Goal: Task Accomplishment & Management: Complete application form

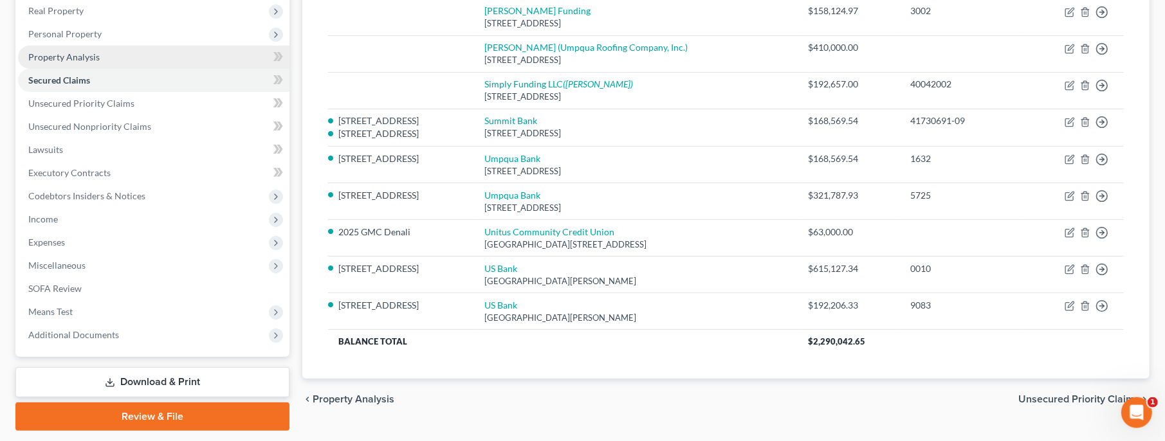
scroll to position [241, 0]
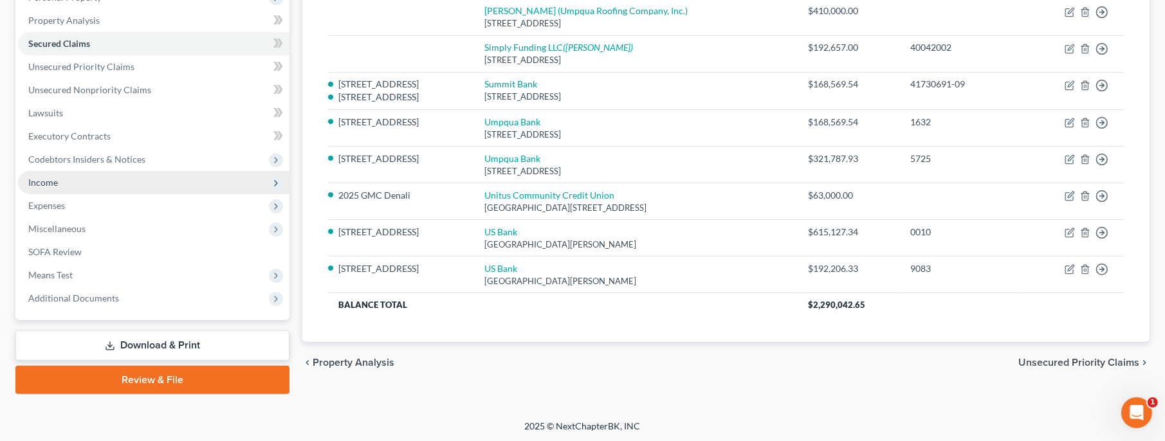
click at [46, 178] on span "Income" at bounding box center [43, 182] width 30 height 11
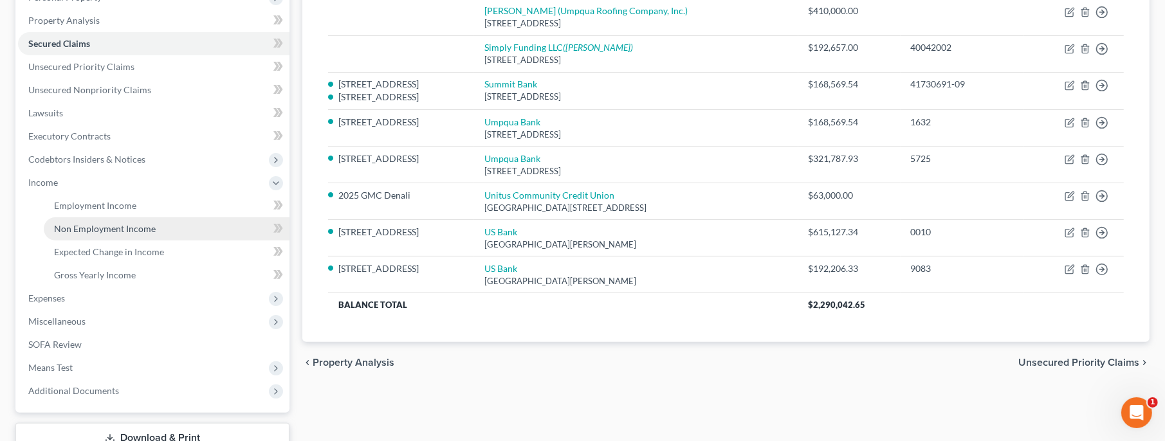
click at [84, 229] on span "Non Employment Income" at bounding box center [105, 228] width 102 height 11
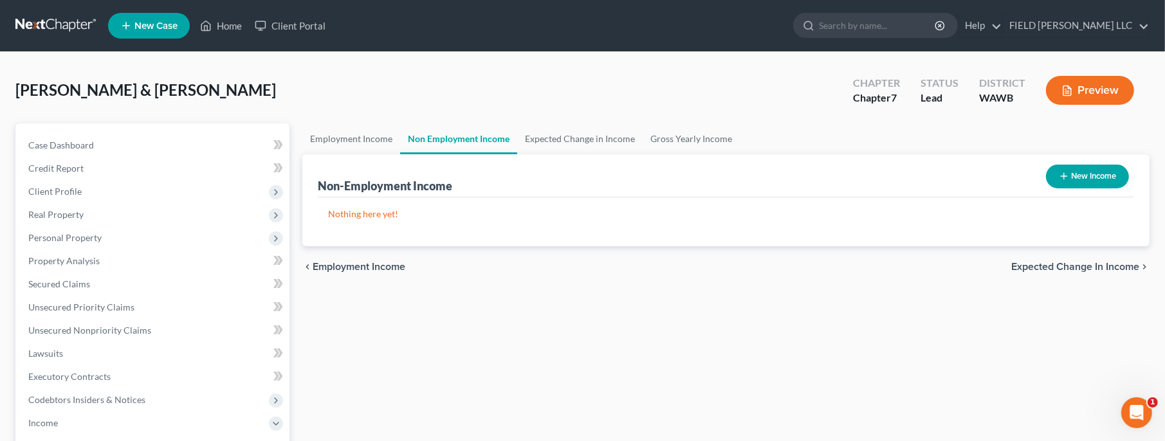
click at [1098, 174] on button "New Income" at bounding box center [1087, 177] width 83 height 24
select select "0"
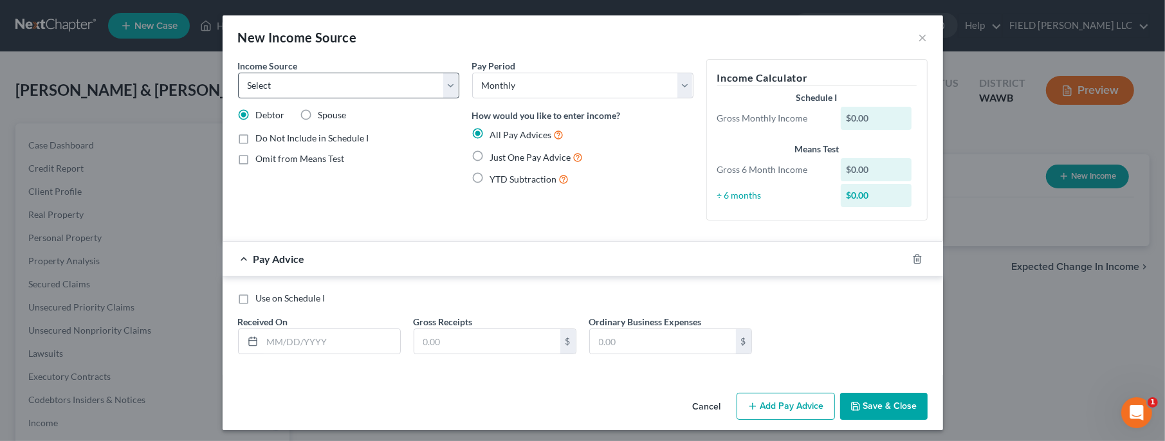
click at [867, 115] on div "$0.00" at bounding box center [876, 118] width 71 height 23
click at [723, 409] on button "Cancel" at bounding box center [707, 407] width 49 height 26
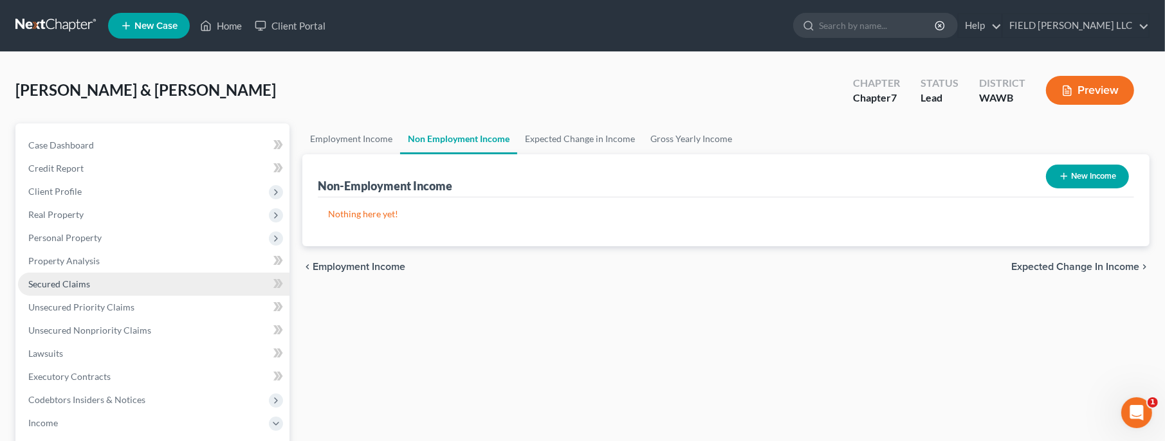
click at [57, 279] on span "Secured Claims" at bounding box center [59, 284] width 62 height 11
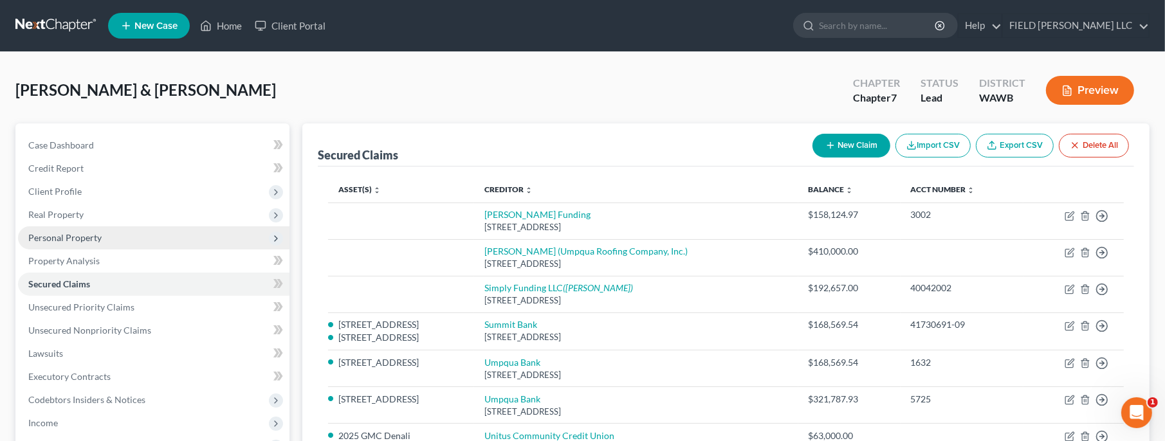
click at [65, 235] on span "Personal Property" at bounding box center [64, 237] width 73 height 11
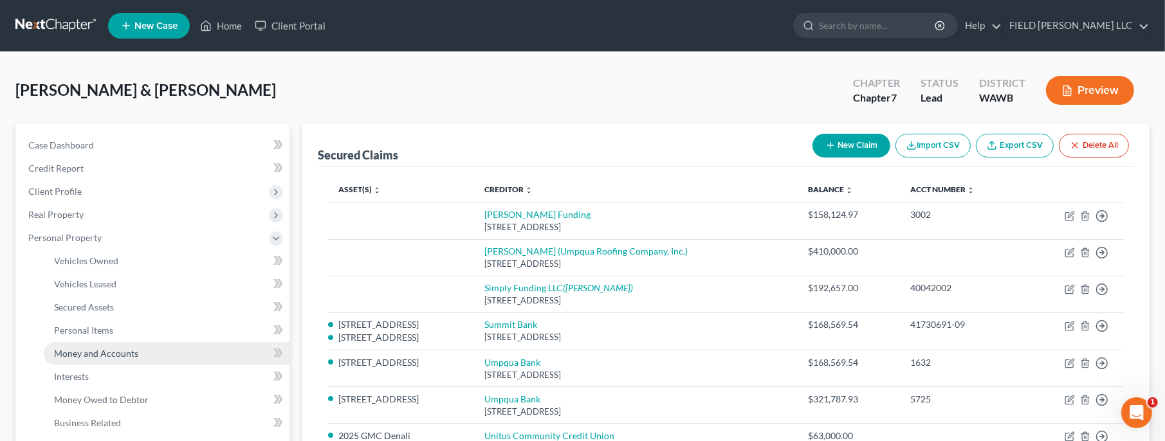
scroll to position [278, 0]
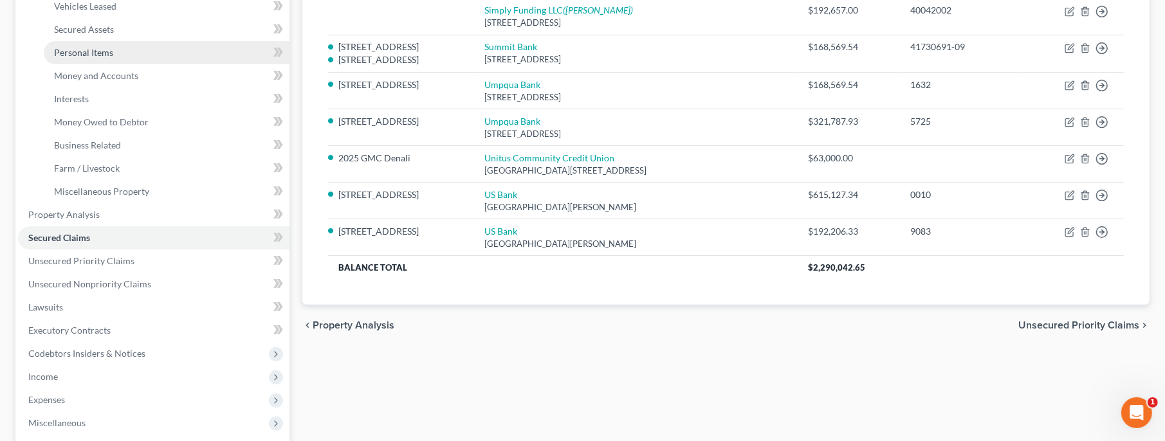
click at [89, 55] on span "Personal Items" at bounding box center [83, 52] width 59 height 11
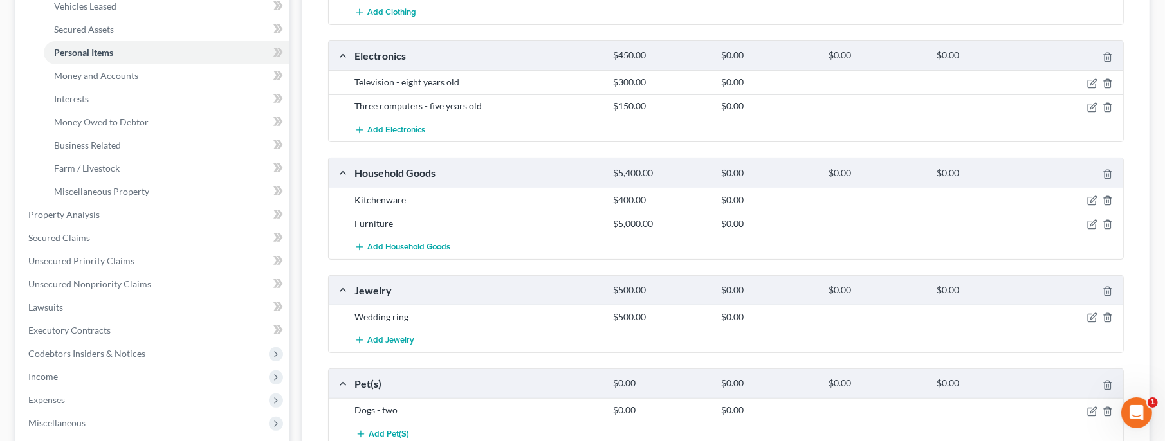
scroll to position [517, 0]
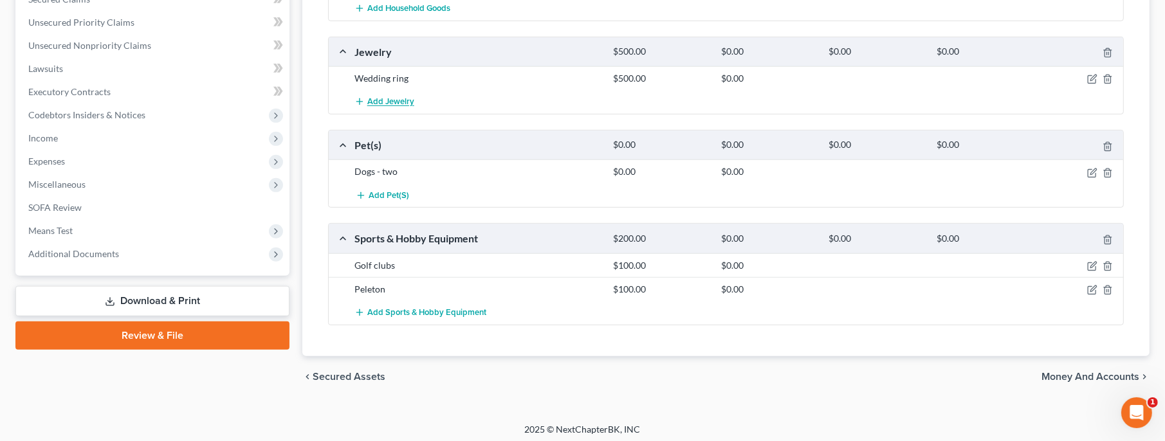
click at [403, 103] on span "Add Jewelry" at bounding box center [390, 102] width 47 height 10
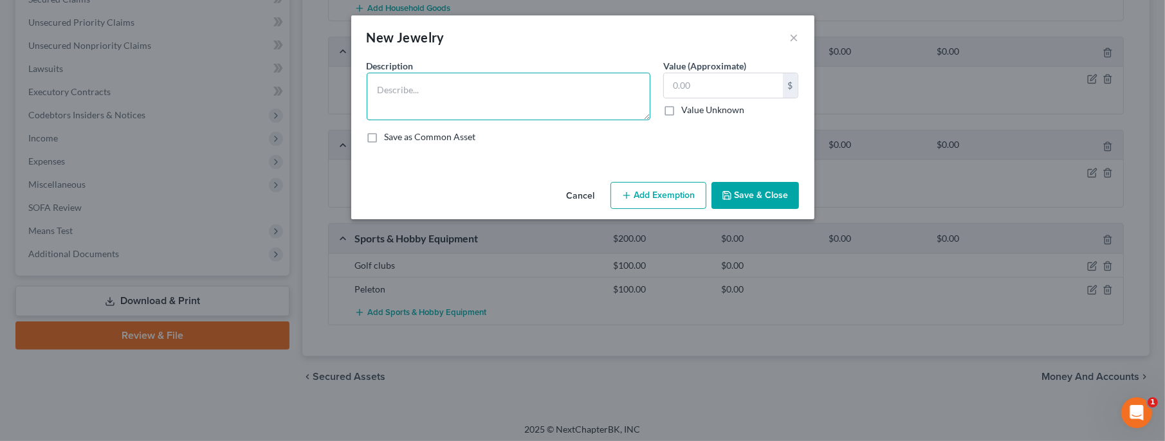
click at [405, 90] on textarea at bounding box center [509, 97] width 284 height 48
type textarea "U"
type textarea "???"
click at [685, 86] on input "text" at bounding box center [723, 85] width 119 height 24
type input "100"
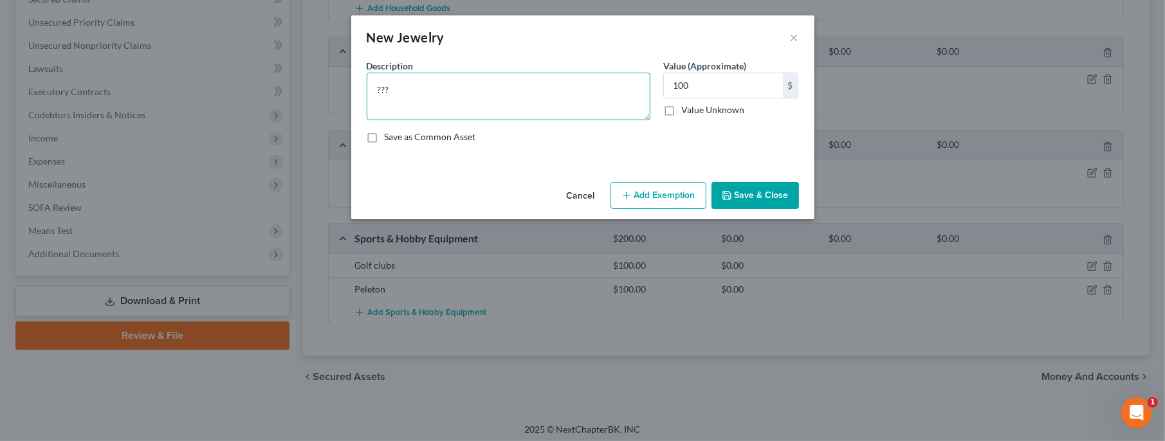
click at [407, 89] on textarea "???" at bounding box center [509, 97] width 284 height 48
type textarea "??? (Cutome?)"
click at [777, 190] on button "Save & Close" at bounding box center [755, 195] width 87 height 27
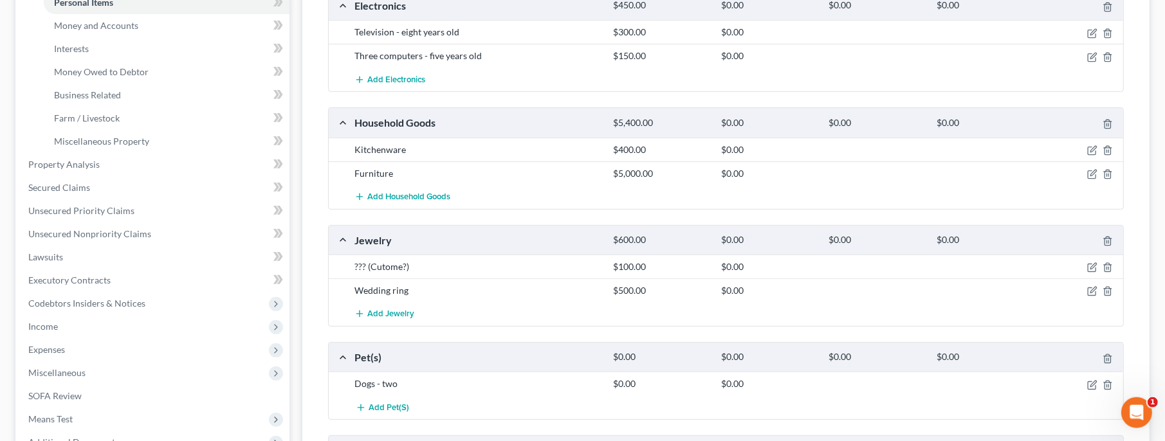
scroll to position [239, 0]
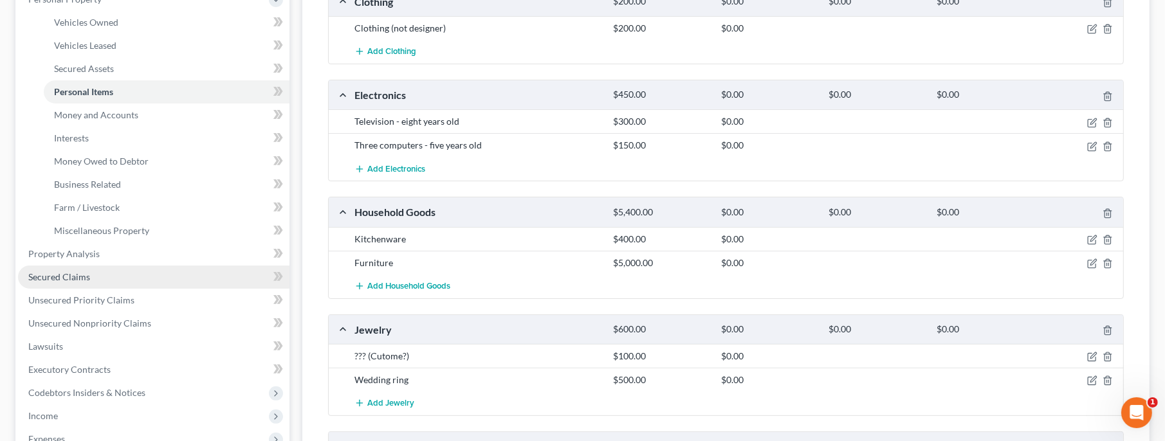
click at [62, 276] on span "Secured Claims" at bounding box center [59, 277] width 62 height 11
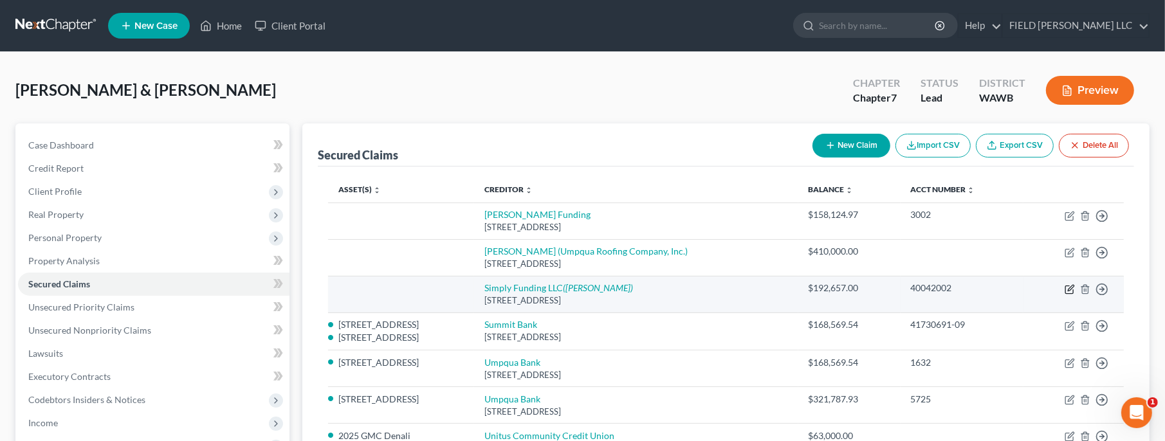
click at [1071, 288] on icon "button" at bounding box center [1070, 289] width 10 height 10
select select "35"
select select "0"
select select "3"
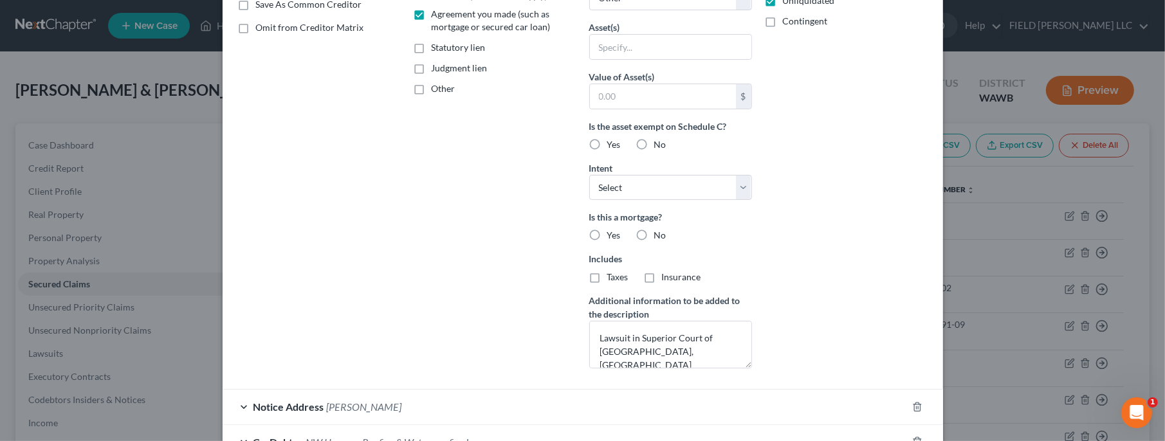
scroll to position [255, 0]
click at [600, 330] on textarea "Lawsuit in Superior Court of [GEOGRAPHIC_DATA], [GEOGRAPHIC_DATA] EF008479-2025" at bounding box center [670, 344] width 163 height 48
drag, startPoint x: 710, startPoint y: 358, endPoint x: 592, endPoint y: 327, distance: 121.9
click at [592, 327] on textarea "Lawsuit in Superior Court of [GEOGRAPHIC_DATA], [GEOGRAPHIC_DATA] EF008479-2025" at bounding box center [670, 344] width 163 height 48
paste textarea "Certain future credit card, debit card, bank card, other charge card, and direc…"
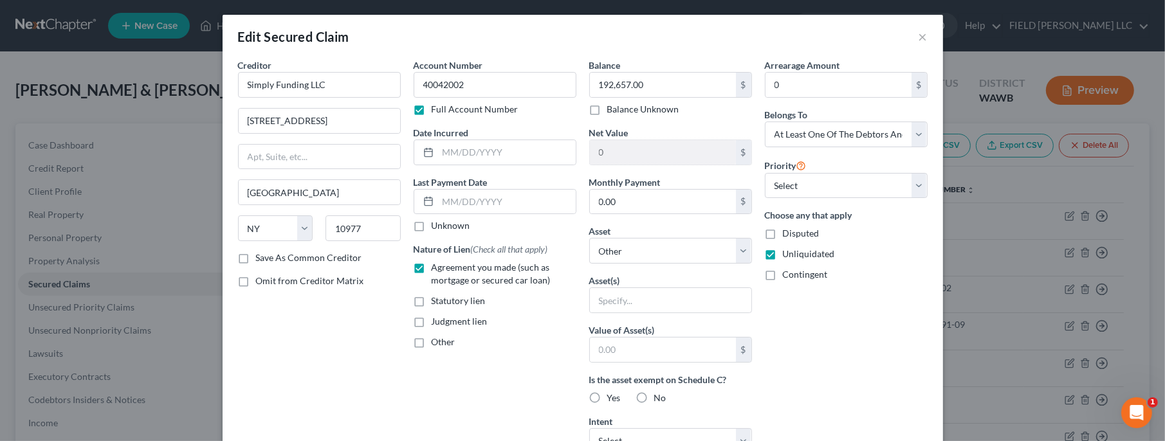
scroll to position [0, 0]
type textarea "Certain future credit card, debit card, bank card, other charge card, and direc…"
click at [589, 239] on select "Select Other Multiple Assets 17808 SE 161st Ct - $1300000.0 2017 Toyota Highlan…" at bounding box center [670, 252] width 163 height 26
click option "Other" at bounding box center [0, 0] width 0 height 0
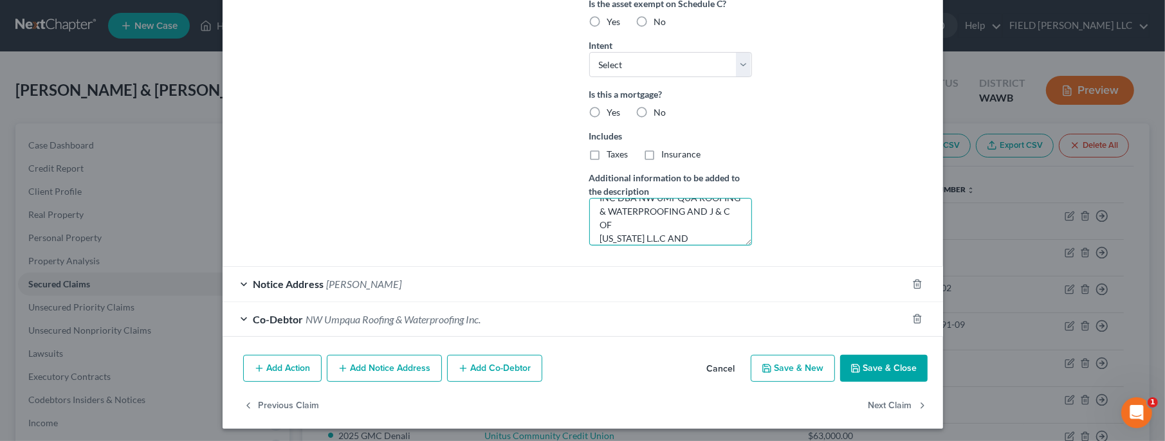
scroll to position [230, 0]
drag, startPoint x: 599, startPoint y: 214, endPoint x: 742, endPoint y: 279, distance: 157.2
click at [742, 246] on textarea "Certain future credit card, debit card, bank card, other charge card, and direc…" at bounding box center [670, 222] width 163 height 48
click at [726, 362] on button "Cancel" at bounding box center [721, 369] width 49 height 26
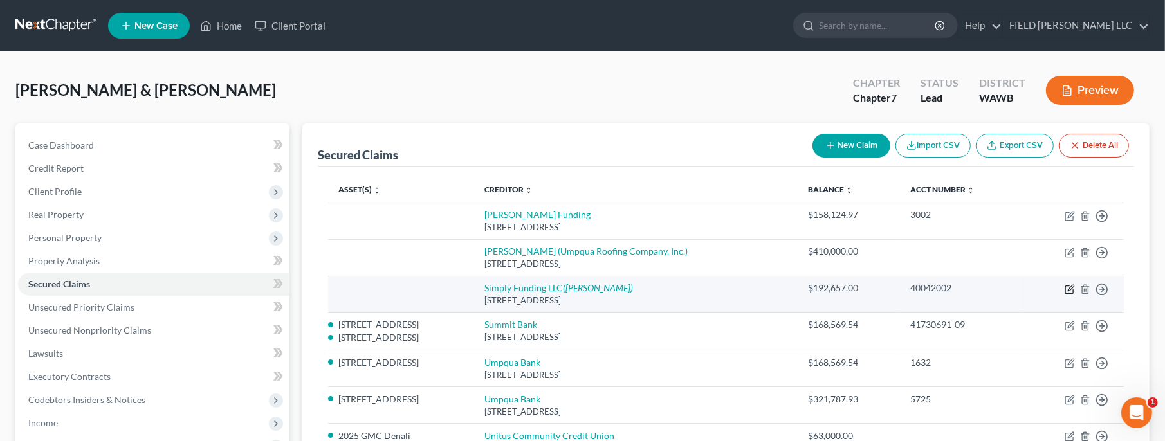
click at [1070, 288] on icon "button" at bounding box center [1071, 288] width 6 height 6
select select "35"
select select "0"
select select "3"
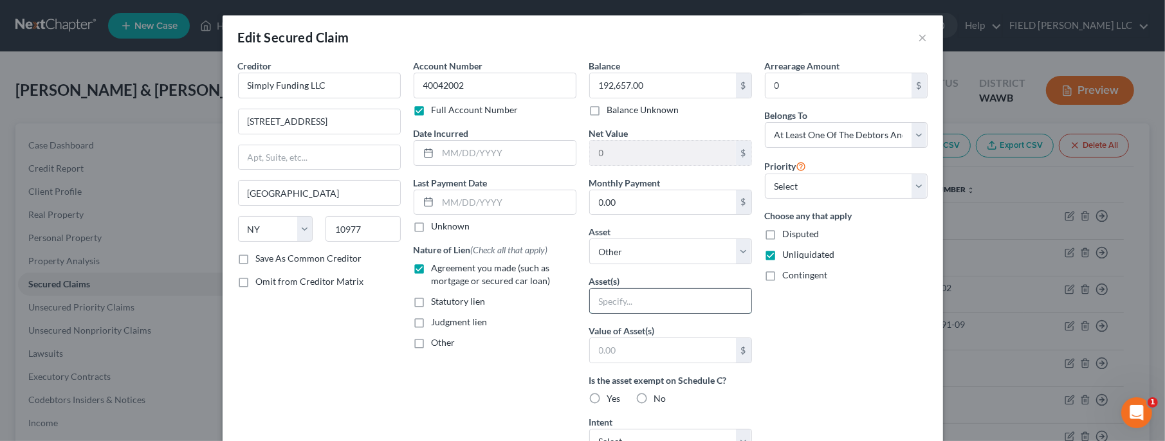
click at [616, 302] on input "text" at bounding box center [670, 301] width 161 height 24
paste input "Certain future credit card, debit card, bank card, other charge card, and direc…"
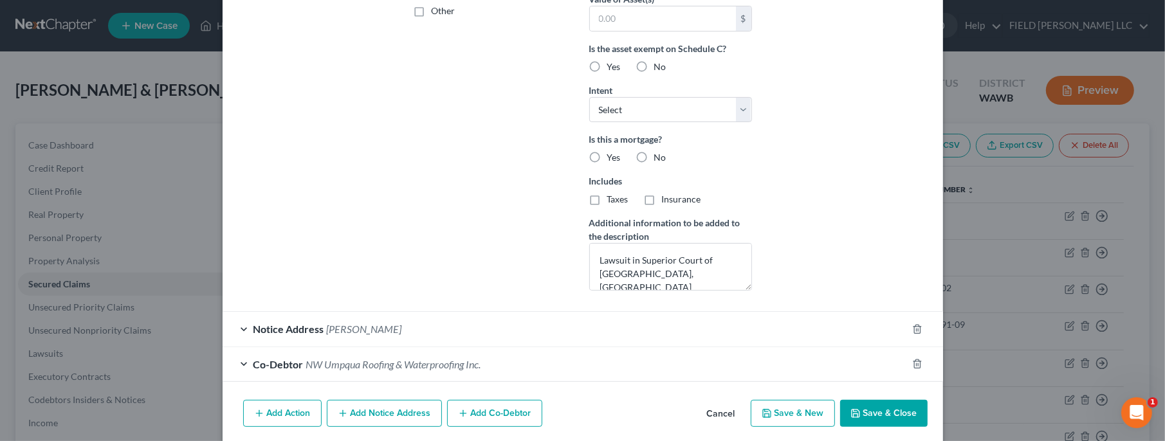
scroll to position [377, 0]
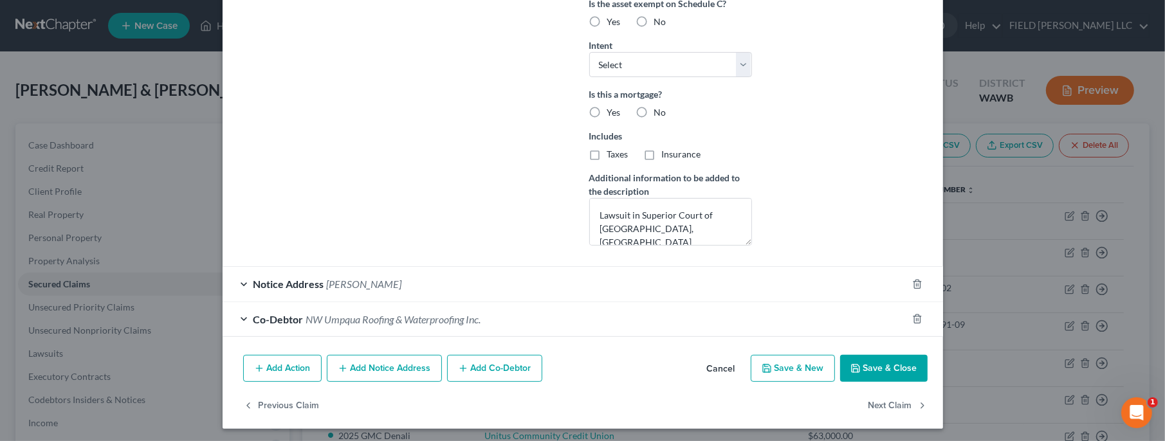
type input "Certain future credit card, debit card, bank card, other charge card, and direc…"
click at [886, 364] on button "Save & Close" at bounding box center [883, 368] width 87 height 27
select select
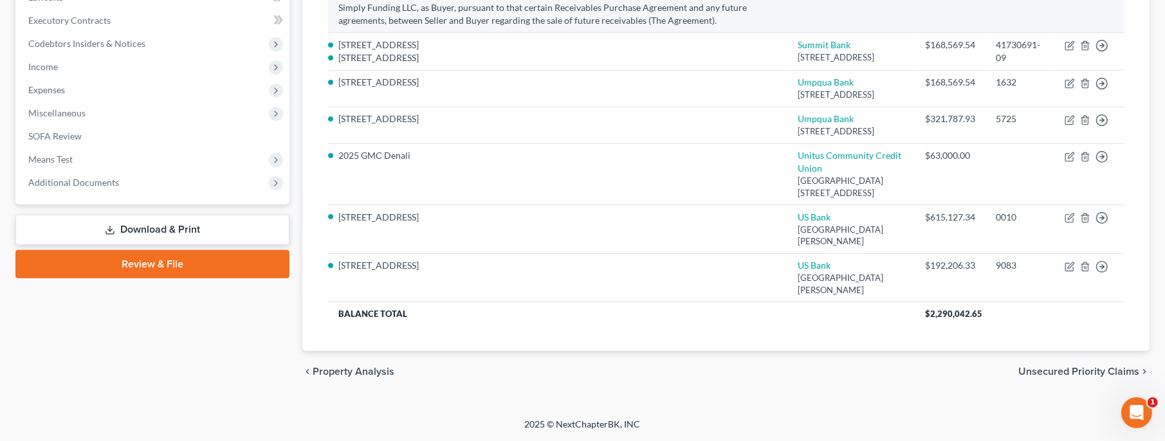
scroll to position [0, 0]
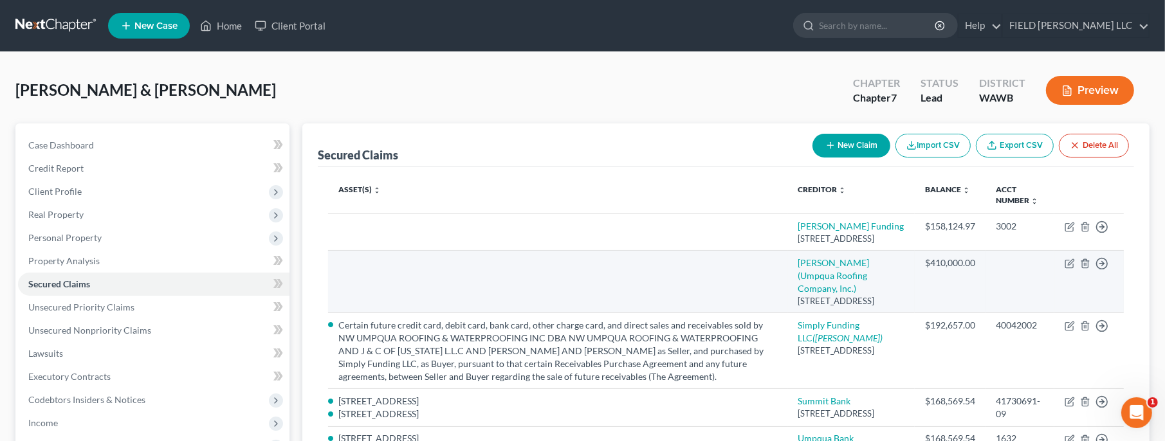
click at [451, 297] on td at bounding box center [558, 281] width 460 height 62
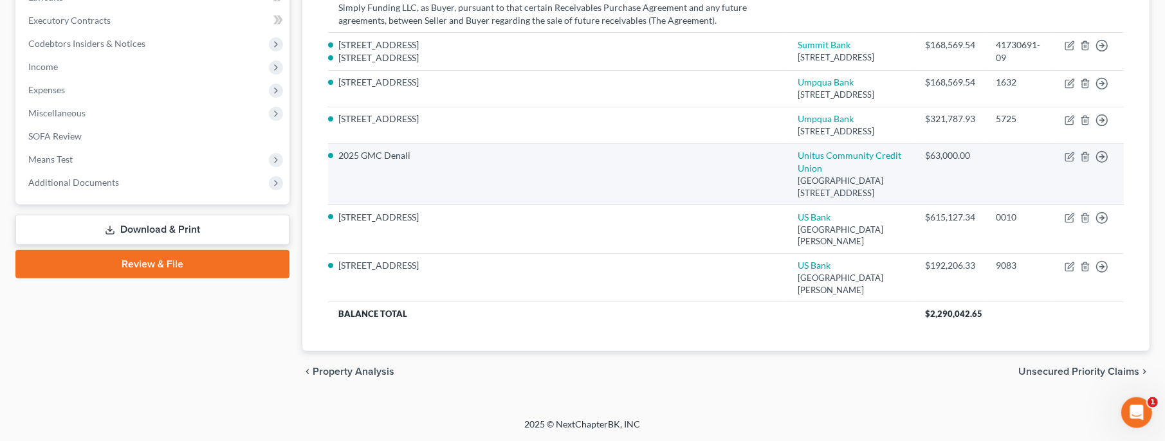
scroll to position [230, 0]
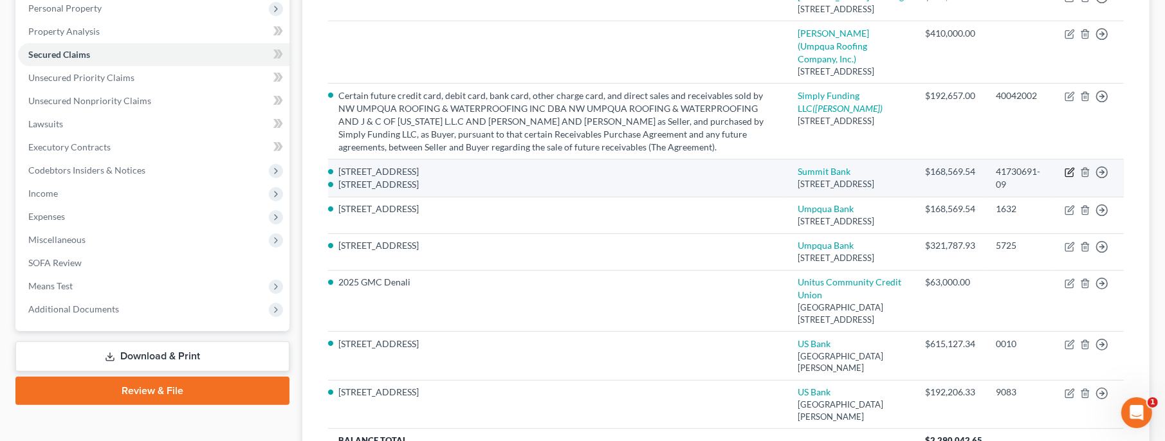
click at [1067, 178] on icon "button" at bounding box center [1070, 172] width 10 height 10
select select "38"
select select "4"
select select "0"
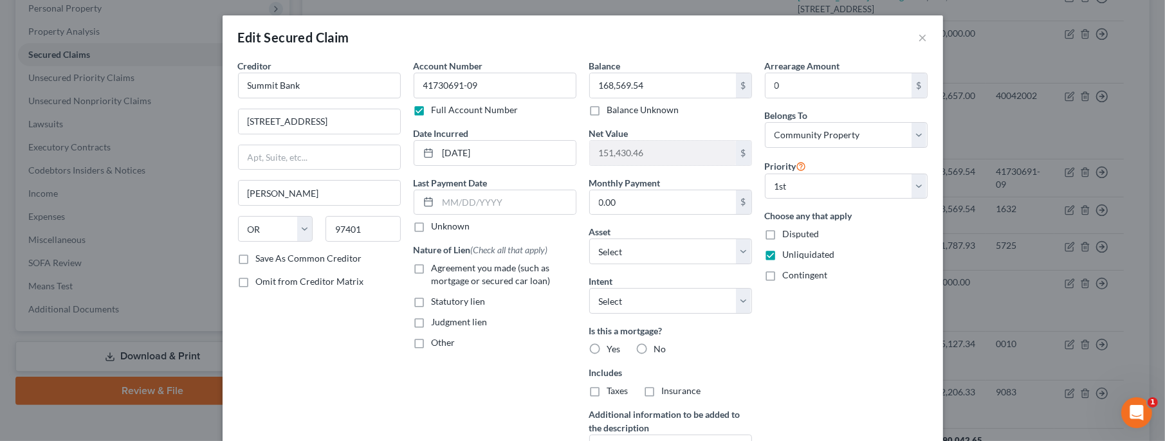
select select "2801842"
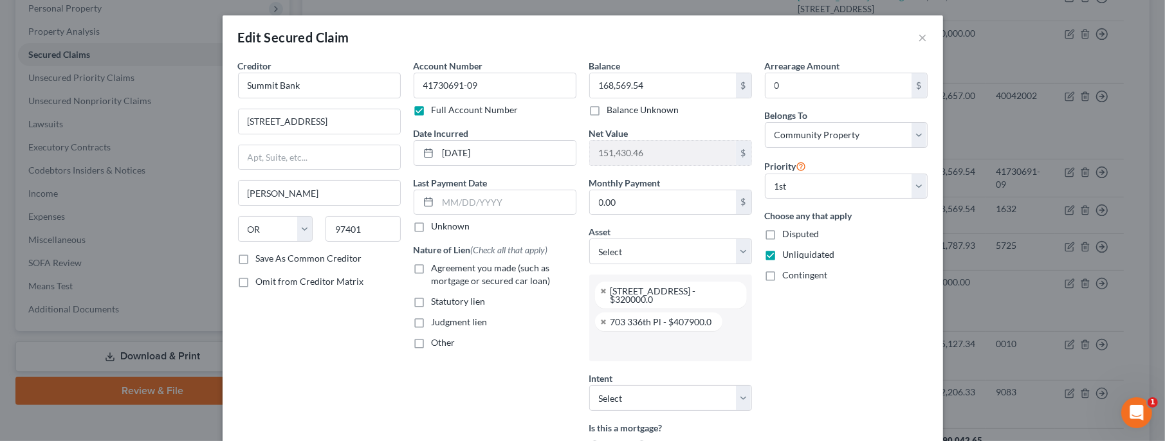
scroll to position [255, 0]
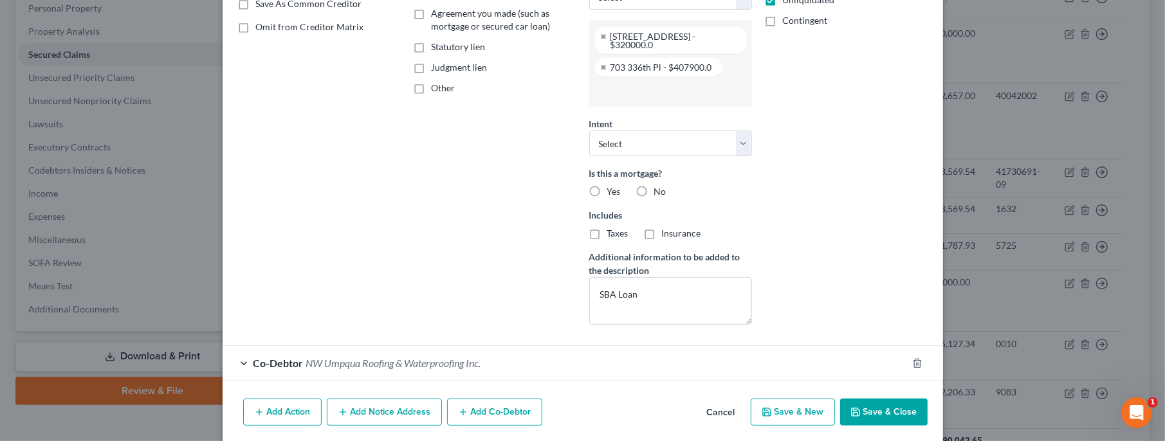
click at [358, 232] on div "Creditor * Summit Bank 96 E. [PERSON_NAME][GEOGRAPHIC_DATA] [US_STATE] AK AR AZ…" at bounding box center [320, 69] width 176 height 531
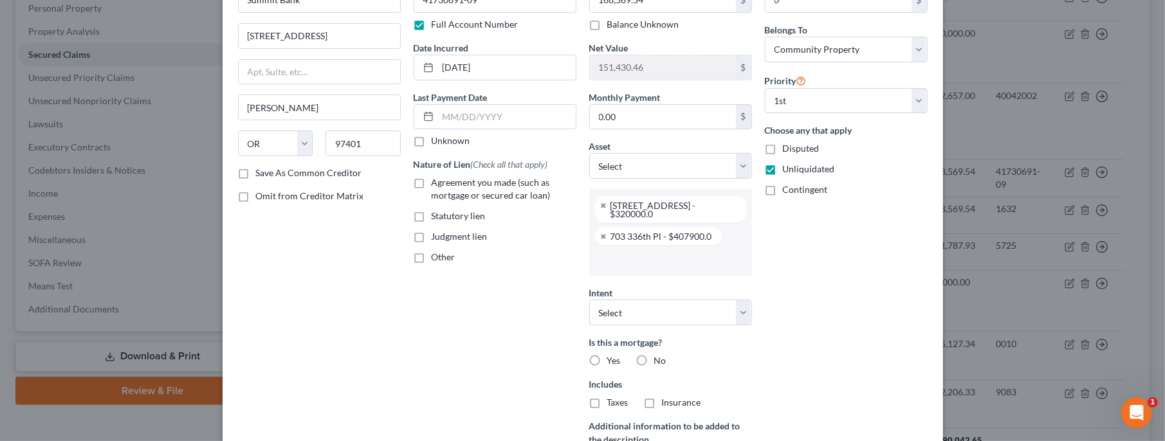
scroll to position [0, 0]
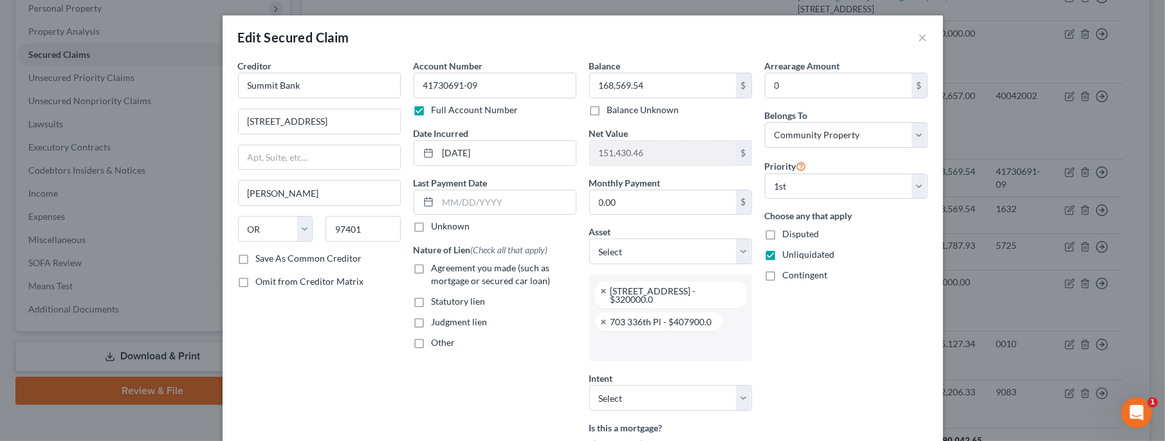
click at [916, 40] on div "Edit Secured Claim ×" at bounding box center [583, 37] width 721 height 44
click at [921, 32] on button "×" at bounding box center [923, 37] width 9 height 15
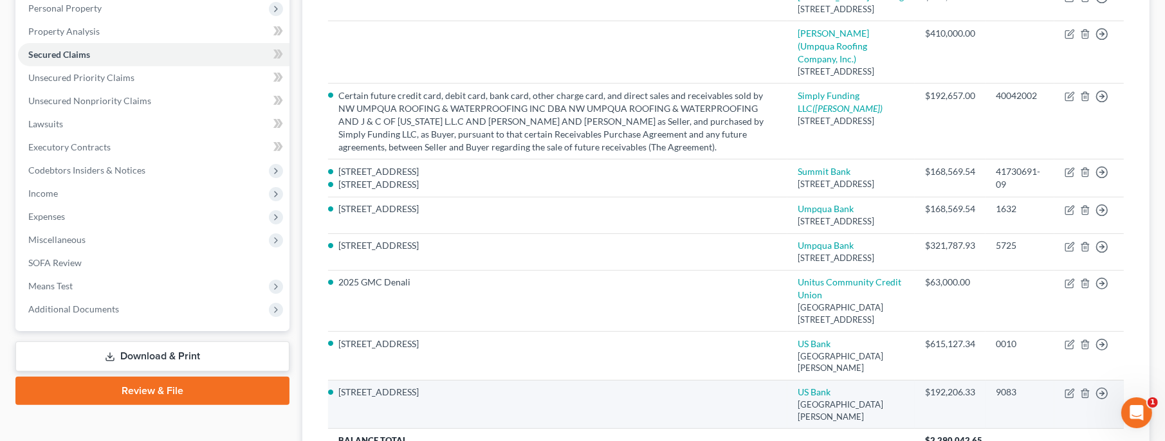
scroll to position [230, 0]
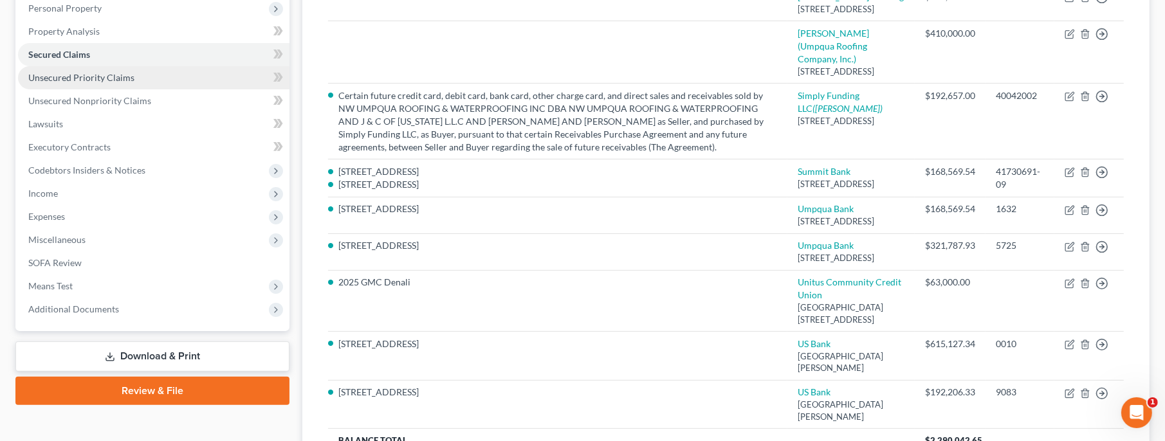
click at [111, 81] on span "Unsecured Priority Claims" at bounding box center [81, 77] width 106 height 11
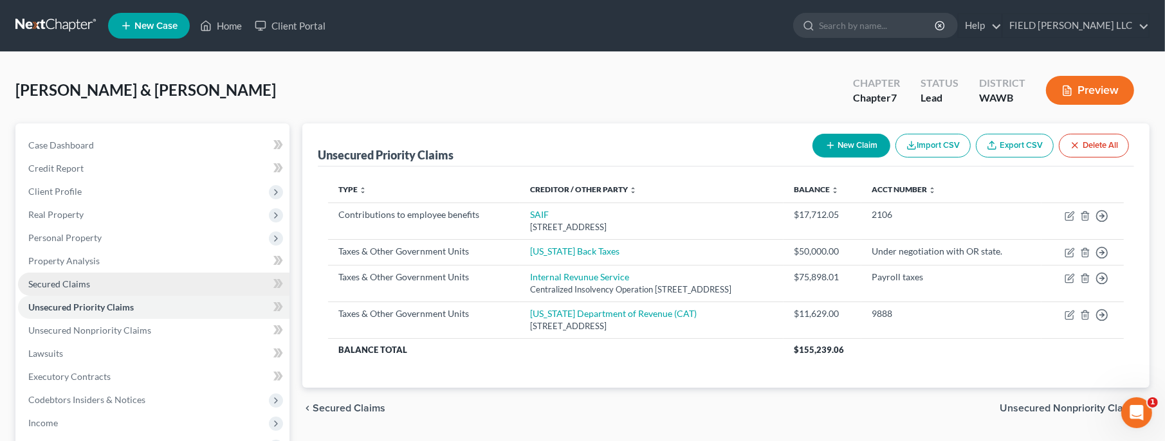
click at [55, 285] on span "Secured Claims" at bounding box center [59, 284] width 62 height 11
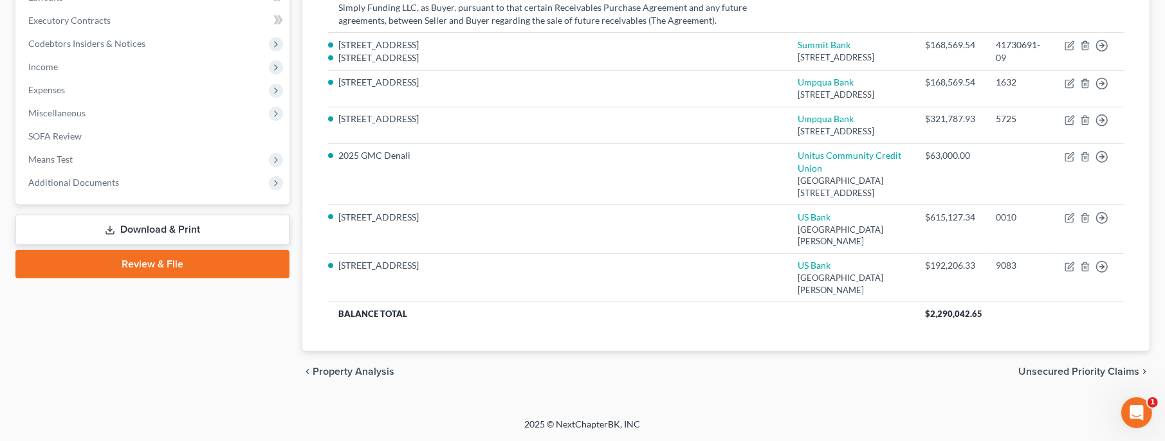
scroll to position [230, 0]
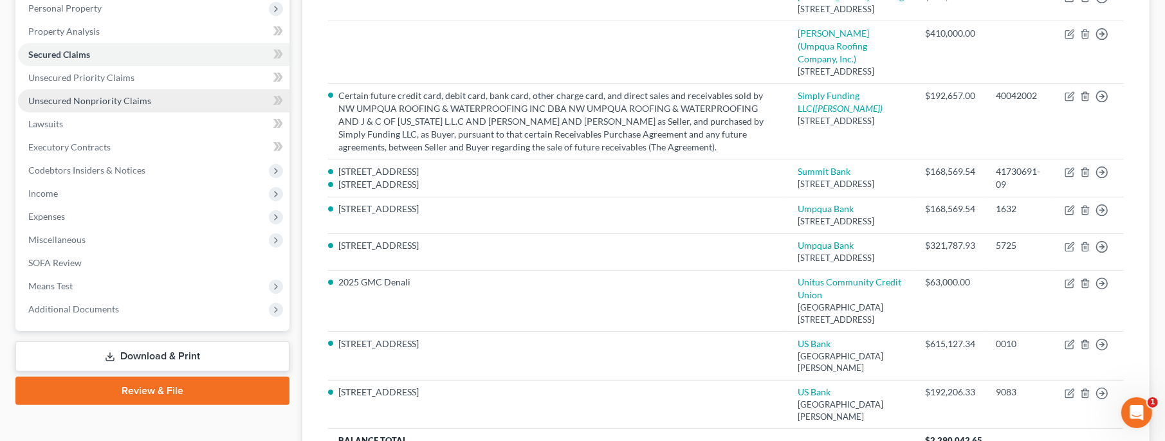
click at [115, 104] on span "Unsecured Nonpriority Claims" at bounding box center [89, 100] width 123 height 11
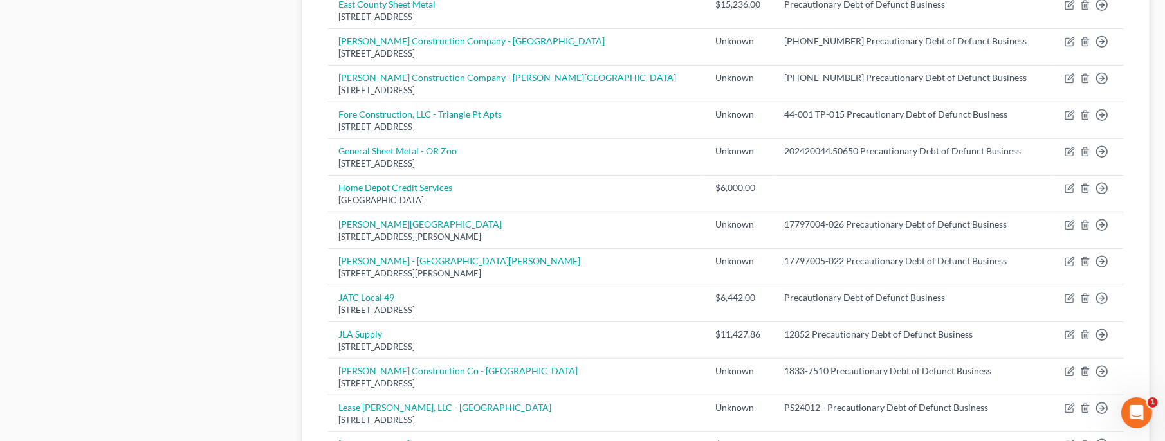
scroll to position [1038, 0]
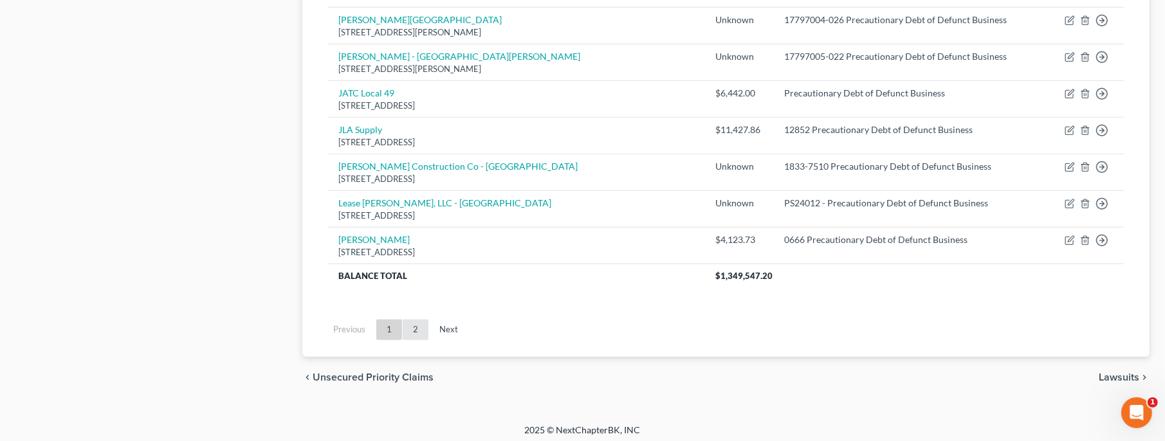
click at [421, 322] on link "2" at bounding box center [416, 330] width 26 height 21
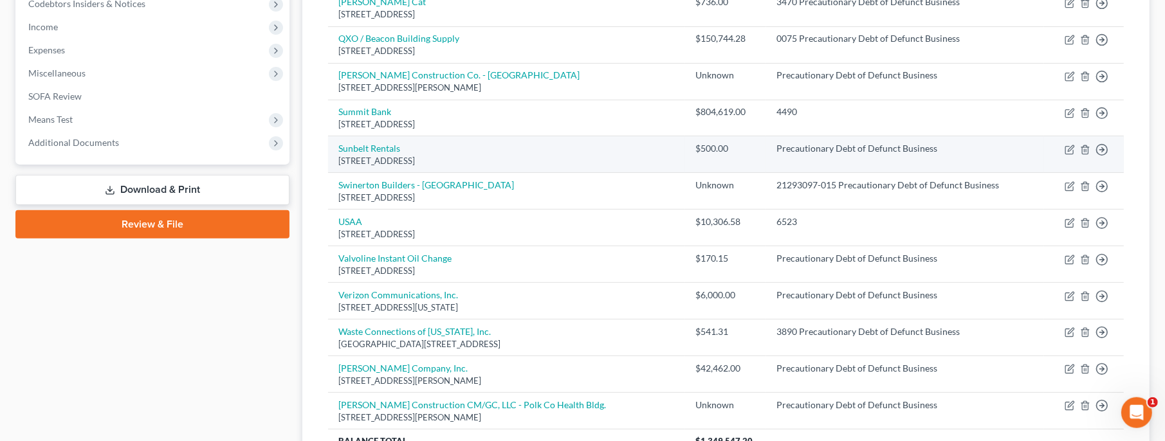
scroll to position [241, 0]
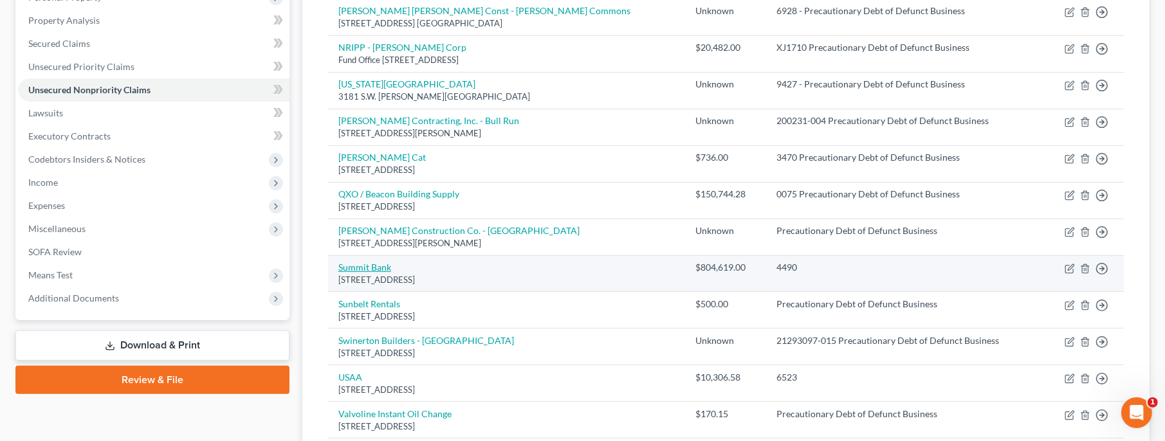
click at [375, 268] on link "Summit Bank" at bounding box center [364, 267] width 53 height 11
select select "38"
select select "4"
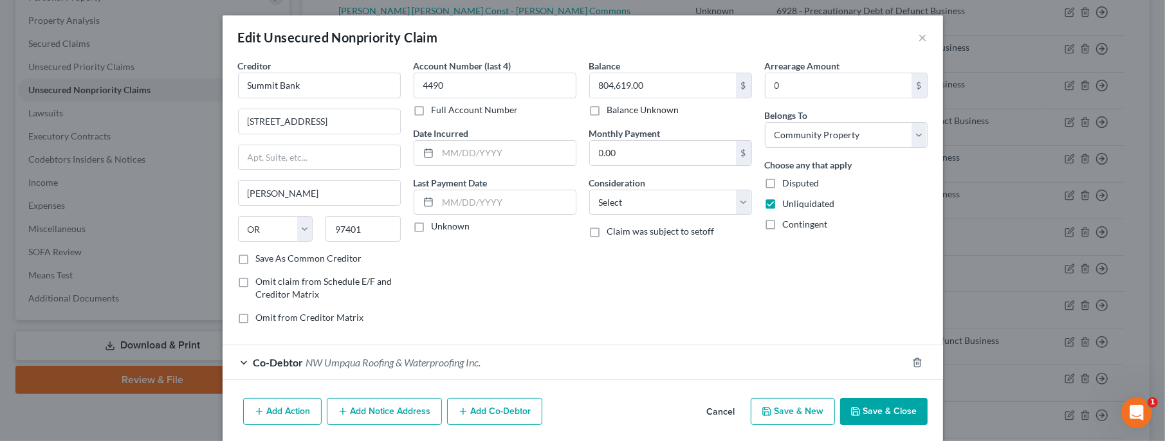
click at [888, 410] on button "Save & Close" at bounding box center [883, 411] width 87 height 27
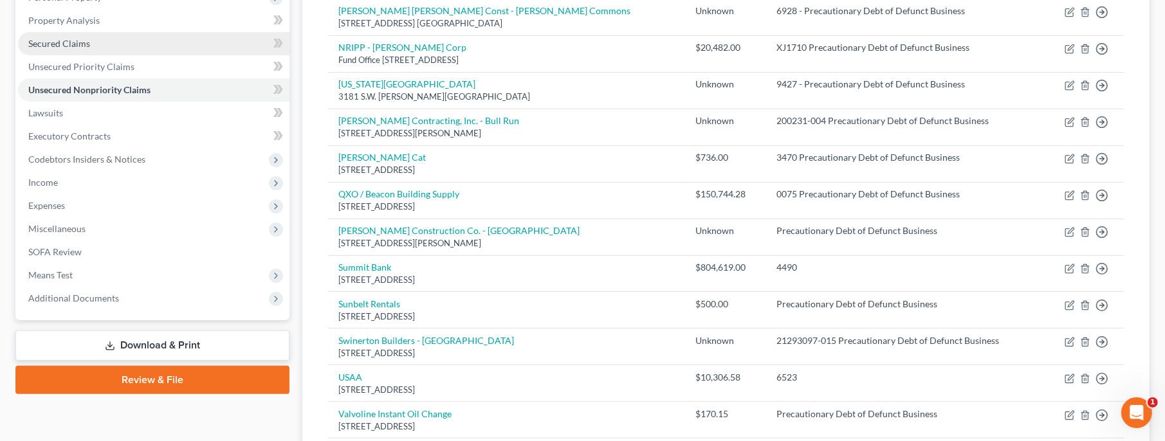
click at [63, 42] on span "Secured Claims" at bounding box center [59, 43] width 62 height 11
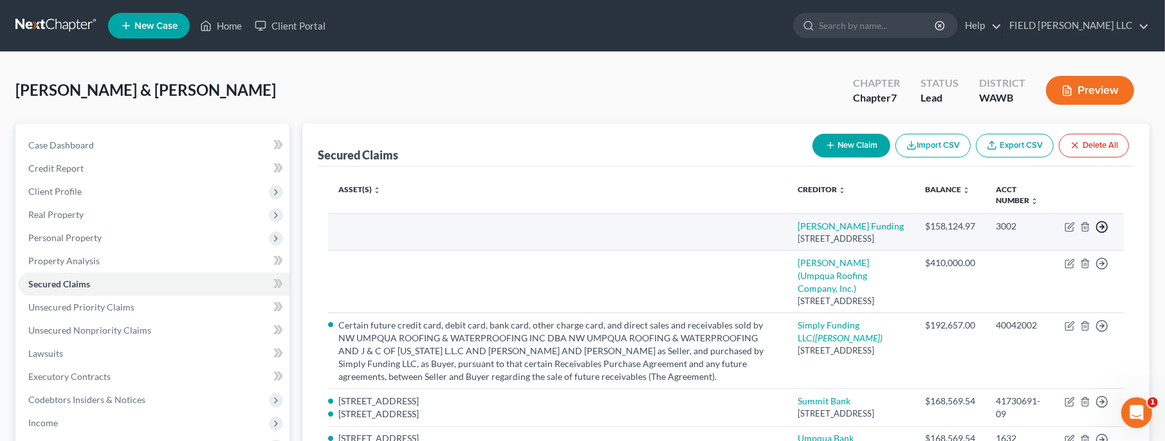
click at [1103, 227] on line "button" at bounding box center [1102, 227] width 5 height 0
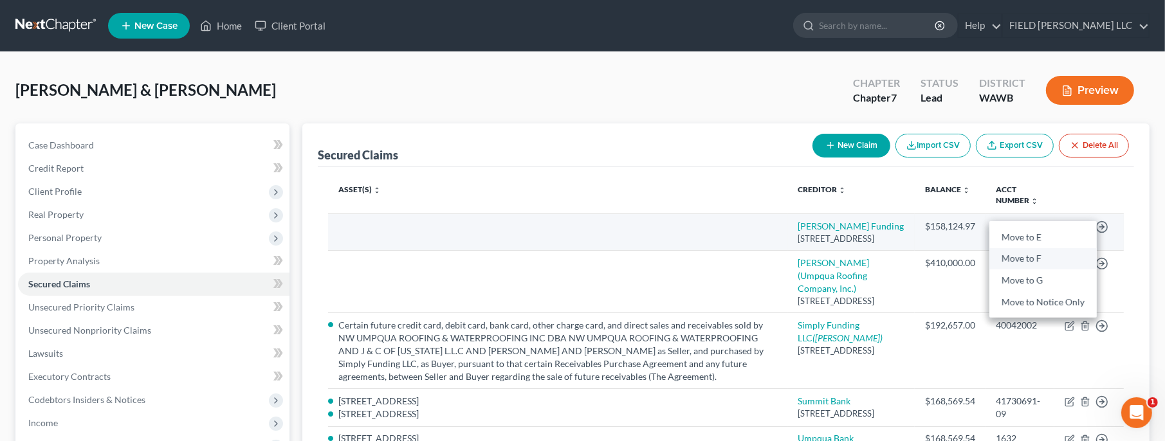
click at [1035, 263] on link "Move to F" at bounding box center [1043, 259] width 107 height 22
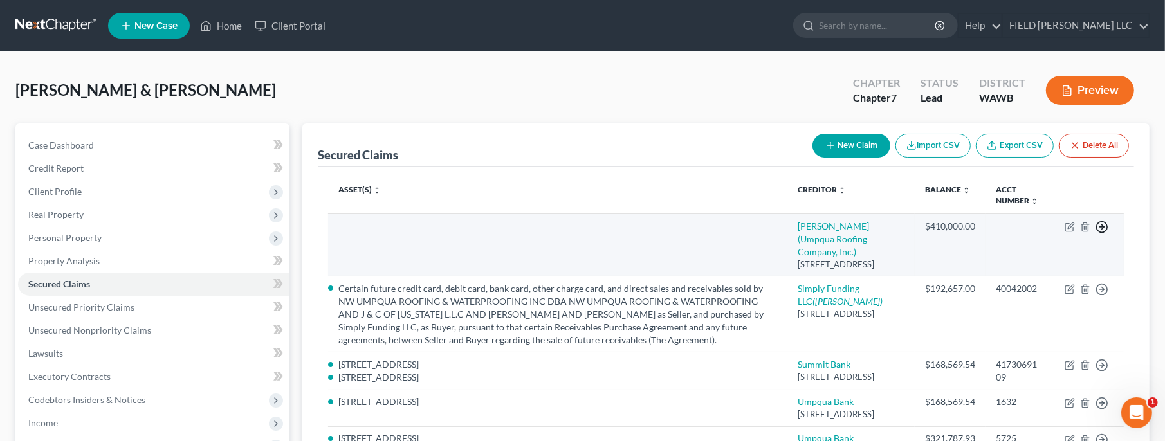
click at [1105, 228] on icon "button" at bounding box center [1102, 227] width 13 height 13
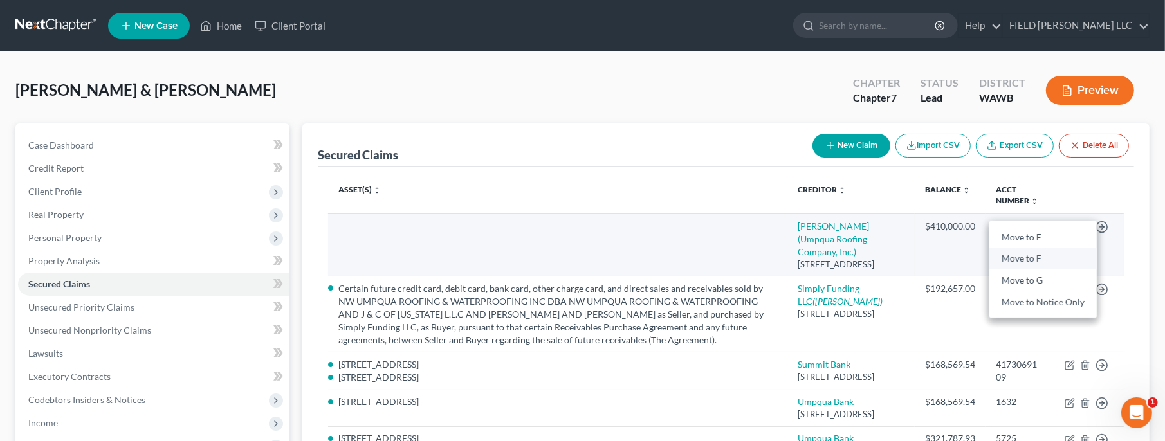
click at [1055, 261] on link "Move to F" at bounding box center [1043, 259] width 107 height 22
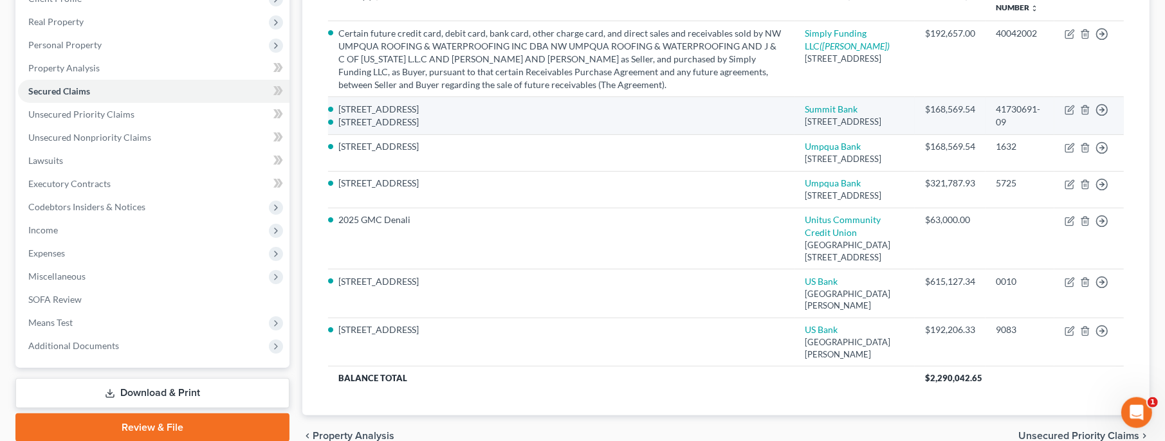
scroll to position [95, 0]
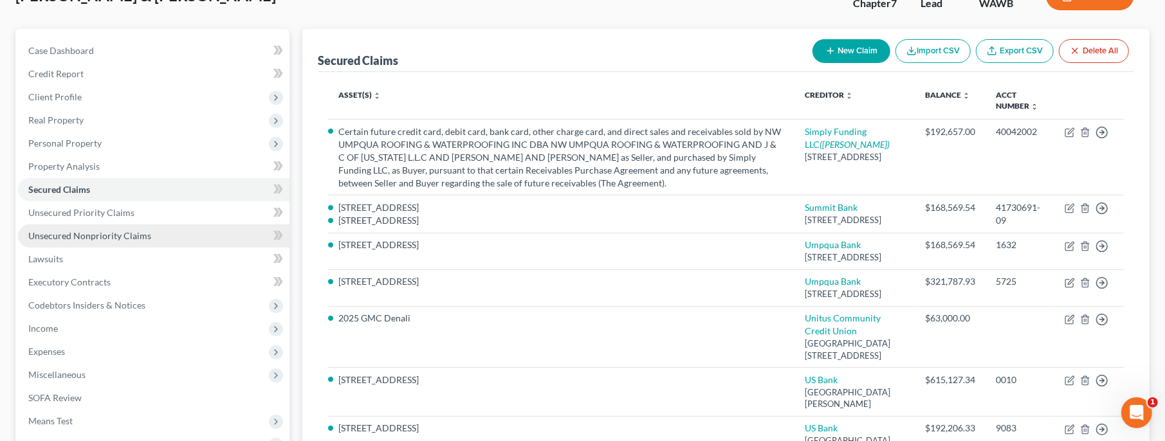
click at [77, 232] on span "Unsecured Nonpriority Claims" at bounding box center [89, 235] width 123 height 11
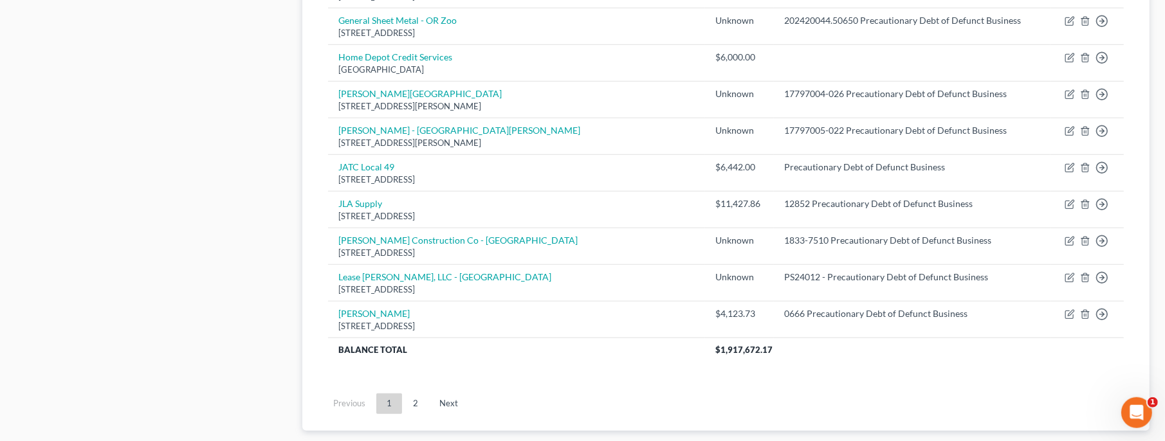
scroll to position [1038, 0]
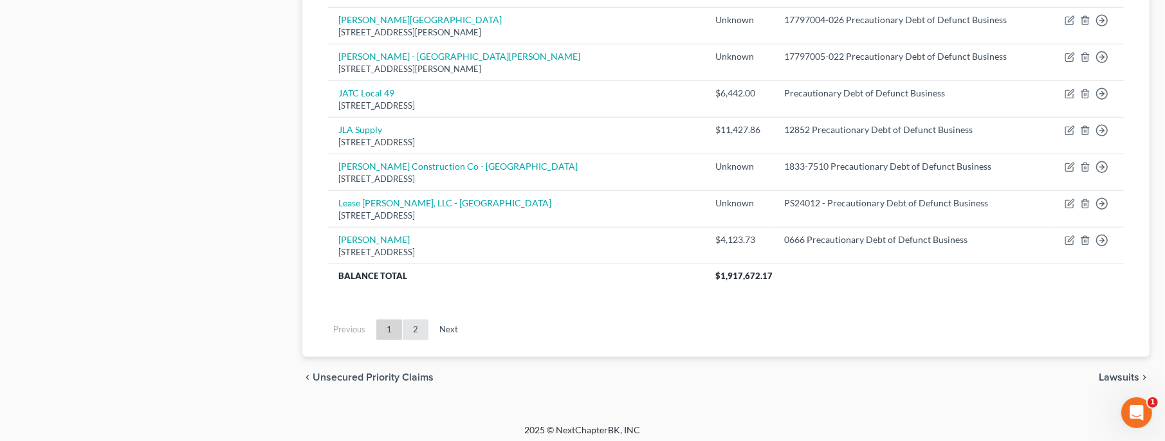
click at [416, 327] on link "2" at bounding box center [416, 330] width 26 height 21
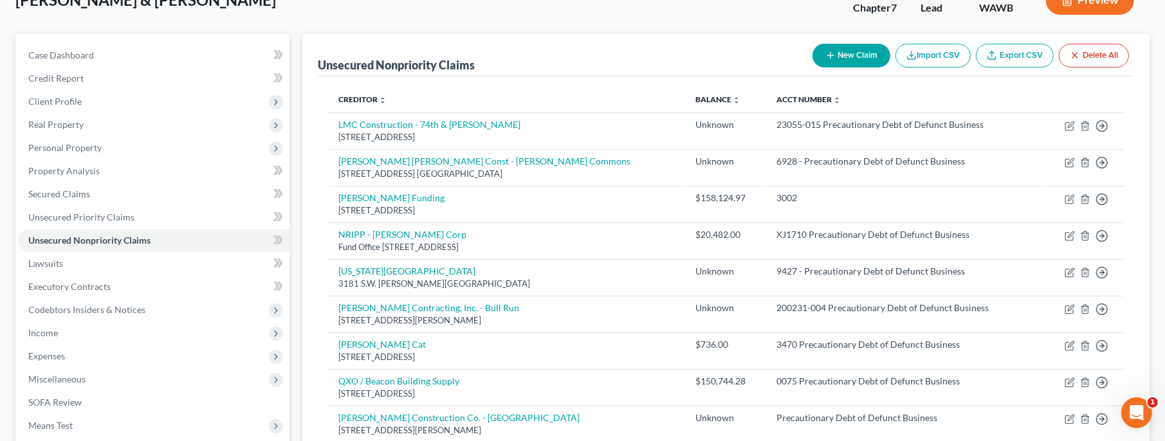
scroll to position [81, 0]
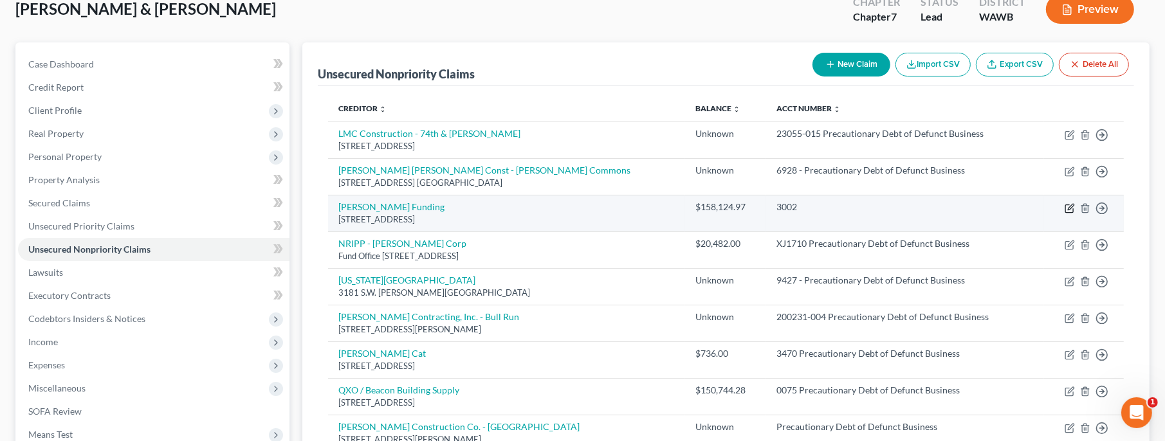
click at [1067, 208] on icon "button" at bounding box center [1070, 208] width 10 height 10
select select "4"
select select "3"
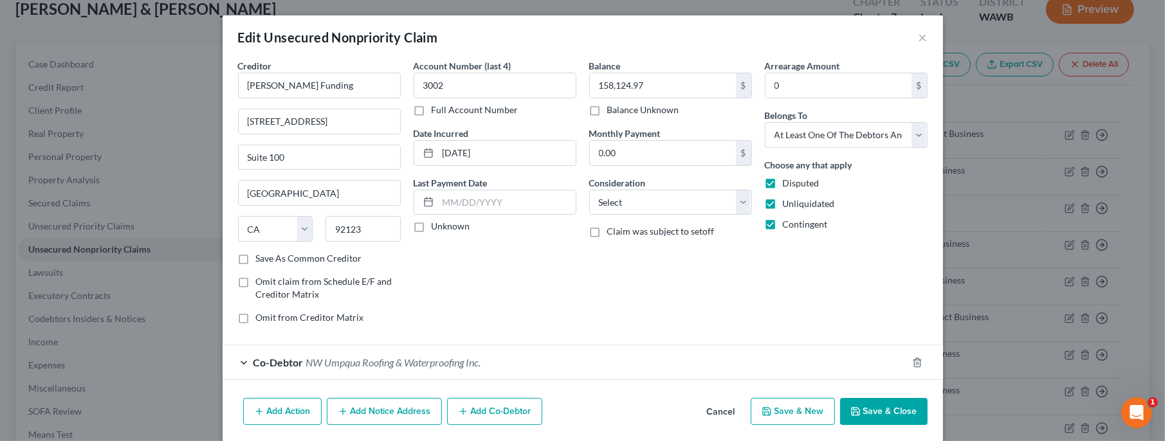
click at [432, 109] on label "Full Account Number" at bounding box center [475, 110] width 87 height 13
click at [437, 109] on input "Full Account Number" at bounding box center [441, 108] width 8 height 8
click at [887, 409] on button "Save & Close" at bounding box center [883, 411] width 87 height 27
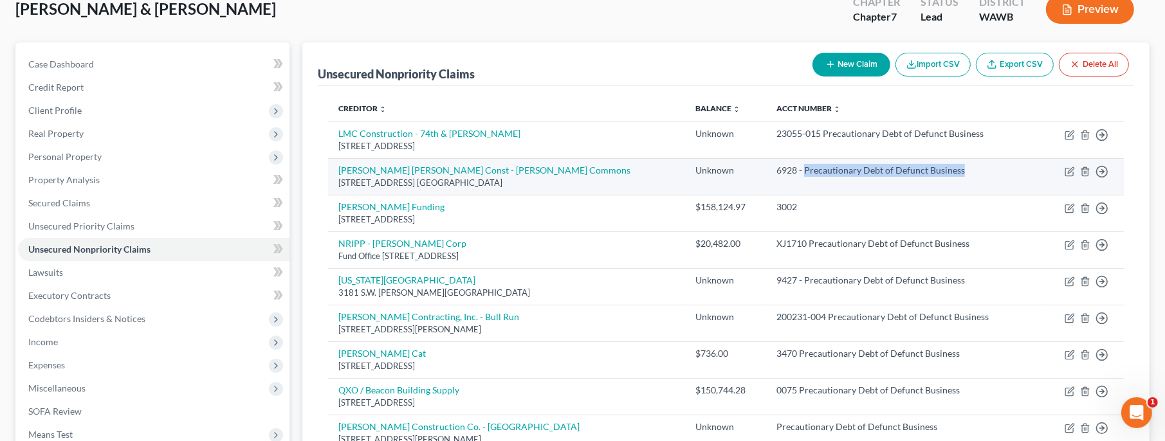
drag, startPoint x: 933, startPoint y: 171, endPoint x: 775, endPoint y: 177, distance: 157.7
click at [775, 177] on td "6928 - Precautionary Debt of Defunct Business" at bounding box center [905, 176] width 278 height 37
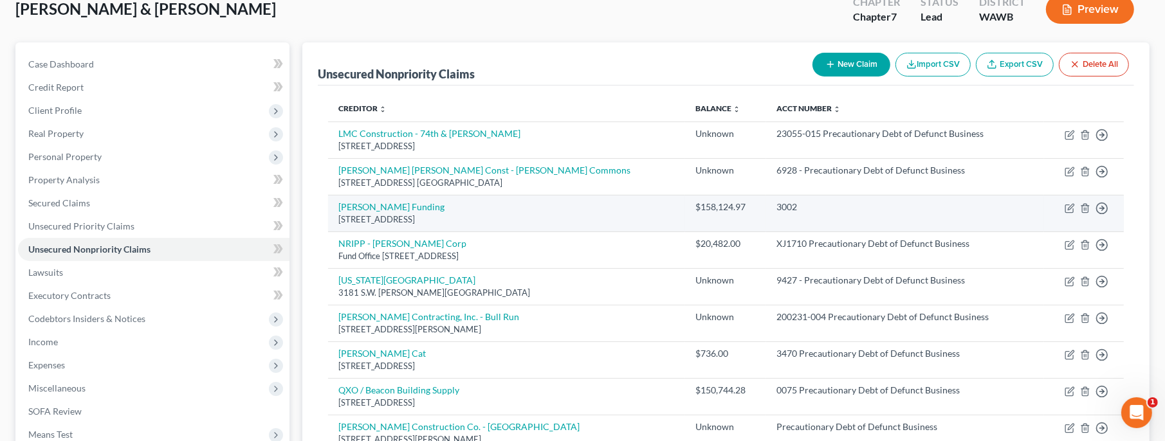
click at [777, 208] on div "3002" at bounding box center [905, 207] width 257 height 13
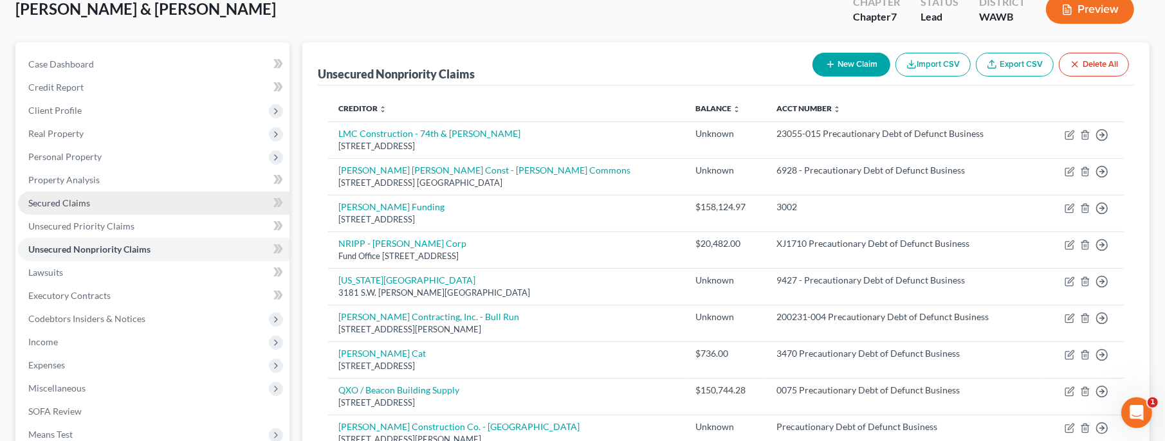
click at [78, 201] on span "Secured Claims" at bounding box center [59, 203] width 62 height 11
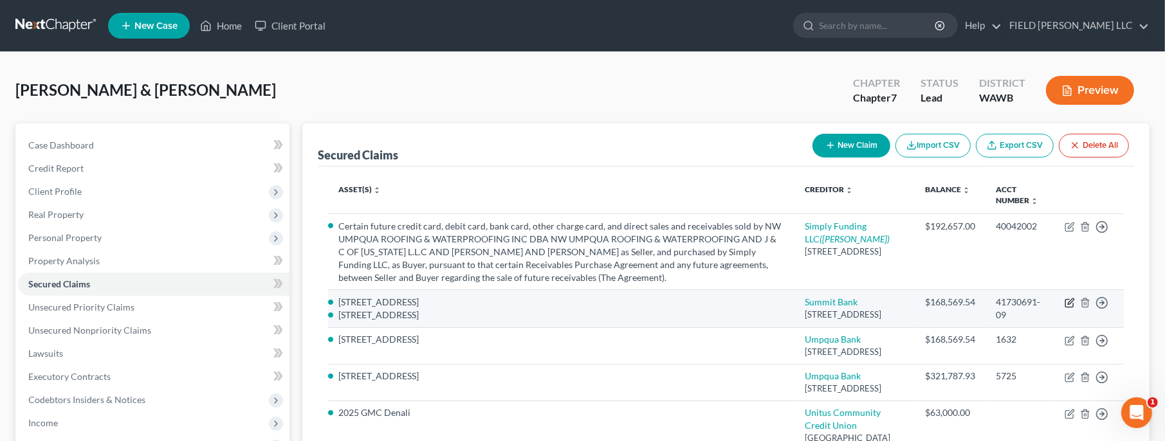
click at [1073, 308] on icon "button" at bounding box center [1070, 303] width 10 height 10
select select "38"
select select "4"
select select "0"
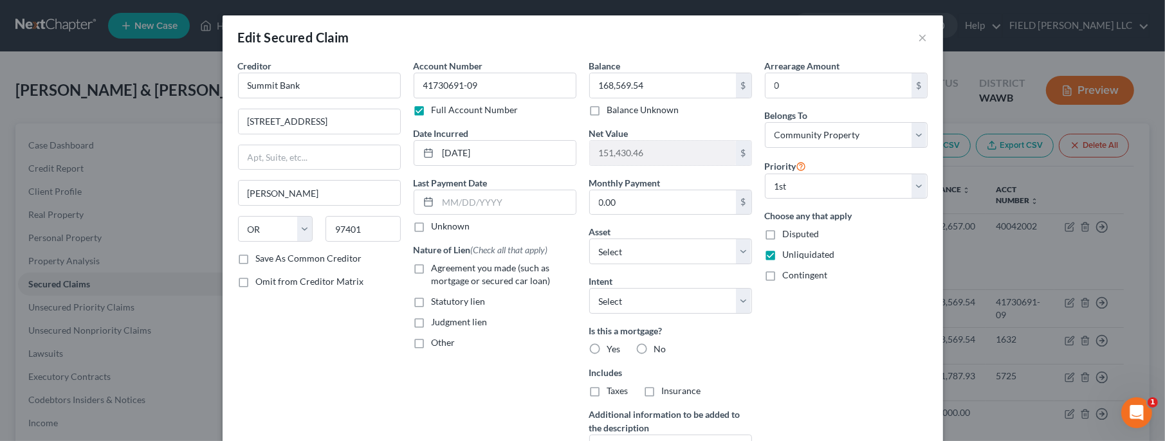
scroll to position [52, 0]
select select "2801842"
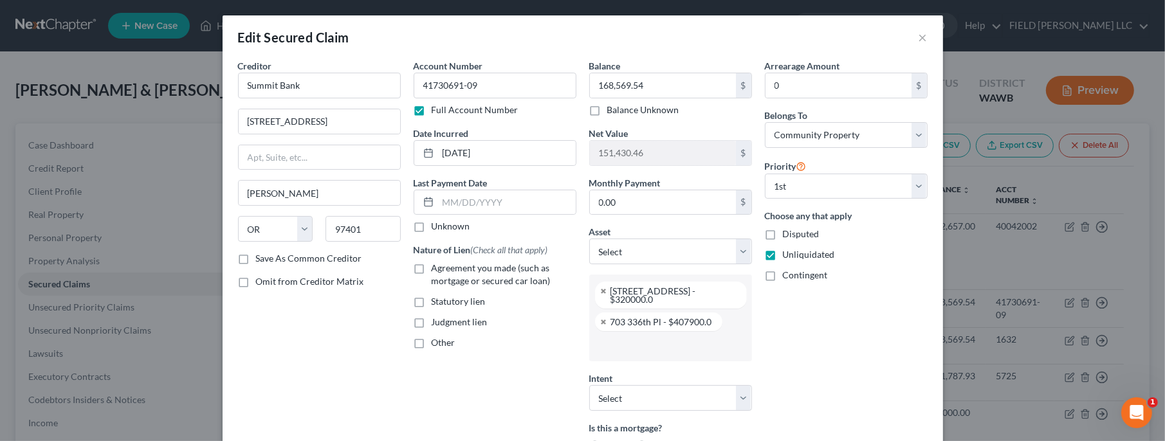
scroll to position [255, 0]
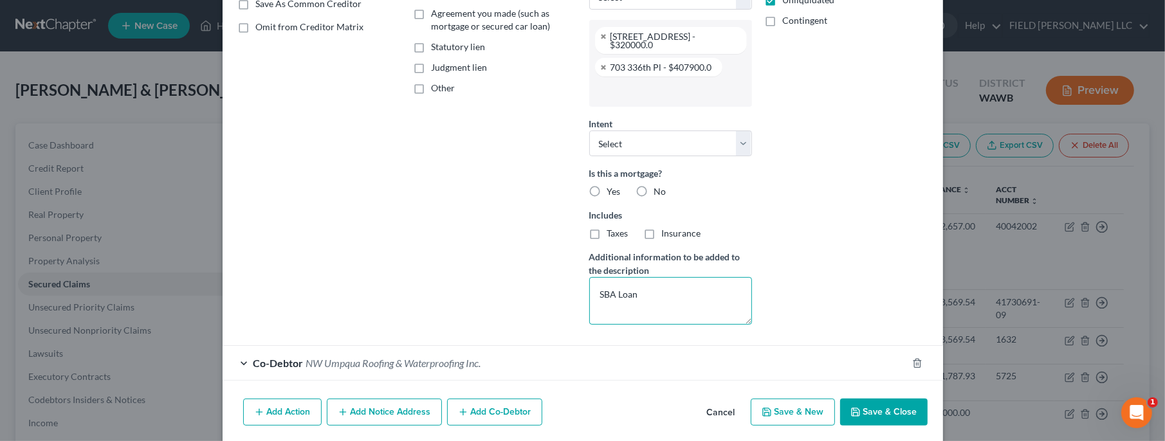
click at [643, 291] on textarea "SBA Loan" at bounding box center [670, 301] width 163 height 48
type textarea "SBA Loan secured by two single family residences located at addresses listed."
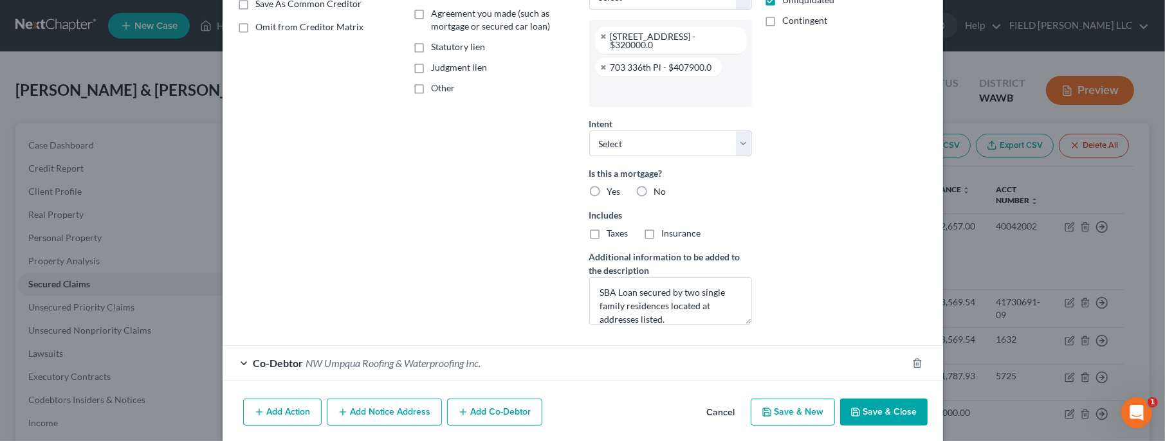
click at [843, 305] on div "Arrearage Amount 0 $ Belongs To * Select Debtor 1 Only Debtor 2 Only Debtor 1 A…" at bounding box center [847, 69] width 176 height 531
click at [870, 406] on button "Save & Close" at bounding box center [883, 412] width 87 height 27
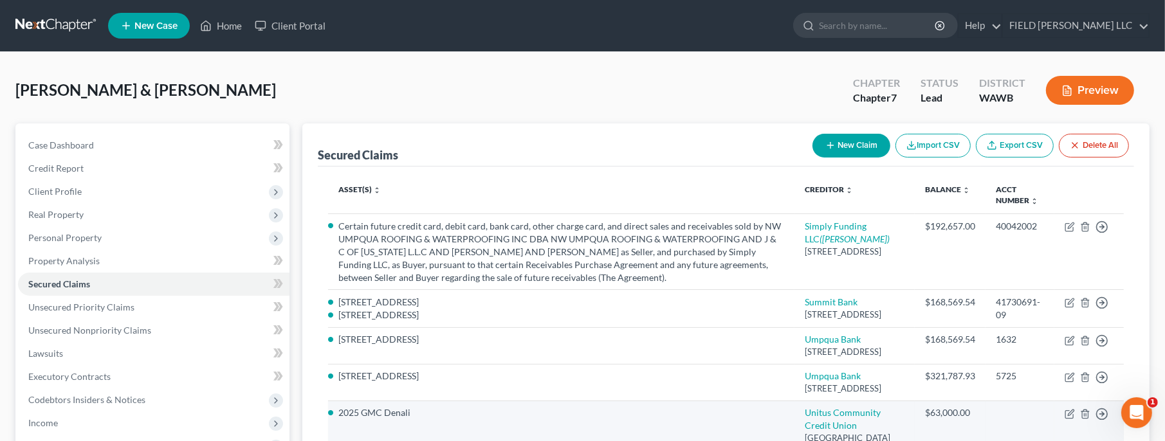
scroll to position [278, 0]
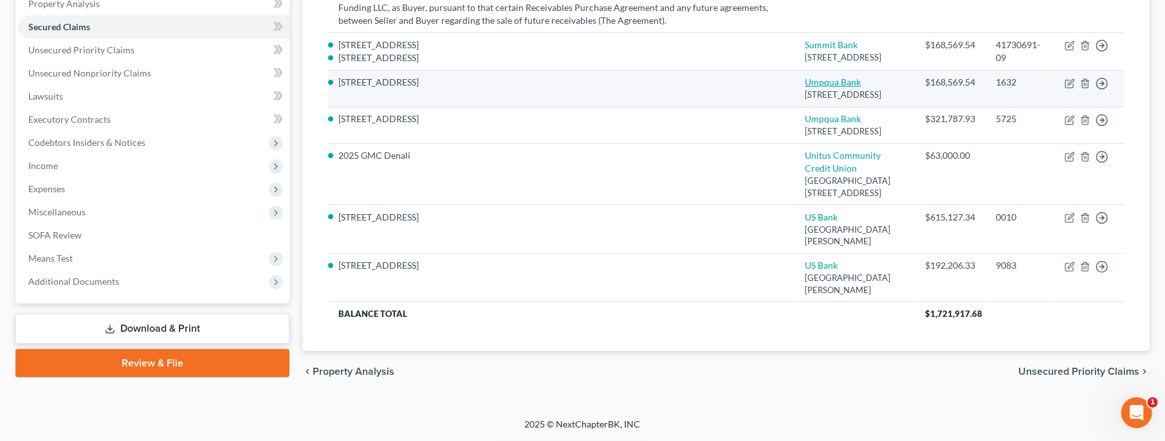
click at [847, 83] on link "Umpqua Bank" at bounding box center [833, 82] width 56 height 11
select select "50"
select select "5"
select select "4"
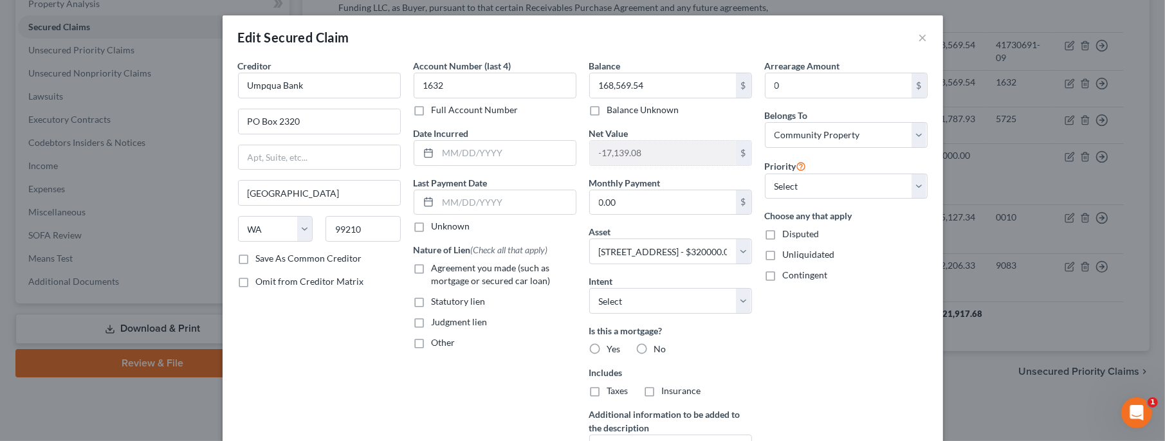
scroll to position [167, 0]
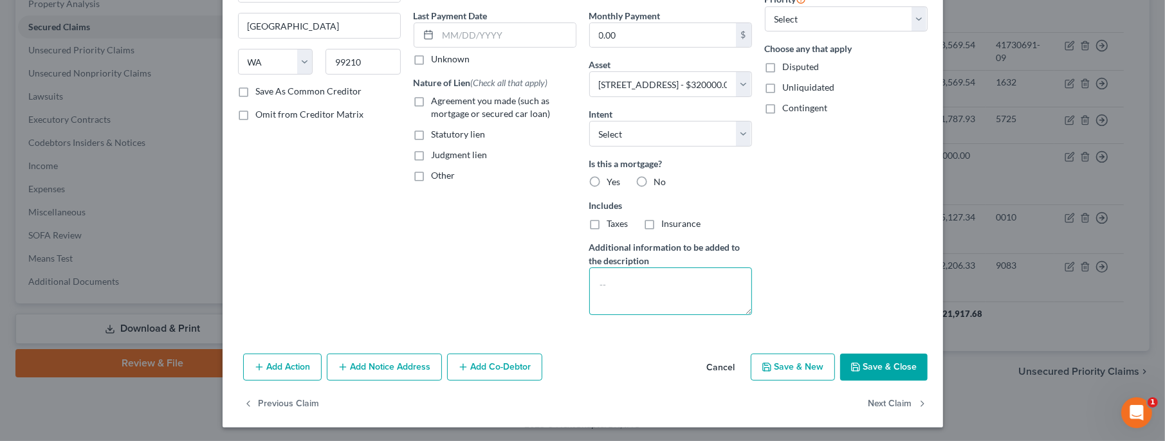
click at [623, 291] on textarea at bounding box center [670, 292] width 163 height 48
drag, startPoint x: 648, startPoint y: 291, endPoint x: 601, endPoint y: 282, distance: 47.8
click at [601, 282] on textarea "Single family residence located at address listed." at bounding box center [670, 292] width 163 height 48
type textarea "Single family residence located at address listed."
click at [901, 364] on button "Save & Close" at bounding box center [883, 367] width 87 height 27
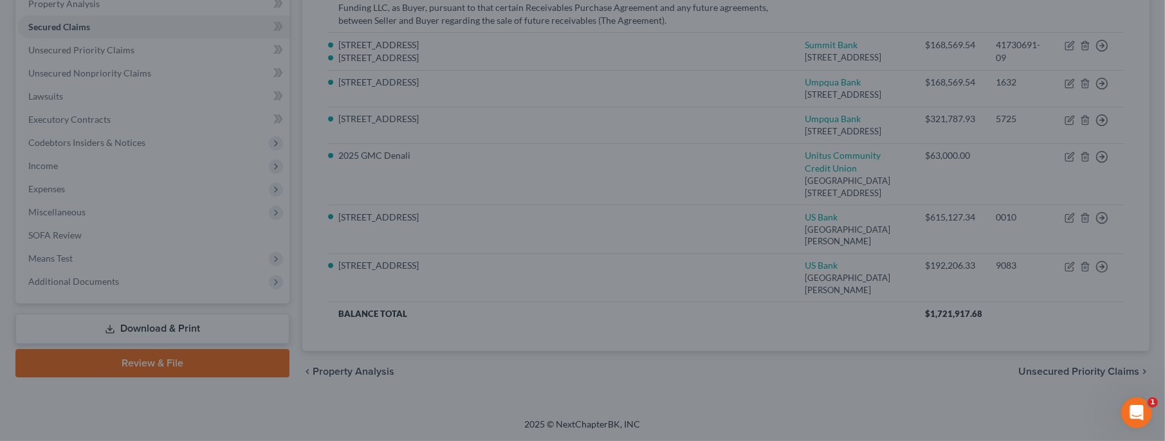
select select "5"
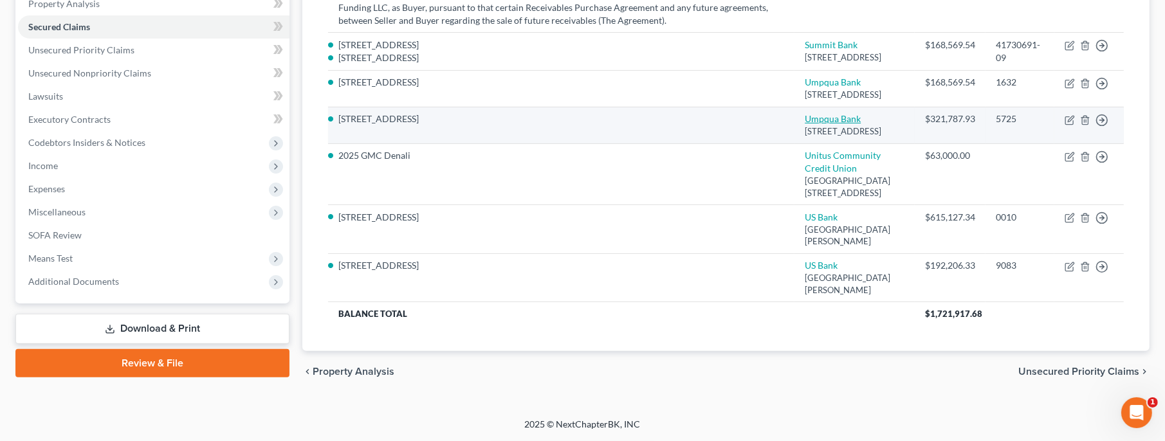
click at [845, 124] on link "Umpqua Bank" at bounding box center [833, 118] width 56 height 11
select select "50"
select select "4"
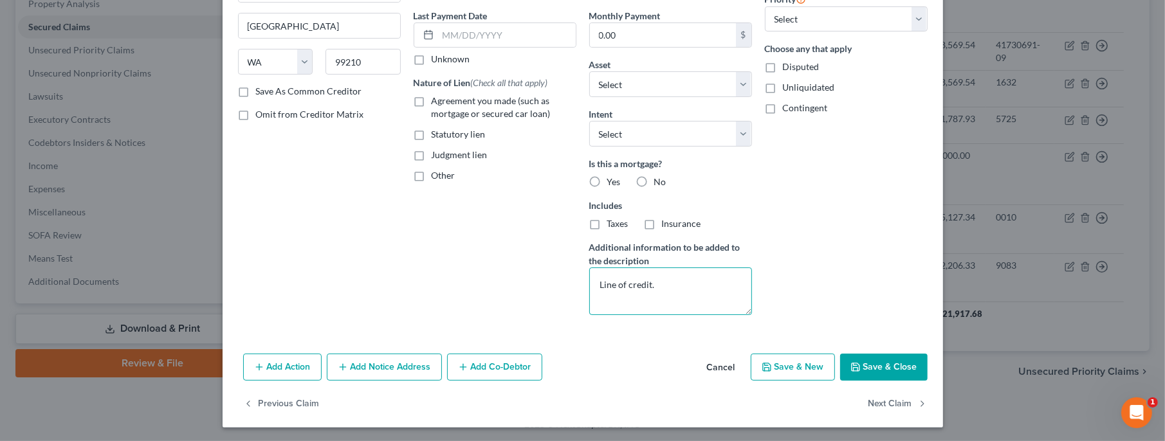
click at [662, 283] on textarea "Line of credit." at bounding box center [670, 292] width 163 height 48
paste textarea "Single family residence located at address listed."
type textarea "Line of credit. Single family residence located at address listed."
click at [897, 371] on button "Save & Close" at bounding box center [883, 367] width 87 height 27
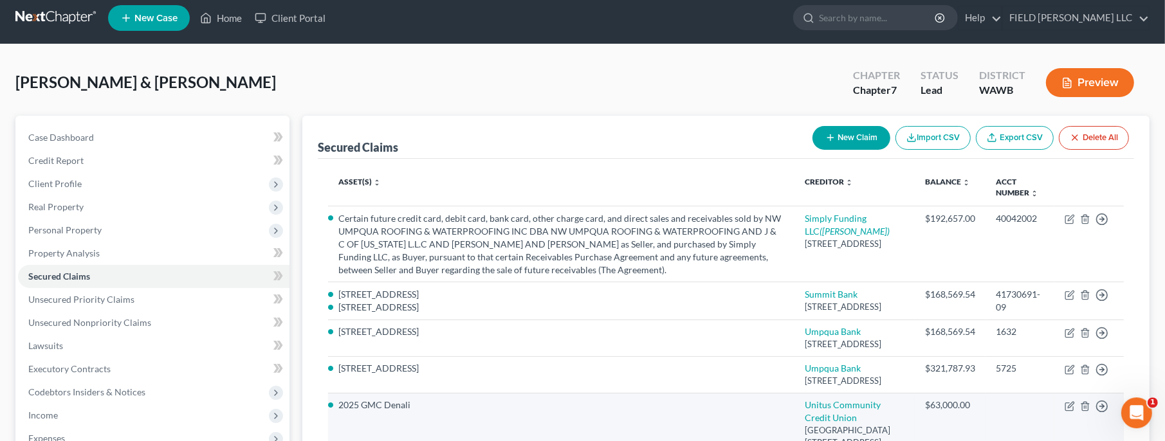
scroll to position [0, 0]
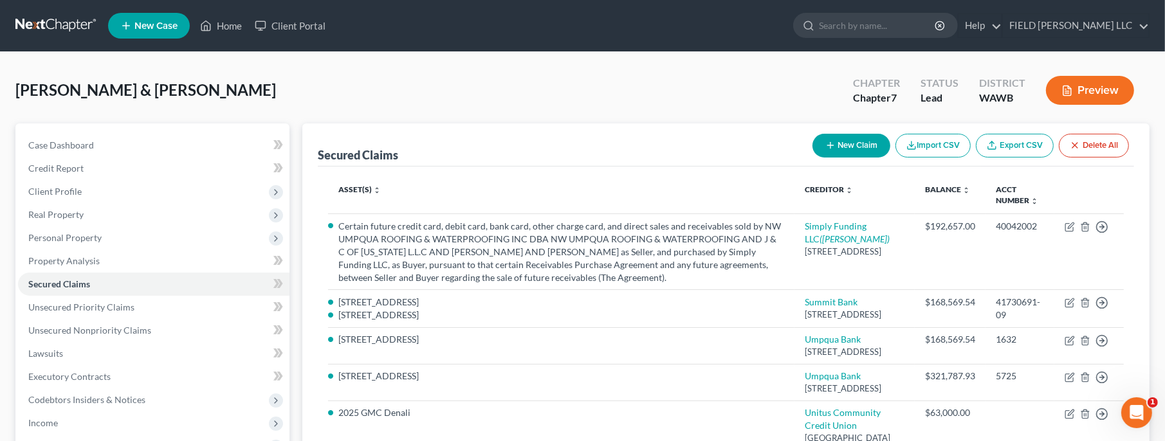
click at [1111, 86] on button "Preview" at bounding box center [1090, 90] width 88 height 29
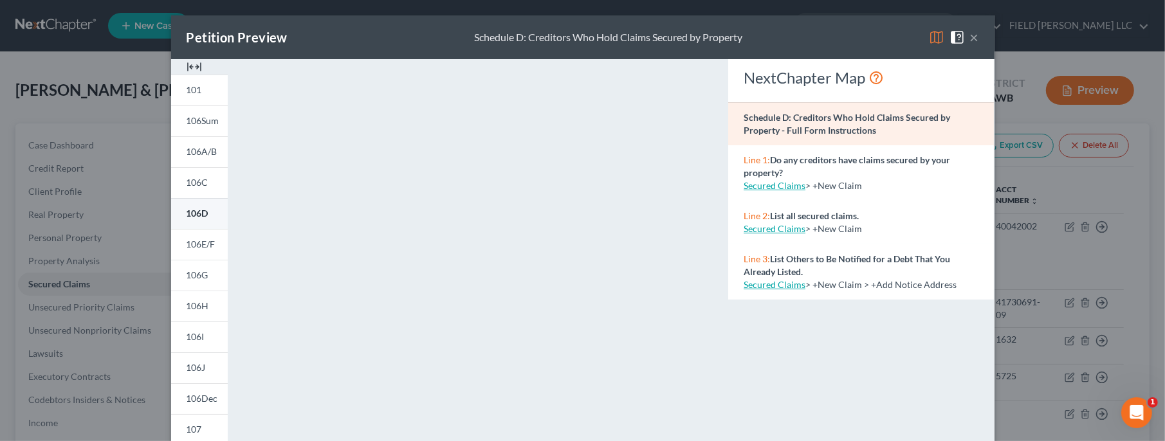
click at [194, 207] on link "106D" at bounding box center [199, 213] width 57 height 31
click at [932, 397] on div "NextChapter Map Schedule D: Creditors Who Hold Claims Secured by Property - Ful…" at bounding box center [861, 378] width 279 height 639
click at [974, 37] on button "×" at bounding box center [974, 37] width 9 height 15
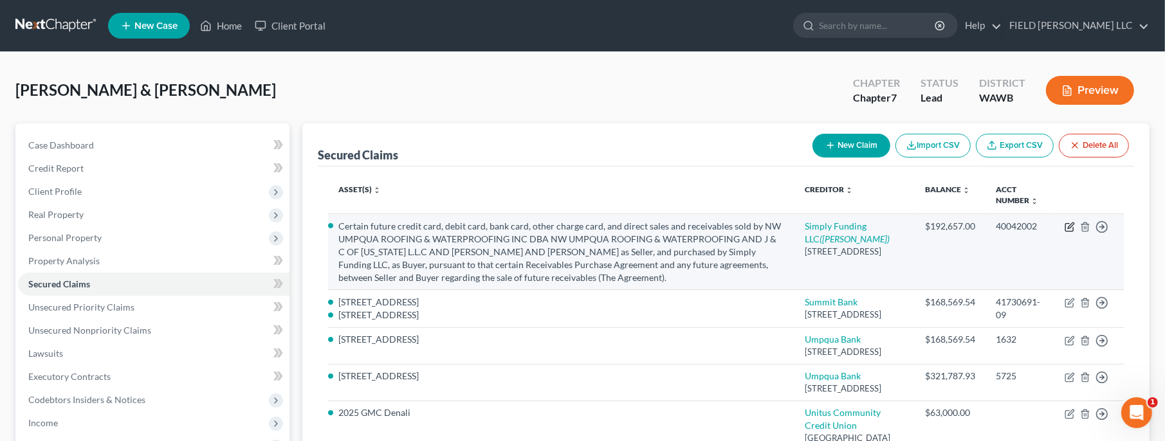
click at [1071, 228] on icon "button" at bounding box center [1070, 227] width 10 height 10
select select "35"
select select "3"
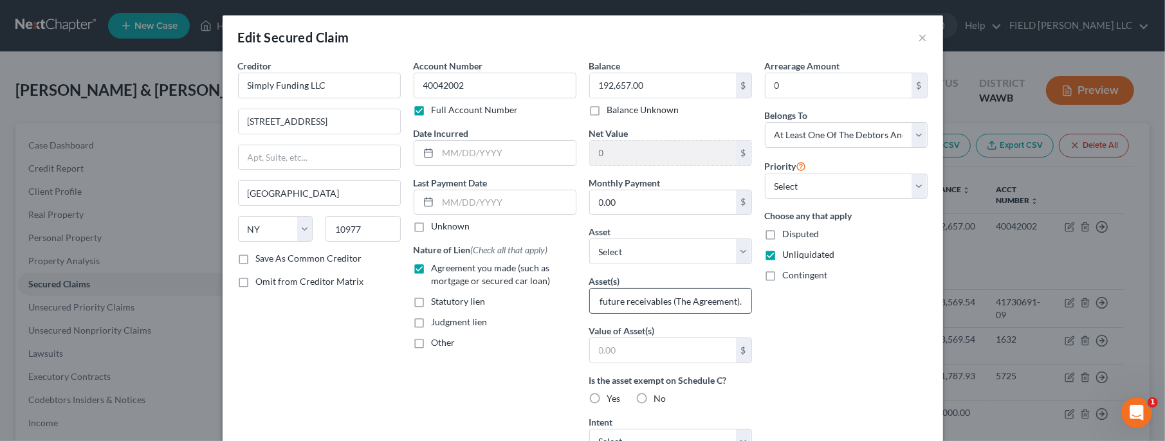
scroll to position [0, 1980]
drag, startPoint x: 600, startPoint y: 297, endPoint x: 773, endPoint y: 320, distance: 174.6
click at [751, 313] on input "Certain future credit card, debit card, bank card, other charge card, and direc…" at bounding box center [670, 301] width 161 height 24
paste input "All of Merchant's Accounts, Chattel Paper, Goods, Inventory, Equipment, Instrum…"
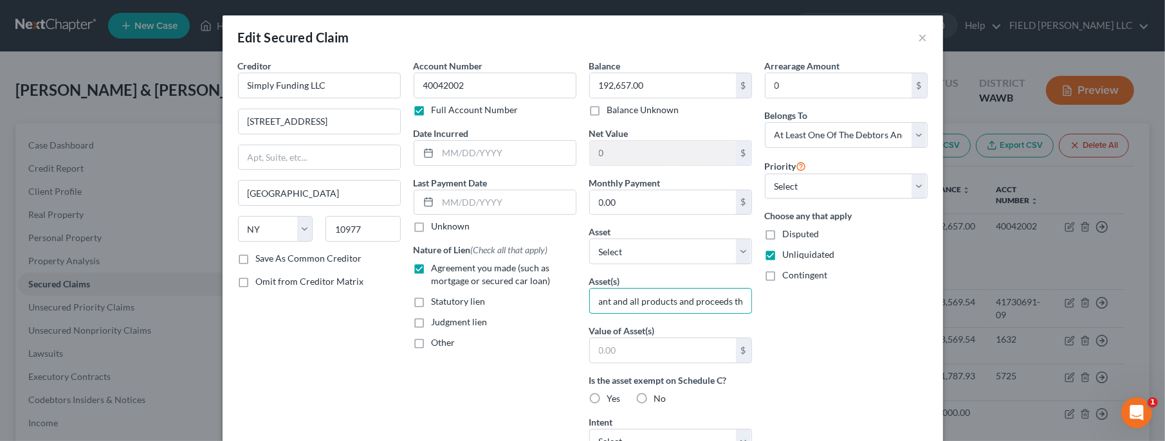
scroll to position [0, 1291]
click at [870, 338] on div "Arrearage Amount 0 $ Belongs To * Select Debtor 1 Only Debtor 2 Only Debtor 1 A…" at bounding box center [847, 346] width 176 height 574
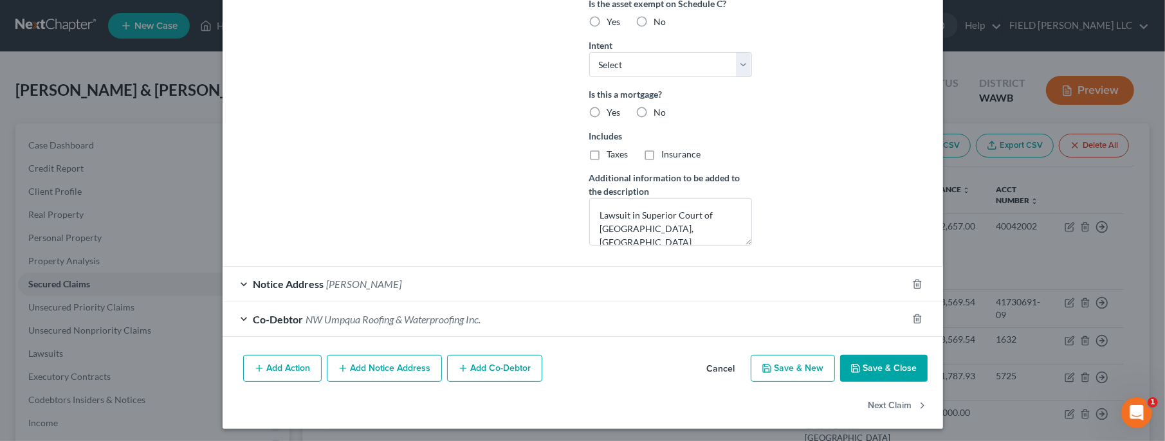
scroll to position [122, 0]
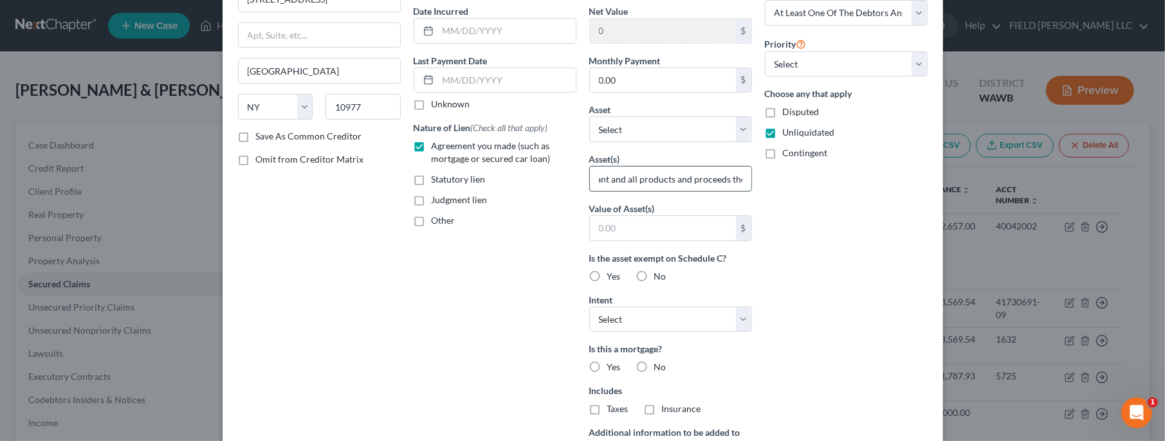
click at [741, 177] on input "All of Merchant's Accounts, Chattel Paper, Goods, Inventory, Equipment, Instrum…" at bounding box center [670, 179] width 161 height 24
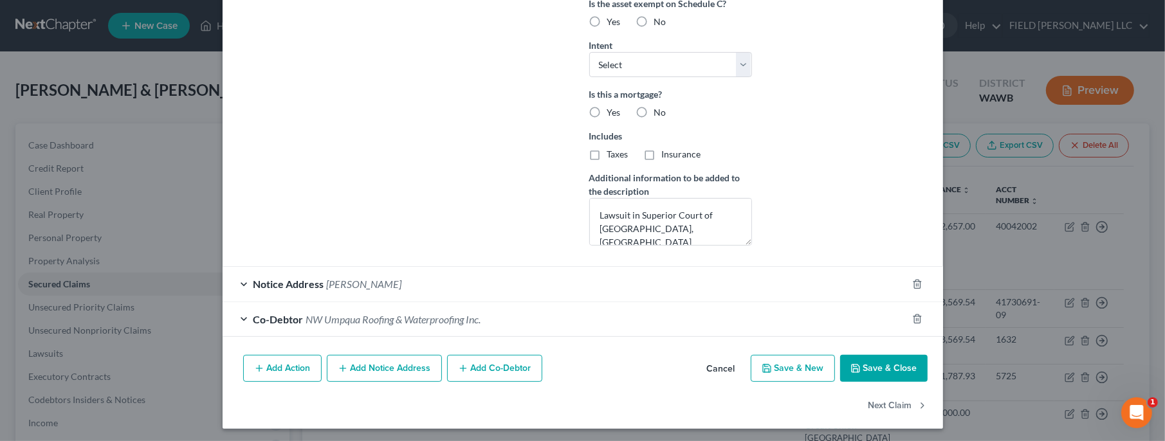
type input "All of Merchant's Accounts, Chattel Paper, Goods, Inventory, Equipment, Instrum…"
click at [879, 361] on button "Save & Close" at bounding box center [883, 368] width 87 height 27
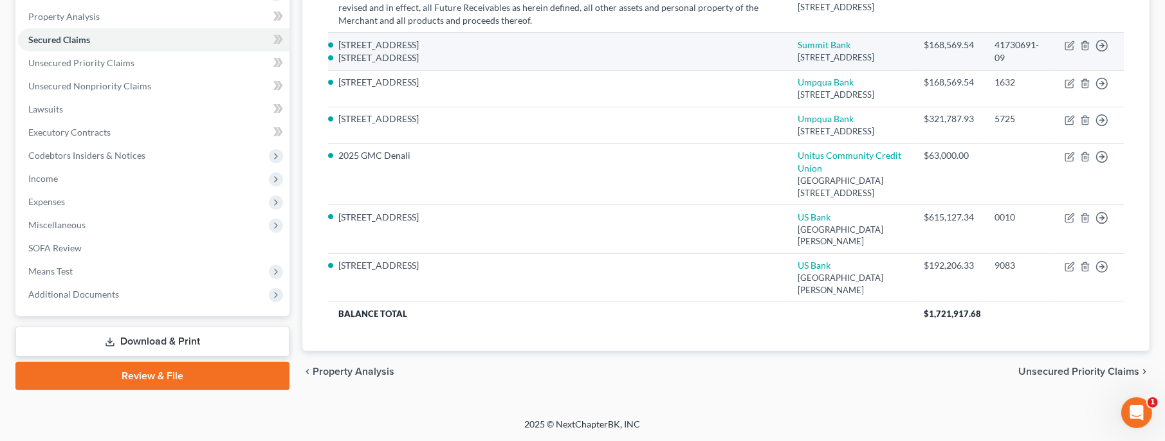
scroll to position [0, 0]
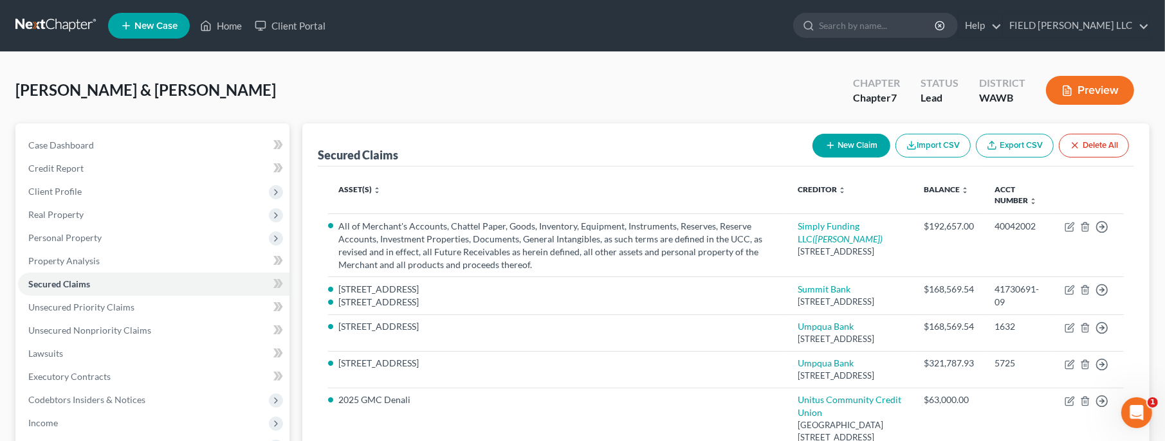
click at [1074, 91] on button "Preview" at bounding box center [1090, 90] width 88 height 29
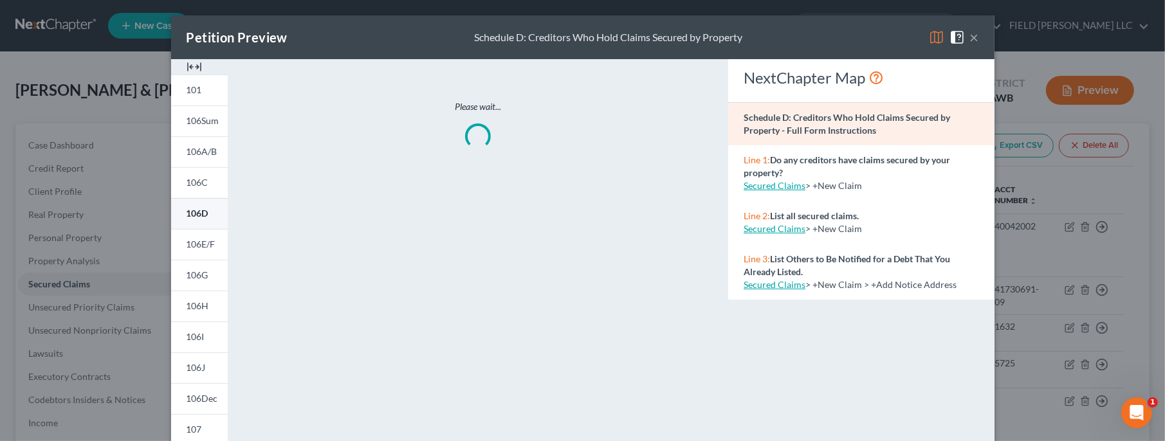
click at [206, 220] on link "106D" at bounding box center [199, 213] width 57 height 31
click at [968, 34] on span at bounding box center [960, 36] width 21 height 11
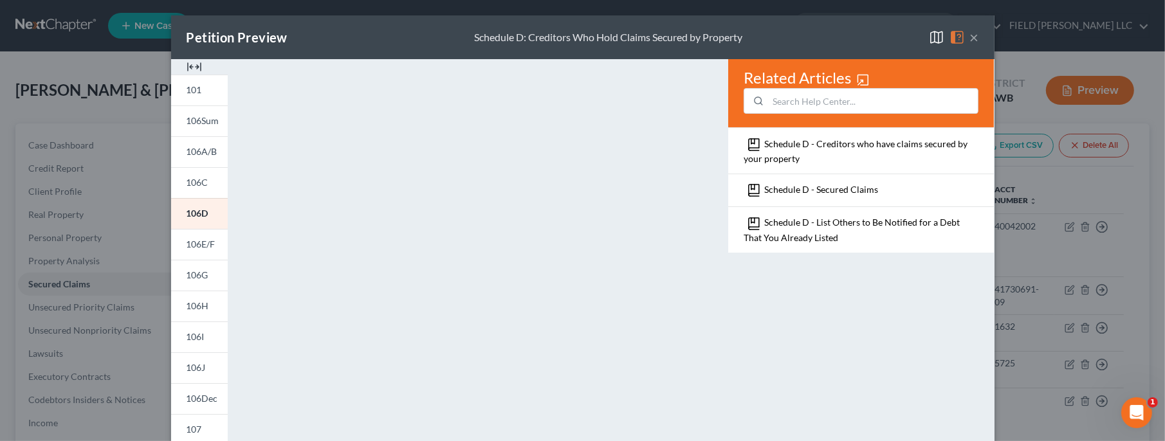
drag, startPoint x: 972, startPoint y: 37, endPoint x: 966, endPoint y: 42, distance: 7.7
click at [972, 37] on button "×" at bounding box center [974, 37] width 9 height 15
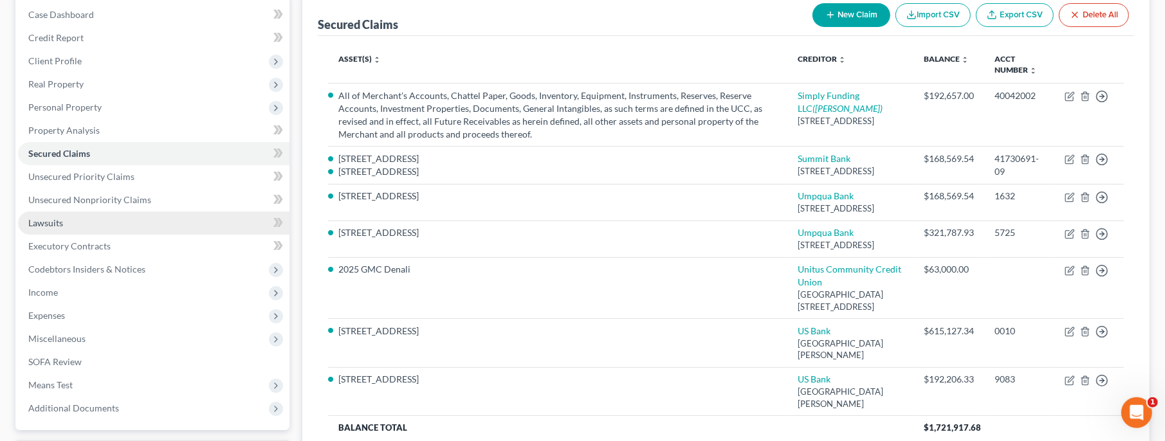
scroll to position [278, 0]
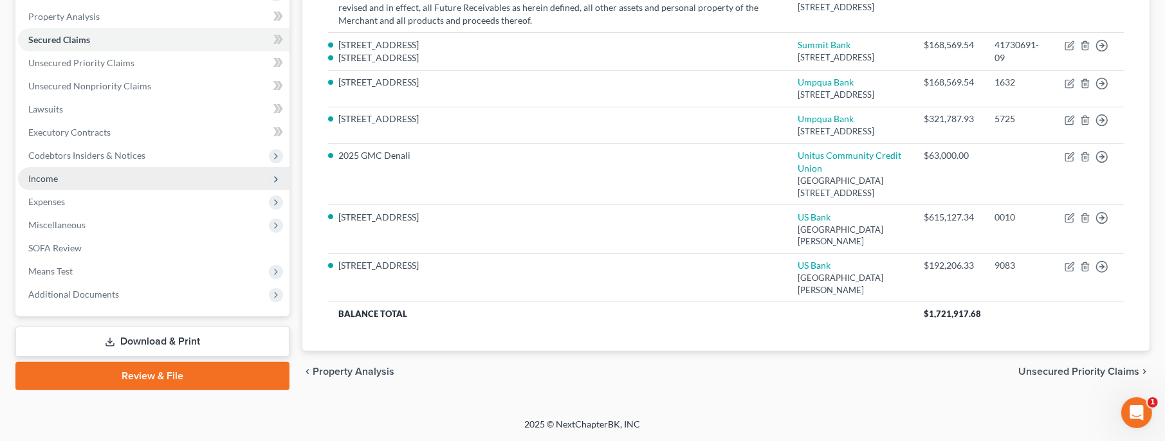
click at [41, 167] on span "Income" at bounding box center [154, 178] width 272 height 23
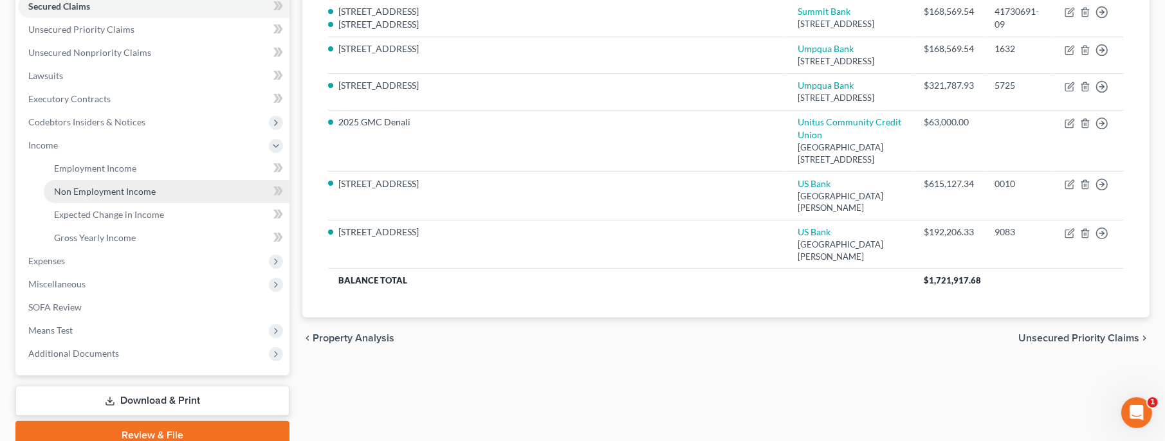
click at [84, 187] on span "Non Employment Income" at bounding box center [105, 191] width 102 height 11
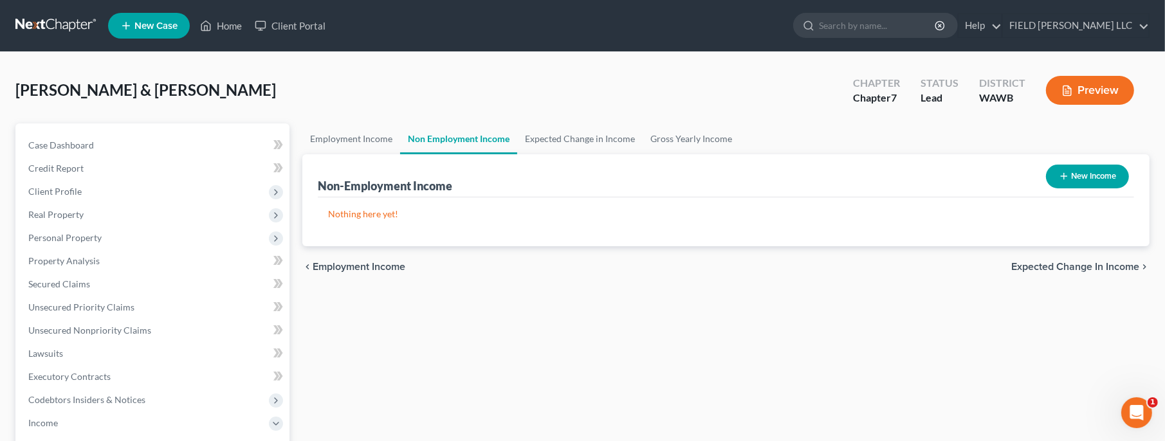
click at [1074, 170] on button "New Income" at bounding box center [1087, 177] width 83 height 24
select select "0"
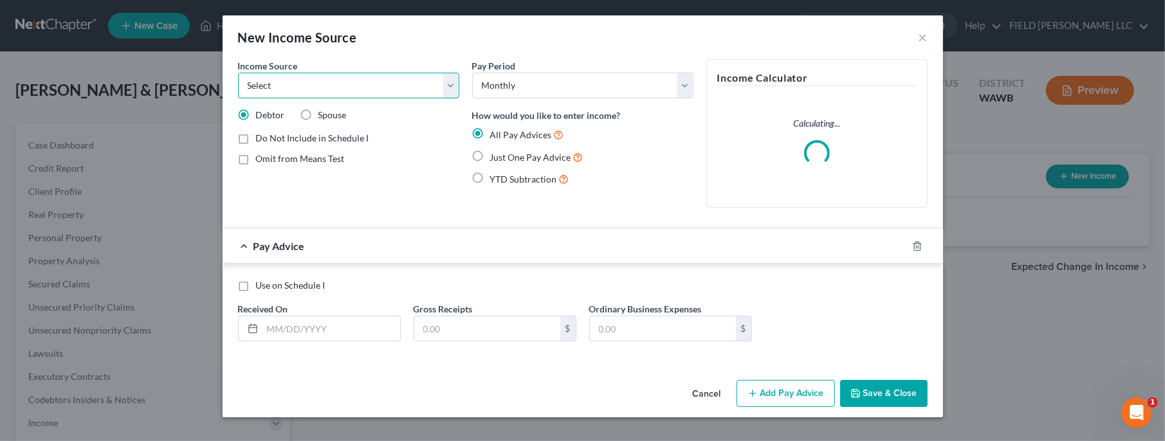
click at [238, 73] on select "Select Unemployment Disability (from employer) Pension Retirement Social Securi…" at bounding box center [348, 86] width 221 height 26
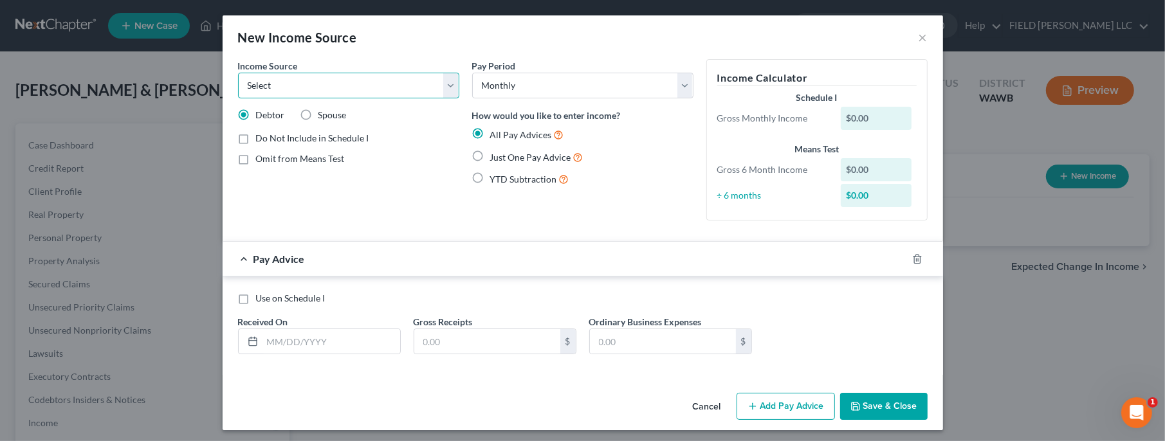
select select "9"
click option "Property / Rental" at bounding box center [0, 0] width 0 height 0
click at [490, 153] on label "Just One Pay Advice" at bounding box center [536, 157] width 93 height 15
click at [495, 153] on input "Just One Pay Advice" at bounding box center [499, 154] width 8 height 8
radio input "true"
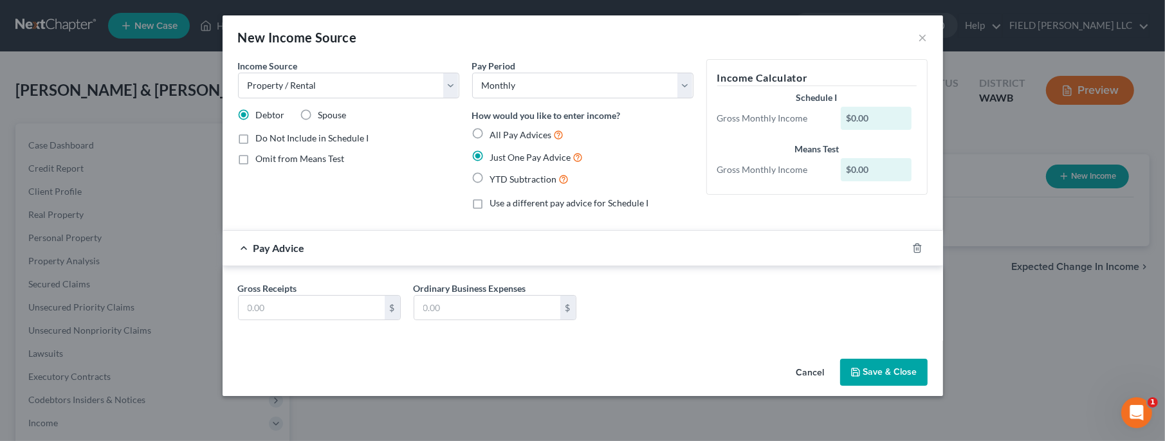
click at [490, 132] on label "All Pay Advices" at bounding box center [527, 134] width 74 height 15
click at [495, 132] on input "All Pay Advices" at bounding box center [499, 131] width 8 height 8
radio input "true"
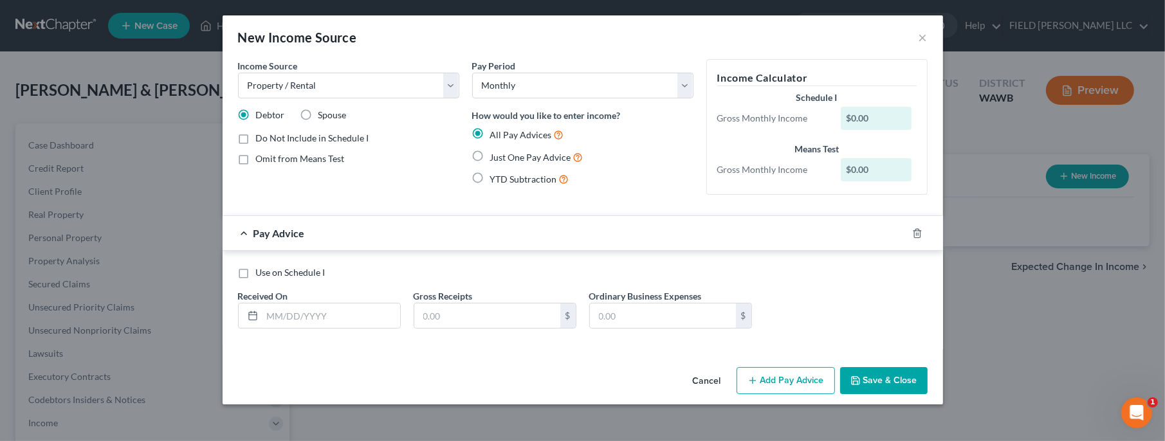
click at [256, 275] on label "Use on Schedule I" at bounding box center [290, 272] width 69 height 13
click at [261, 275] on input "Use on Schedule I" at bounding box center [265, 270] width 8 height 8
checkbox input "true"
click at [297, 311] on input "text" at bounding box center [331, 316] width 138 height 24
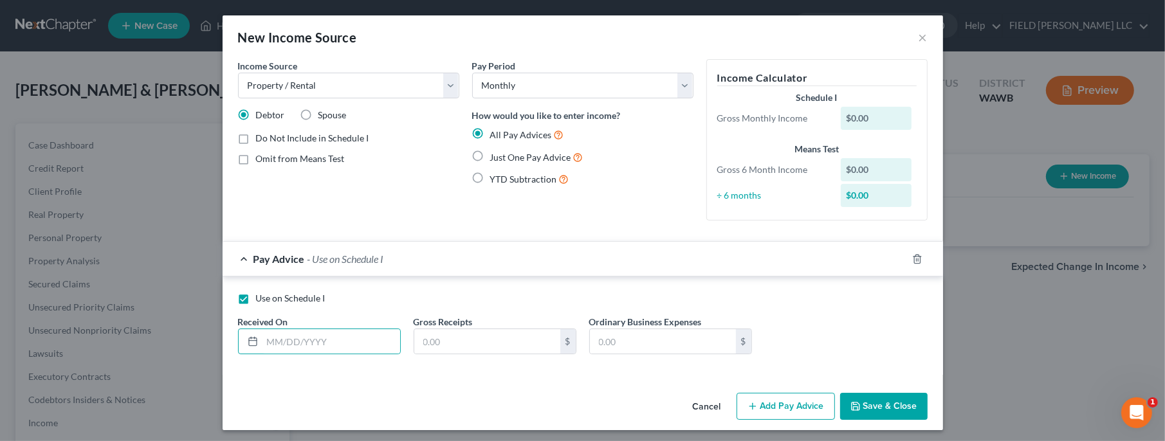
click at [490, 158] on label "Just One Pay Advice" at bounding box center [536, 157] width 93 height 15
click at [495, 158] on input "Just One Pay Advice" at bounding box center [499, 154] width 8 height 8
radio input "true"
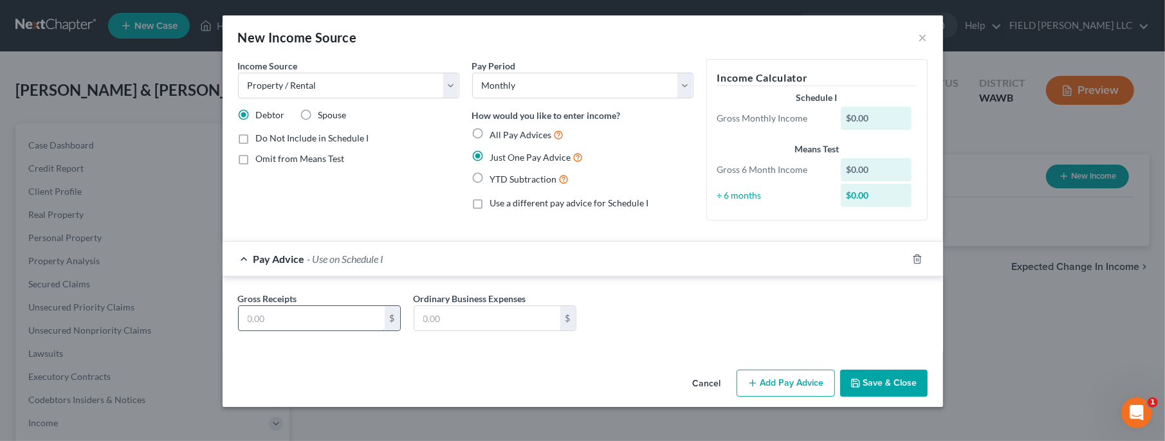
click at [334, 328] on input "text" at bounding box center [312, 318] width 146 height 24
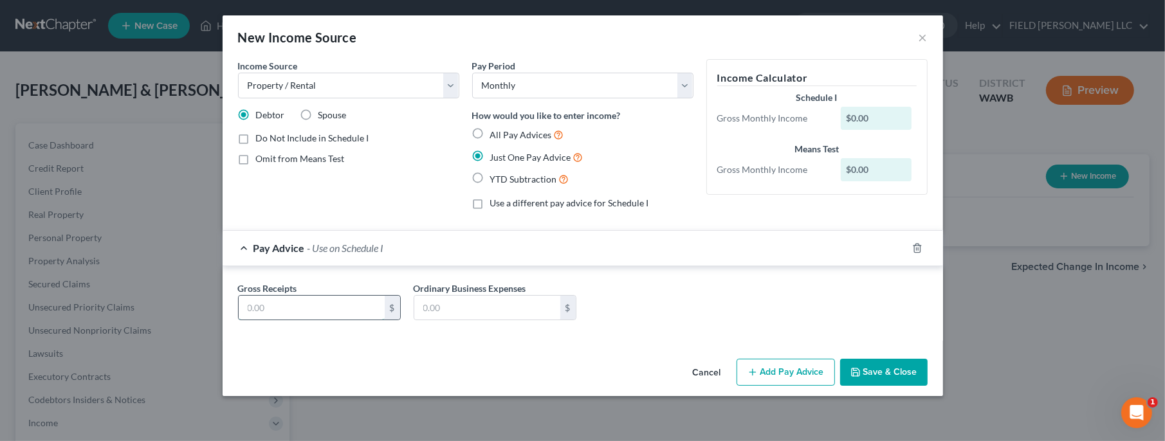
click at [318, 307] on input "text" at bounding box center [312, 308] width 146 height 24
type input "1,387.75"
click at [869, 378] on button "Save & Close" at bounding box center [883, 372] width 87 height 27
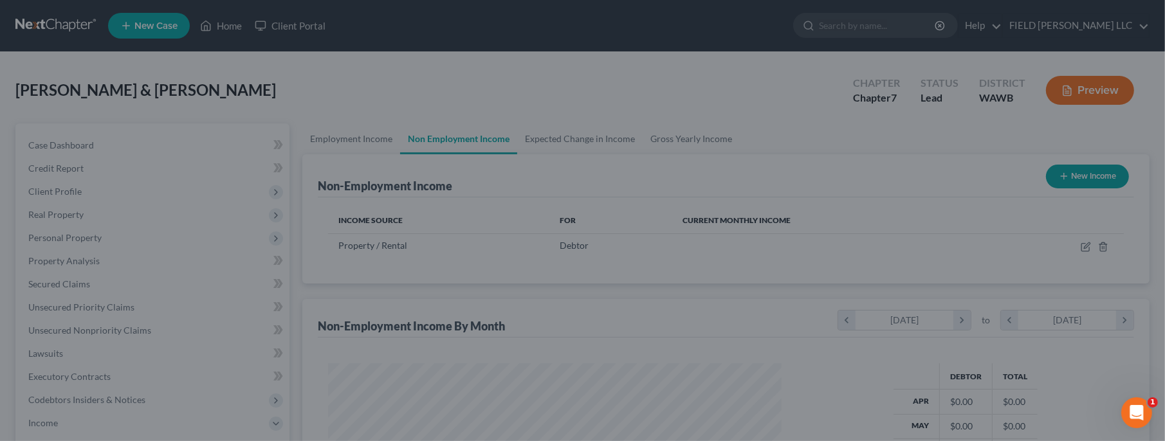
scroll to position [229, 479]
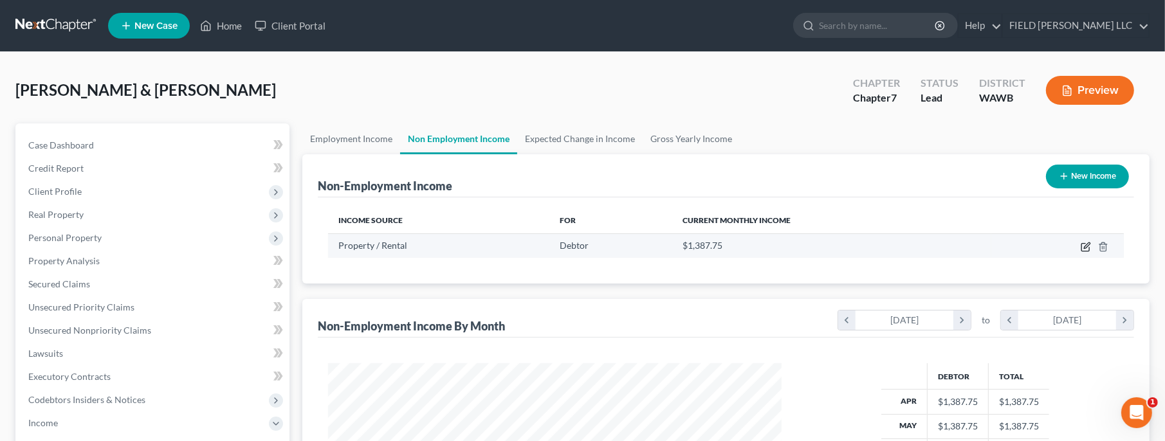
click at [1089, 246] on icon "button" at bounding box center [1086, 247] width 10 height 10
select select "9"
select select "0"
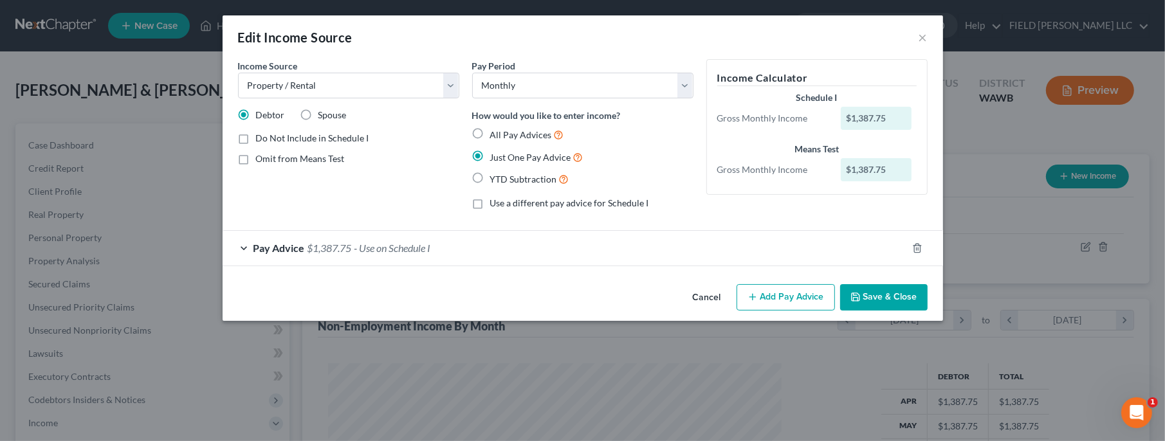
click at [723, 300] on button "Cancel" at bounding box center [707, 299] width 49 height 26
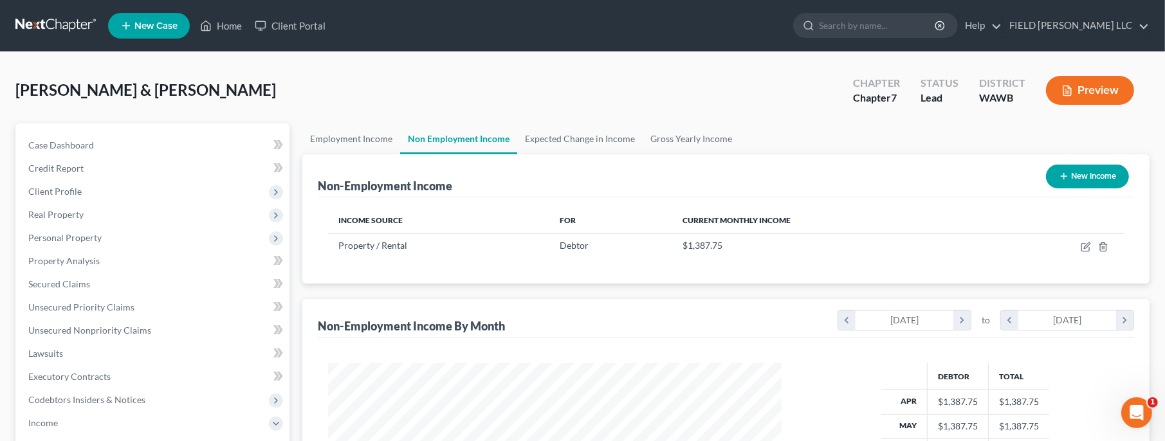
click at [1071, 183] on button "New Income" at bounding box center [1087, 177] width 83 height 24
select select "0"
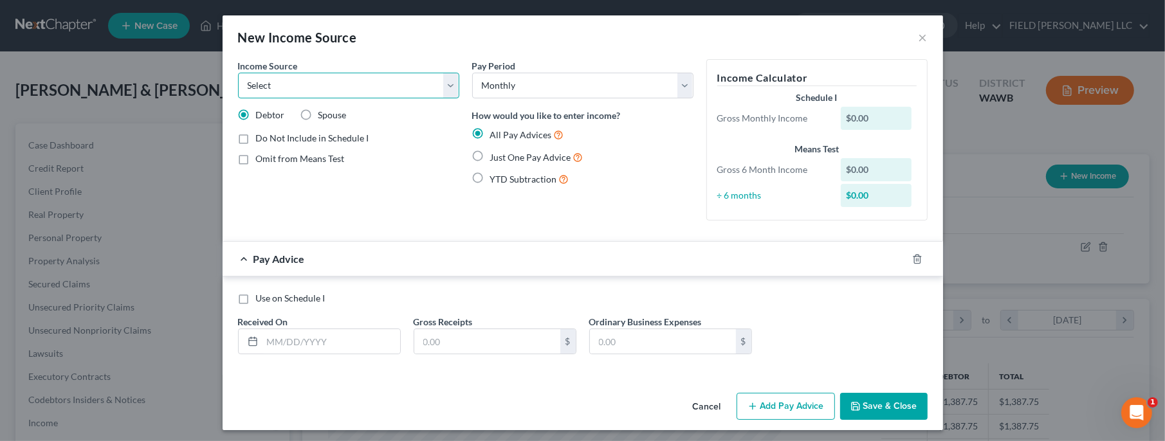
select select "2"
click option "Pension" at bounding box center [0, 0] width 0 height 0
click at [490, 156] on label "Just One Pay Advice" at bounding box center [536, 157] width 93 height 15
click at [495, 156] on input "Just One Pay Advice" at bounding box center [499, 154] width 8 height 8
radio input "true"
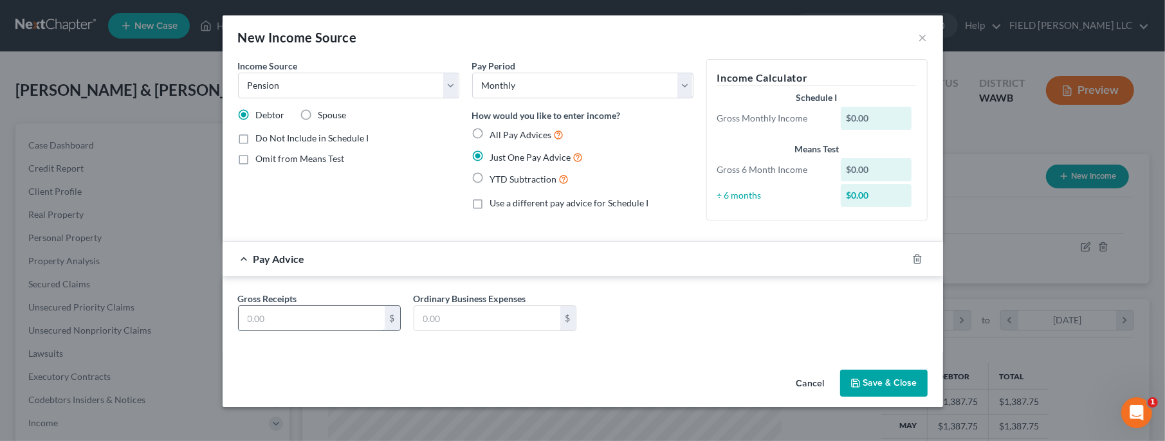
click at [353, 316] on input "text" at bounding box center [312, 318] width 146 height 24
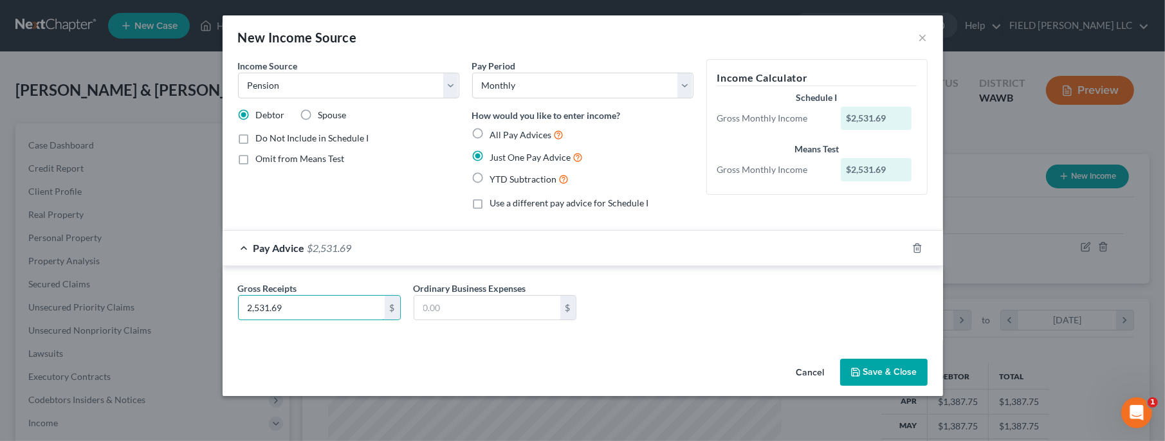
type input "2,531.69"
click at [879, 374] on button "Save & Close" at bounding box center [883, 372] width 87 height 27
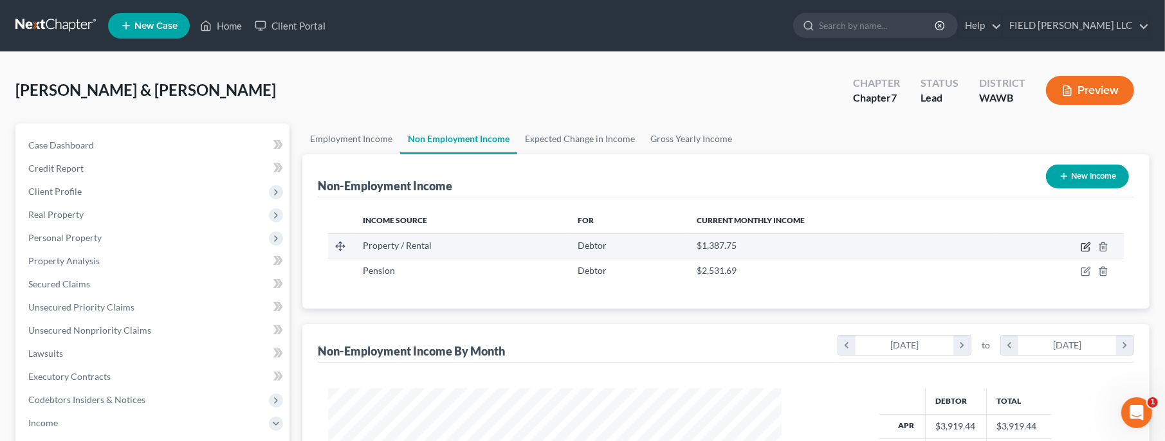
click at [1089, 246] on icon "button" at bounding box center [1086, 247] width 10 height 10
select select "9"
select select "0"
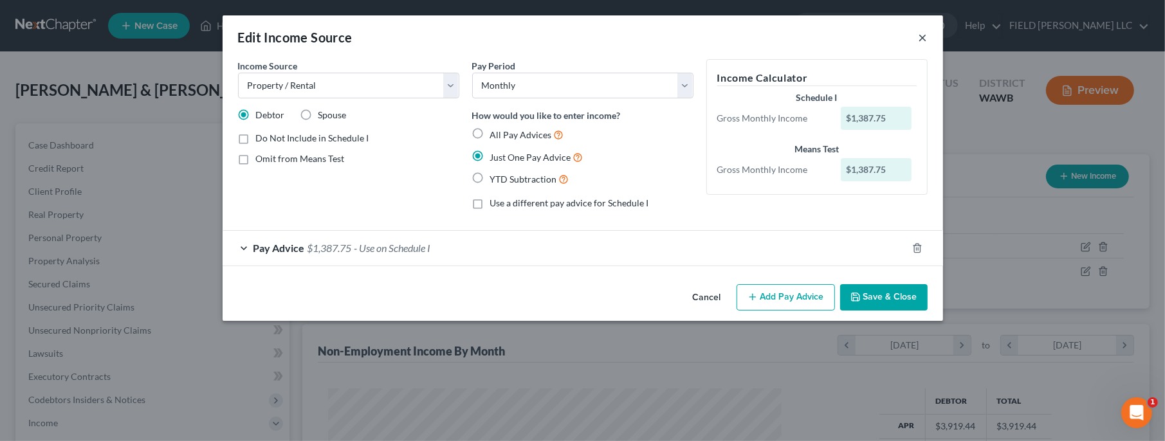
click at [922, 41] on button "×" at bounding box center [923, 37] width 9 height 15
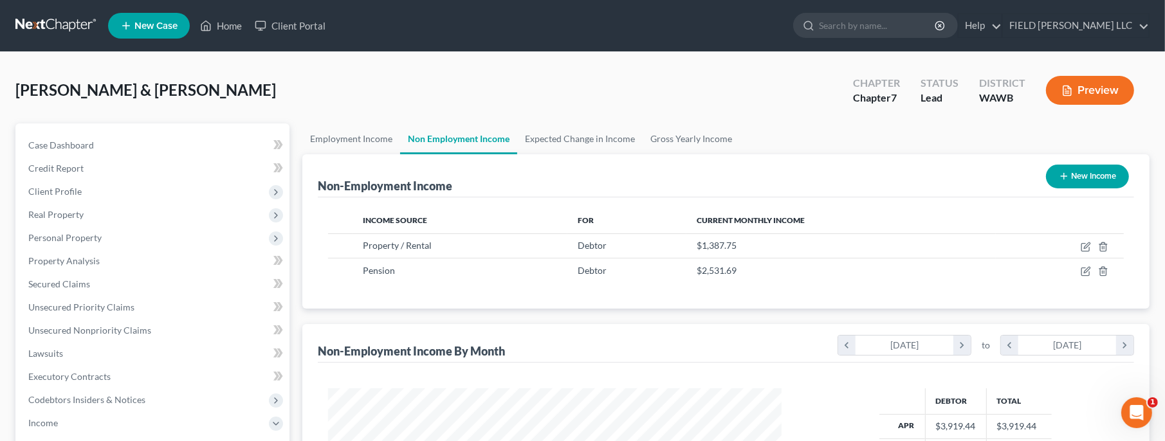
click at [1066, 181] on button "New Income" at bounding box center [1087, 177] width 83 height 24
select select "0"
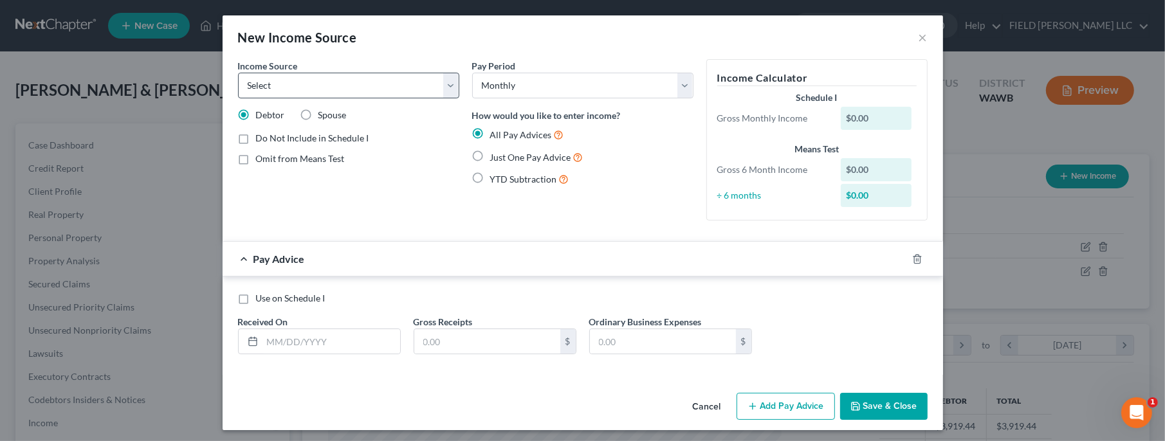
click at [544, 208] on div "Pay Period Select Monthly Twice Monthly Every Other Week Weekly How would you l…" at bounding box center [583, 145] width 234 height 172
click at [927, 36] on button "×" at bounding box center [923, 37] width 9 height 15
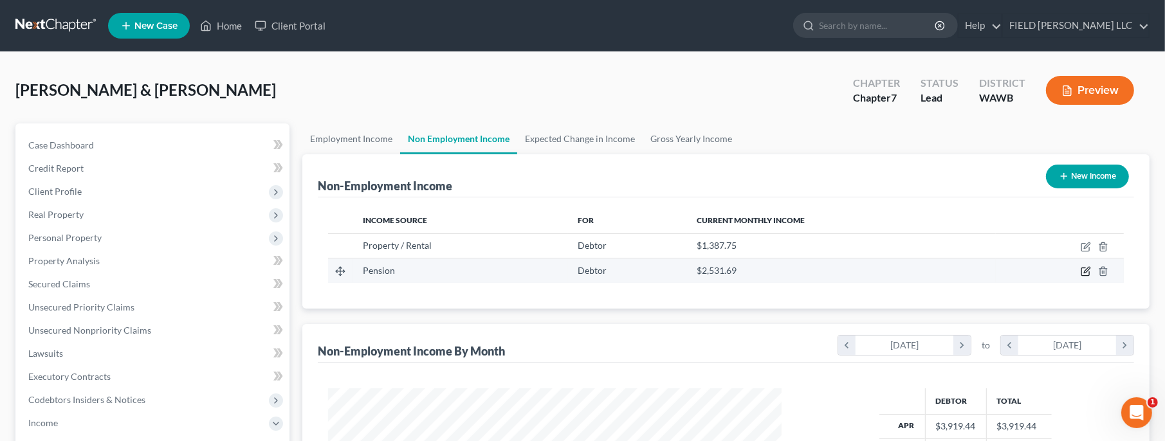
click at [1088, 271] on icon "button" at bounding box center [1087, 271] width 6 height 6
select select "2"
select select "0"
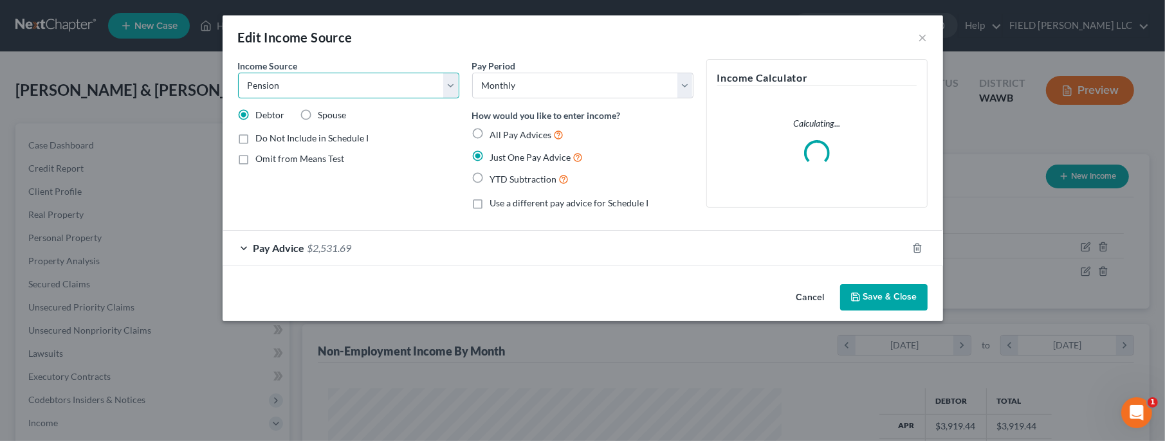
click option "Pension" at bounding box center [0, 0] width 0 height 0
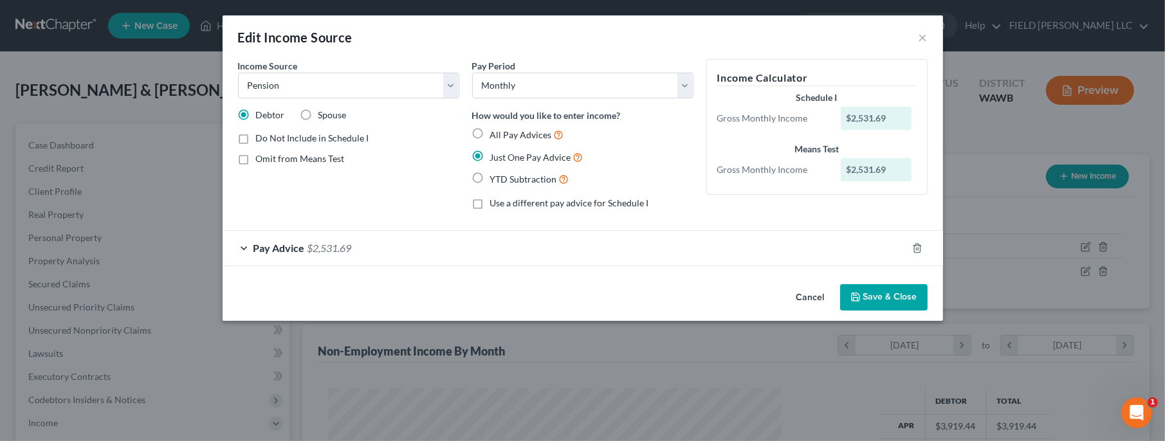
click at [318, 120] on label "Spouse" at bounding box center [332, 115] width 28 height 13
click at [324, 117] on input "Spouse" at bounding box center [328, 113] width 8 height 8
radio input "true"
click at [852, 297] on icon "button" at bounding box center [856, 297] width 8 height 8
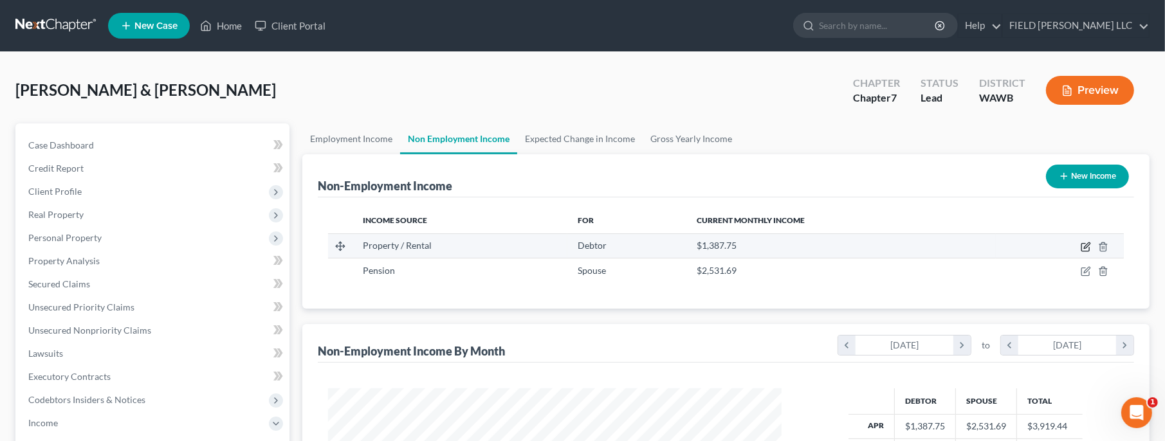
click at [1086, 247] on icon "button" at bounding box center [1087, 246] width 6 height 6
select select "9"
select select "0"
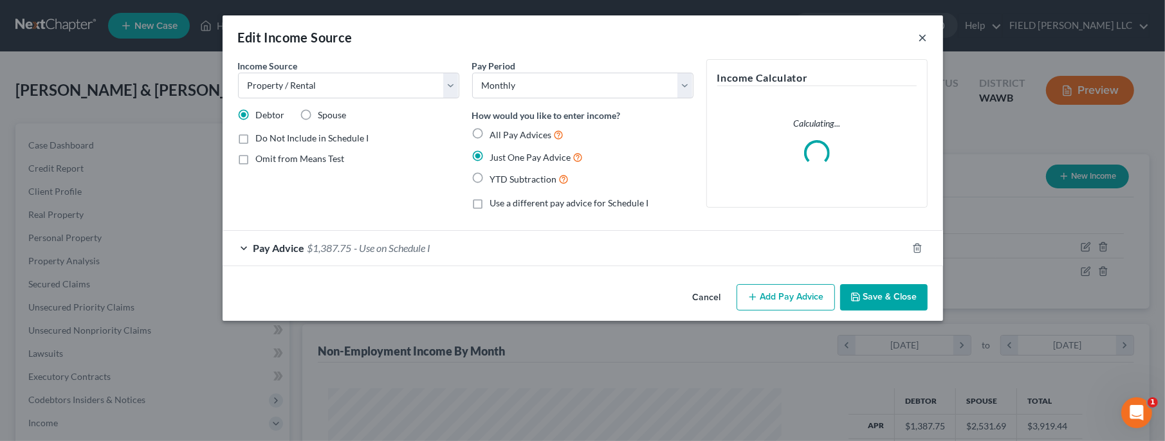
click at [921, 39] on button "×" at bounding box center [923, 37] width 9 height 15
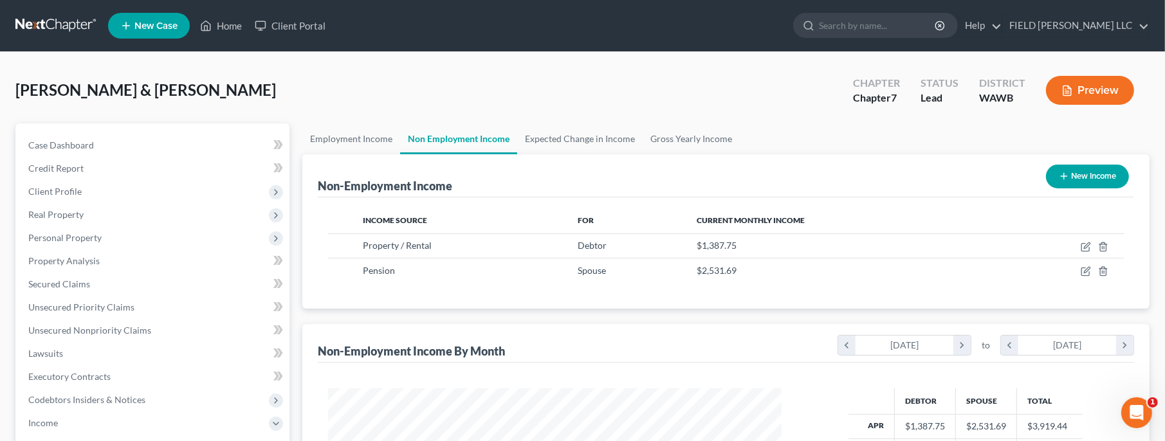
click at [1067, 177] on icon "button" at bounding box center [1064, 176] width 10 height 10
select select "0"
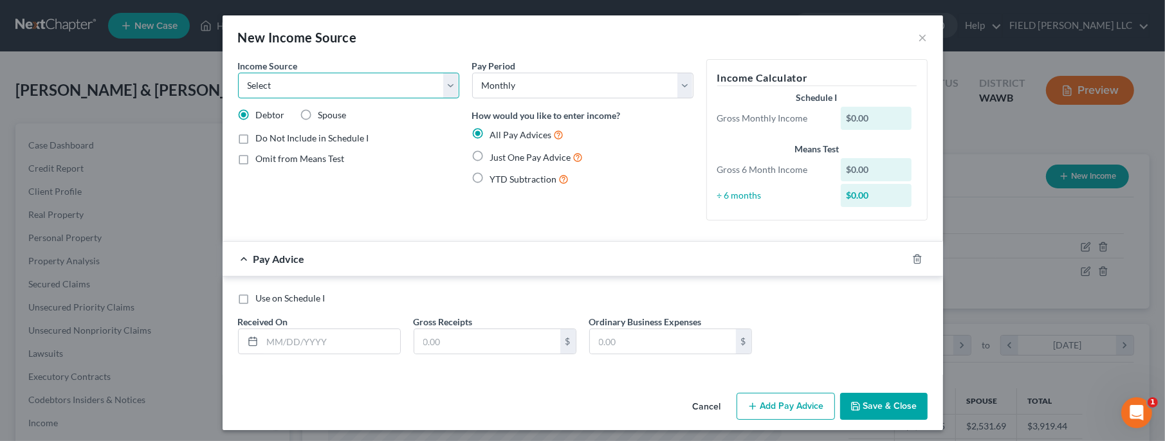
click at [238, 73] on select "Select Unemployment Disability (from employer) Pension Retirement Social Securi…" at bounding box center [348, 86] width 221 height 26
select select "2"
click option "Pension" at bounding box center [0, 0] width 0 height 0
drag, startPoint x: 306, startPoint y: 115, endPoint x: 311, endPoint y: 138, distance: 23.6
click at [318, 115] on label "Spouse" at bounding box center [332, 115] width 28 height 13
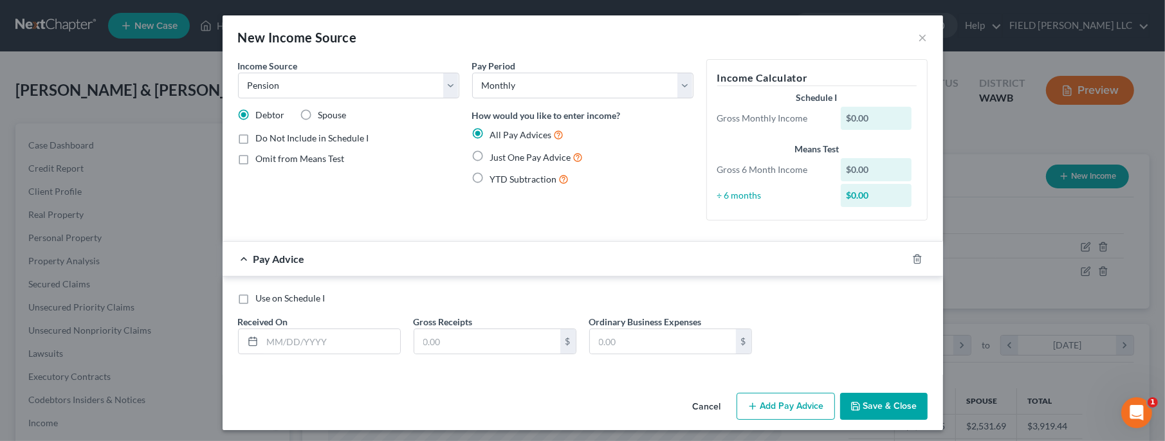
click at [324, 115] on input "Spouse" at bounding box center [328, 113] width 8 height 8
radio input "true"
click at [490, 157] on label "Just One Pay Advice" at bounding box center [536, 157] width 93 height 15
click at [495, 157] on input "Just One Pay Advice" at bounding box center [499, 154] width 8 height 8
radio input "true"
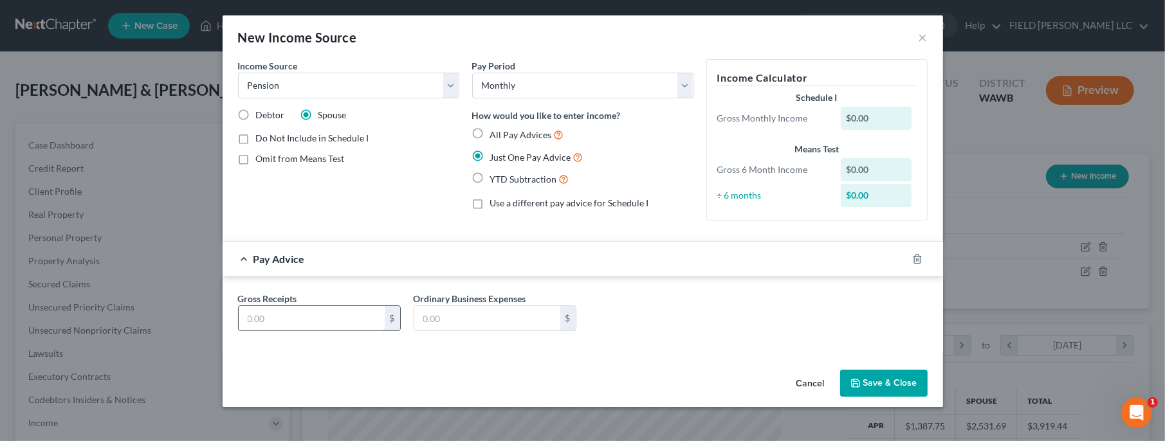
click at [322, 316] on input "text" at bounding box center [312, 318] width 146 height 24
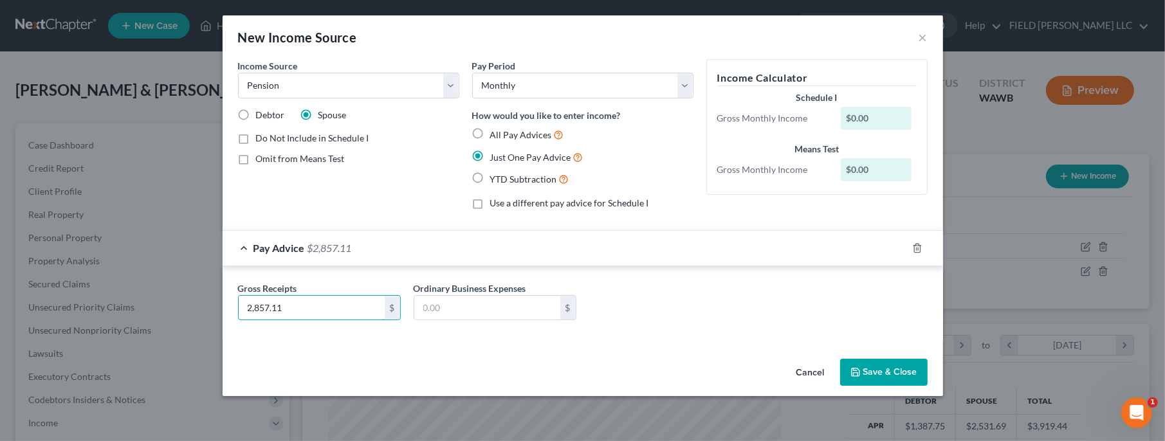
type input "2,857.11"
click at [860, 370] on icon "button" at bounding box center [856, 372] width 10 height 10
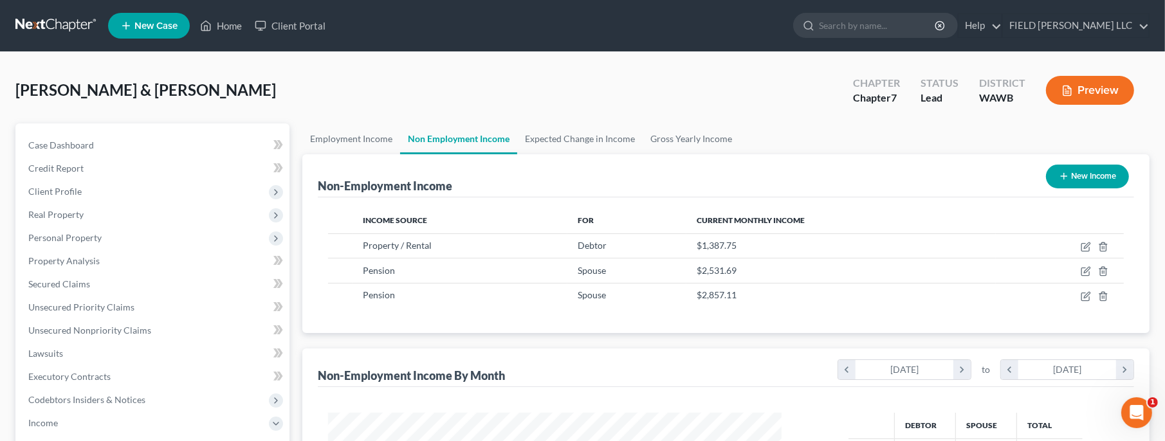
click at [1065, 178] on icon "button" at bounding box center [1064, 176] width 10 height 10
select select "0"
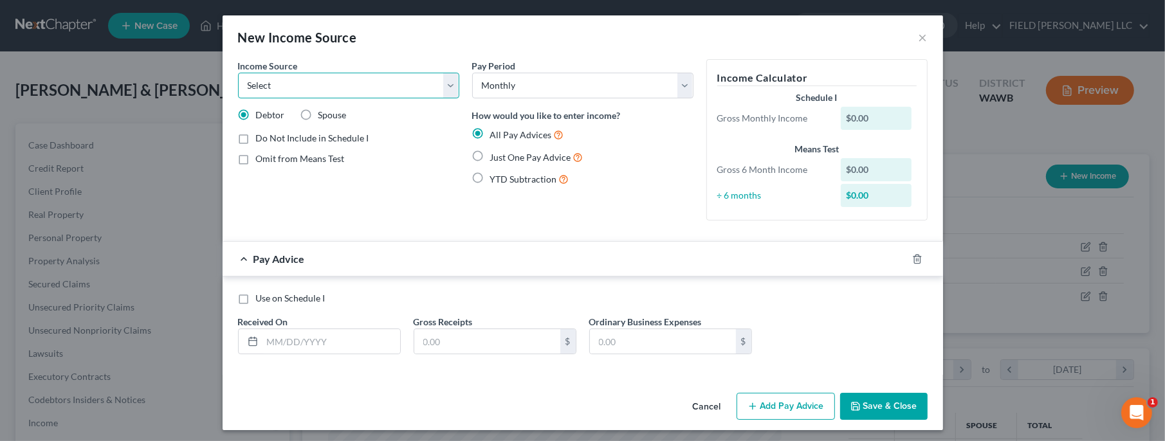
select select "12"
click option "Military Disability Benefits" at bounding box center [0, 0] width 0 height 0
click at [492, 159] on span "Just One Pay Advice" at bounding box center [530, 157] width 81 height 11
click at [495, 158] on input "Just One Pay Advice" at bounding box center [499, 154] width 8 height 8
radio input "true"
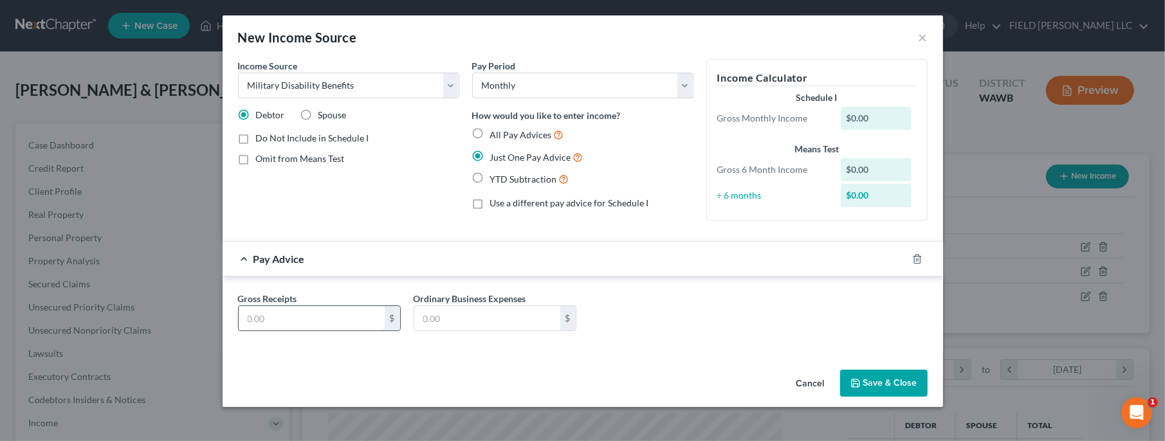
click at [351, 318] on input "text" at bounding box center [312, 318] width 146 height 24
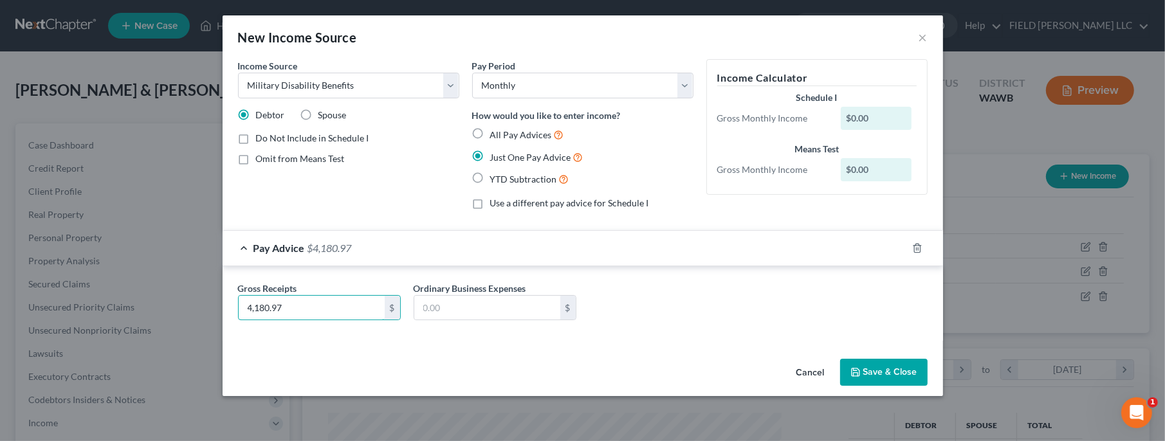
type input "4,180.97"
click at [887, 372] on button "Save & Close" at bounding box center [883, 372] width 87 height 27
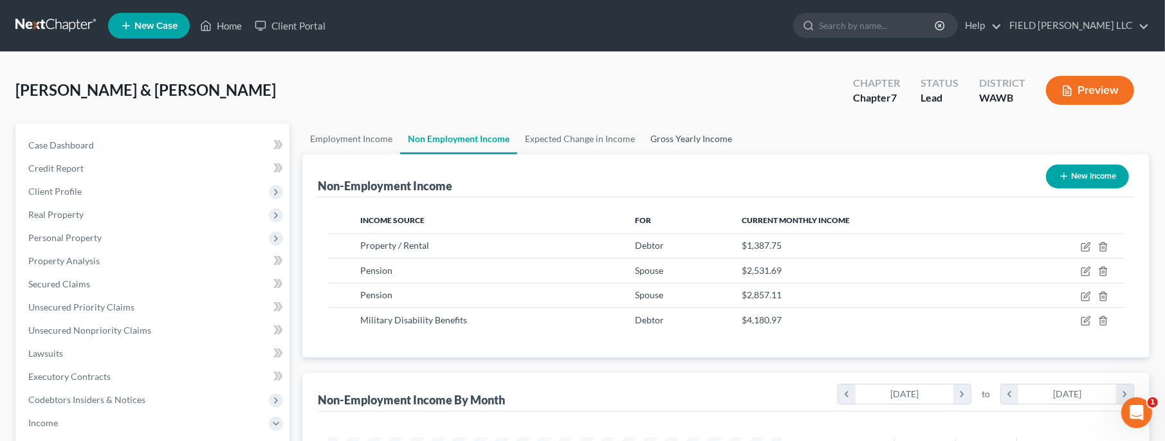
click at [703, 140] on link "Gross Yearly Income" at bounding box center [691, 139] width 97 height 31
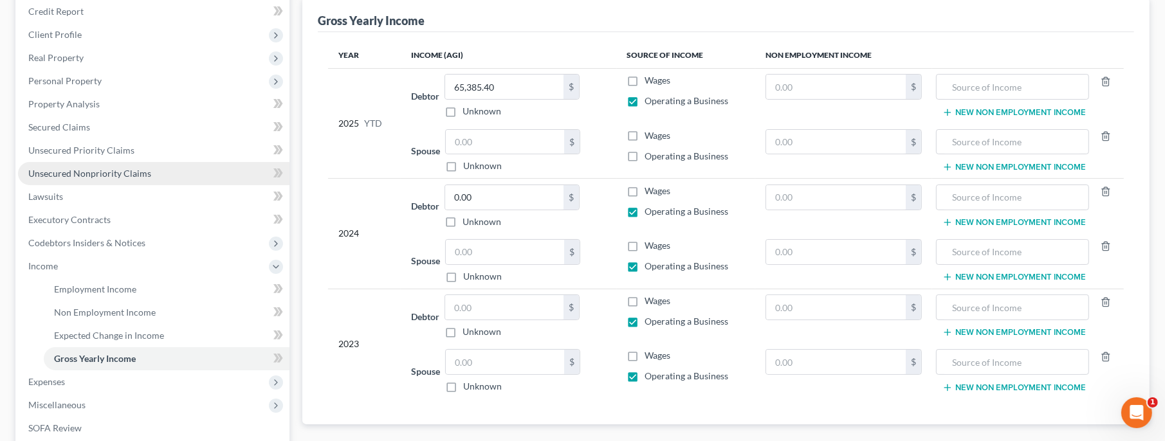
scroll to position [333, 0]
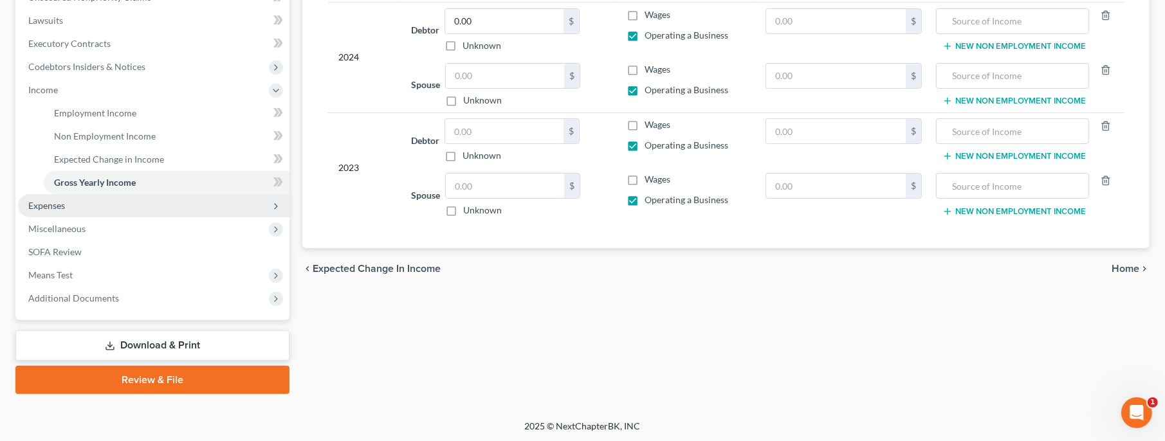
click at [67, 206] on span "Expenses" at bounding box center [154, 205] width 272 height 23
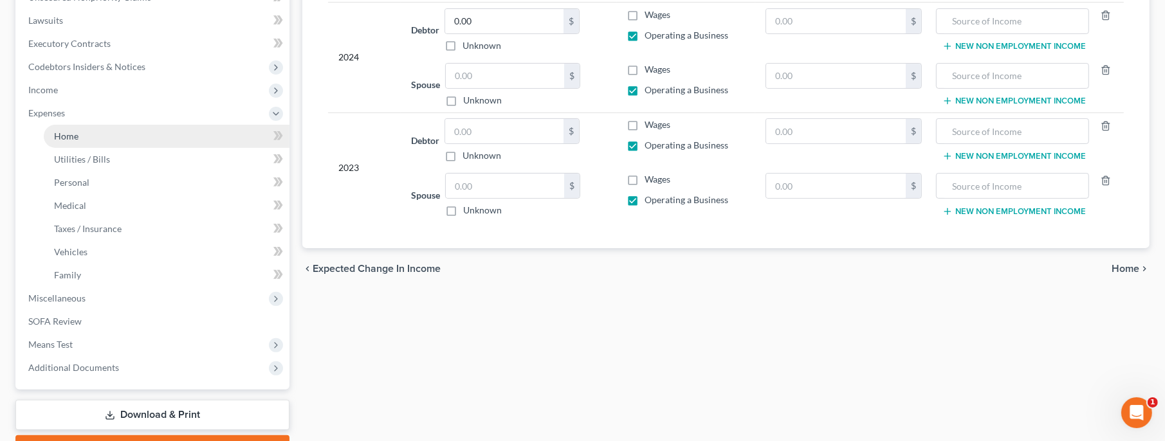
click at [87, 134] on link "Home" at bounding box center [167, 136] width 246 height 23
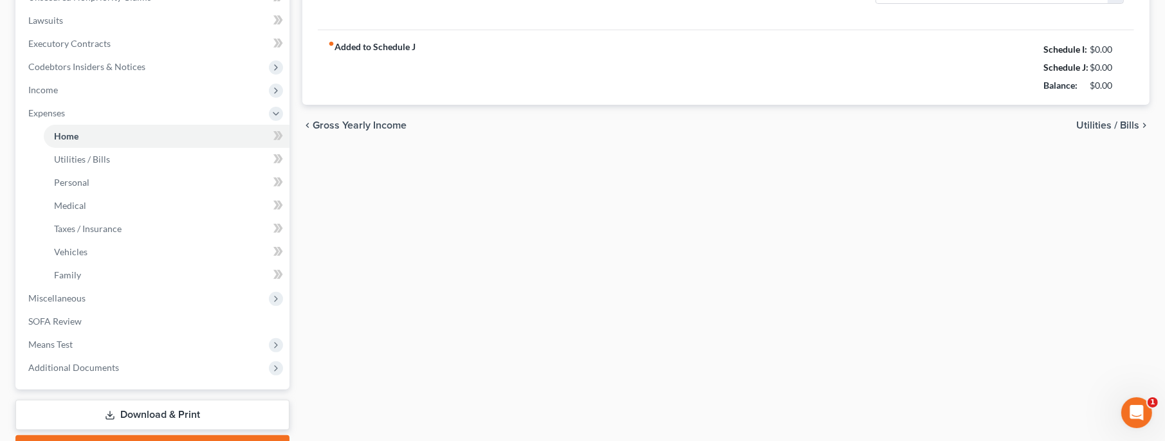
type input "4,492.18"
type input "0.00"
radio input "true"
type input "0.00"
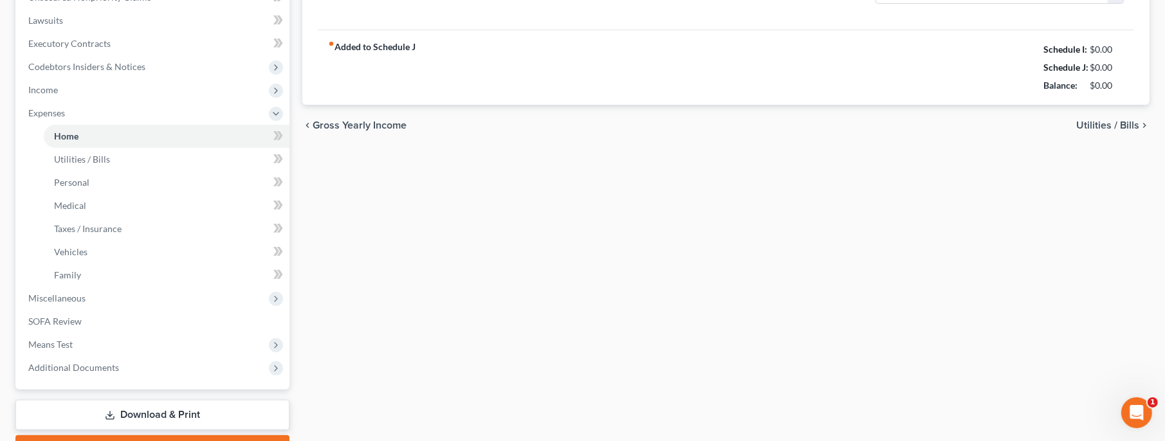
type input "105.00"
type input "0.00"
type input "300.00"
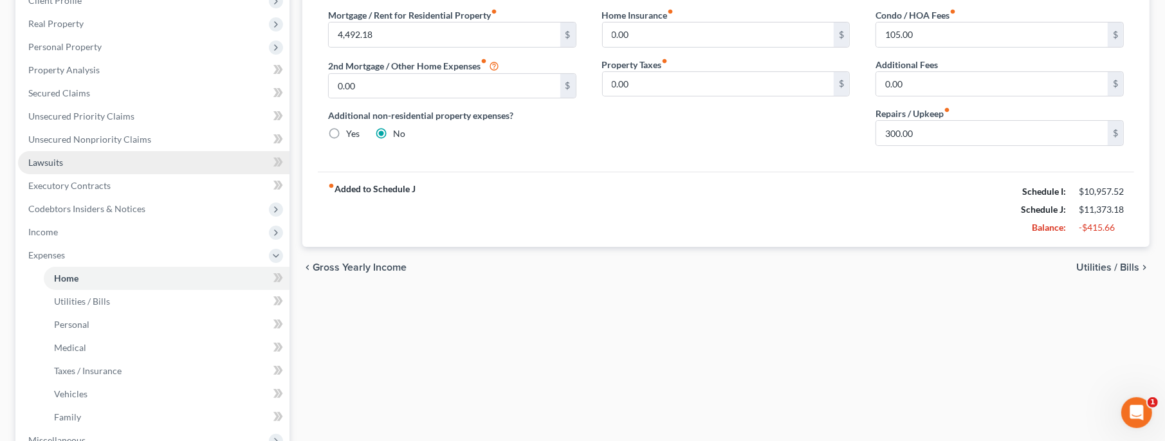
scroll to position [403, 0]
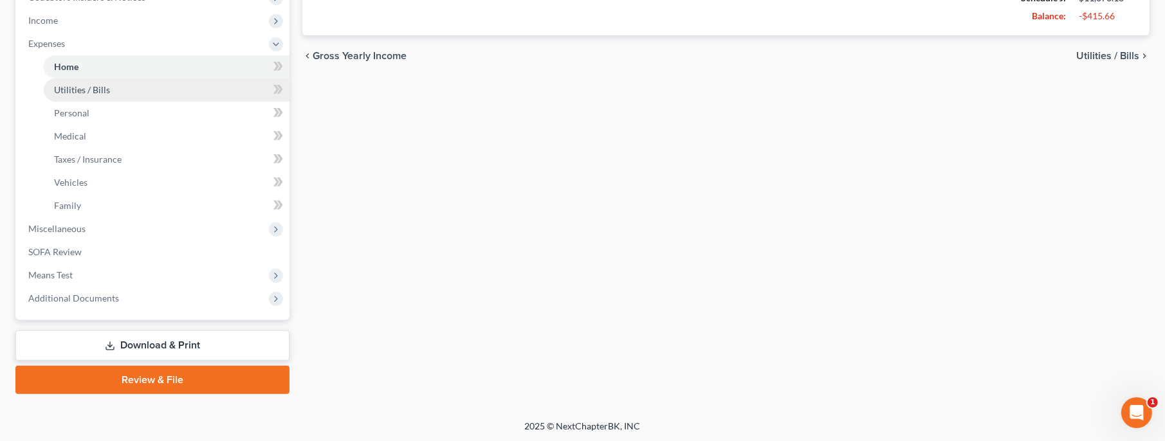
click at [71, 94] on span "Utilities / Bills" at bounding box center [82, 89] width 56 height 11
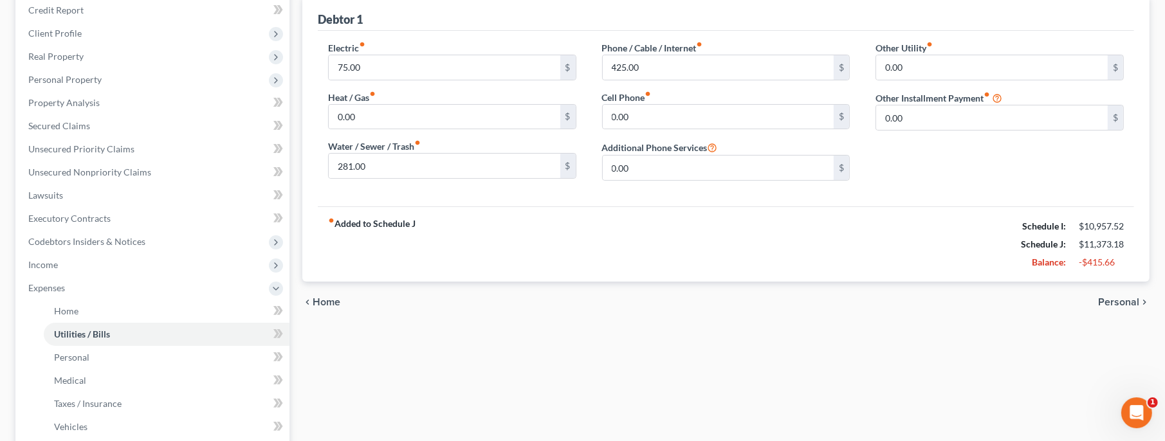
scroll to position [403, 0]
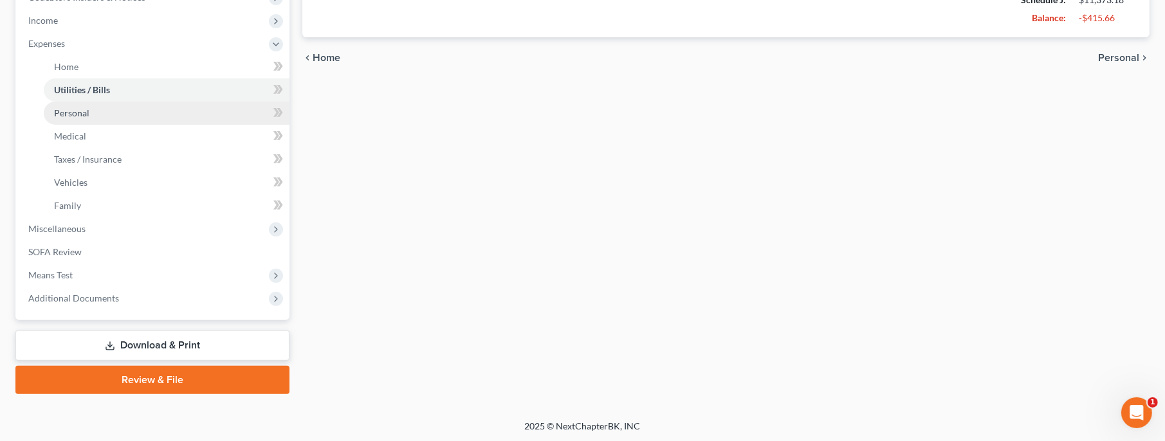
click at [111, 113] on link "Personal" at bounding box center [167, 113] width 246 height 23
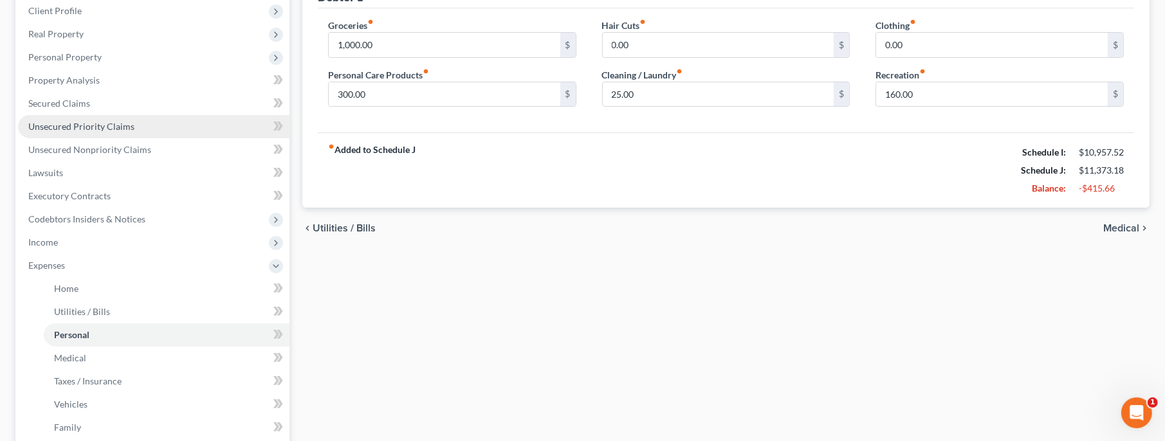
scroll to position [278, 0]
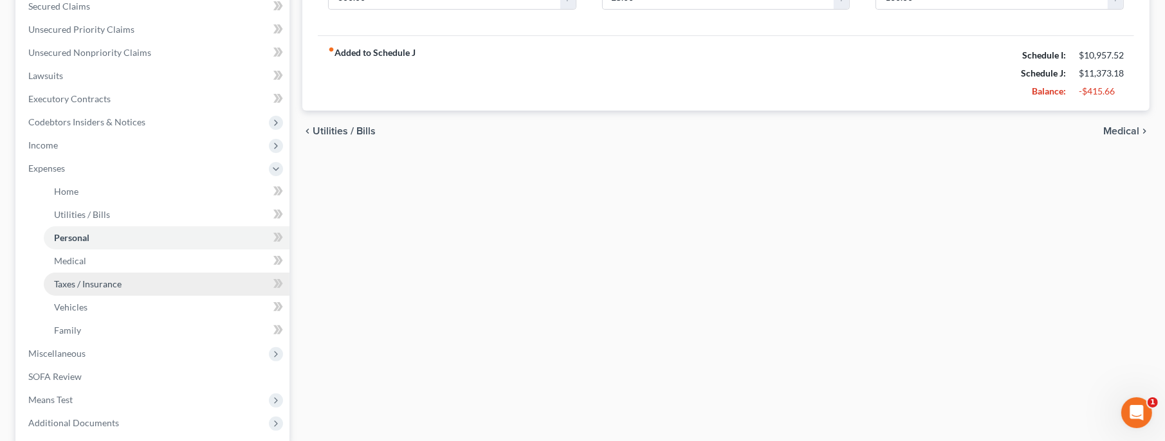
click at [113, 282] on span "Taxes / Insurance" at bounding box center [88, 284] width 68 height 11
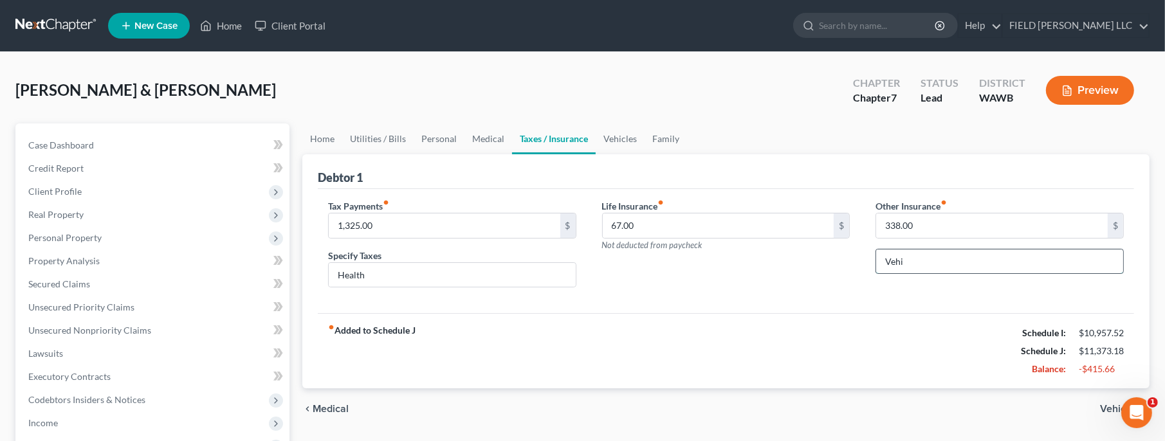
click at [919, 264] on input "Vehi" at bounding box center [999, 262] width 247 height 24
type input "Vehicle"
click at [1101, 407] on span "Vehicles" at bounding box center [1119, 409] width 39 height 10
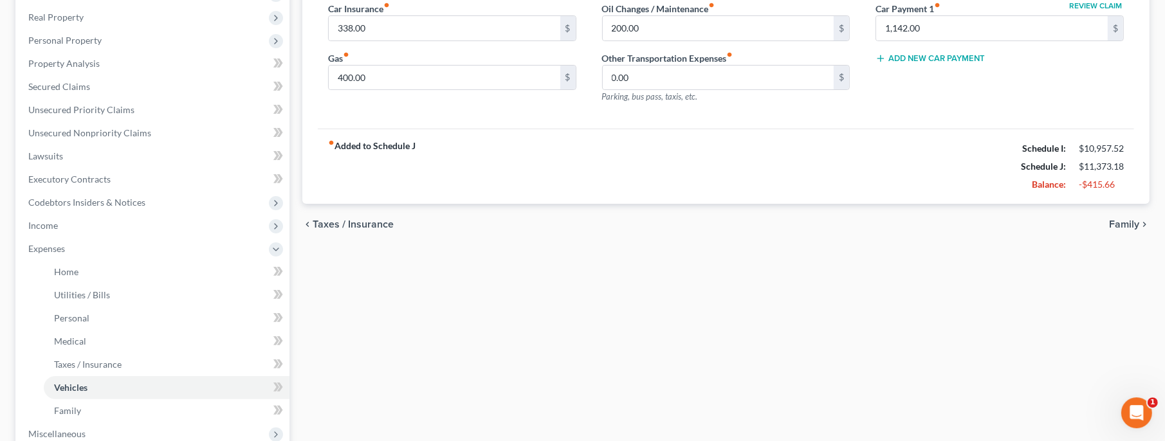
scroll to position [278, 0]
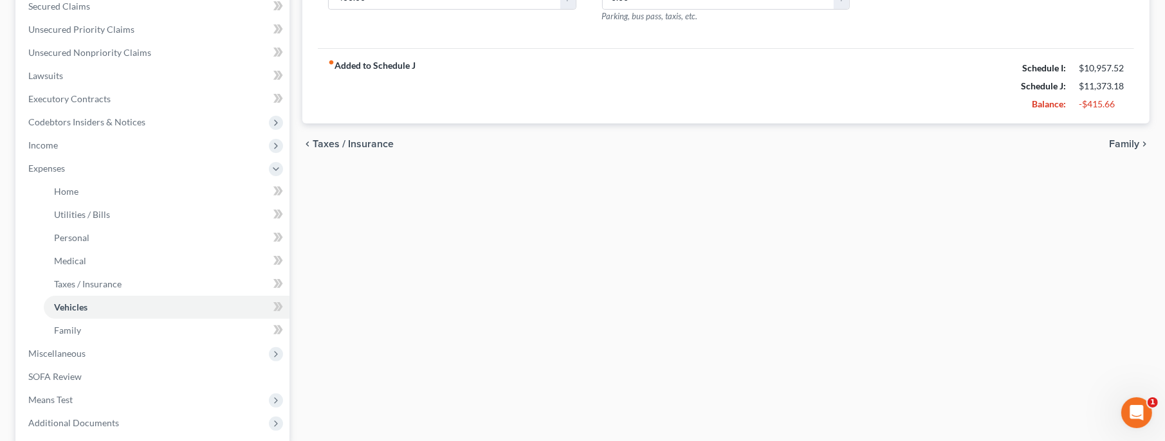
click at [366, 147] on span "Taxes / Insurance" at bounding box center [353, 144] width 81 height 10
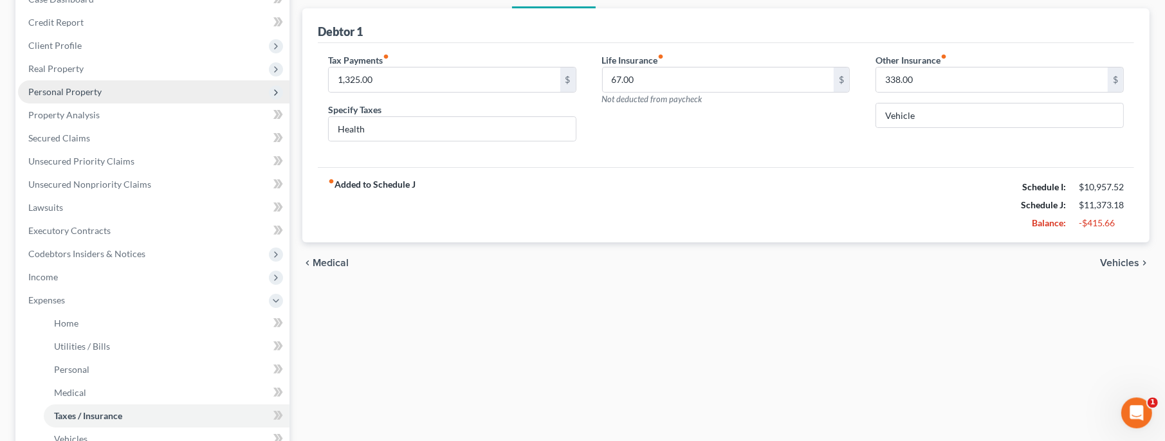
scroll to position [278, 0]
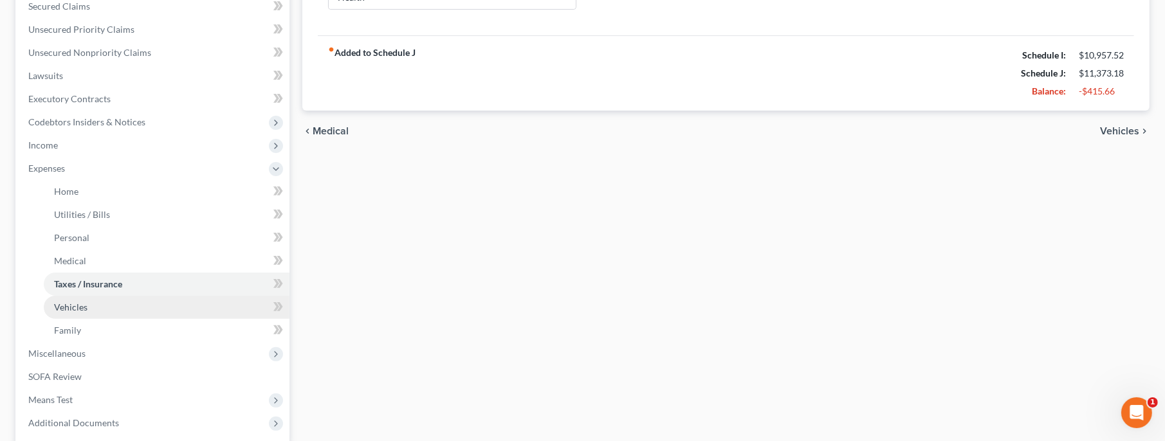
click at [104, 306] on link "Vehicles" at bounding box center [167, 307] width 246 height 23
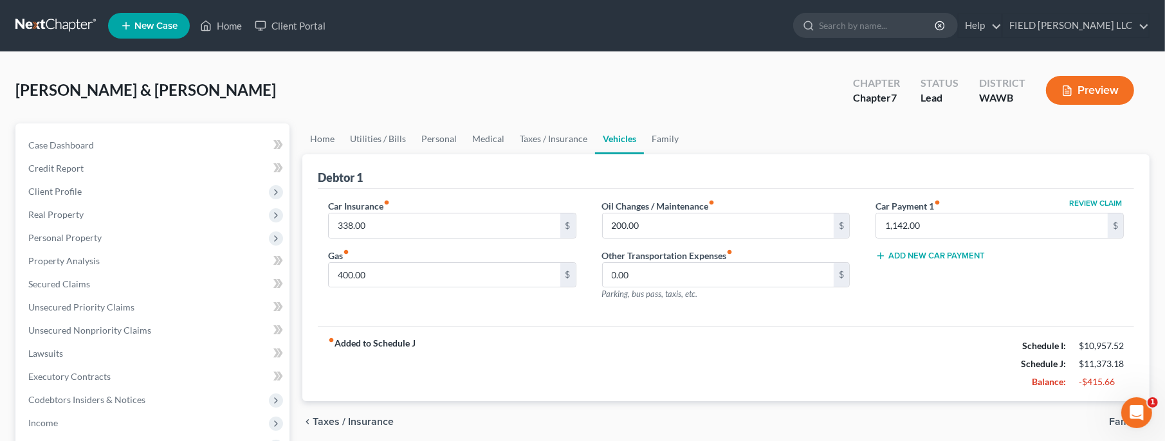
click at [355, 417] on span "Taxes / Insurance" at bounding box center [353, 422] width 81 height 10
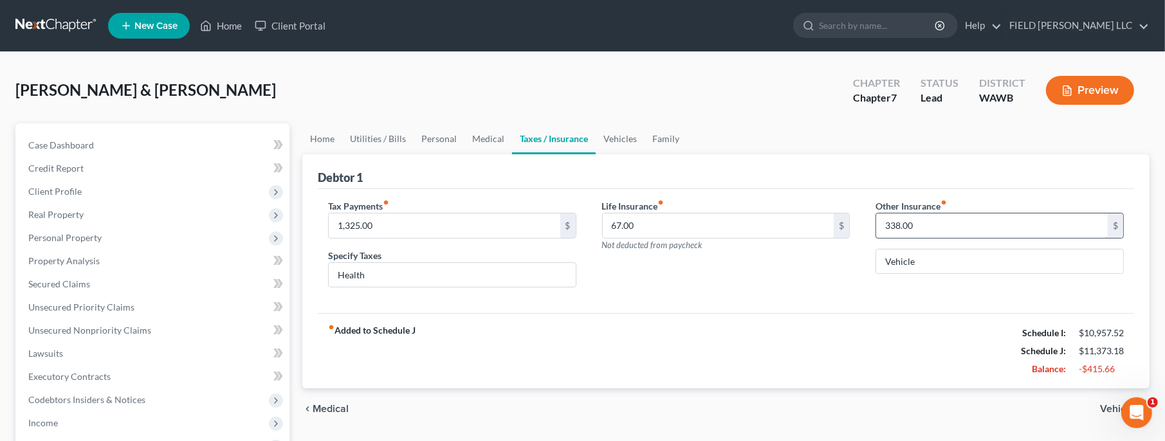
drag, startPoint x: 1032, startPoint y: 225, endPoint x: 993, endPoint y: 221, distance: 38.8
click at [993, 221] on input "338.00" at bounding box center [992, 226] width 232 height 24
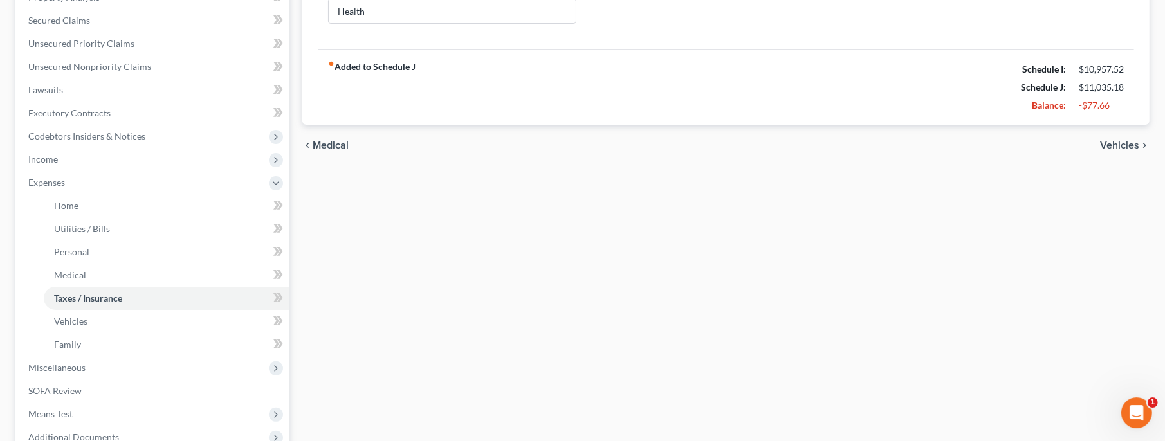
scroll to position [278, 0]
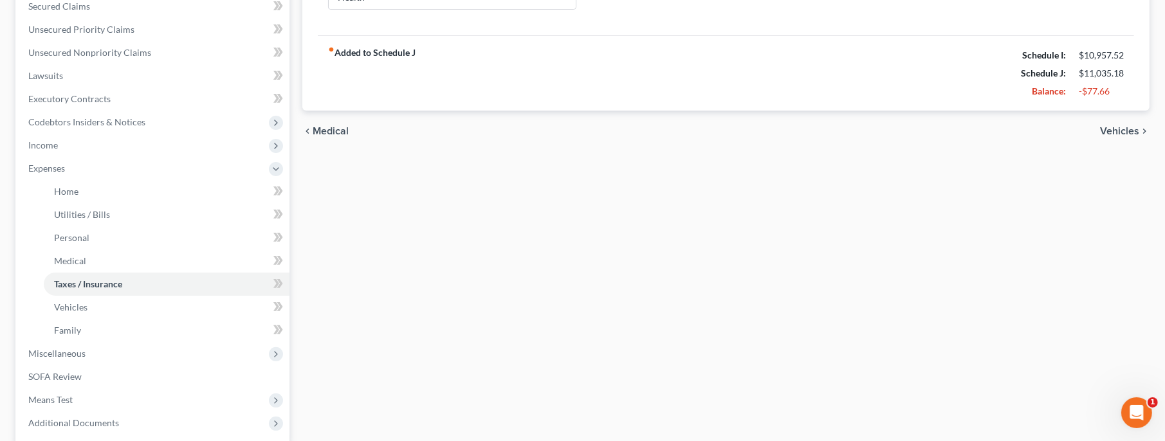
click at [1110, 132] on span "Vehicles" at bounding box center [1119, 131] width 39 height 10
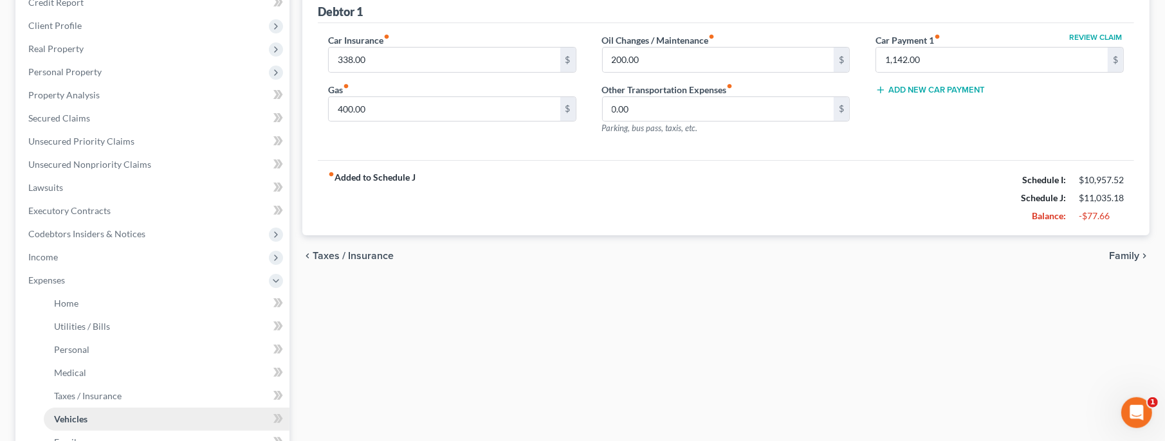
scroll to position [278, 0]
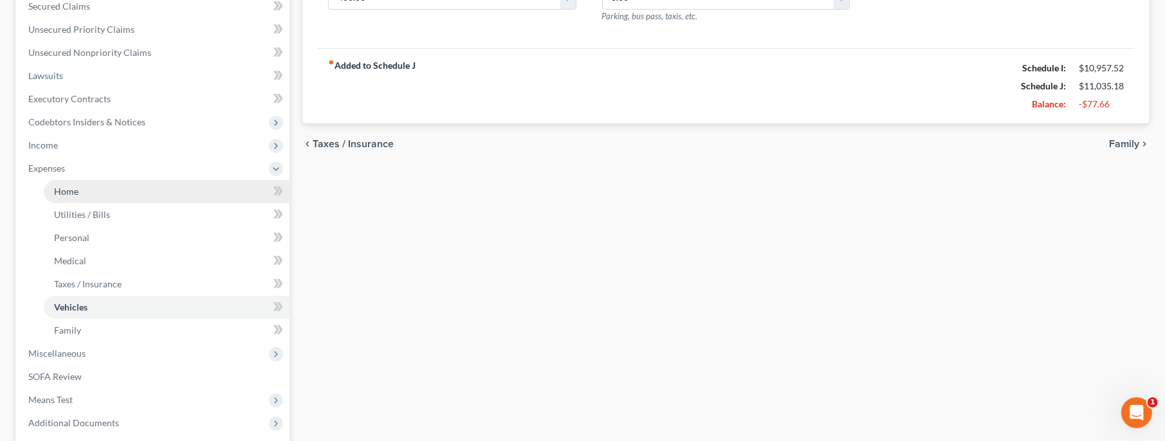
click at [99, 196] on link "Home" at bounding box center [167, 191] width 246 height 23
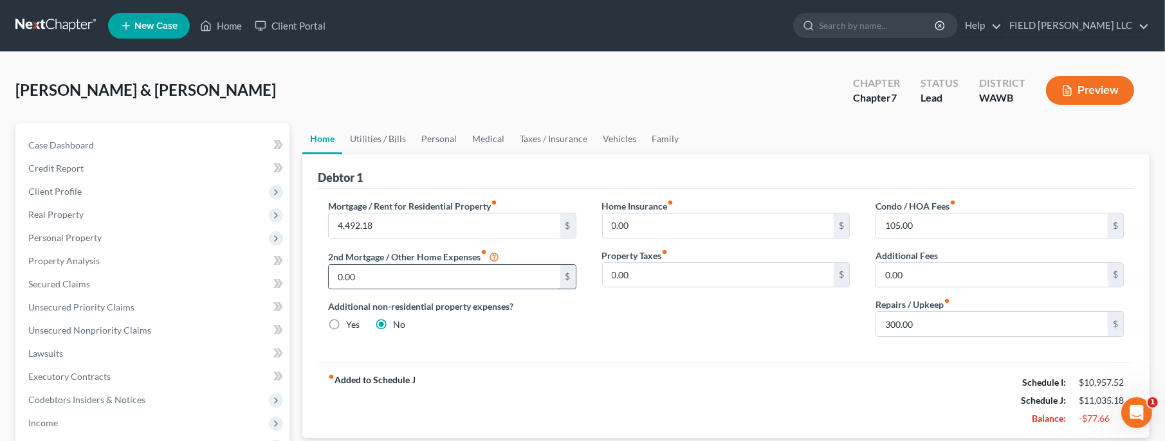
click at [388, 277] on input "0.00" at bounding box center [445, 277] width 232 height 24
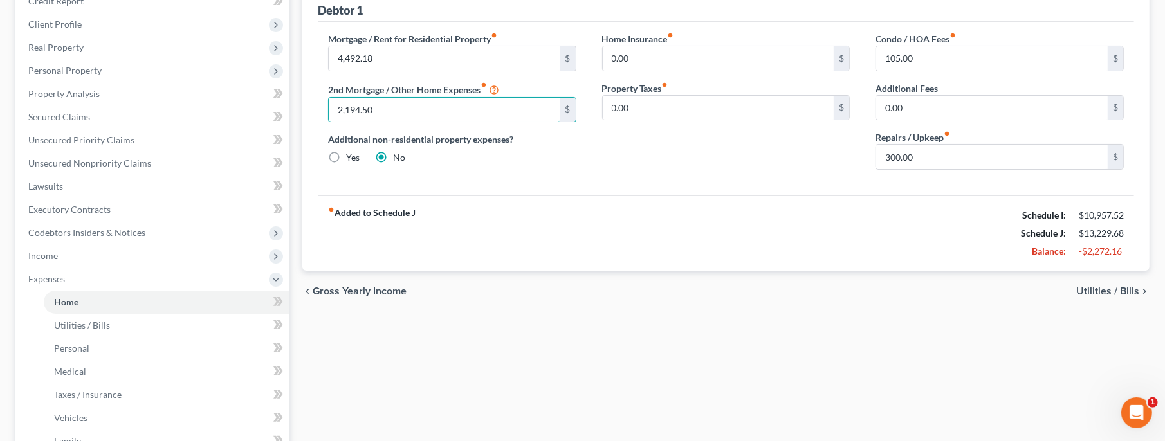
scroll to position [278, 0]
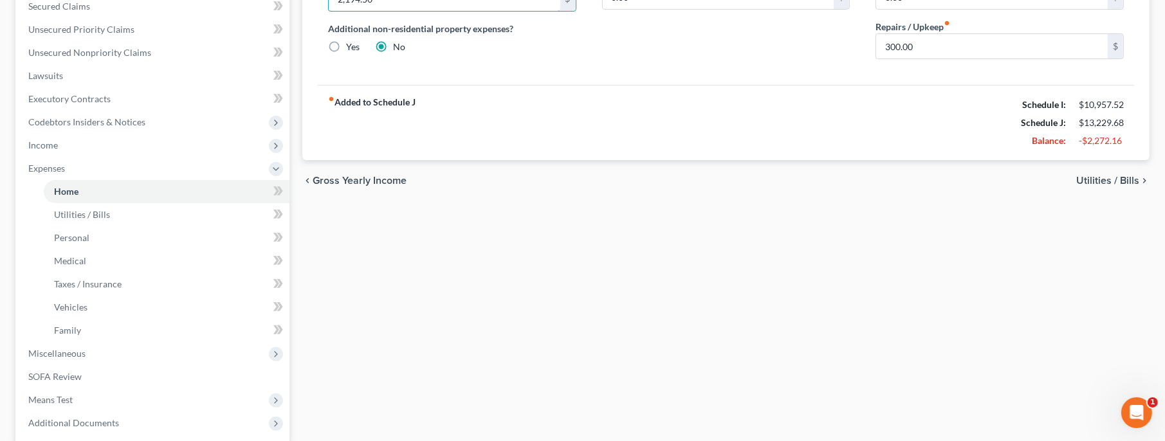
type input "2,194.50"
click at [1121, 183] on span "Utilities / Bills" at bounding box center [1107, 181] width 63 height 10
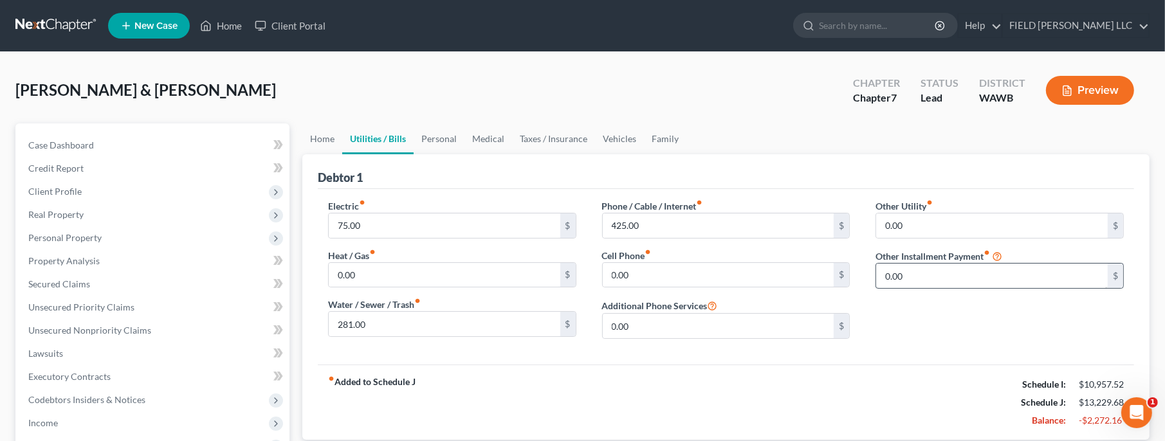
scroll to position [278, 0]
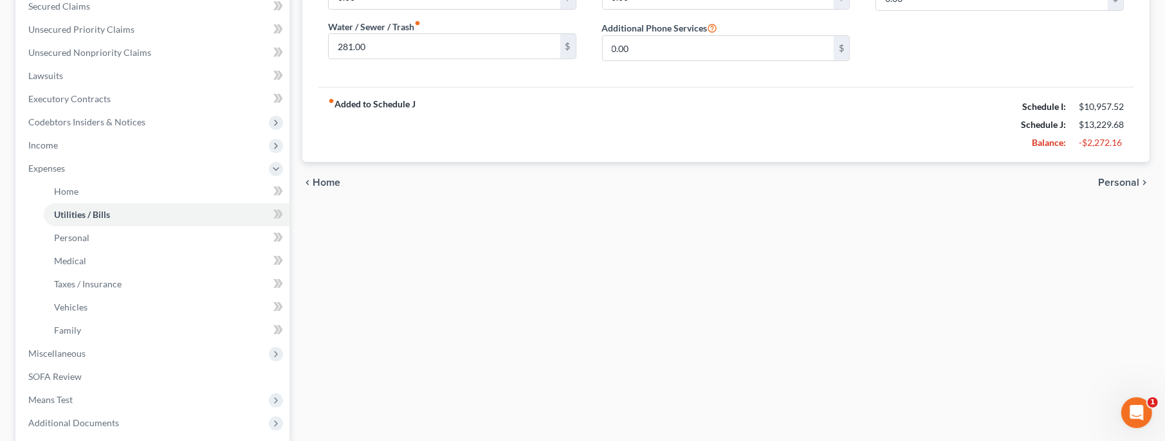
click at [1116, 183] on span "Personal" at bounding box center [1118, 183] width 41 height 10
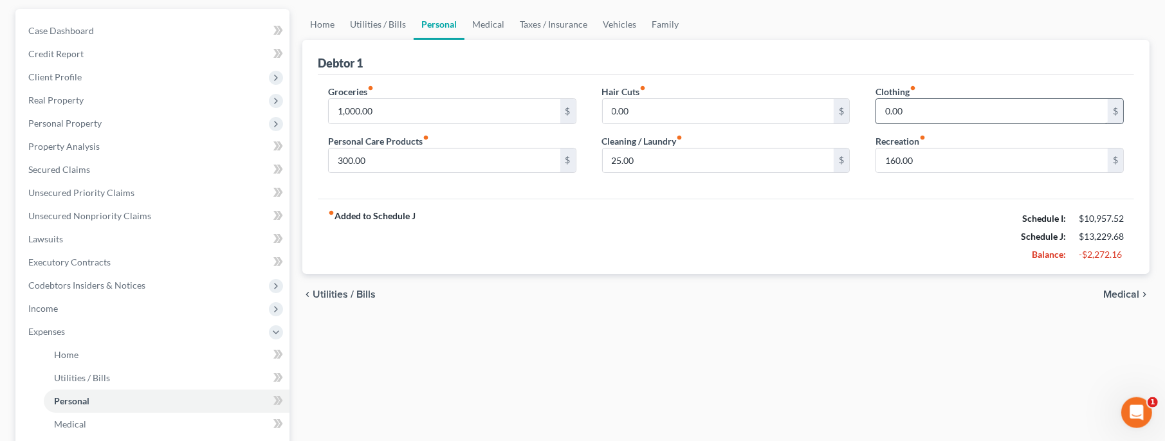
scroll to position [278, 0]
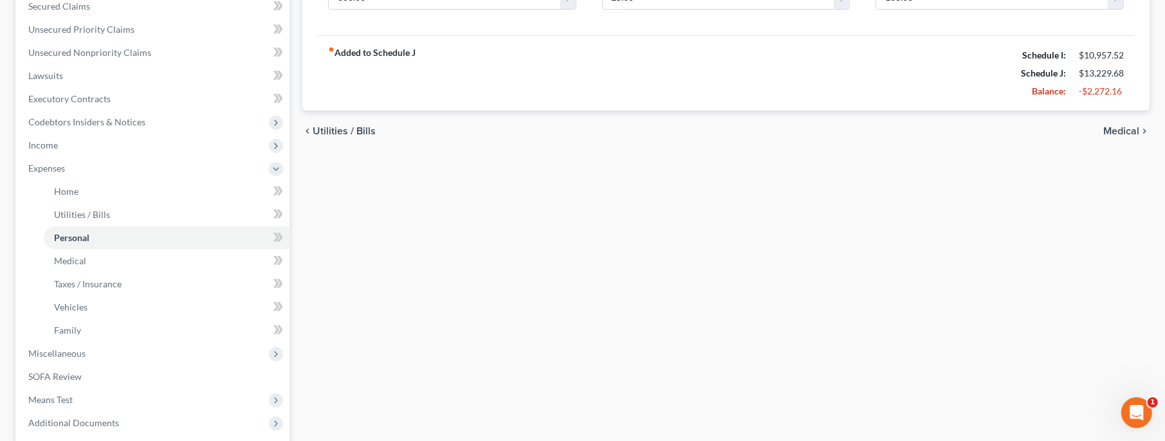
click at [1127, 133] on span "Medical" at bounding box center [1121, 131] width 36 height 10
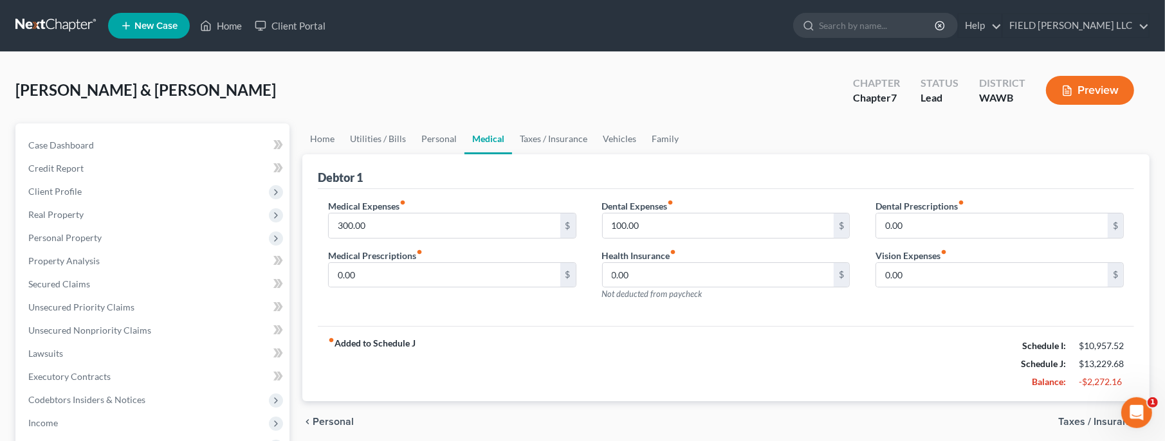
scroll to position [278, 0]
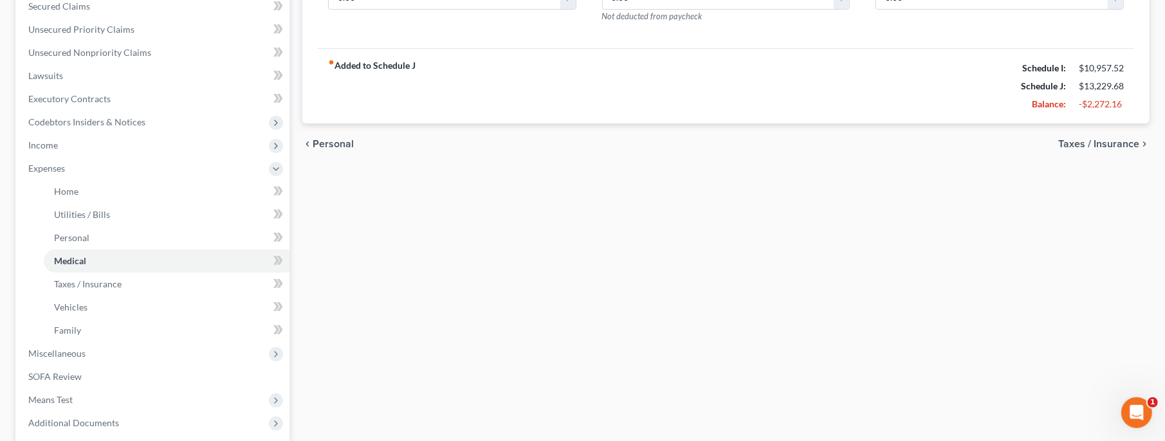
click at [1096, 147] on span "Taxes / Insurance" at bounding box center [1098, 144] width 81 height 10
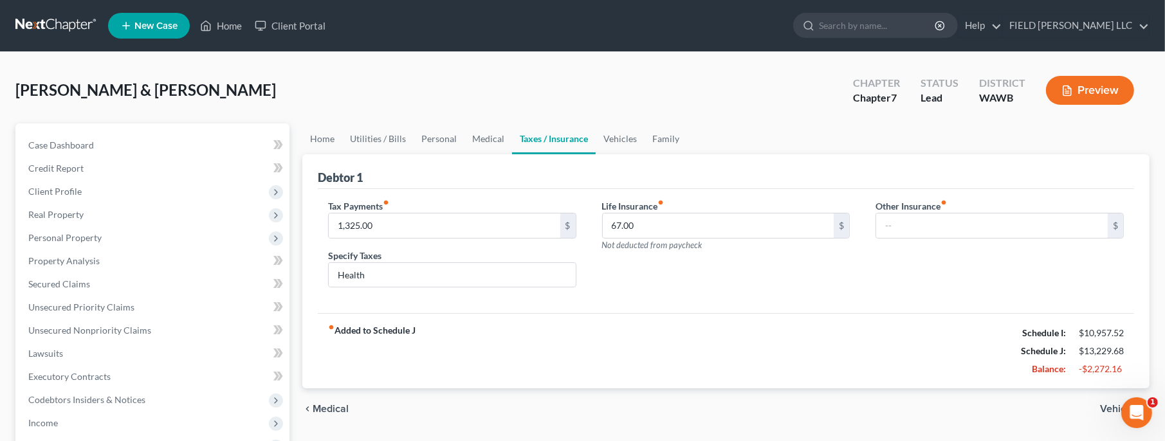
scroll to position [278, 0]
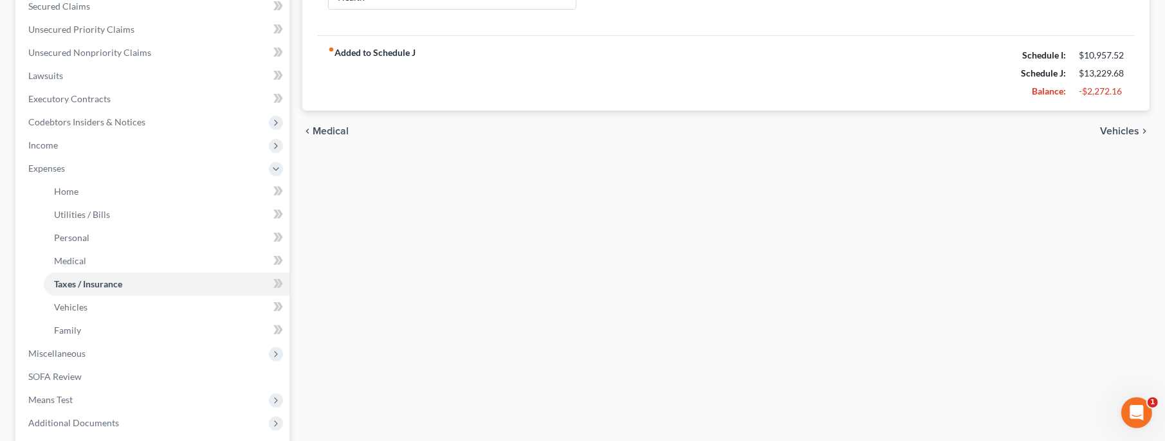
click at [1117, 134] on span "Vehicles" at bounding box center [1119, 131] width 39 height 10
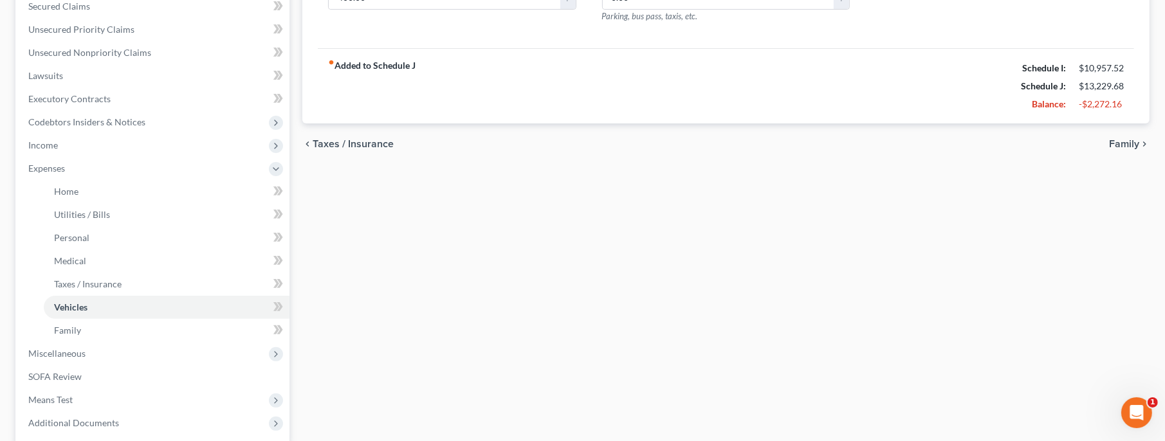
click at [1125, 147] on span "Family" at bounding box center [1124, 144] width 30 height 10
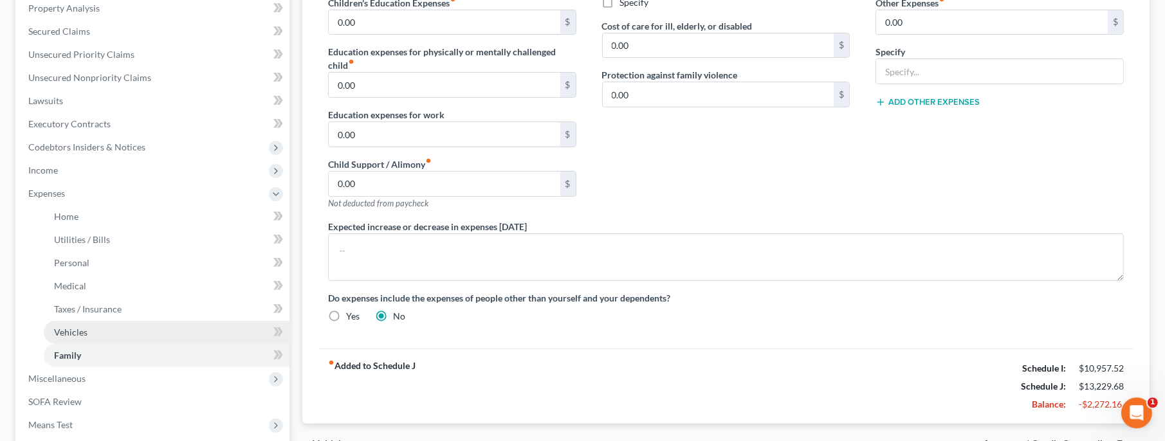
scroll to position [125, 0]
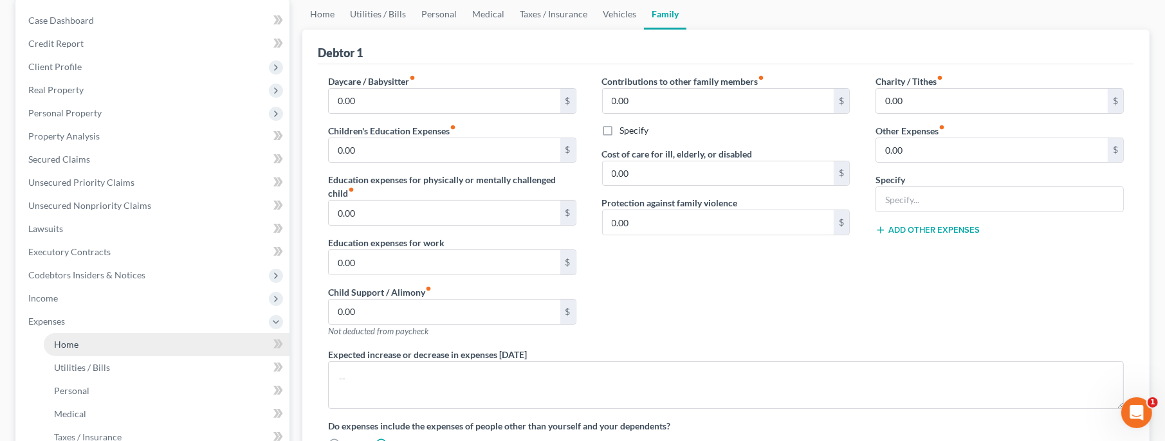
click at [103, 338] on link "Home" at bounding box center [167, 344] width 246 height 23
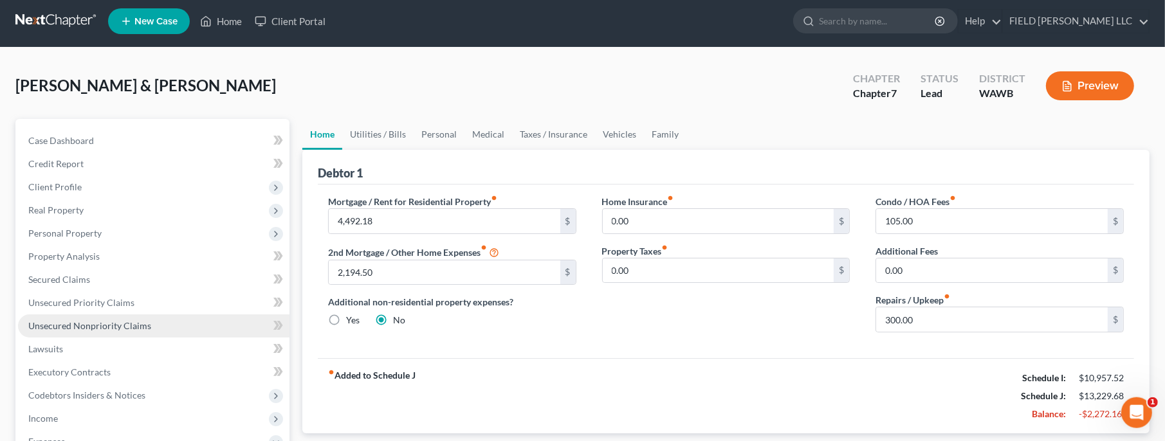
scroll to position [1, 0]
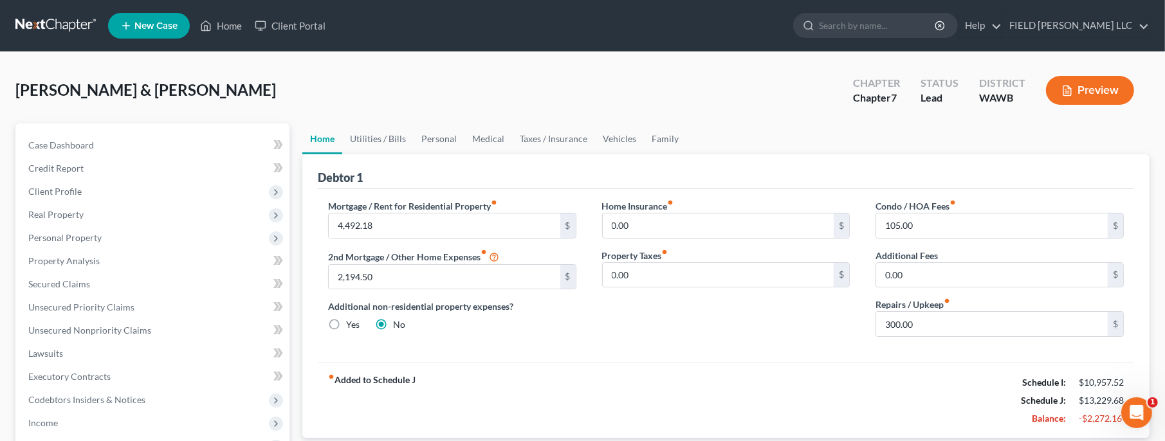
click at [346, 323] on label "Yes" at bounding box center [353, 324] width 14 height 13
click at [351, 323] on input "Yes" at bounding box center [355, 322] width 8 height 8
radio input "true"
radio input "false"
click at [704, 136] on link "Other Properties" at bounding box center [728, 139] width 84 height 31
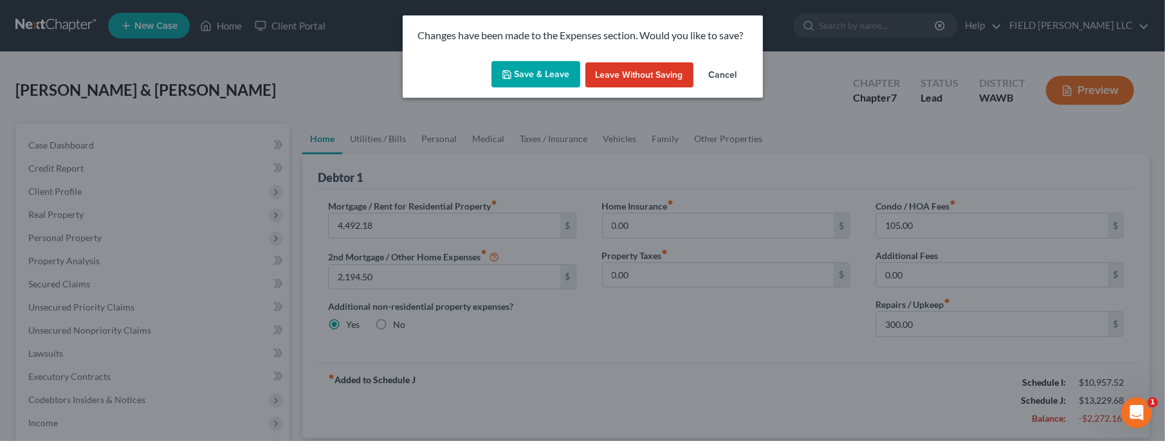
click at [540, 77] on button "Save & Leave" at bounding box center [536, 74] width 89 height 27
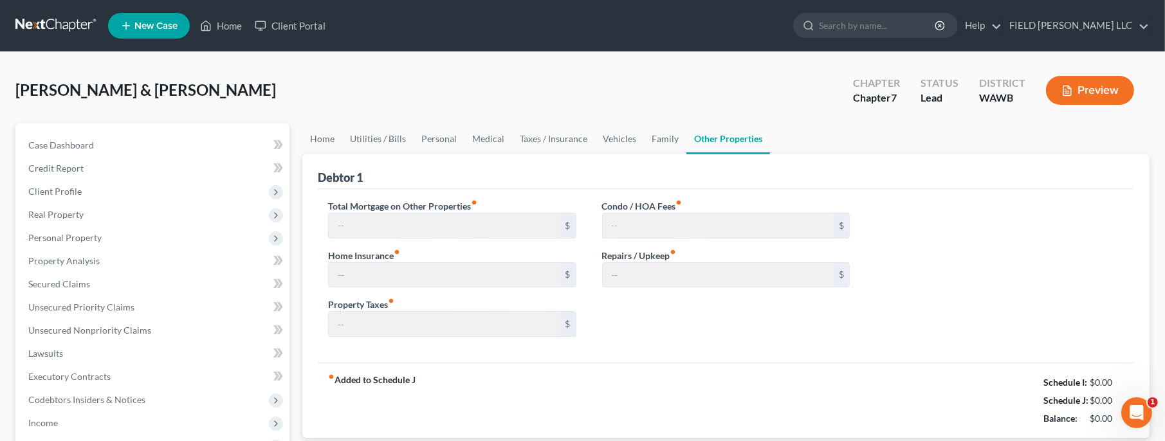
type input "0.00"
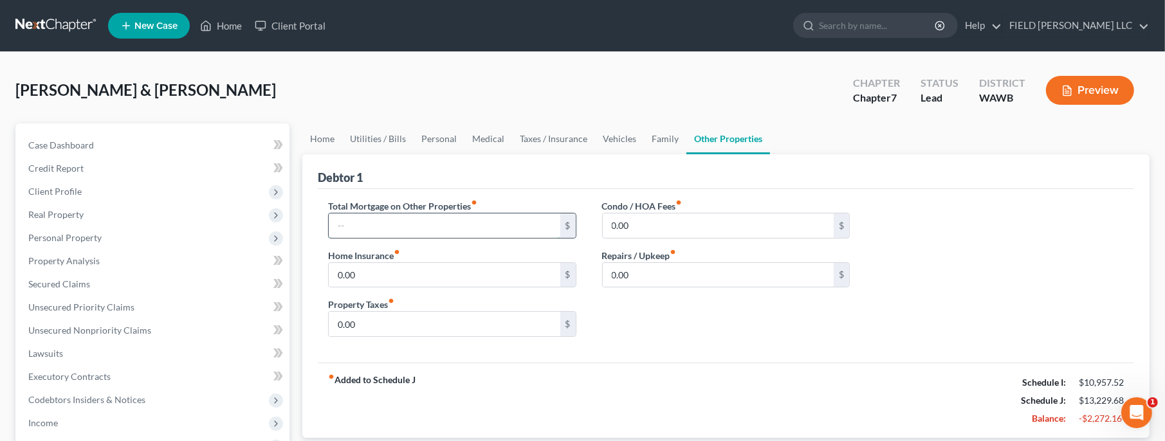
click at [517, 225] on input "text" at bounding box center [445, 226] width 232 height 24
type input "3,101"
click at [613, 229] on input "0.00" at bounding box center [719, 226] width 232 height 24
type input "1,590.00"
click at [651, 268] on input "0.00" at bounding box center [719, 275] width 232 height 24
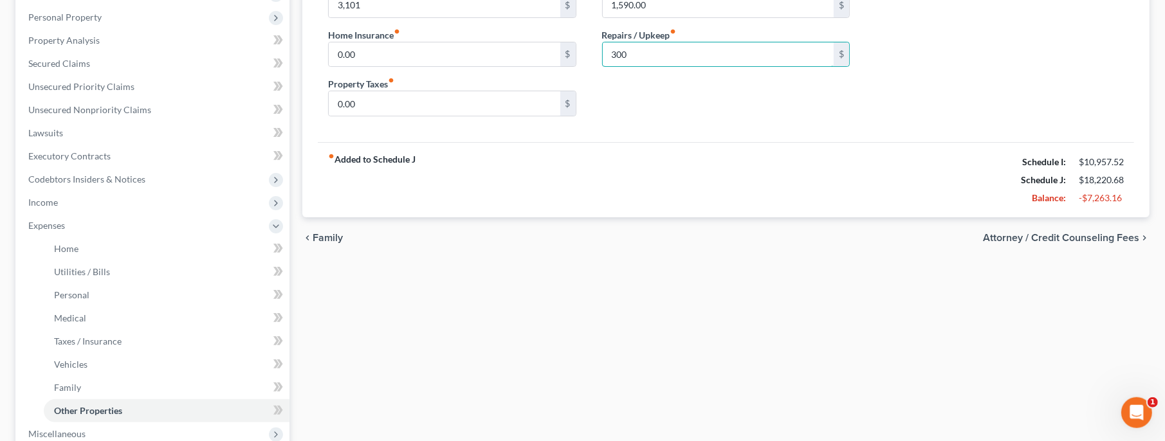
scroll to position [278, 0]
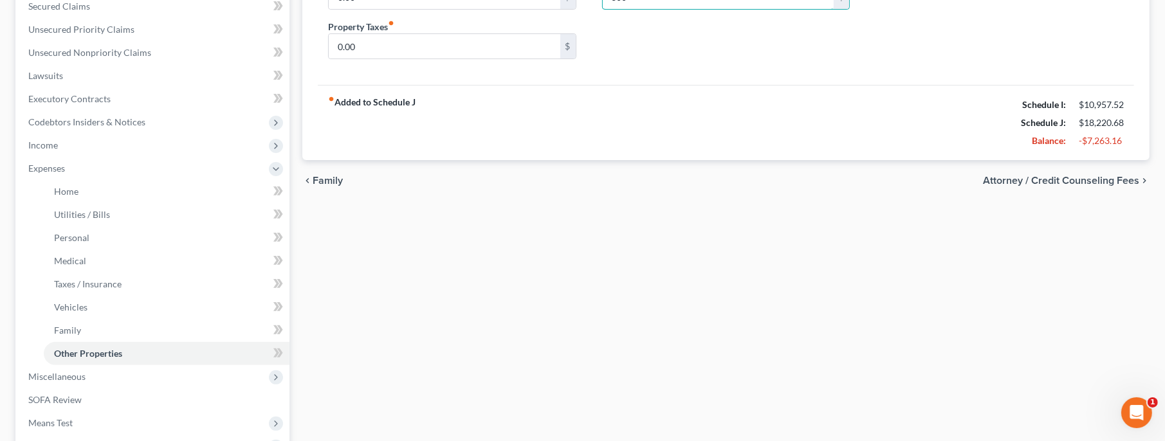
type input "300"
click at [1048, 184] on span "Attorney / Credit Counseling Fees" at bounding box center [1061, 181] width 156 height 10
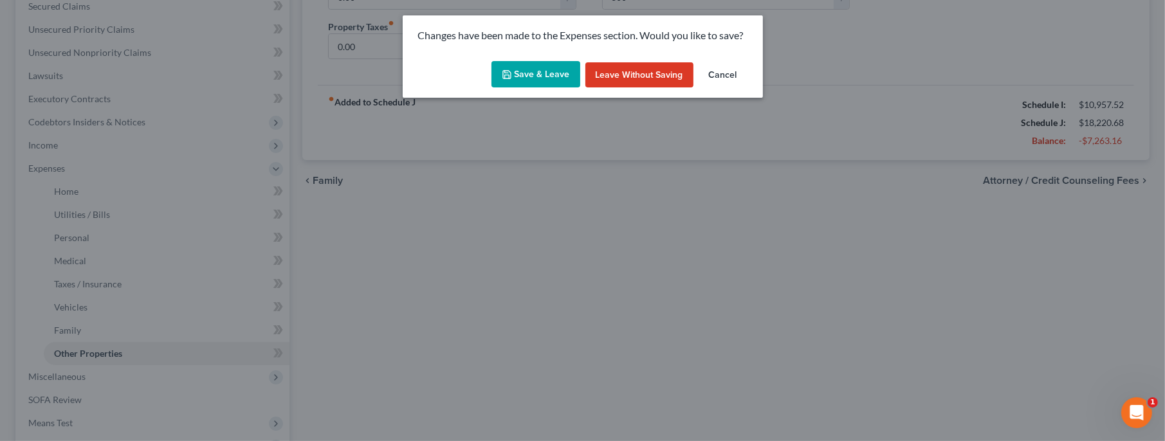
click at [537, 77] on button "Save & Leave" at bounding box center [536, 74] width 89 height 27
type input "3,101.00"
type input "300.00"
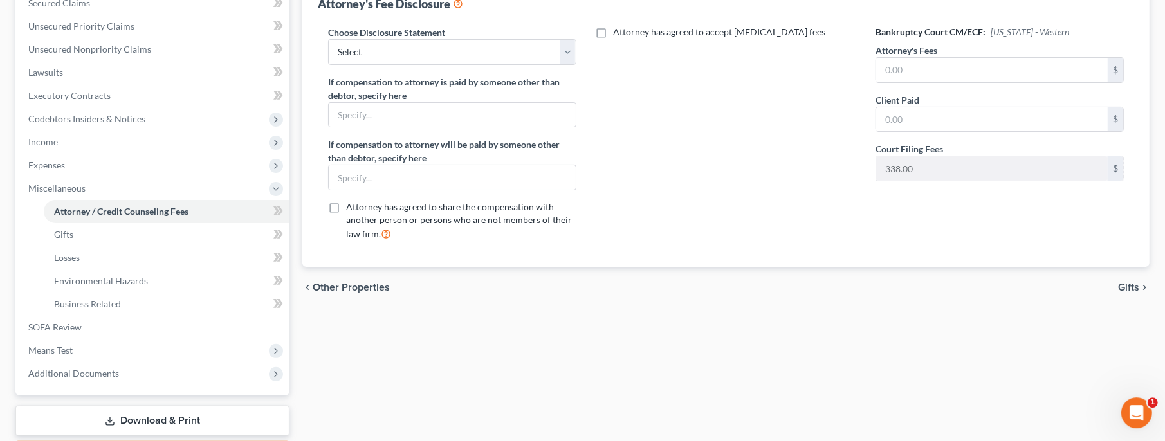
scroll to position [356, 0]
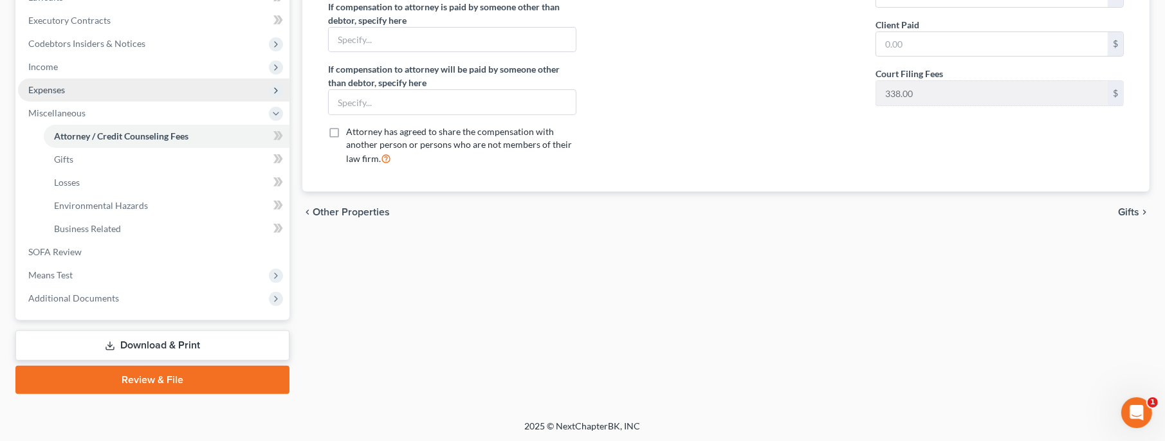
click at [50, 90] on span "Expenses" at bounding box center [46, 89] width 37 height 11
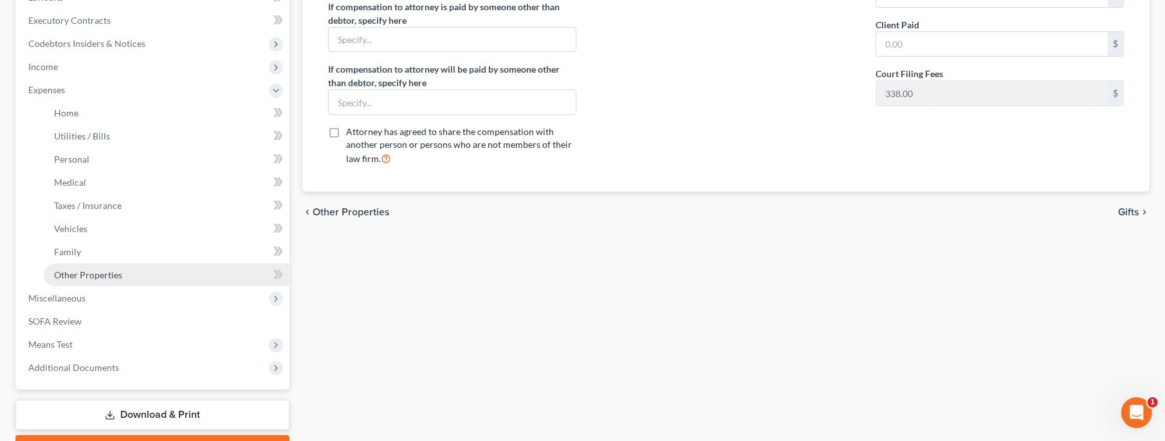
click at [73, 278] on span "Other Properties" at bounding box center [88, 275] width 68 height 11
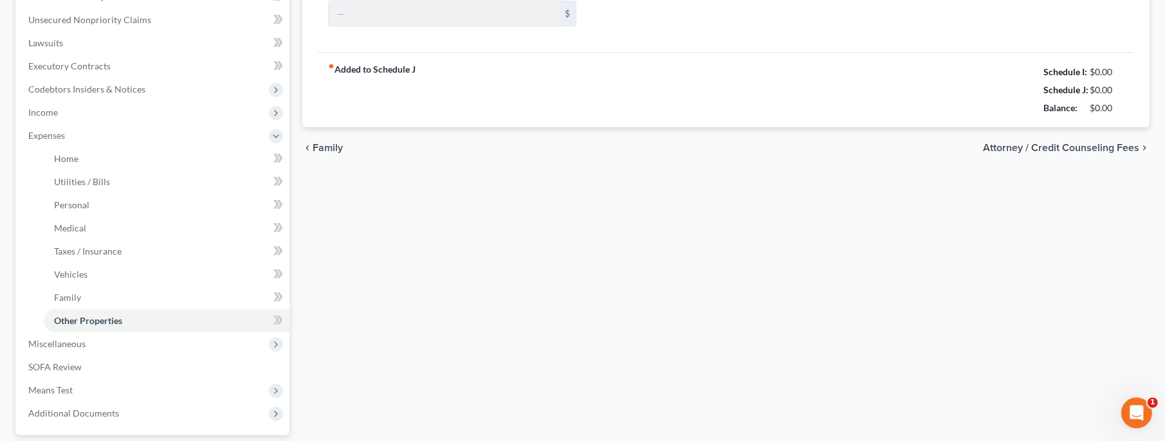
type input "3,101.00"
type input "0.00"
type input "1,590.00"
type input "300.00"
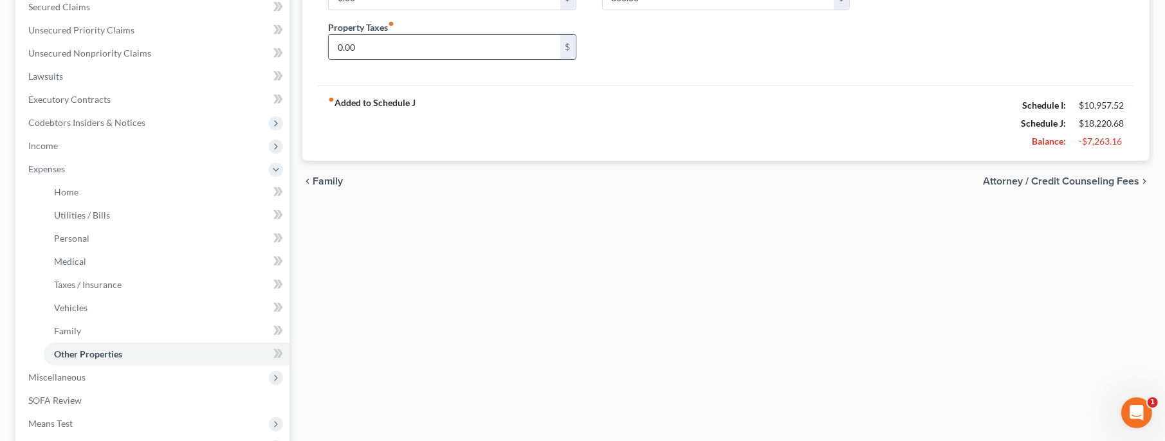
scroll to position [278, 0]
click at [75, 193] on span "Home" at bounding box center [66, 191] width 24 height 11
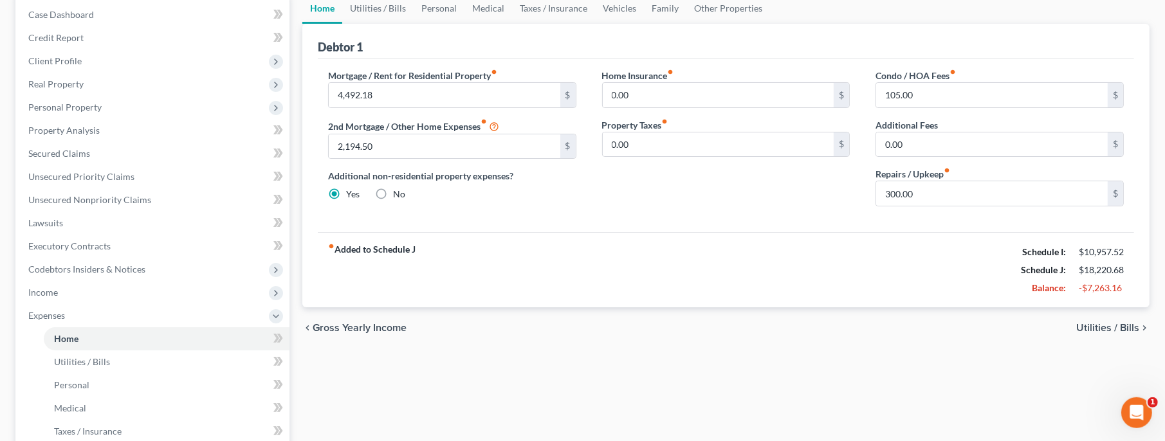
scroll to position [278, 0]
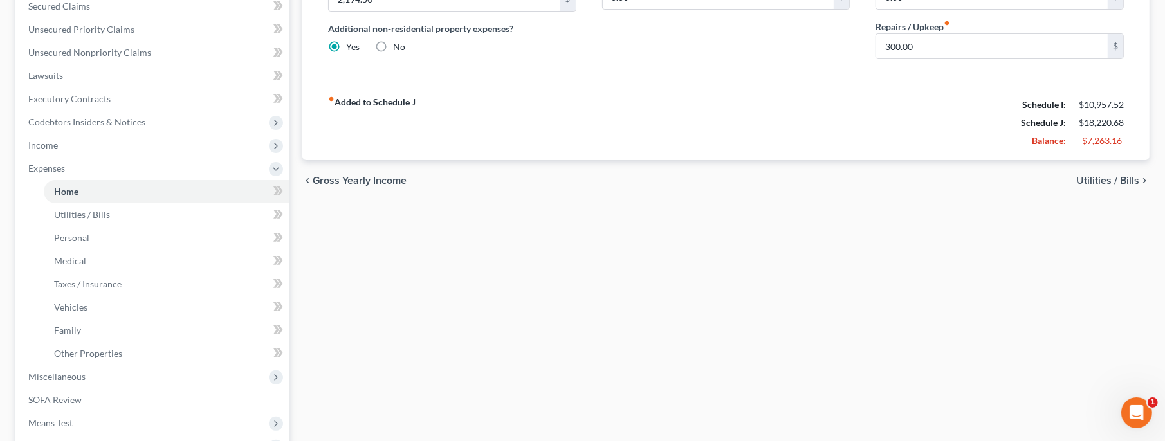
click at [1097, 178] on span "Utilities / Bills" at bounding box center [1107, 181] width 63 height 10
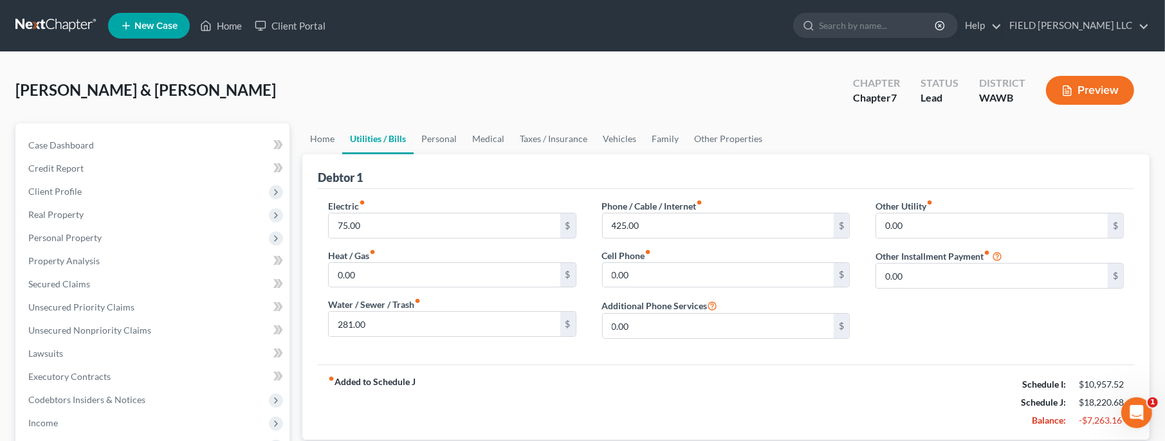
scroll to position [278, 0]
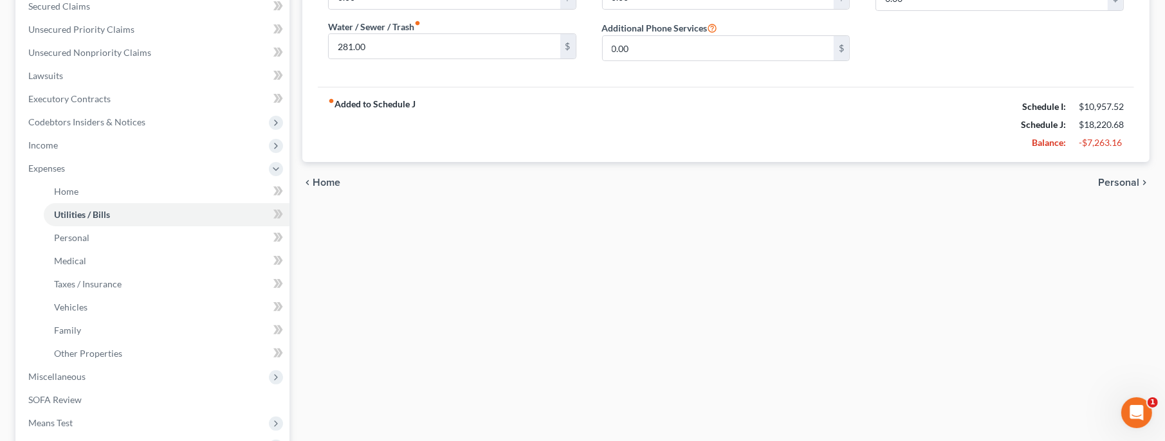
click at [1121, 183] on span "Personal" at bounding box center [1118, 183] width 41 height 10
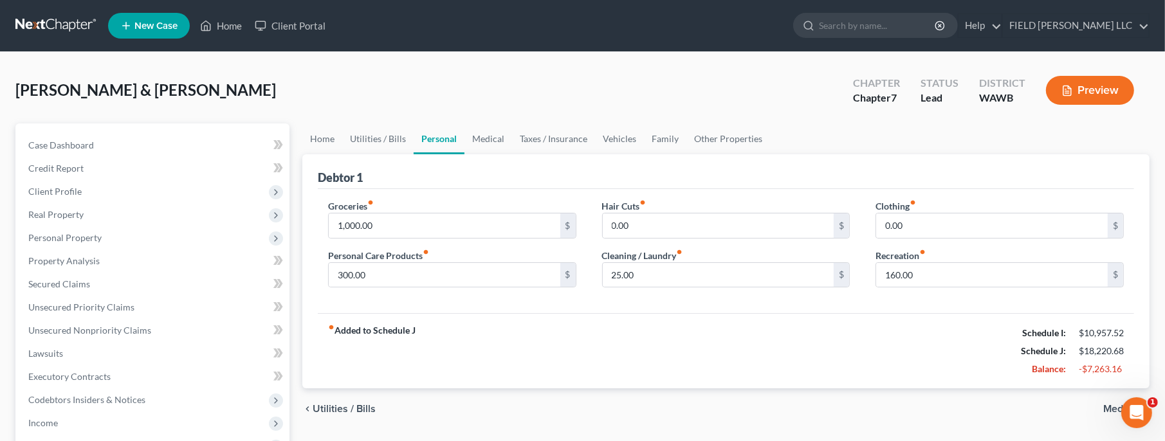
click at [1109, 407] on span "Medical" at bounding box center [1121, 409] width 36 height 10
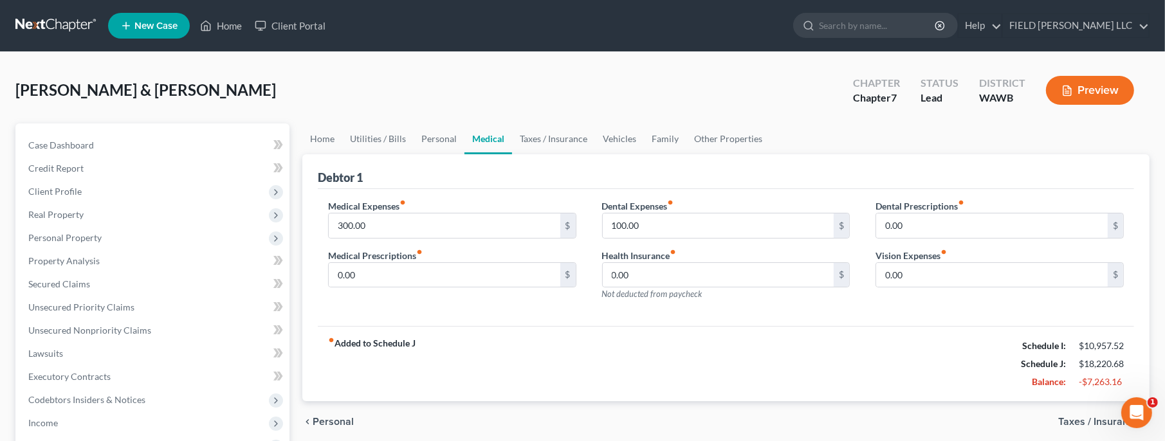
click at [1082, 424] on span "Taxes / Insurance" at bounding box center [1098, 422] width 81 height 10
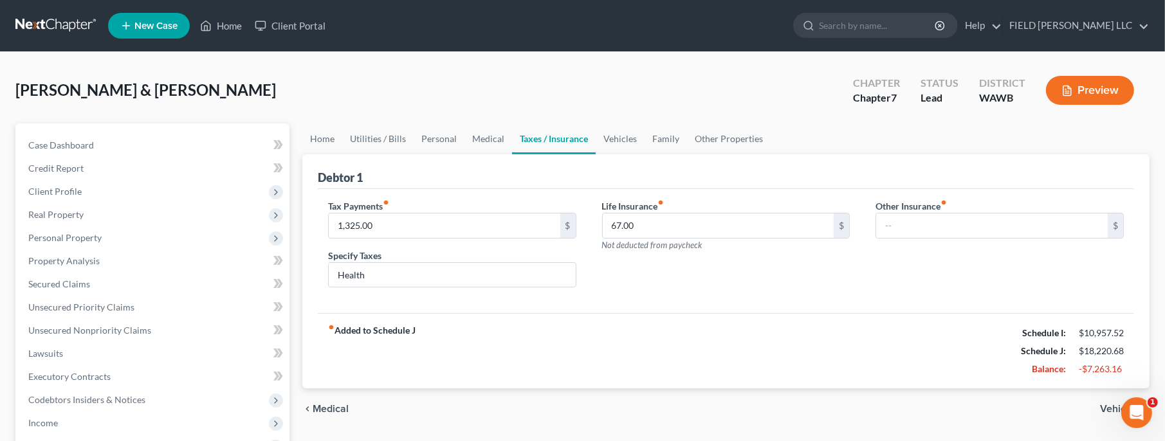
click at [1109, 407] on span "Vehicles" at bounding box center [1119, 409] width 39 height 10
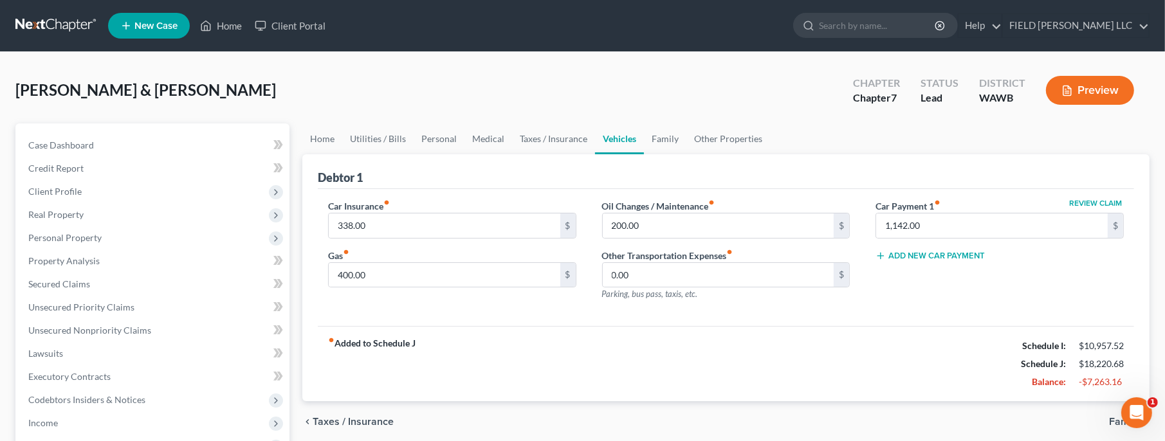
click at [1113, 418] on span "Family" at bounding box center [1124, 422] width 30 height 10
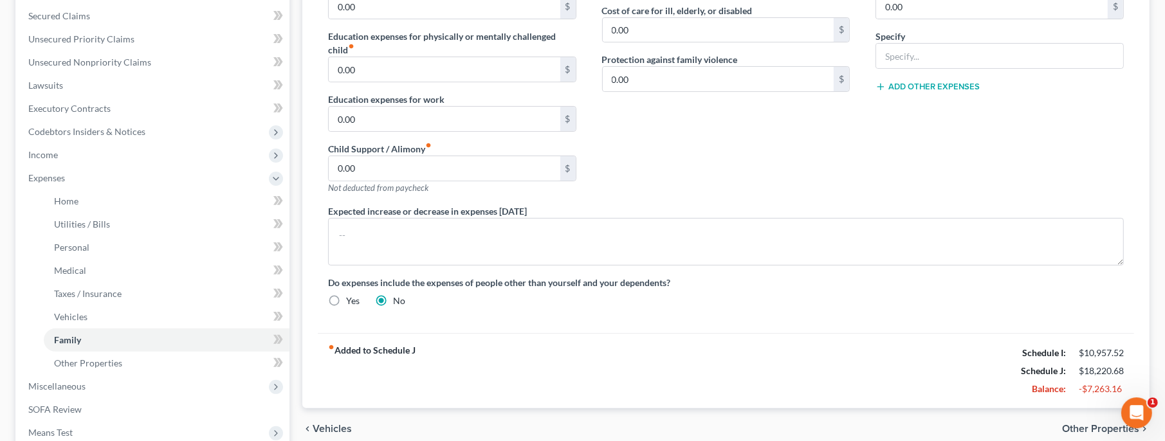
scroll to position [278, 0]
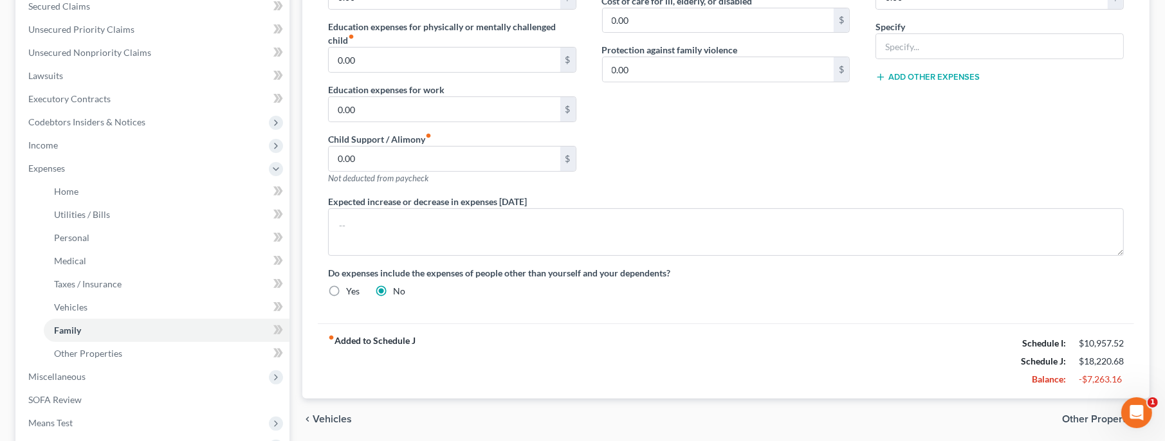
click at [1105, 418] on span "Other Properties" at bounding box center [1100, 419] width 77 height 10
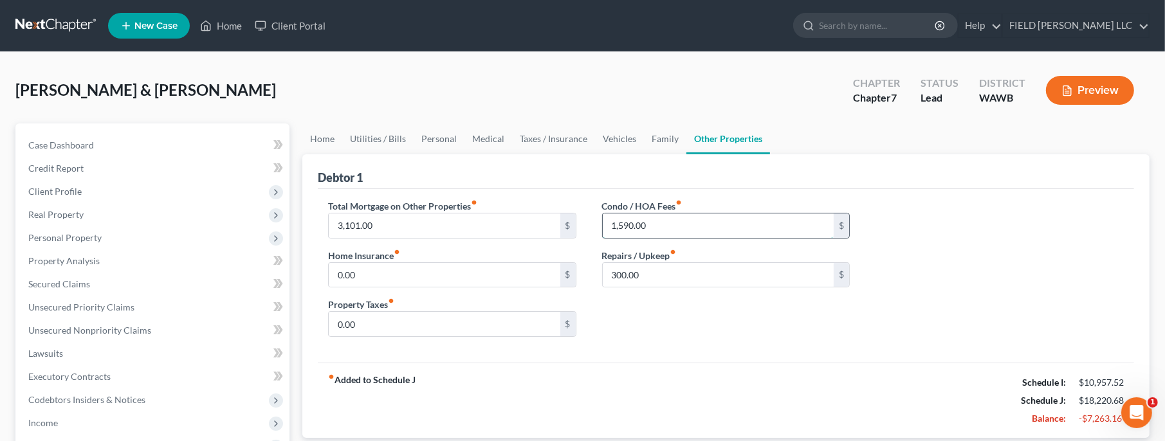
click at [634, 226] on input "1,590.00" at bounding box center [719, 226] width 232 height 24
click at [661, 221] on input "1,590.00" at bounding box center [719, 226] width 232 height 24
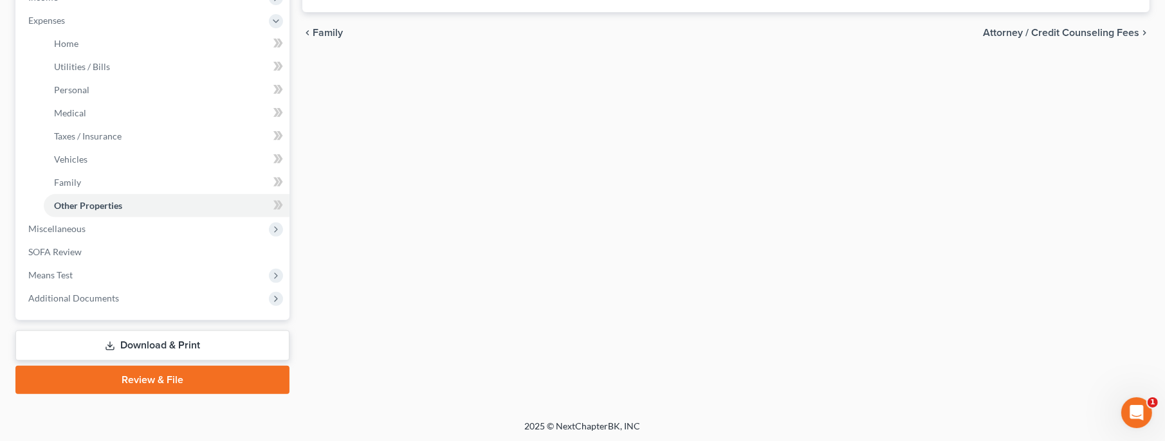
type input "159.00"
click at [867, 327] on div "Home Utilities / Bills Personal Medical Taxes / Insurance Vehicles Family Other…" at bounding box center [726, 46] width 860 height 697
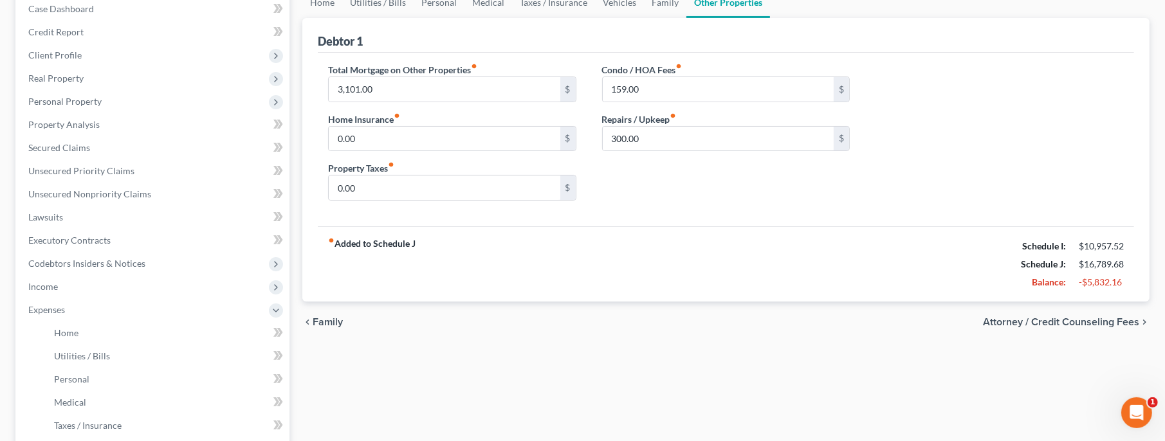
scroll to position [278, 0]
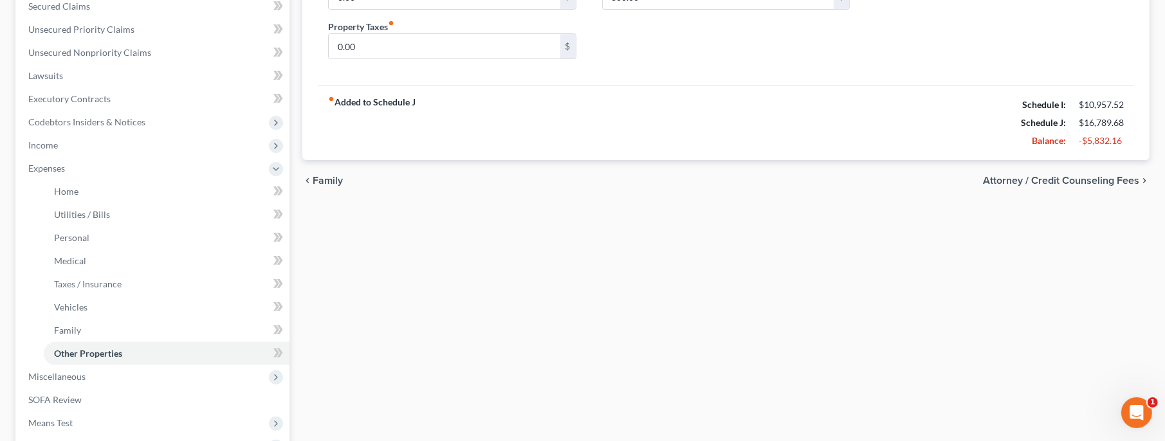
click at [1047, 180] on span "Attorney / Credit Counseling Fees" at bounding box center [1061, 181] width 156 height 10
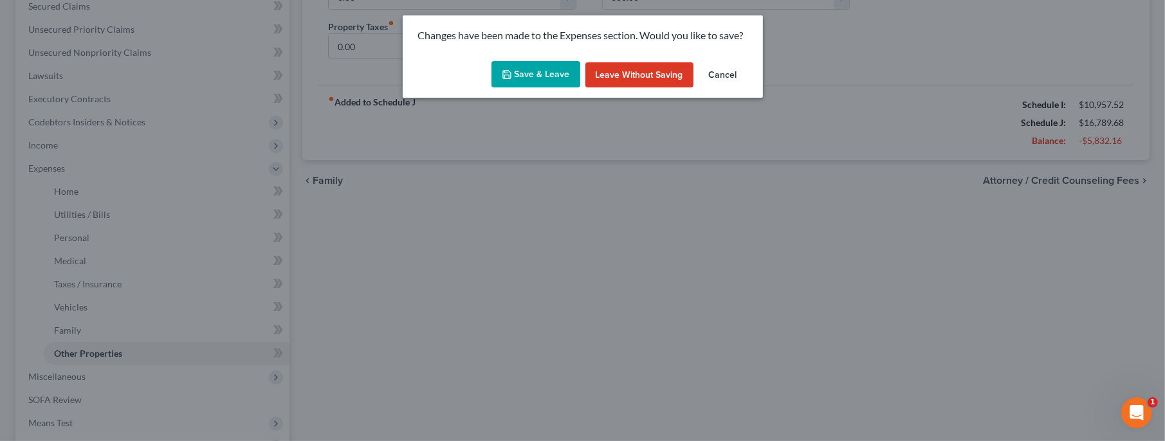
click at [536, 73] on button "Save & Leave" at bounding box center [536, 74] width 89 height 27
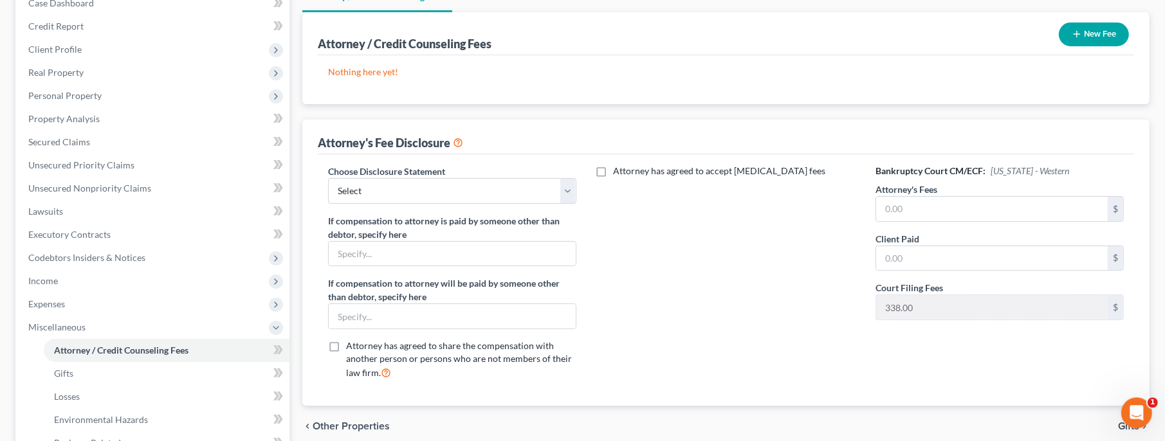
scroll to position [278, 0]
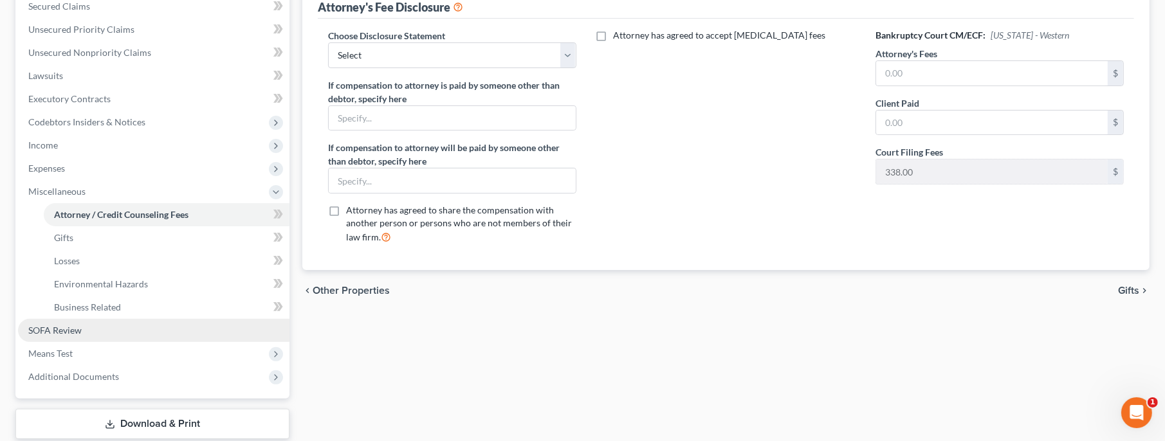
click at [61, 327] on span "SOFA Review" at bounding box center [54, 330] width 53 height 11
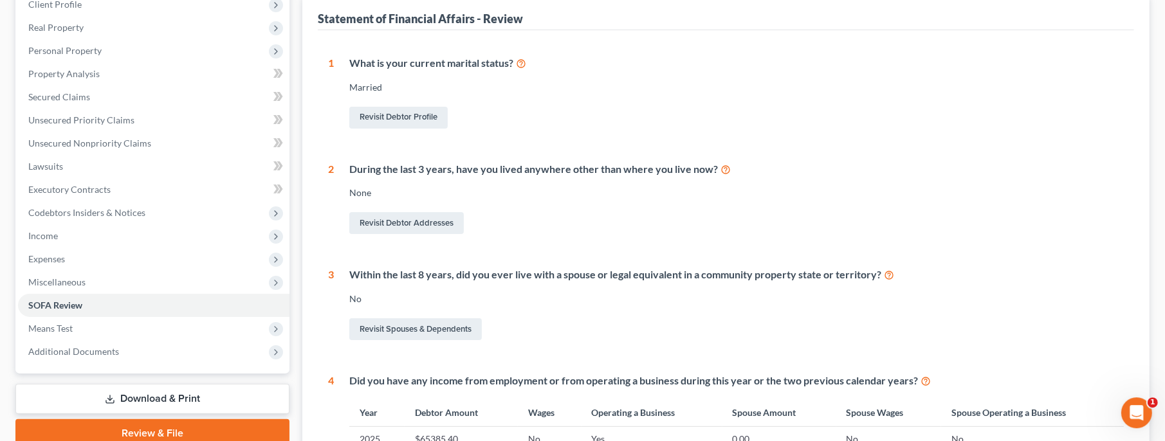
scroll to position [278, 0]
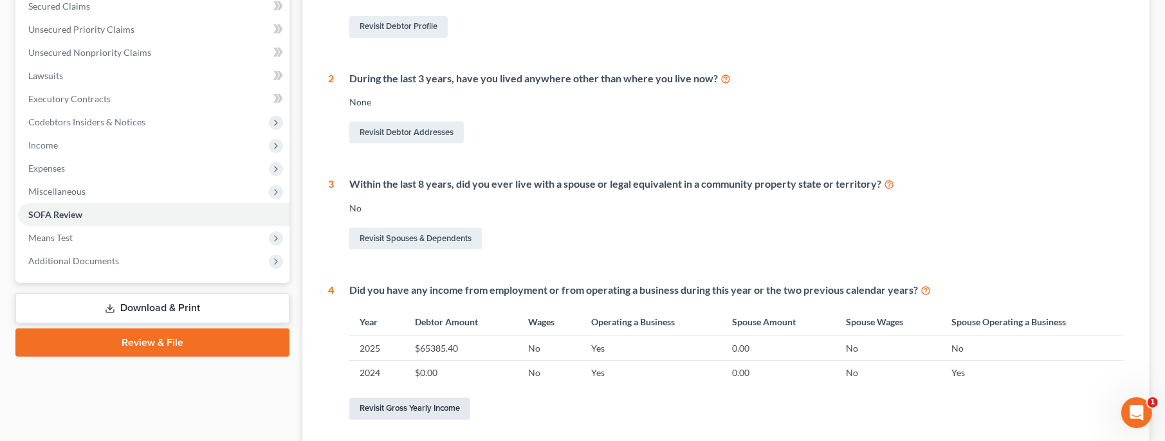
click at [436, 410] on link "Revisit Gross Yearly Income" at bounding box center [409, 409] width 121 height 22
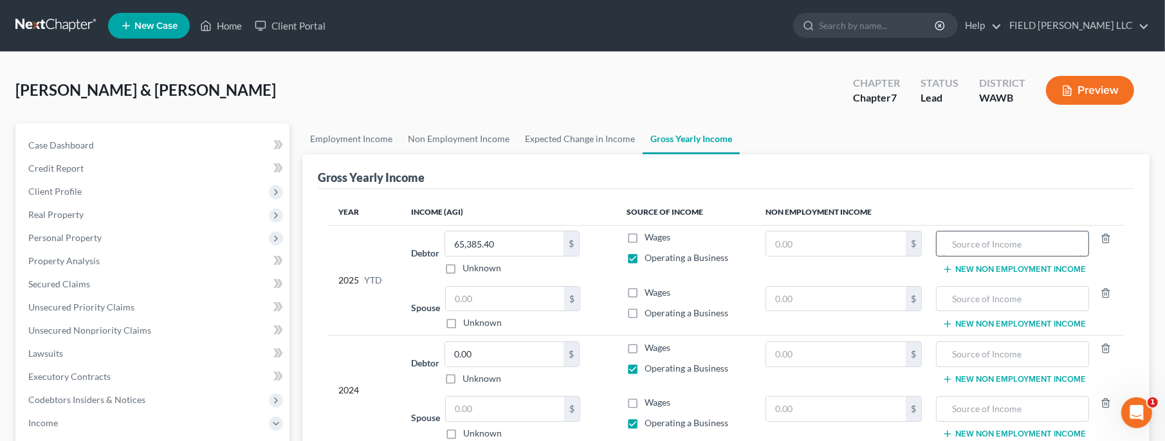
click at [980, 241] on input "text" at bounding box center [1012, 244] width 139 height 24
click at [526, 355] on input "0.00" at bounding box center [504, 354] width 118 height 24
type input "100,001.20"
click at [538, 409] on input "text" at bounding box center [505, 409] width 118 height 24
click at [466, 409] on input "1,000,001.20" at bounding box center [505, 409] width 118 height 24
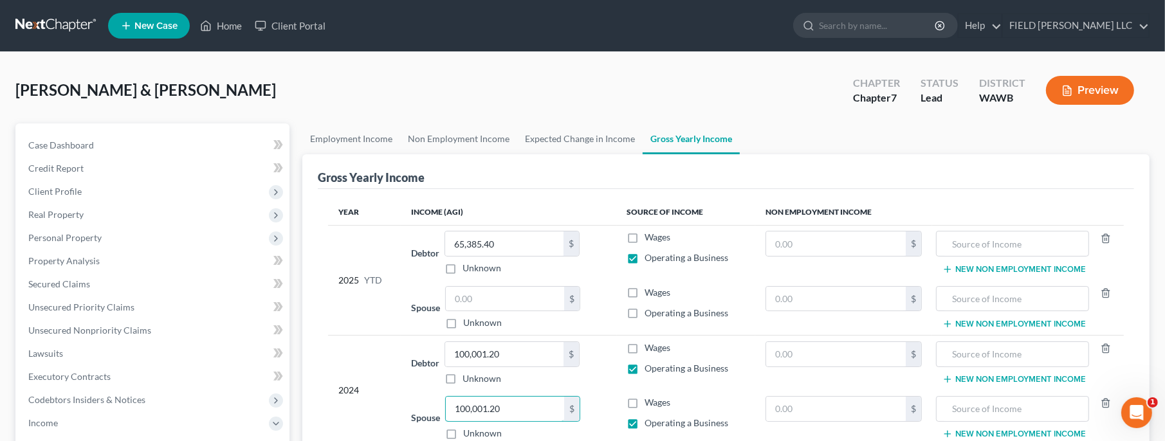
type input "100,001.20"
click at [621, 403] on td "Wages Operating a Business" at bounding box center [686, 418] width 139 height 55
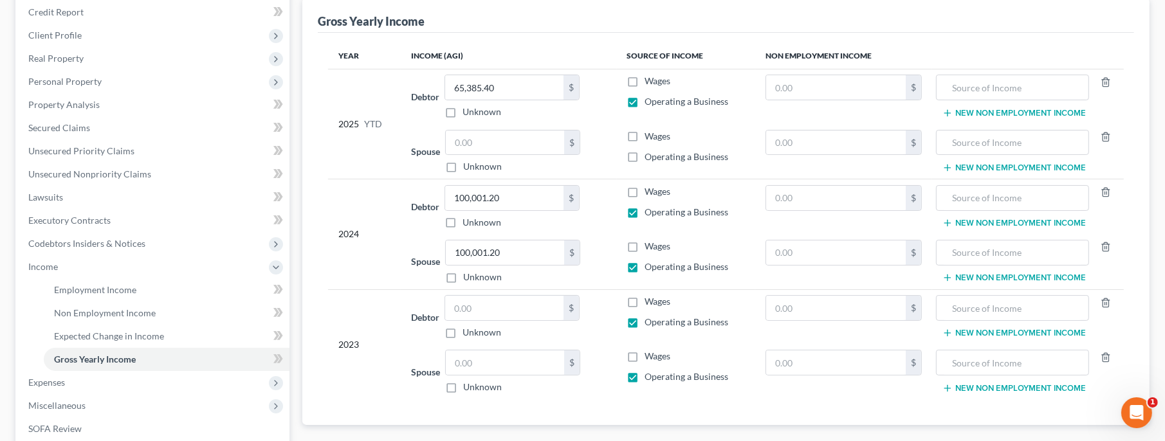
scroll to position [278, 0]
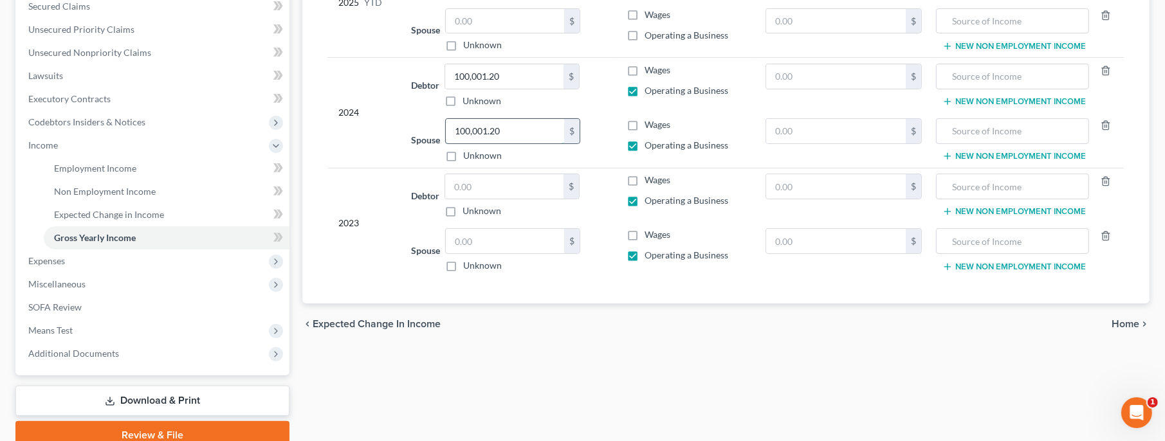
drag, startPoint x: 519, startPoint y: 127, endPoint x: 530, endPoint y: 133, distance: 12.9
click at [530, 133] on input "100,001.20" at bounding box center [505, 131] width 118 height 24
click at [495, 183] on input "text" at bounding box center [504, 186] width 118 height 24
paste input "100,001.20"
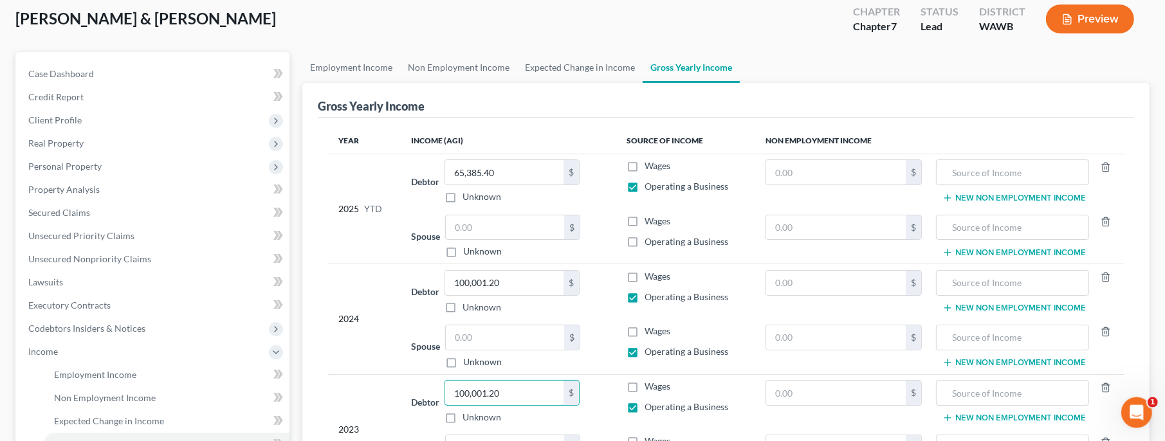
scroll to position [0, 0]
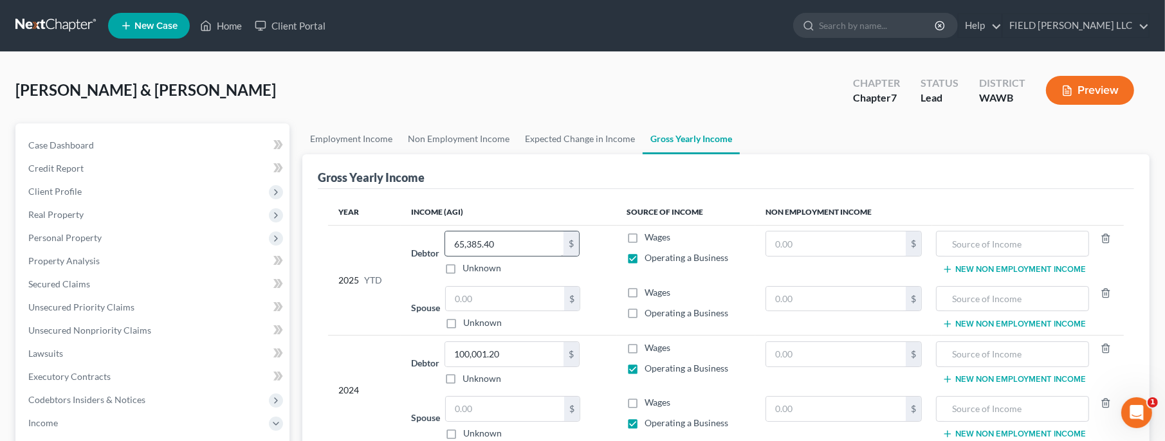
type input "100,001.20"
drag, startPoint x: 493, startPoint y: 239, endPoint x: 507, endPoint y: 245, distance: 15.0
click at [507, 245] on input "65,385.40" at bounding box center [504, 244] width 118 height 24
click at [490, 295] on input "text" at bounding box center [505, 299] width 118 height 24
paste input "65,385.40"
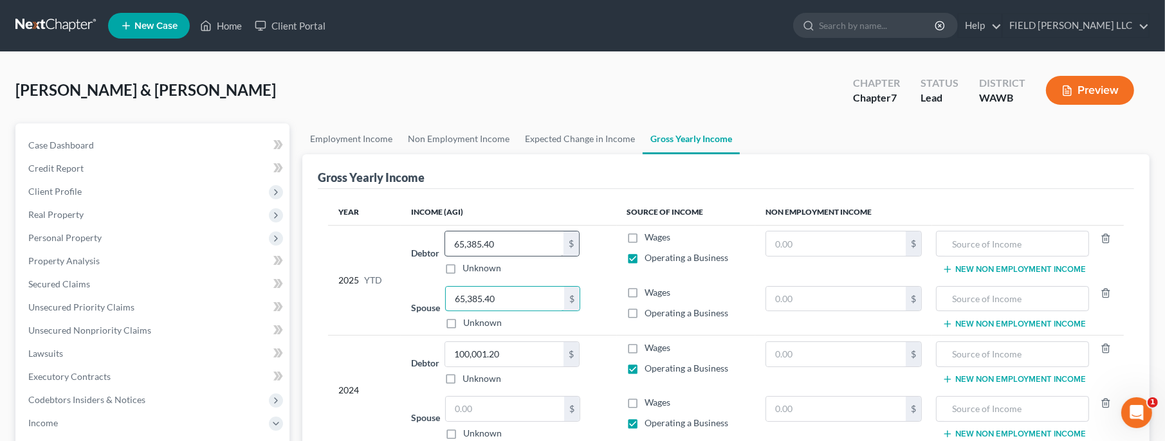
type input "65,385.40"
drag, startPoint x: 498, startPoint y: 241, endPoint x: 548, endPoint y: 244, distance: 49.7
click at [548, 244] on input "65,385.40" at bounding box center [504, 244] width 118 height 24
type input "77,911"
click at [387, 317] on td "2025 YTD" at bounding box center [364, 280] width 73 height 110
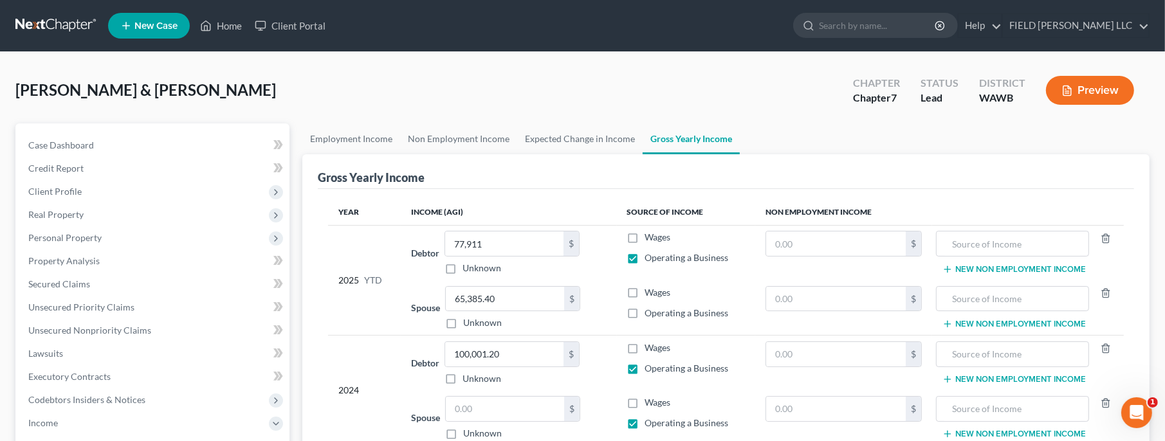
click at [385, 421] on td "2024" at bounding box center [364, 391] width 73 height 110
click at [55, 351] on span "Lawsuits" at bounding box center [45, 353] width 35 height 11
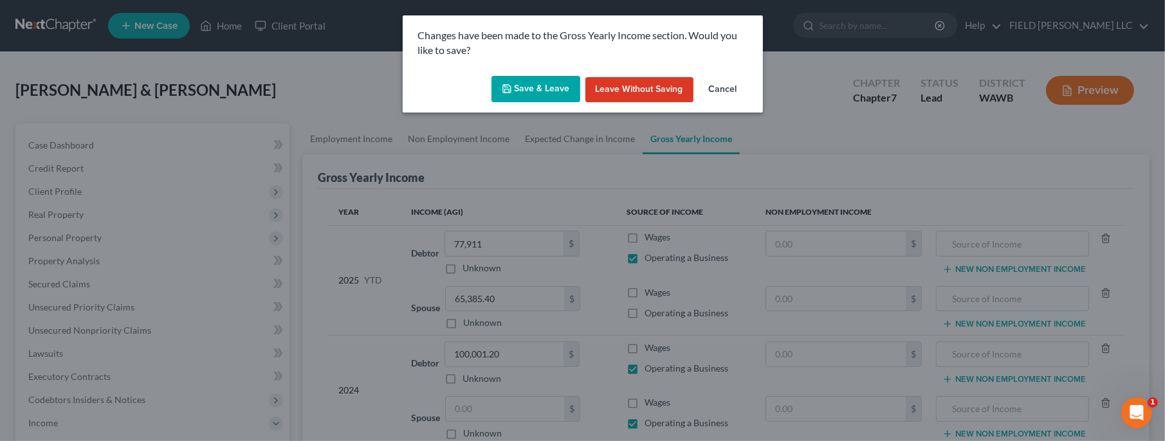
click at [531, 93] on button "Save & Leave" at bounding box center [536, 89] width 89 height 27
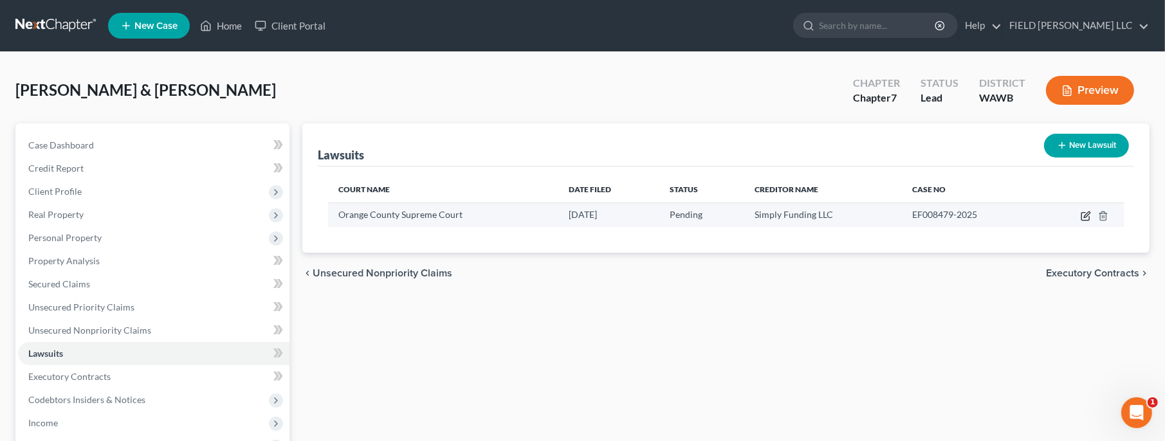
click at [1086, 216] on icon "button" at bounding box center [1087, 215] width 6 height 6
select select "35"
select select "0"
select select "4"
select select "35"
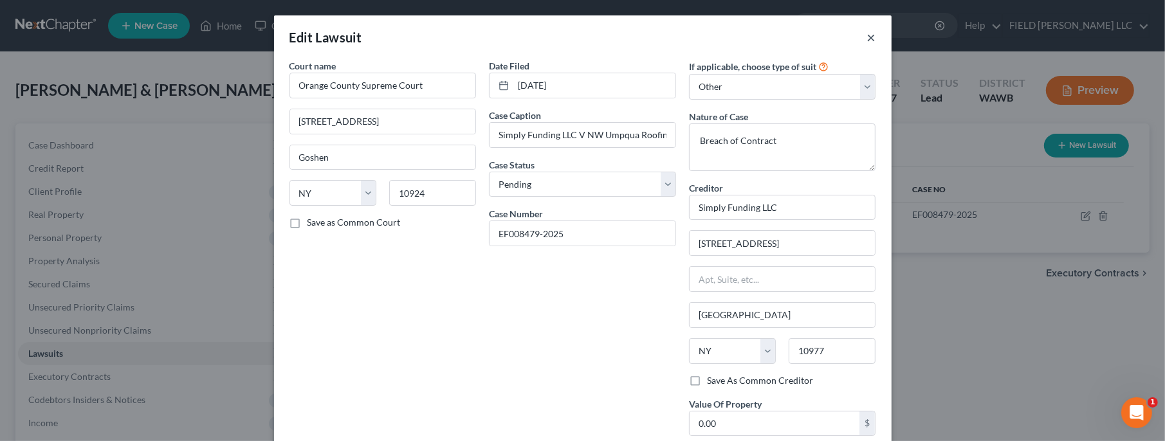
click at [868, 41] on button "×" at bounding box center [871, 37] width 9 height 15
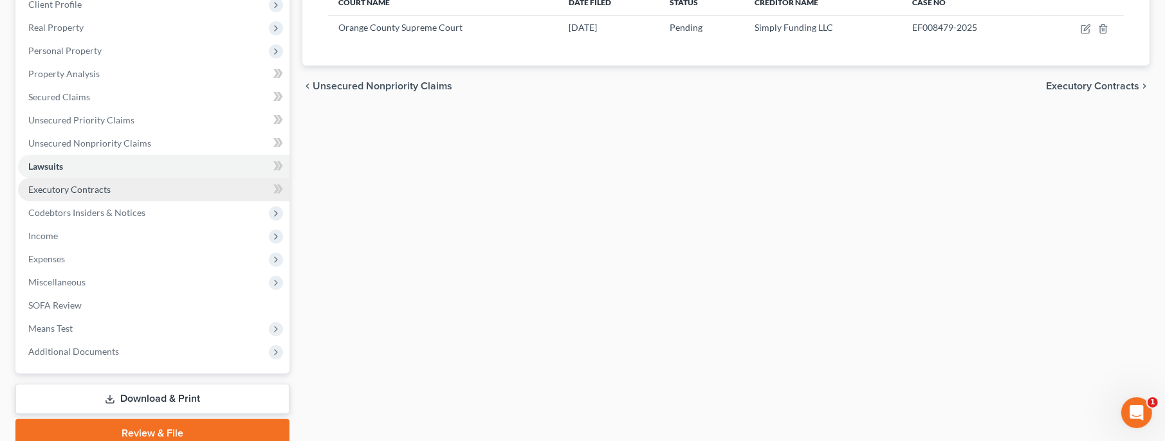
scroll to position [241, 0]
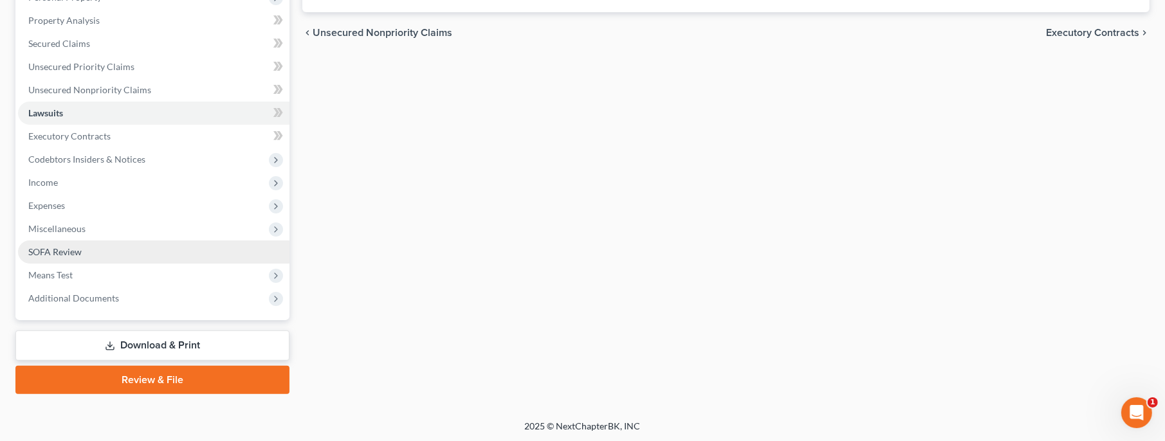
click at [67, 252] on span "SOFA Review" at bounding box center [54, 251] width 53 height 11
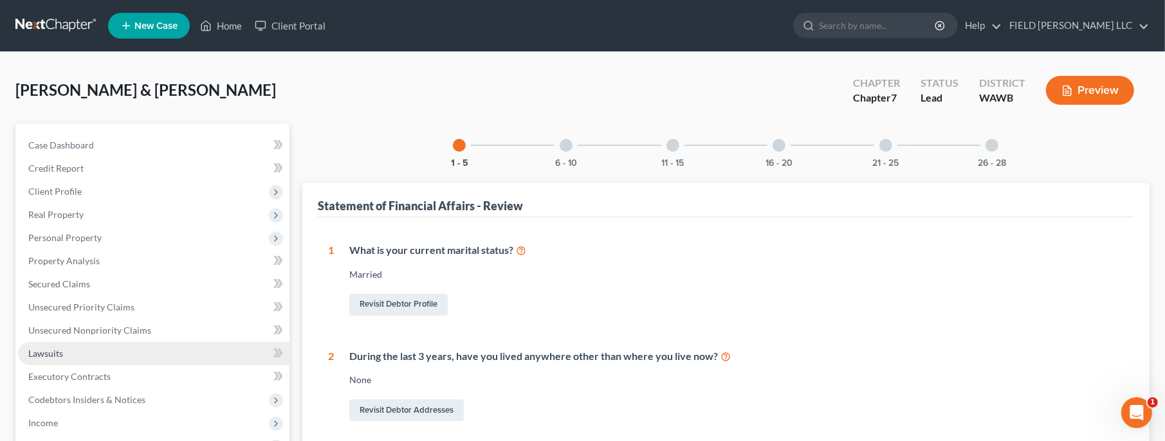
click at [60, 351] on span "Lawsuits" at bounding box center [45, 353] width 35 height 11
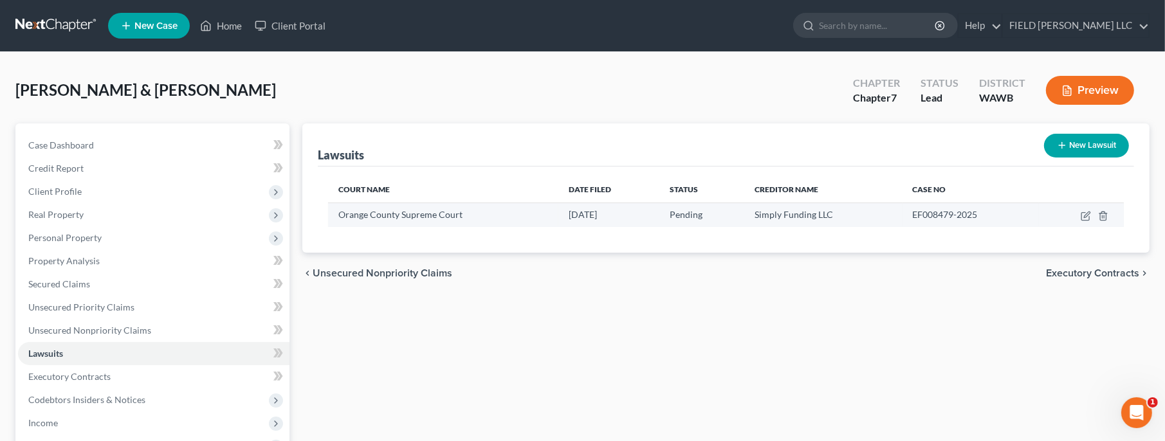
click at [1094, 216] on td at bounding box center [1081, 215] width 85 height 24
click at [1089, 217] on icon "button" at bounding box center [1086, 216] width 10 height 10
select select "35"
select select "0"
select select "4"
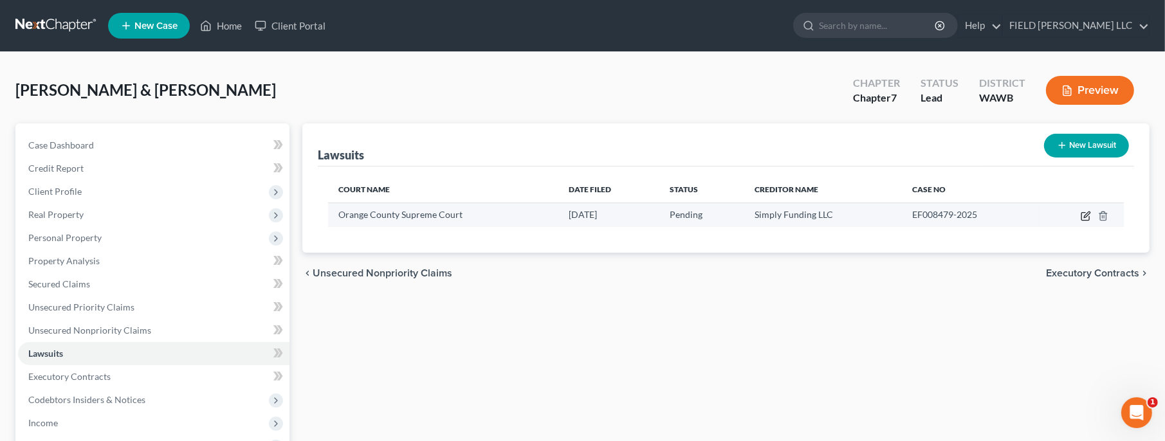
select select "35"
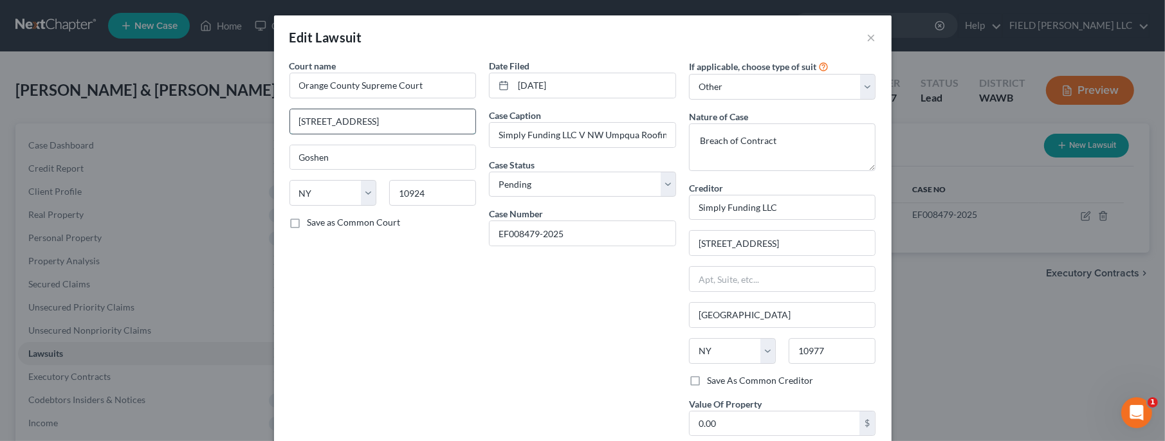
drag, startPoint x: 373, startPoint y: 122, endPoint x: 289, endPoint y: 120, distance: 84.3
click at [290, 120] on input "[STREET_ADDRESS]" at bounding box center [383, 121] width 186 height 24
click at [231, 71] on div "Edit Lawsuit × Court name * Orange County Supreme Court [GEOGRAPHIC_DATA] [US_S…" at bounding box center [582, 220] width 1165 height 441
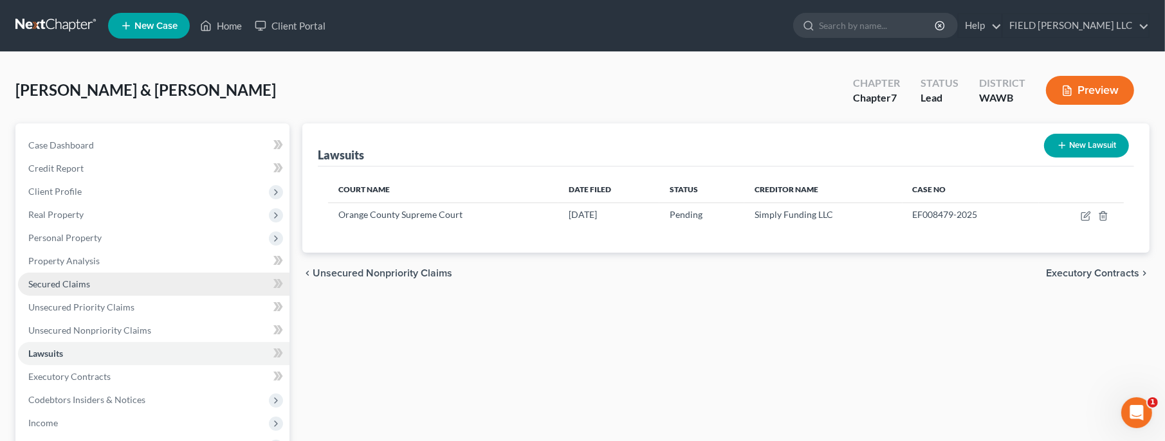
click at [82, 284] on span "Secured Claims" at bounding box center [59, 284] width 62 height 11
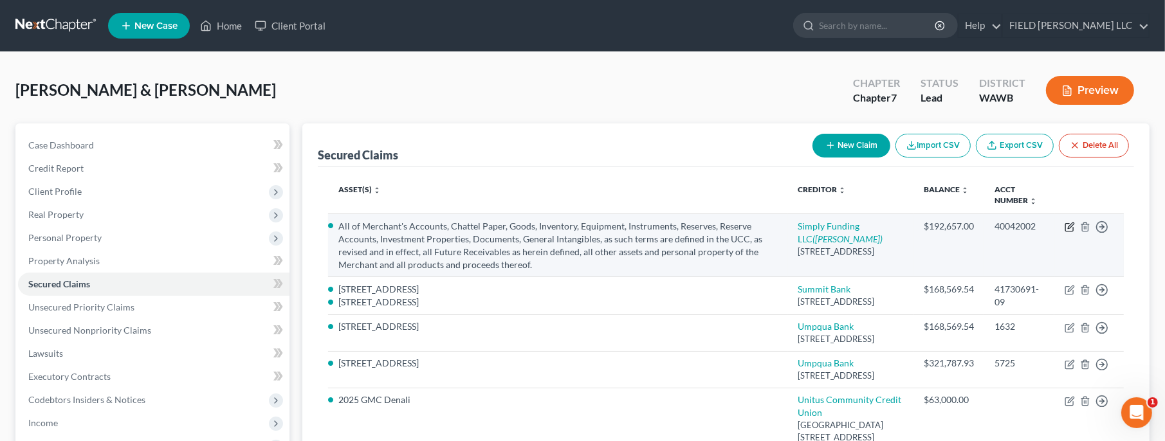
click at [1074, 225] on icon "button" at bounding box center [1070, 227] width 10 height 10
select select "35"
select select "0"
select select "3"
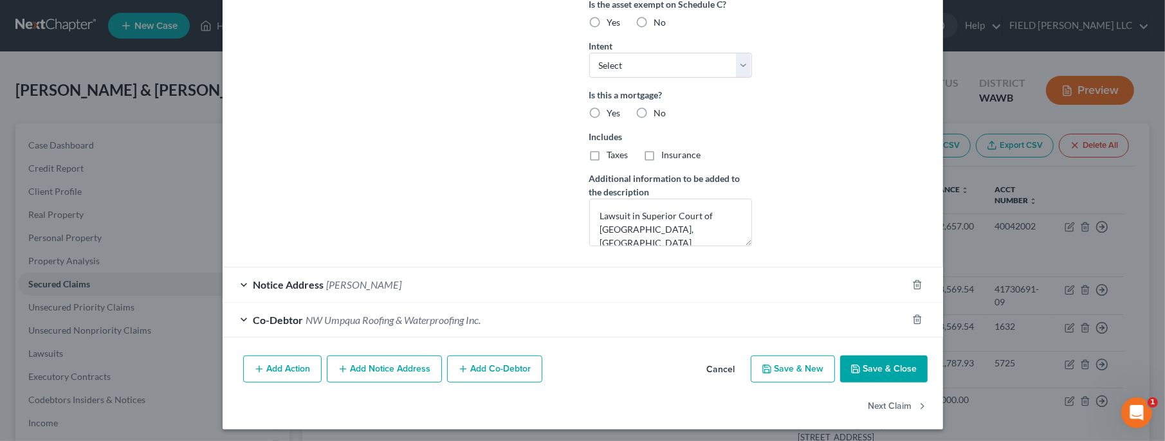
scroll to position [377, 0]
click at [352, 367] on button "Add Notice Address" at bounding box center [384, 368] width 115 height 27
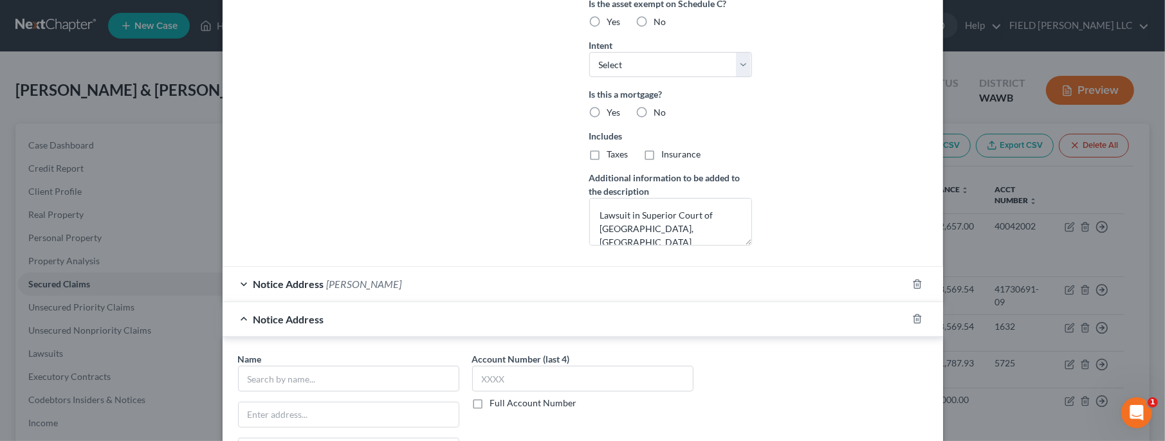
scroll to position [632, 0]
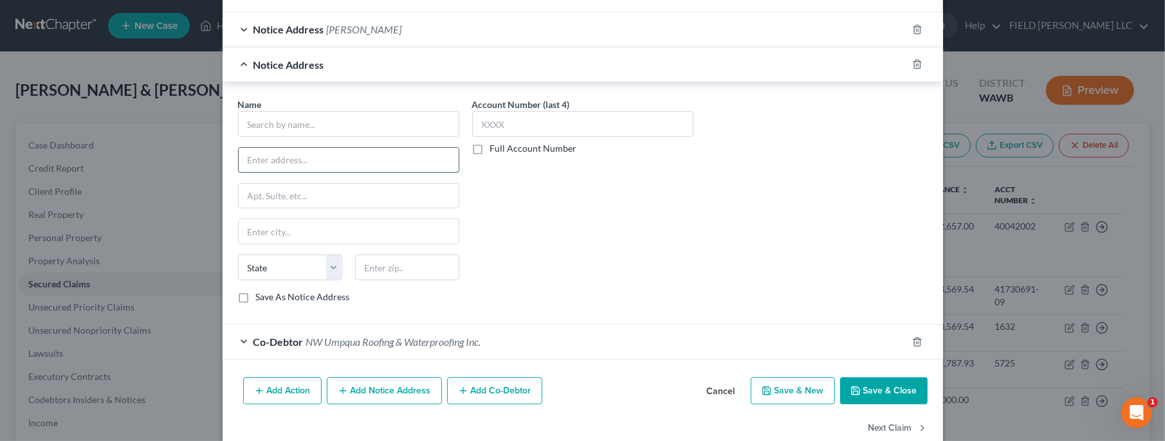
click at [268, 158] on input "text" at bounding box center [349, 160] width 220 height 24
paste input "[STREET_ADDRESS]"
type input "[STREET_ADDRESS]"
click at [299, 117] on input "text" at bounding box center [348, 124] width 221 height 26
type input "S"
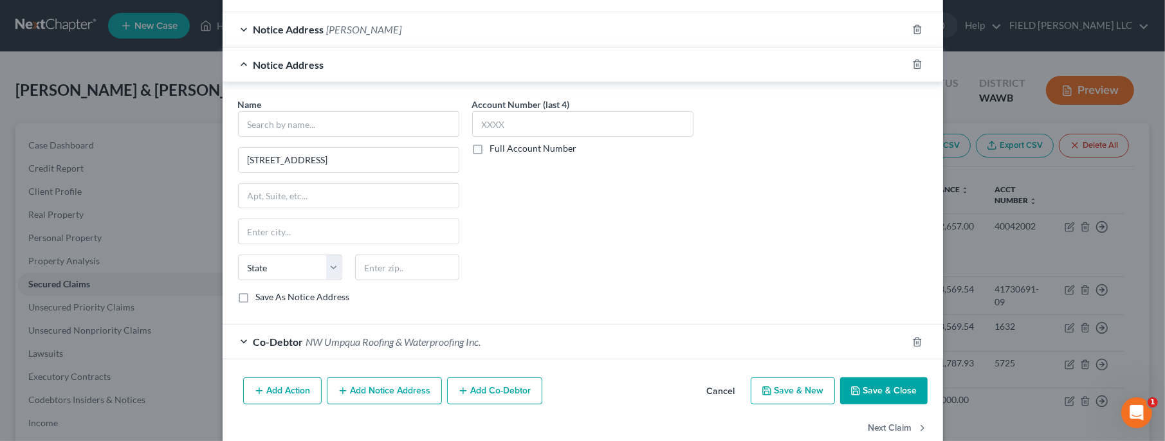
click at [881, 395] on button "Save & Close" at bounding box center [883, 391] width 87 height 27
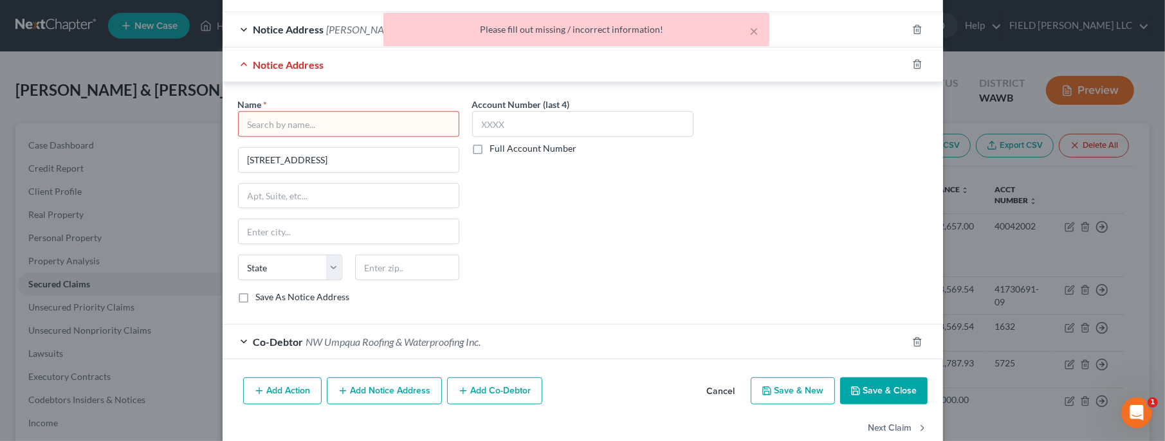
click at [412, 122] on input "text" at bounding box center [348, 124] width 221 height 26
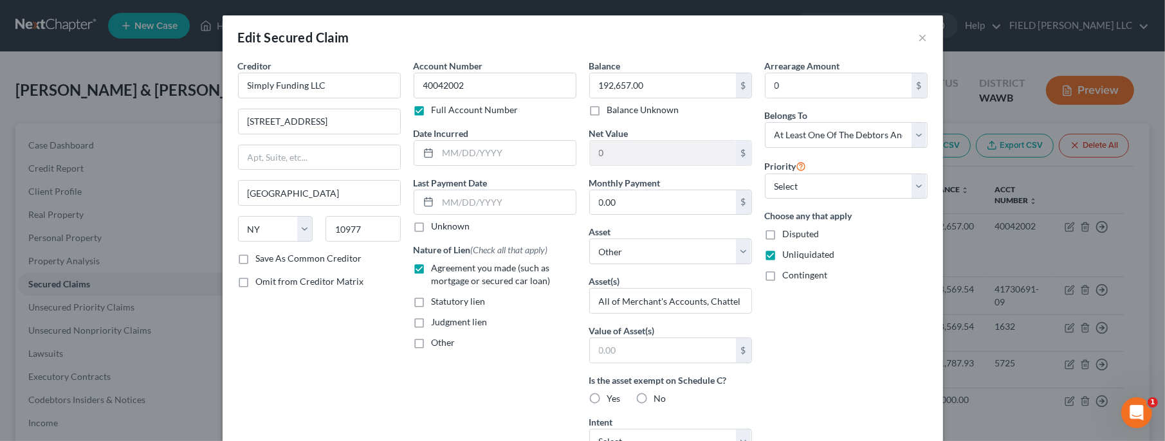
click at [185, 77] on div "Edit Secured Claim × Creditor * Simply Funding LLC [STREET_ADDRESS][GEOGRAPHIC_…" at bounding box center [582, 220] width 1165 height 441
click at [917, 36] on div "Edit Secured Claim ×" at bounding box center [583, 37] width 721 height 44
click at [919, 36] on button "×" at bounding box center [923, 37] width 9 height 15
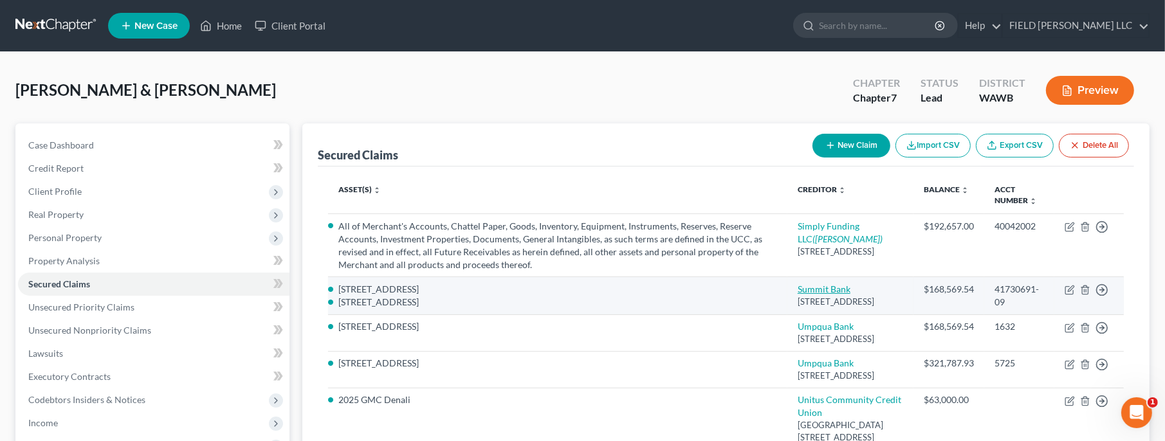
click at [851, 295] on link "Summit Bank" at bounding box center [824, 289] width 53 height 11
select select "38"
select select "1"
select select "2801842"
select select "4"
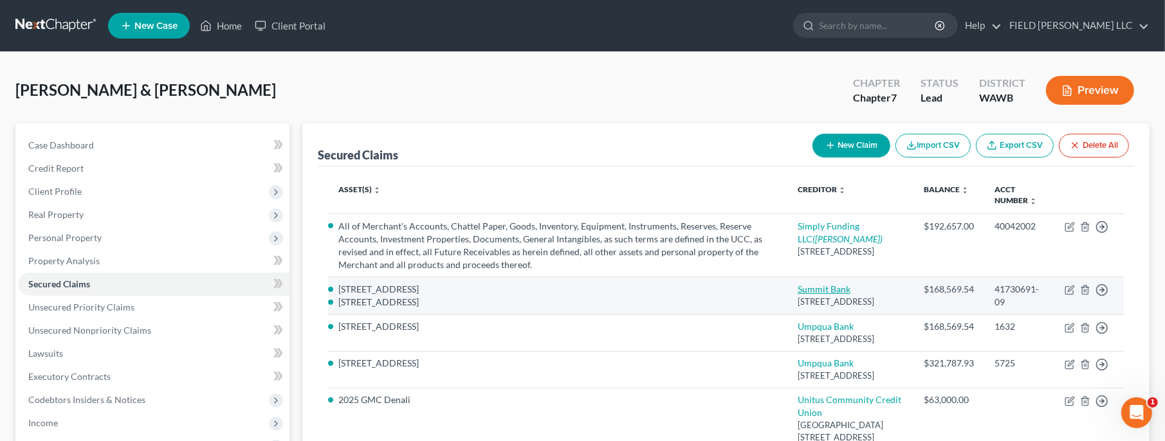
select select "0"
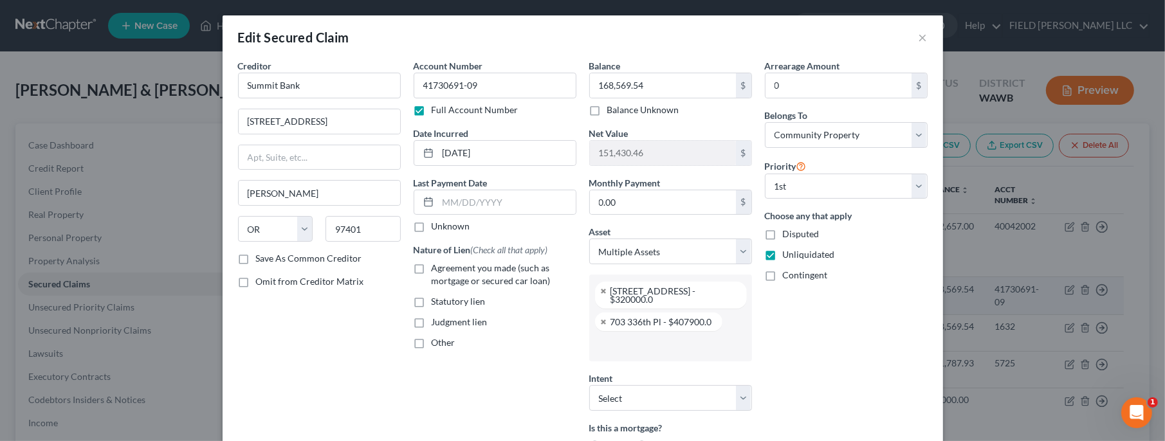
scroll to position [78, 0]
click at [665, 152] on input "151,430.46" at bounding box center [663, 153] width 146 height 24
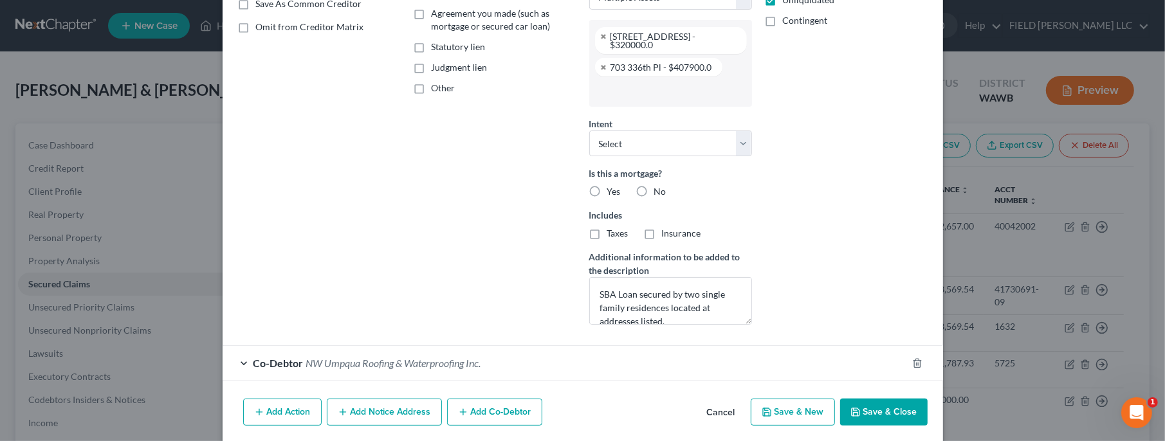
scroll to position [0, 0]
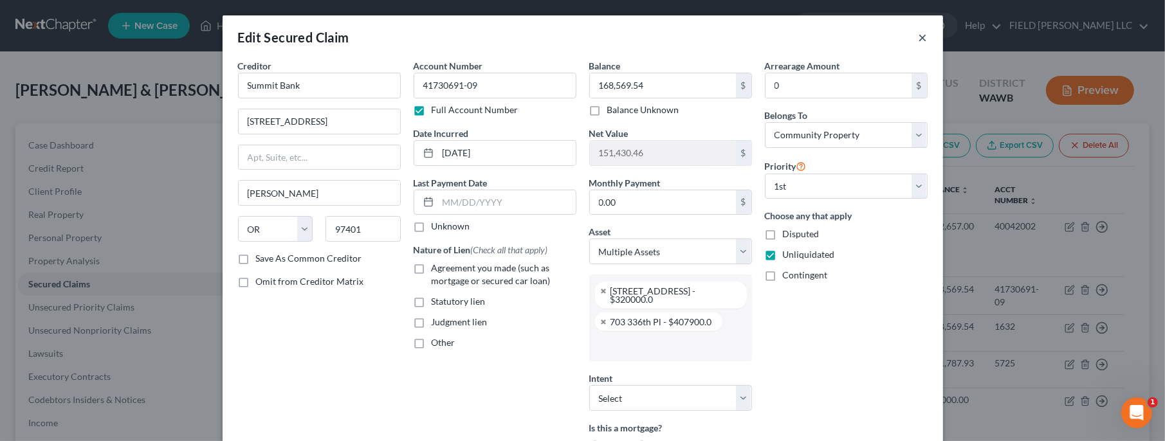
click at [923, 32] on button "×" at bounding box center [923, 37] width 9 height 15
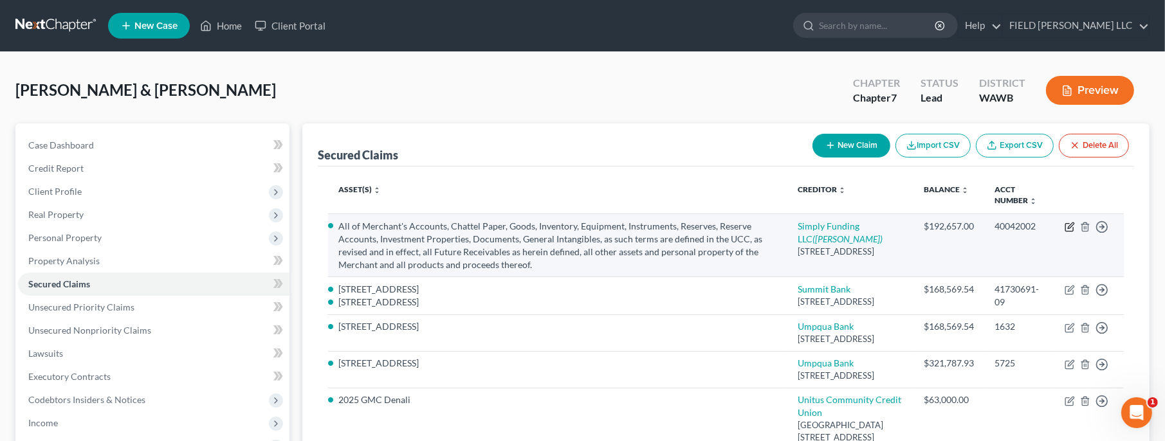
click at [1069, 225] on icon "button" at bounding box center [1071, 226] width 6 height 6
select select "35"
select select "0"
select select "3"
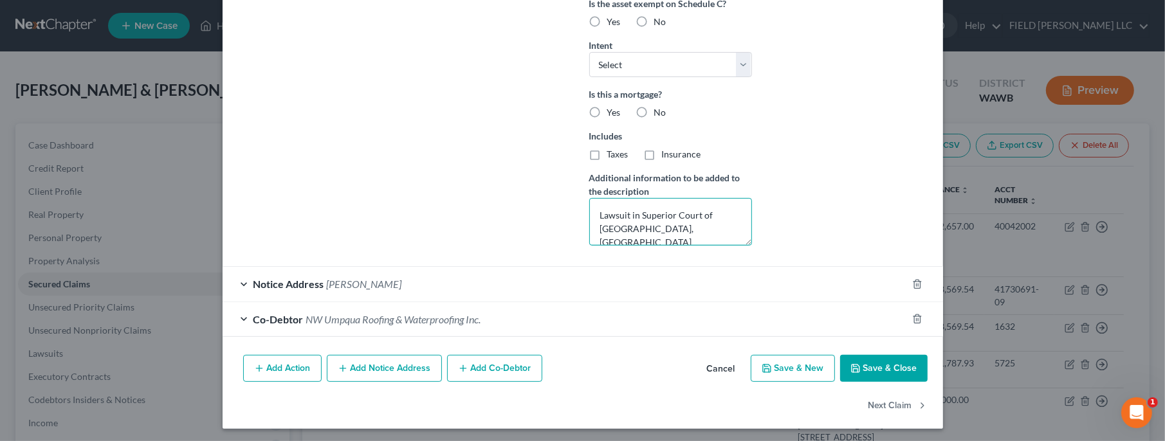
drag, startPoint x: 690, startPoint y: 227, endPoint x: 567, endPoint y: 192, distance: 128.3
click at [589, 198] on textarea "Lawsuit in Superior Court of [GEOGRAPHIC_DATA], [GEOGRAPHIC_DATA] EF008479-2025" at bounding box center [670, 222] width 163 height 48
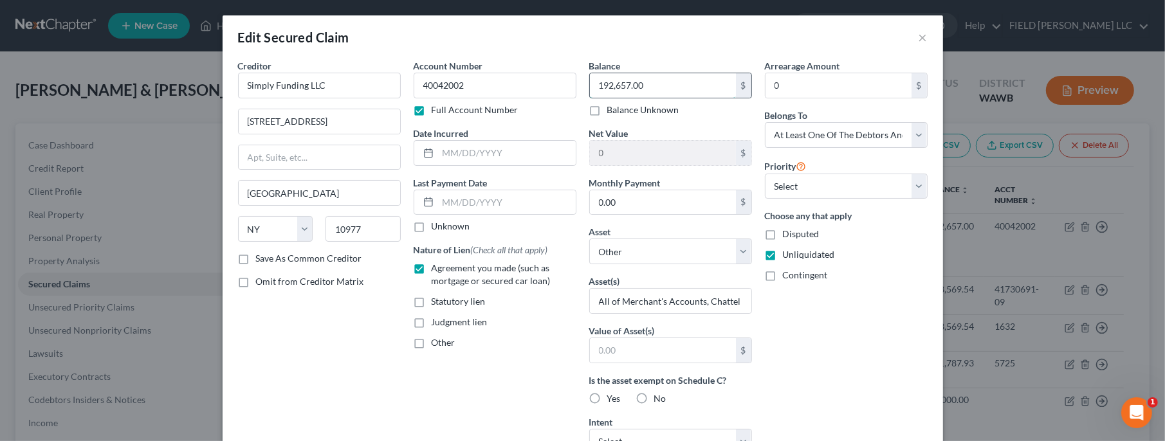
drag, startPoint x: 669, startPoint y: 87, endPoint x: 692, endPoint y: 84, distance: 22.7
click at [692, 84] on input "192,657.00" at bounding box center [663, 85] width 146 height 24
click at [793, 90] on input "0" at bounding box center [839, 85] width 146 height 24
paste input "192,657.0"
type input "192,657.00"
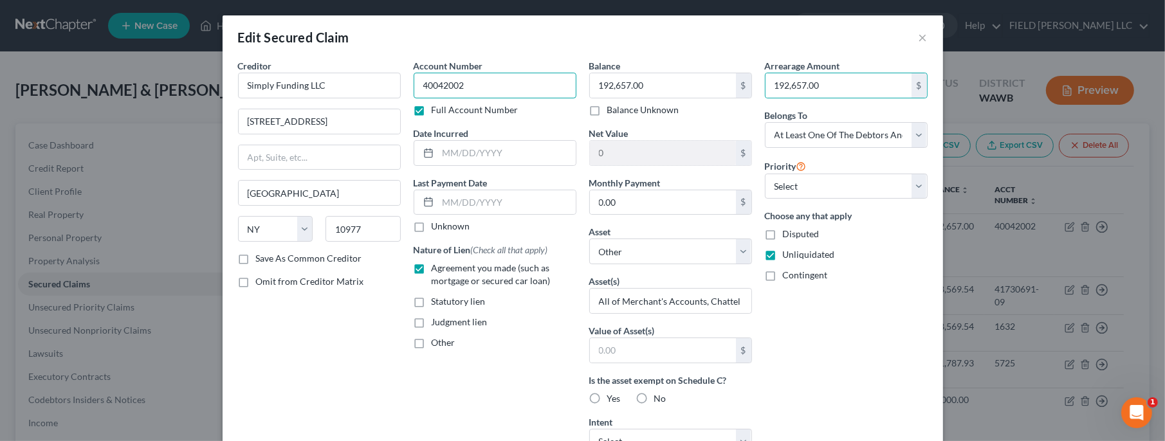
click at [445, 89] on input "40042002" at bounding box center [495, 86] width 163 height 26
drag, startPoint x: 445, startPoint y: 86, endPoint x: 421, endPoint y: 82, distance: 24.1
click at [421, 82] on input "40042002" at bounding box center [495, 86] width 163 height 26
click at [432, 113] on label "Full Account Number" at bounding box center [475, 110] width 87 height 13
click at [437, 112] on input "Full Account Number" at bounding box center [441, 108] width 8 height 8
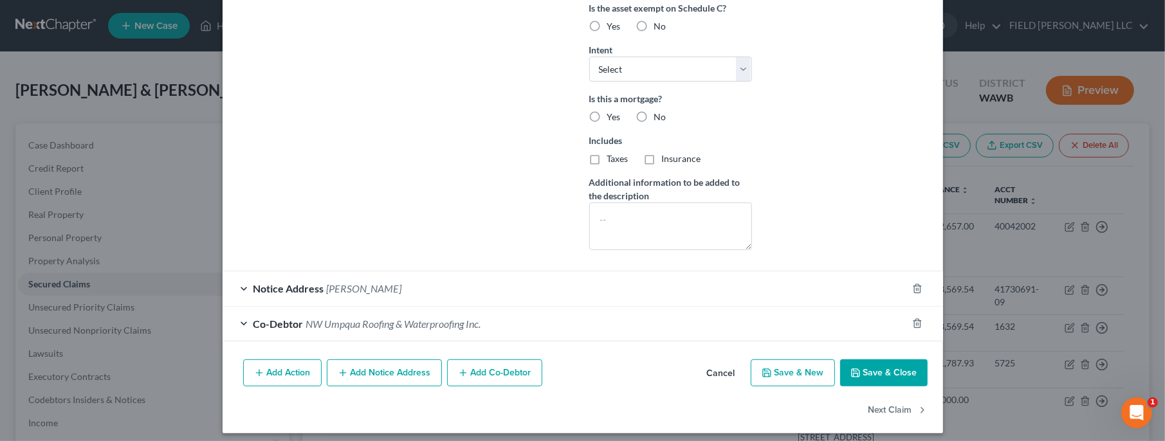
scroll to position [377, 0]
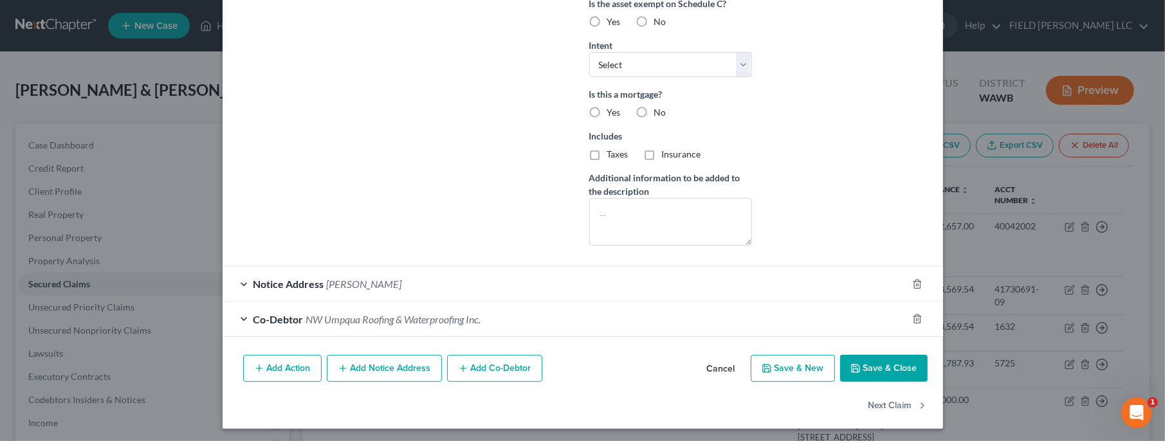
click at [899, 371] on button "Save & Close" at bounding box center [883, 368] width 87 height 27
select select
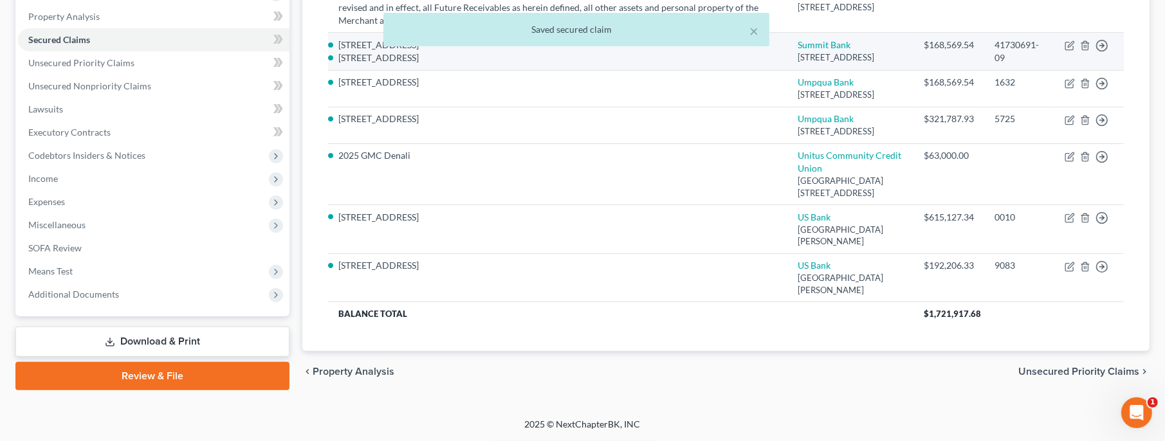
scroll to position [0, 0]
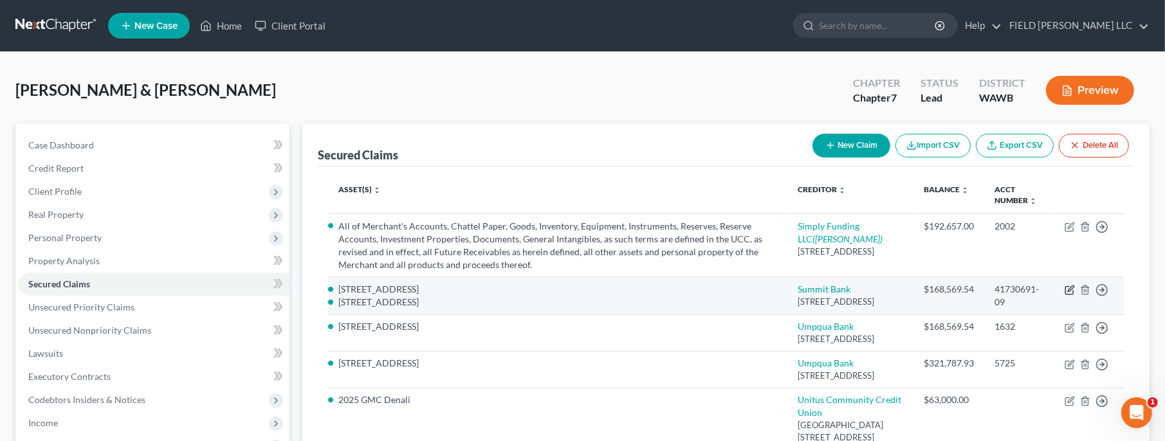
click at [1069, 295] on icon "button" at bounding box center [1070, 290] width 10 height 10
select select "38"
select select "4"
select select "0"
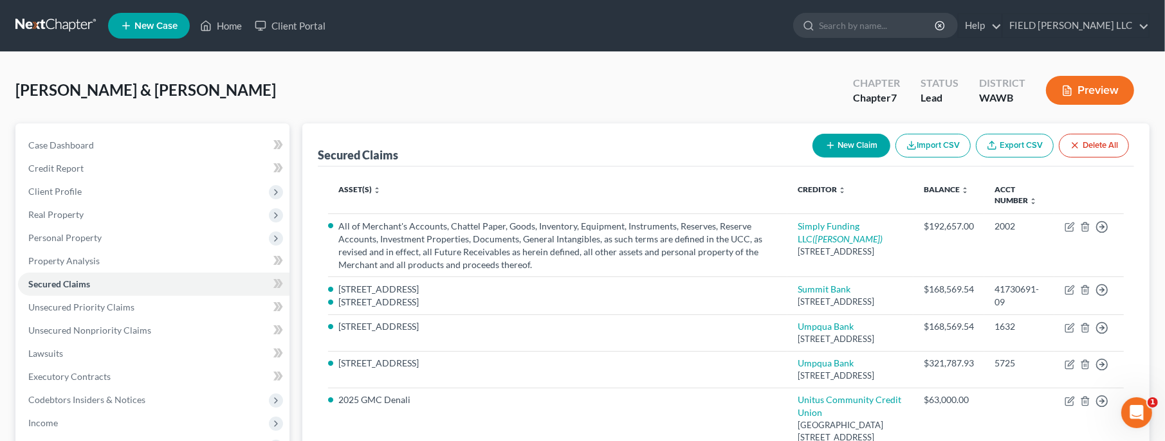
scroll to position [52, 0]
select select "2801842"
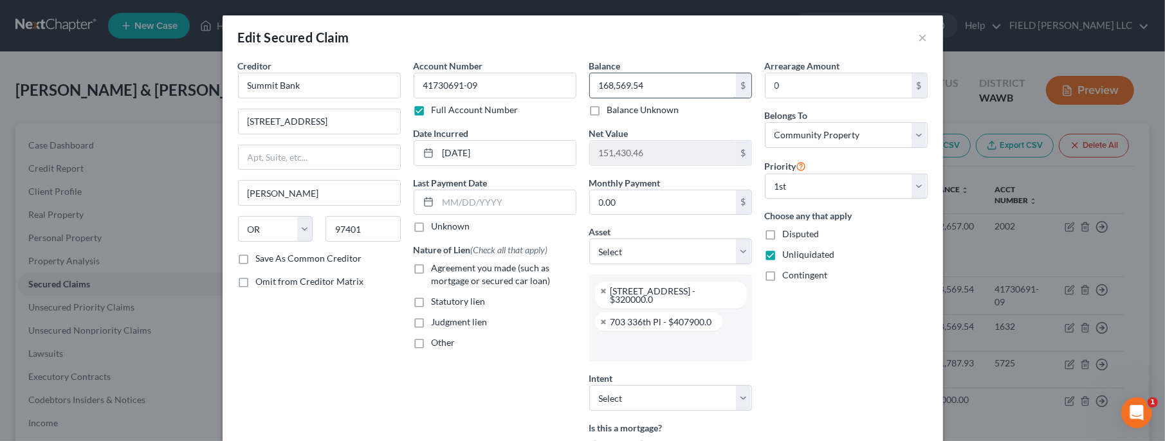
click at [678, 87] on input "168,569.54" at bounding box center [663, 85] width 146 height 24
click at [824, 90] on input "0" at bounding box center [839, 85] width 146 height 24
paste input "168,569.54"
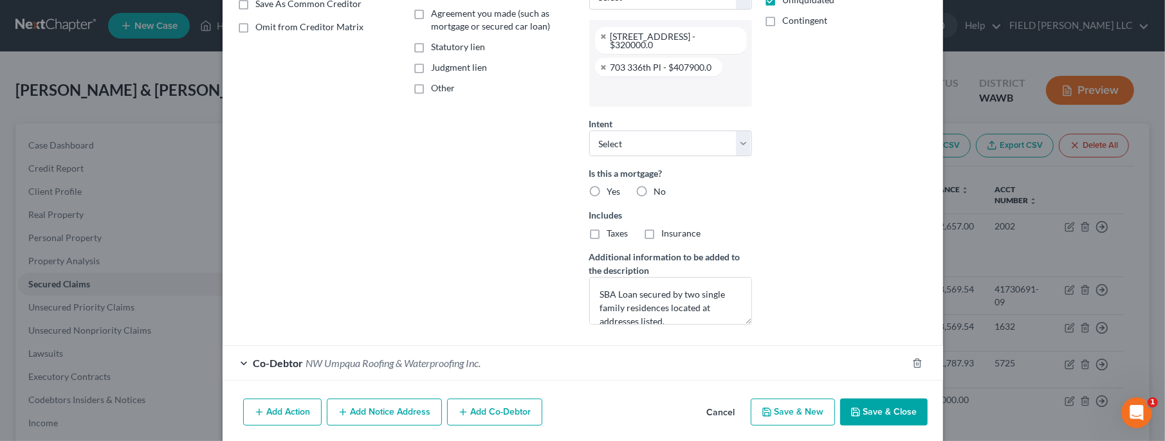
scroll to position [0, 0]
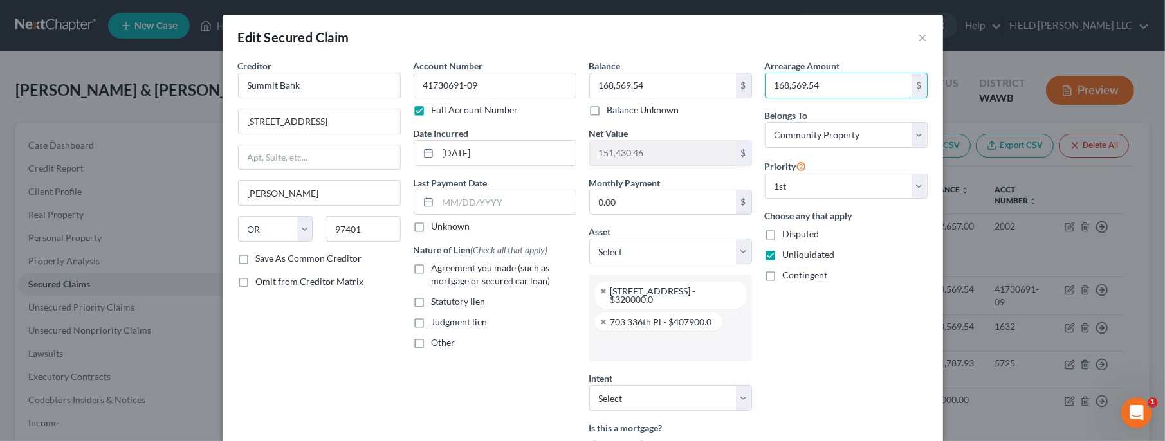
type input "168,569.54"
click at [432, 264] on label "Agreement you made (such as mortgage or secured car loan)" at bounding box center [504, 275] width 145 height 26
click at [437, 264] on input "Agreement you made (such as mortgage or secured car loan)" at bounding box center [441, 266] width 8 height 8
checkbox input "true"
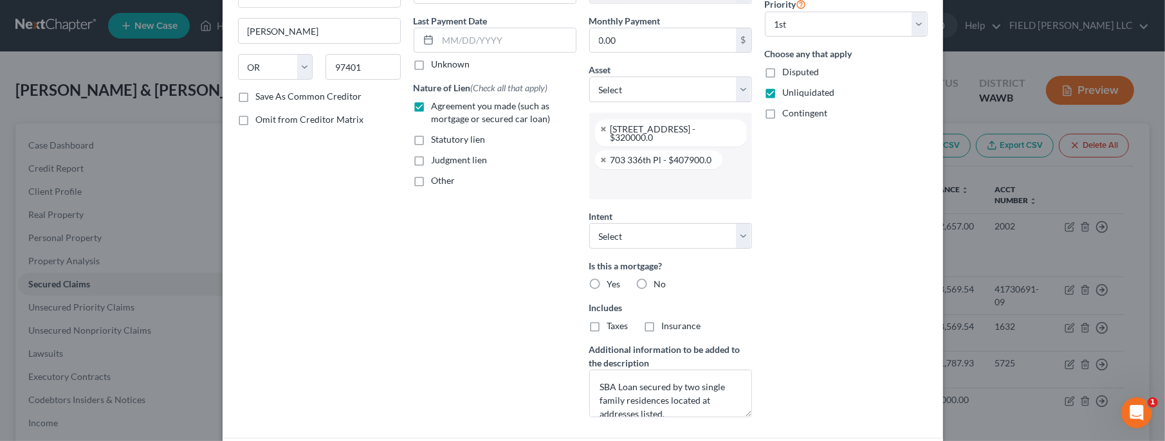
scroll to position [255, 0]
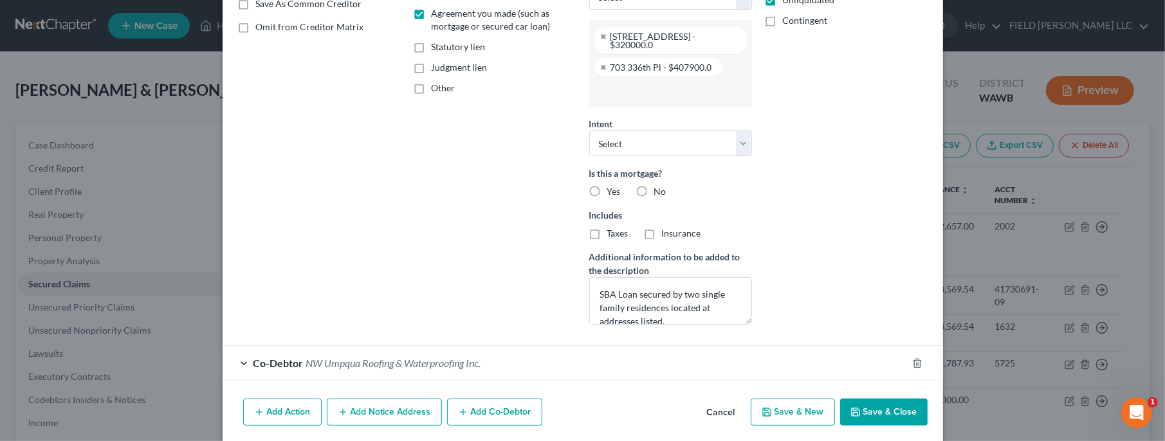
click at [879, 413] on button "Save & Close" at bounding box center [883, 412] width 87 height 27
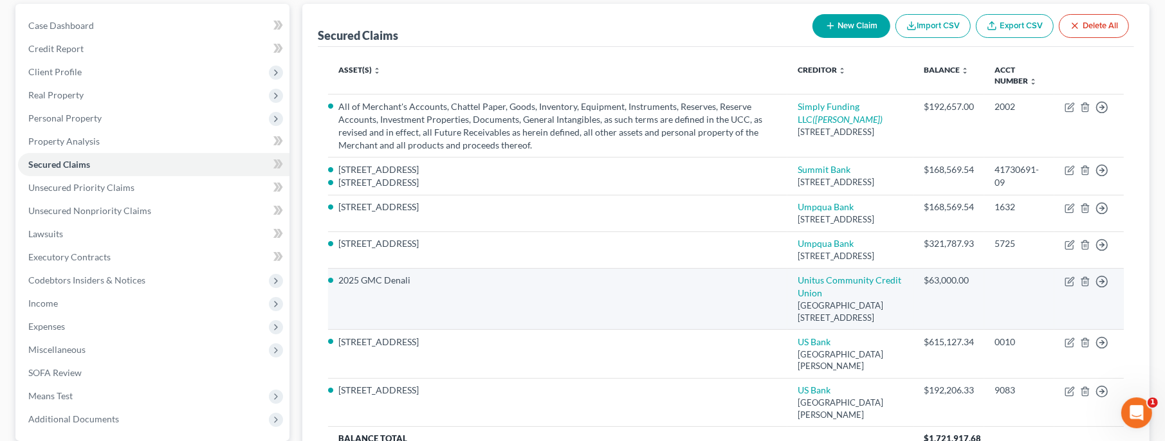
scroll to position [0, 0]
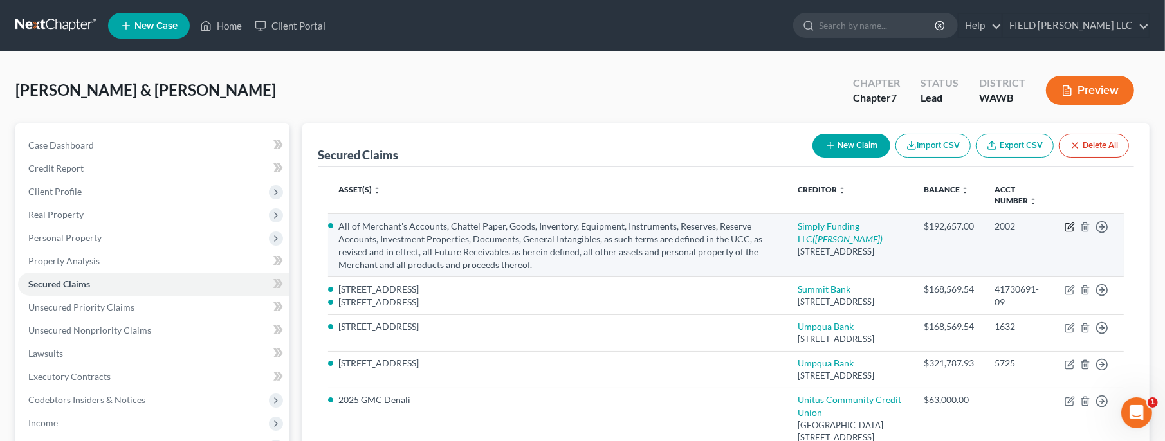
click at [1072, 224] on icon "button" at bounding box center [1070, 227] width 10 height 10
select select "35"
select select "0"
select select "3"
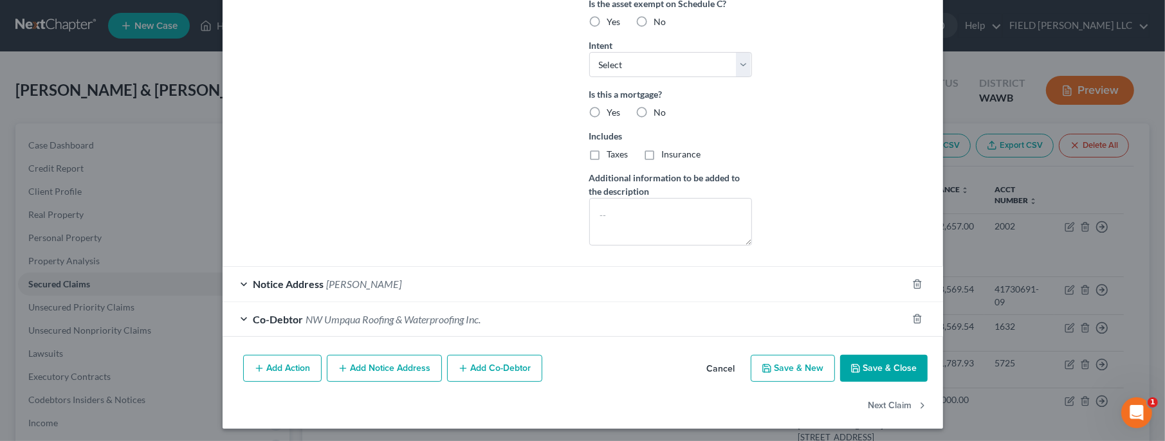
click at [885, 362] on button "Save & Close" at bounding box center [883, 368] width 87 height 27
select select
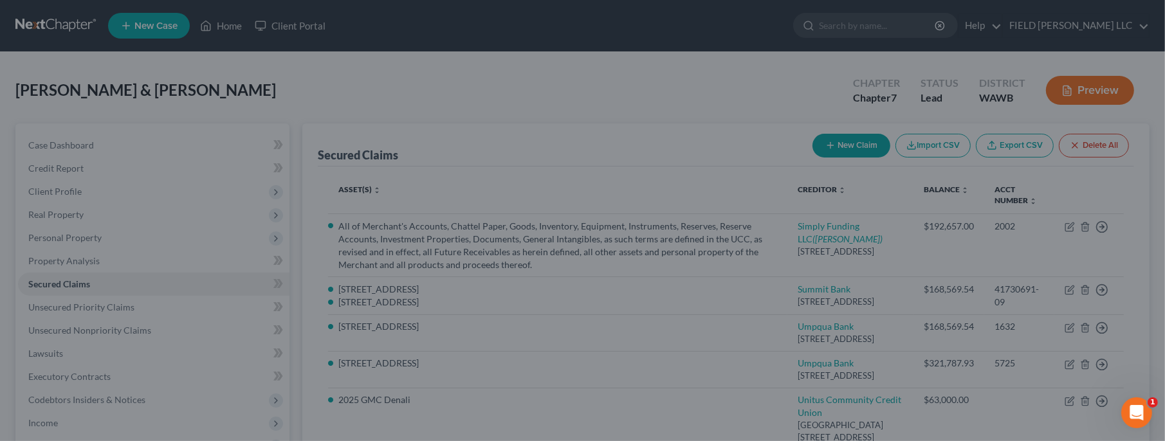
scroll to position [237, 0]
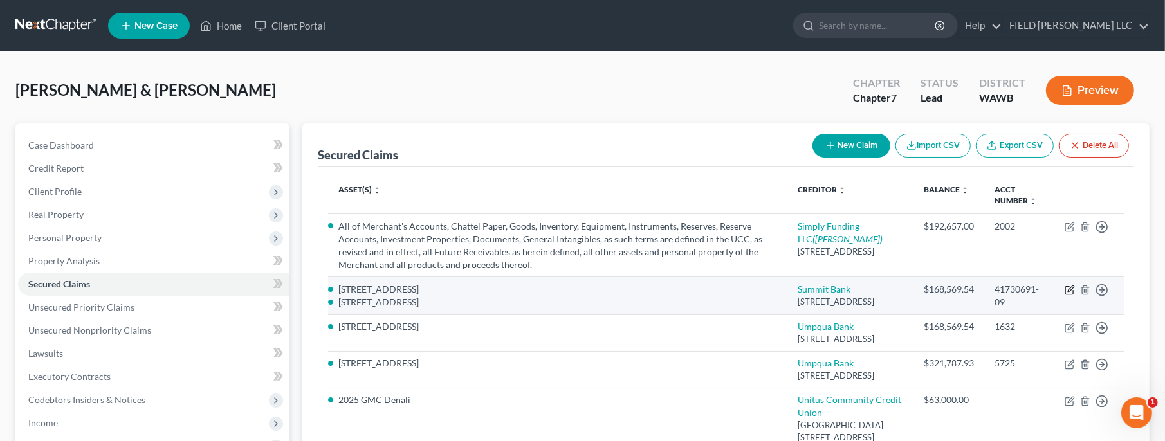
click at [1071, 295] on icon "button" at bounding box center [1070, 290] width 10 height 10
select select "38"
select select "4"
select select "0"
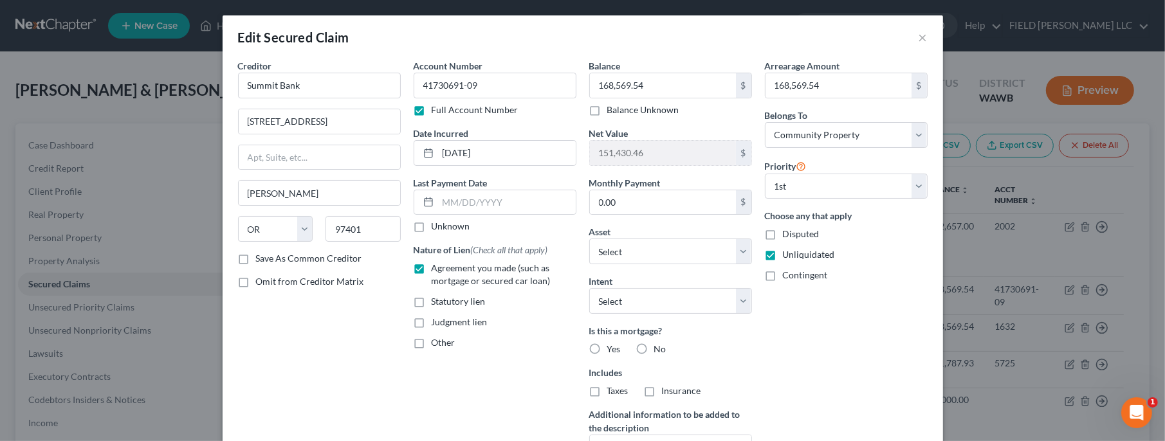
scroll to position [52, 0]
select select "2801842"
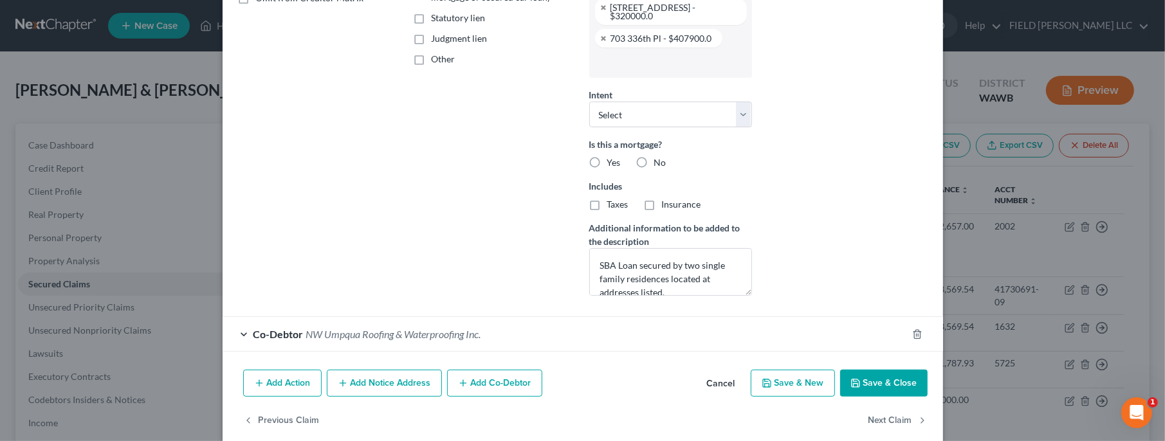
scroll to position [299, 0]
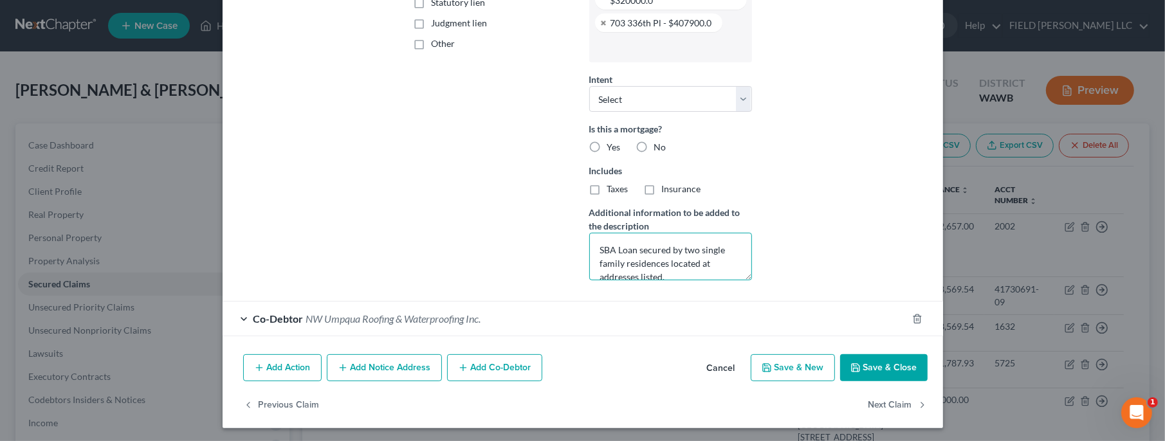
click at [643, 258] on textarea "SBA Loan secured by two single family residences located at addresses listed." at bounding box center [670, 257] width 163 height 48
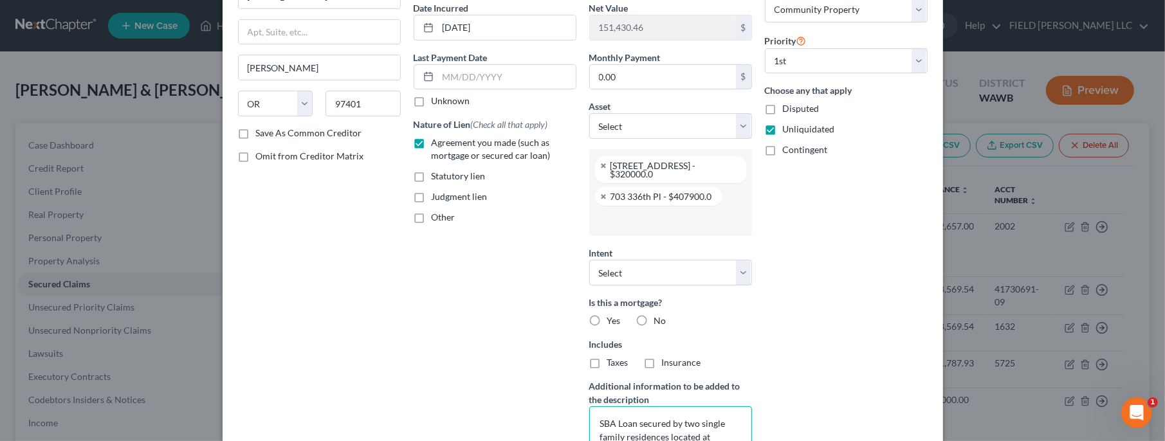
scroll to position [44, 0]
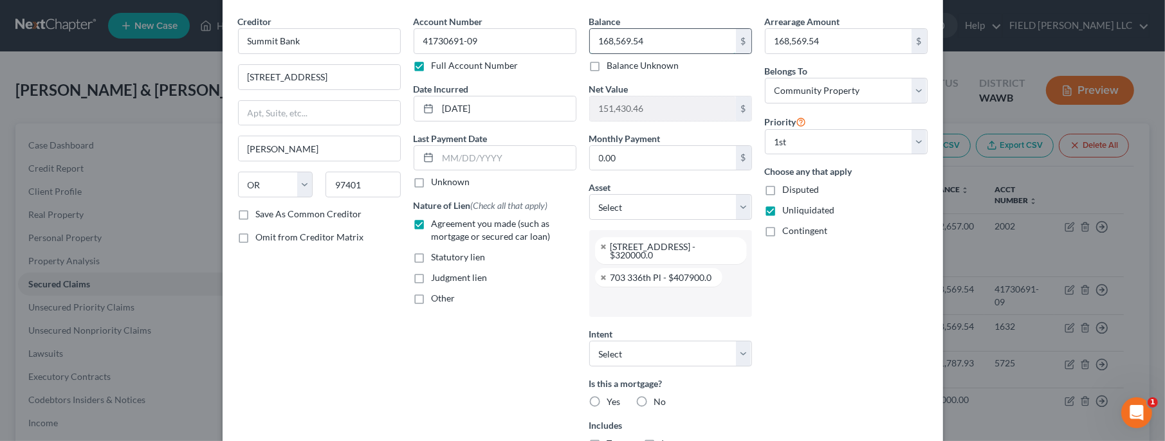
drag, startPoint x: 653, startPoint y: 40, endPoint x: 667, endPoint y: 35, distance: 14.9
click at [667, 35] on input "168,569.54" at bounding box center [663, 41] width 146 height 24
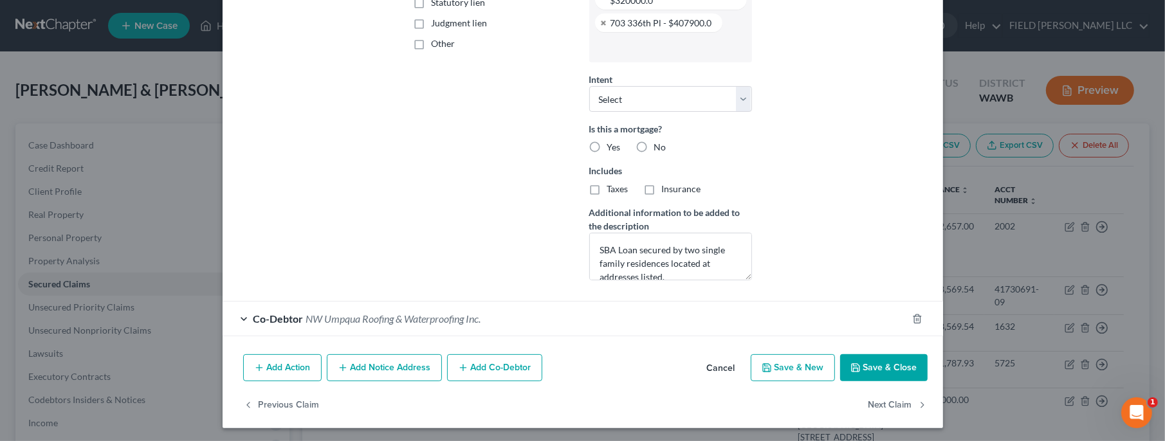
click at [871, 357] on button "Save & Close" at bounding box center [883, 367] width 87 height 27
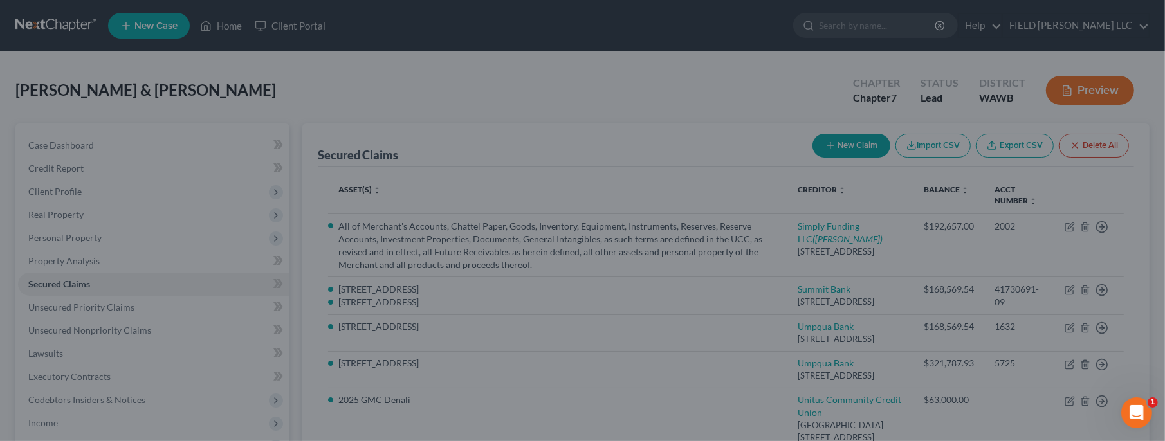
scroll to position [203, 0]
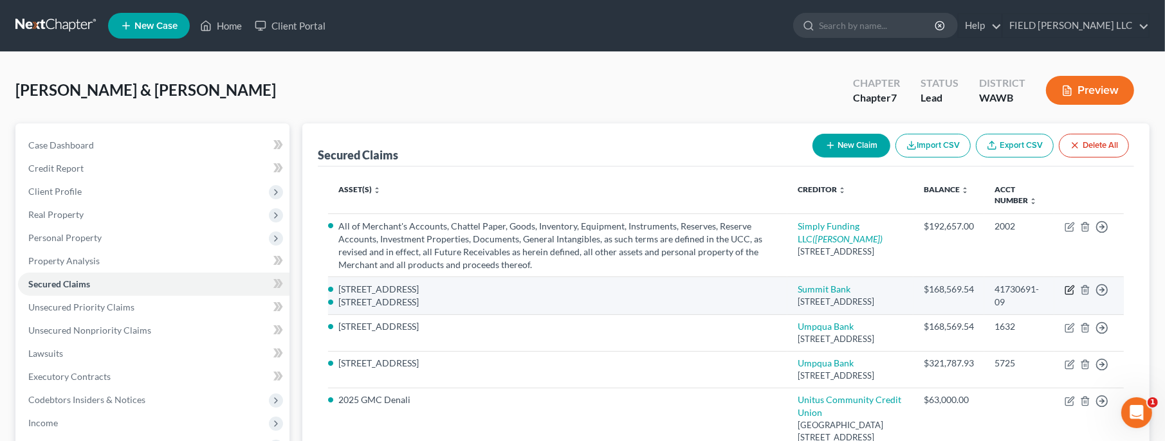
click at [1073, 292] on icon "button" at bounding box center [1071, 289] width 6 height 6
select select "38"
select select "4"
select select "0"
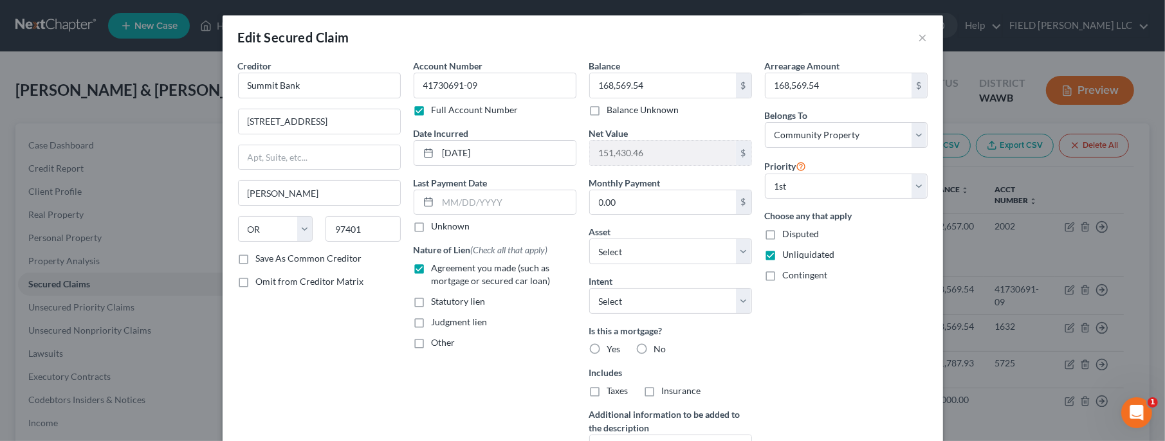
scroll to position [52, 0]
select select "2801842"
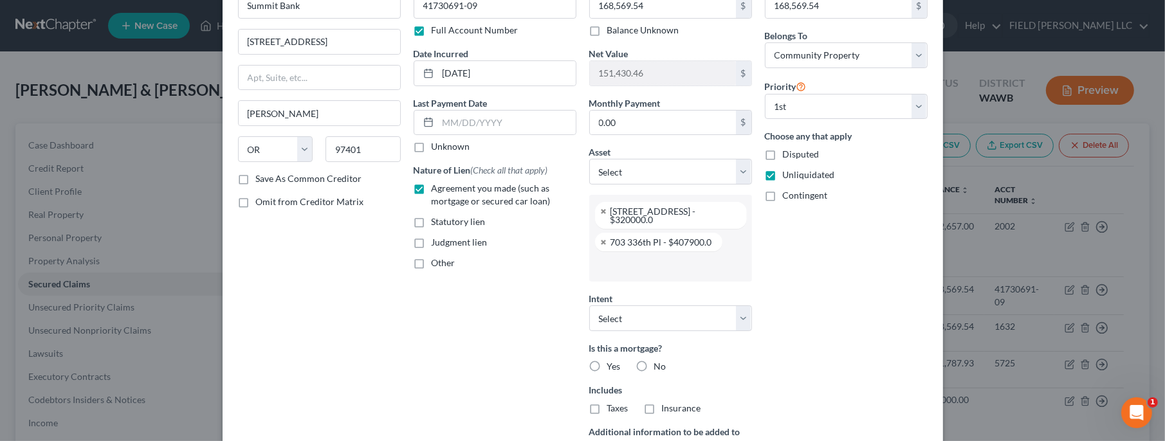
scroll to position [0, 0]
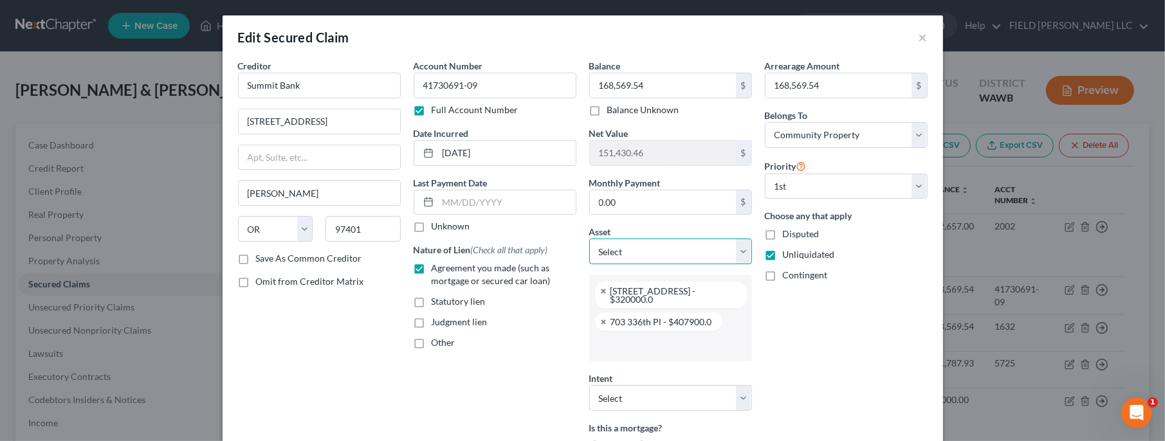
select select "0"
click option "Other" at bounding box center [0, 0] width 0 height 0
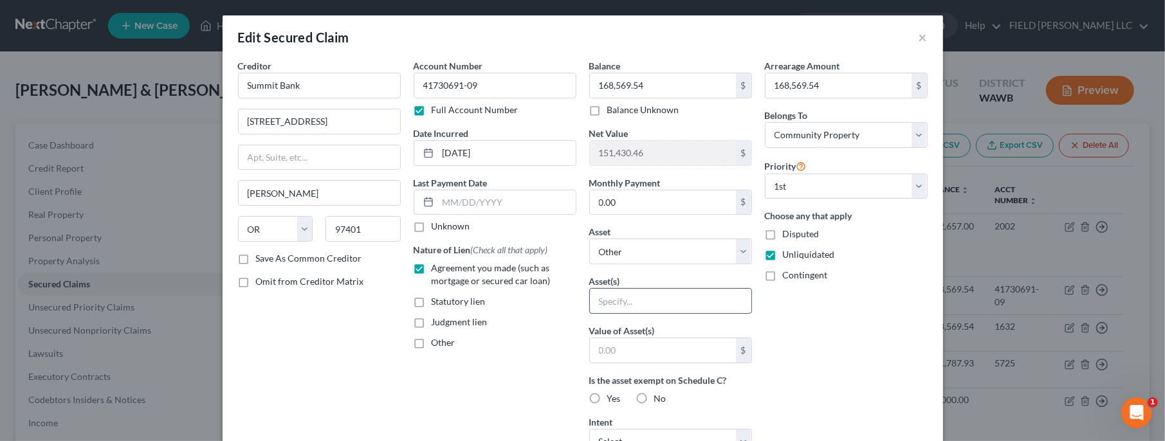
click at [602, 302] on input "text" at bounding box center [670, 301] width 161 height 24
click at [777, 322] on div "Arrearage Amount 168,569.54 $ Belongs To * Select Debtor 1 Only Debtor 2 Only D…" at bounding box center [847, 346] width 176 height 574
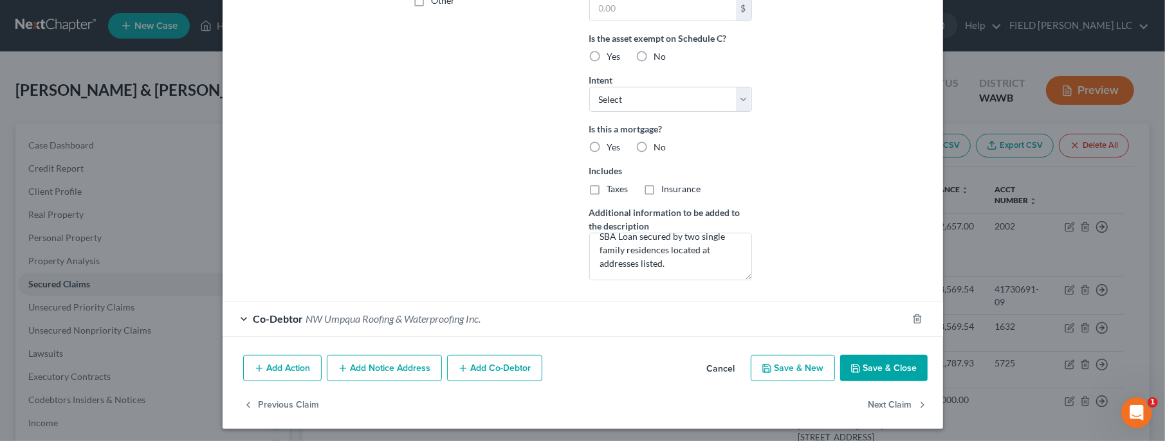
click at [728, 362] on button "Cancel" at bounding box center [721, 369] width 49 height 26
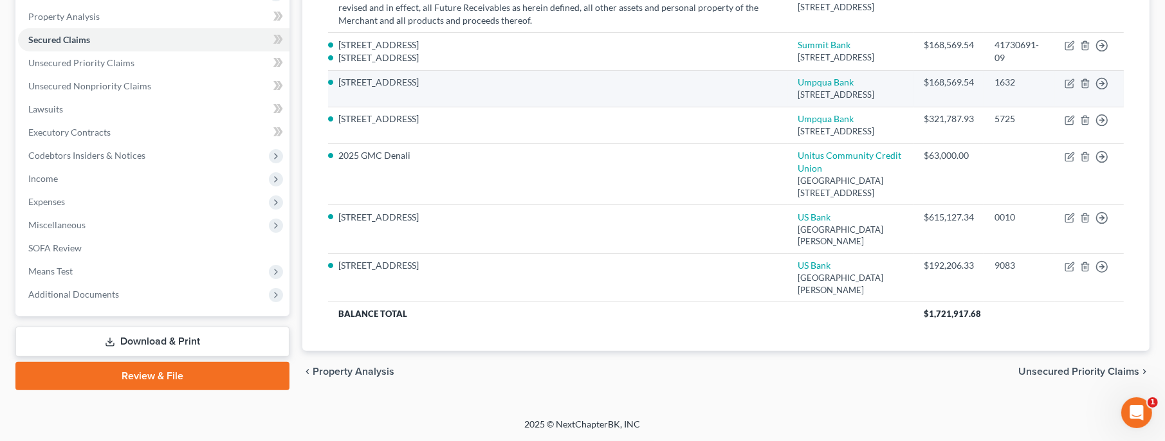
scroll to position [10, 0]
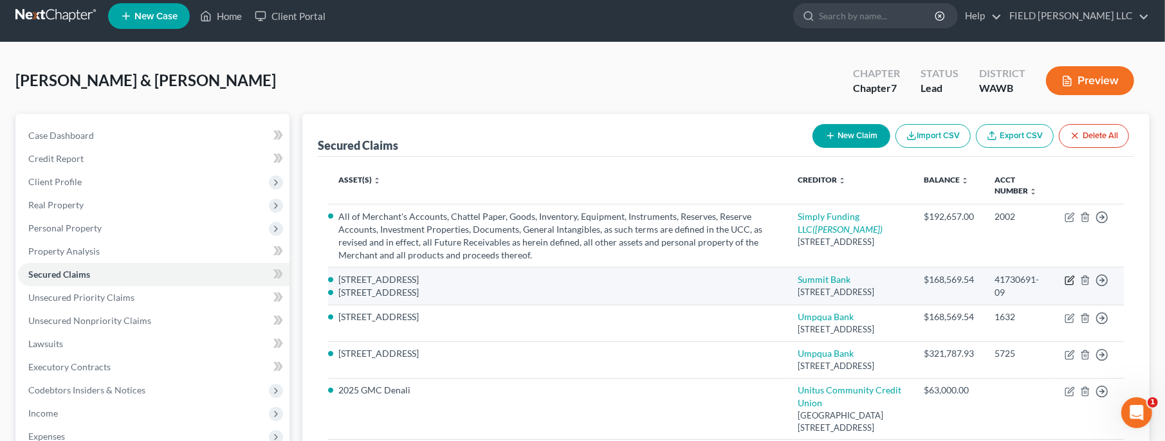
click at [1072, 286] on icon "button" at bounding box center [1070, 280] width 10 height 10
select select "38"
select select "1"
select select "2801842"
select select "4"
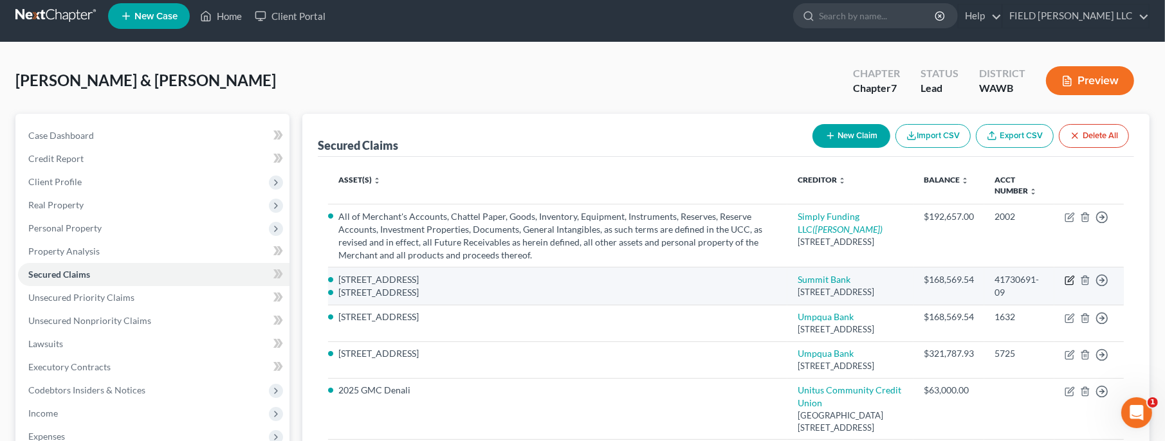
select select "0"
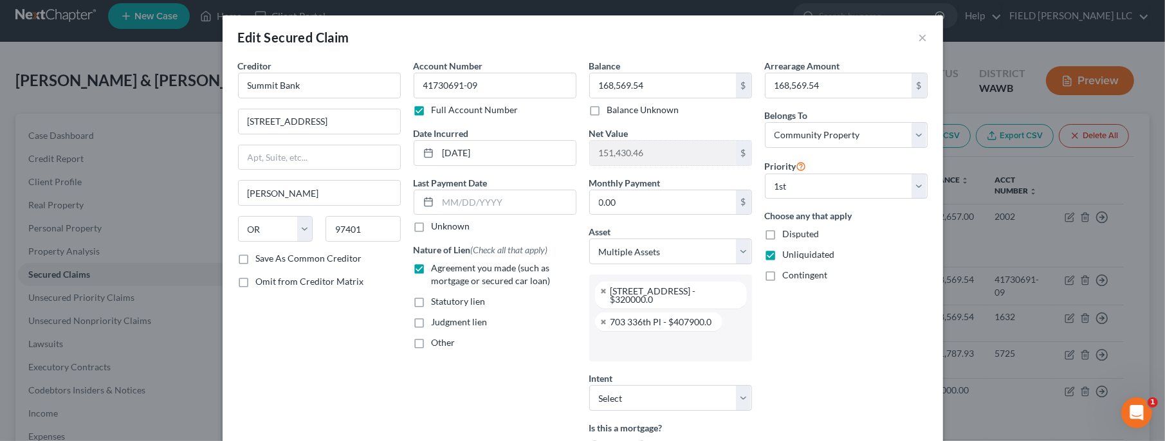
scroll to position [78, 0]
click at [589, 239] on select "Select Other Multiple Assets 17808 SE 161st Ct - $1300000.0 2017 Toyota Highlan…" at bounding box center [670, 252] width 163 height 26
click at [685, 288] on div "[STREET_ADDRESS] - $320000.0" at bounding box center [674, 295] width 126 height 17
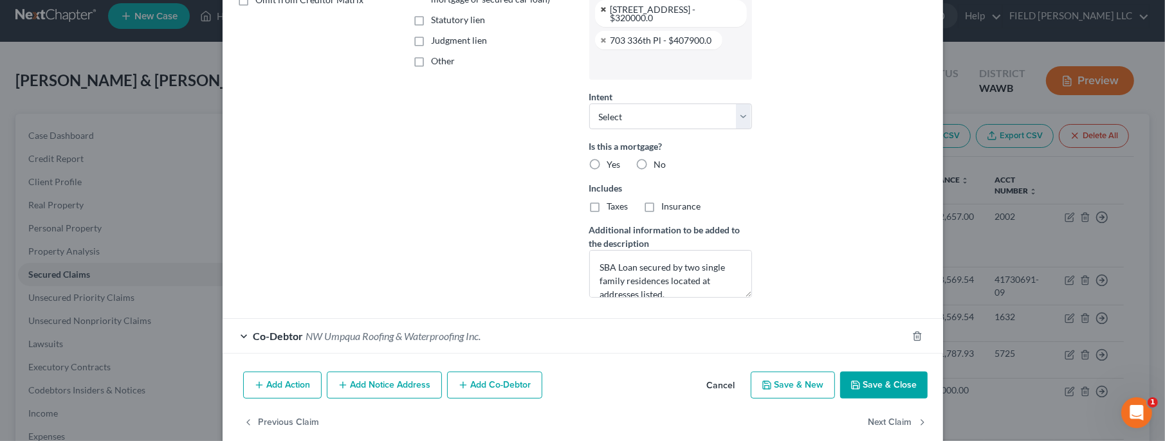
scroll to position [299, 0]
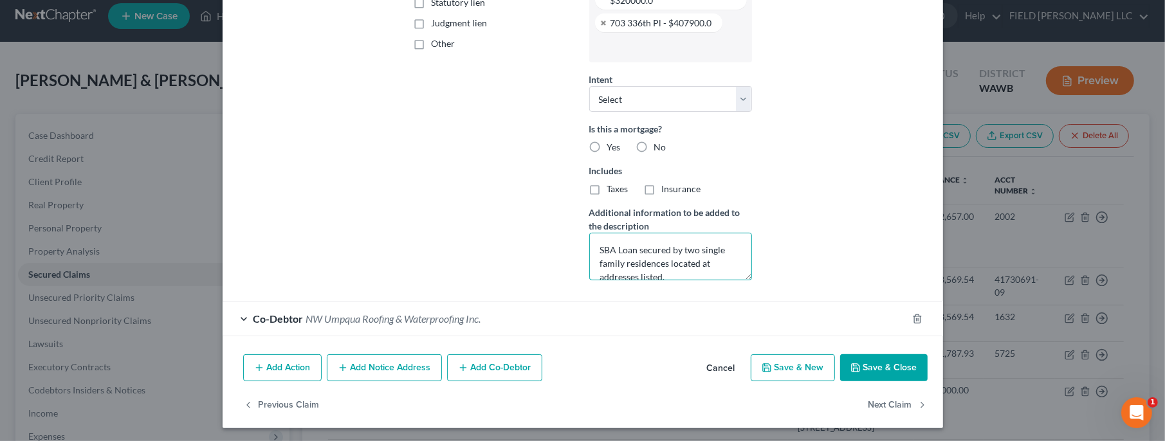
click at [673, 272] on textarea "SBA Loan secured by two single family residences located at addresses listed." at bounding box center [670, 257] width 163 height 48
drag, startPoint x: 673, startPoint y: 272, endPoint x: 586, endPoint y: 248, distance: 90.1
click at [589, 248] on textarea "SBA Loan secured by two single family residences located at addresses listed." at bounding box center [670, 257] width 163 height 48
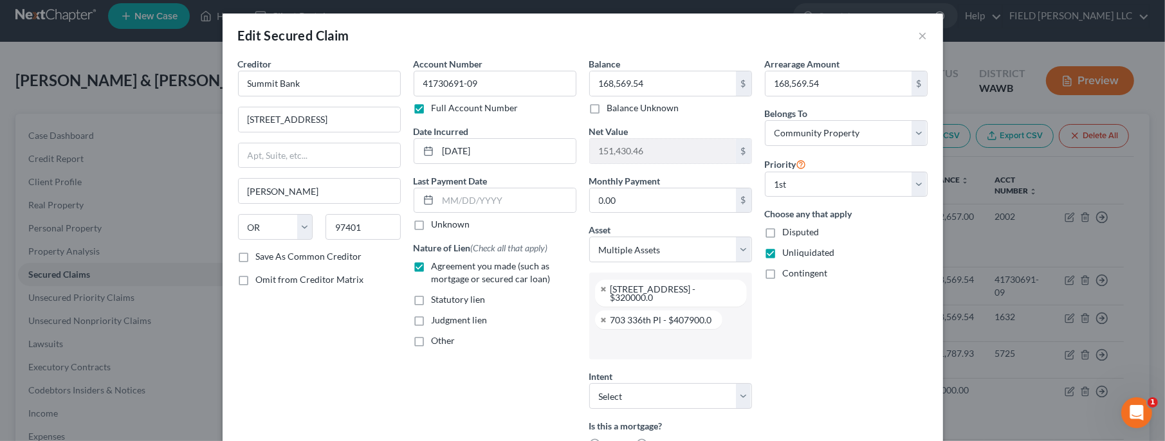
scroll to position [0, 0]
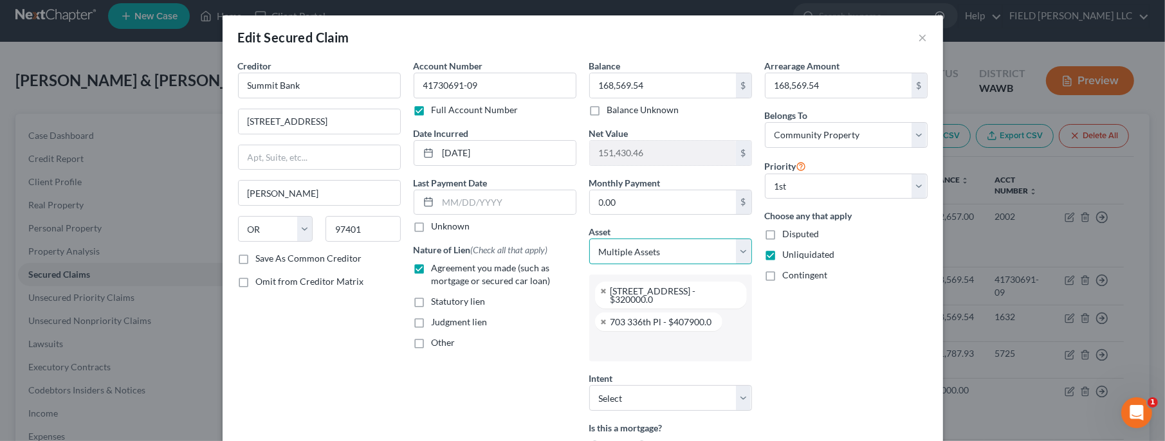
select select "0"
click option "Other" at bounding box center [0, 0] width 0 height 0
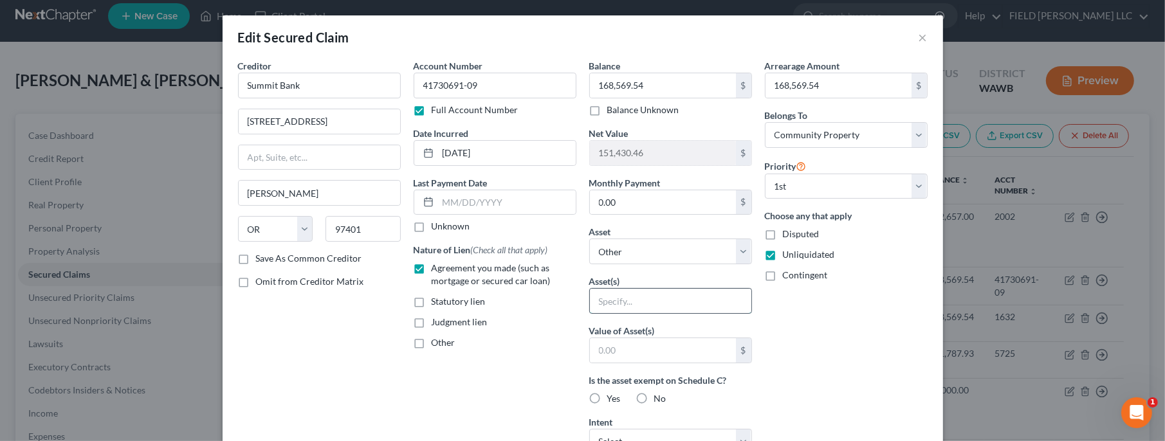
click at [607, 298] on input "text" at bounding box center [670, 301] width 161 height 24
click at [742, 299] on input "Single family residence located at [STREET_ADDRESS]" at bounding box center [670, 301] width 161 height 24
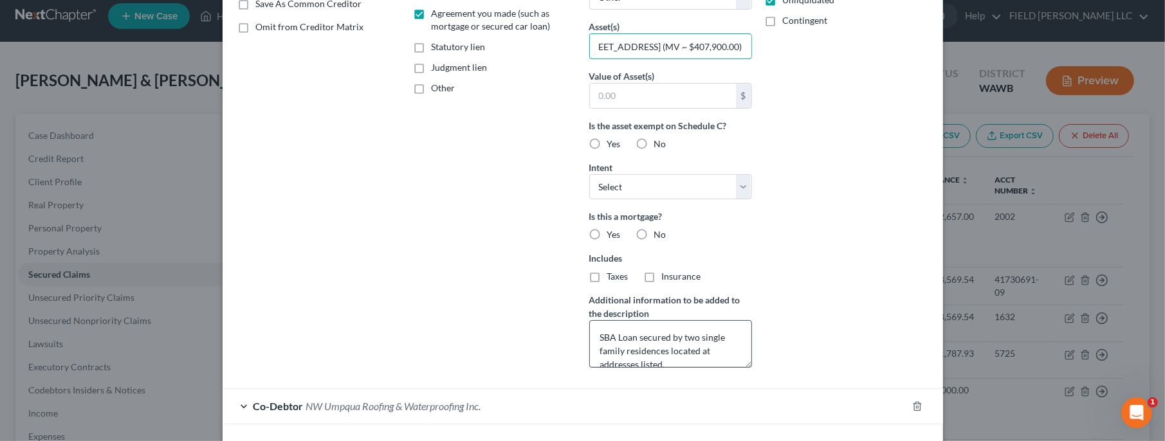
type input "Single family residence located at [STREET_ADDRESS] (MV ~ $320,000) & single fa…"
click at [697, 363] on textarea "SBA Loan secured by two single family residences located at addresses listed." at bounding box center [670, 344] width 163 height 48
drag, startPoint x: 685, startPoint y: 360, endPoint x: 592, endPoint y: 332, distance: 97.5
click at [592, 332] on textarea "SBA Loan secured by two single family residences located at addresses listed." at bounding box center [670, 344] width 163 height 48
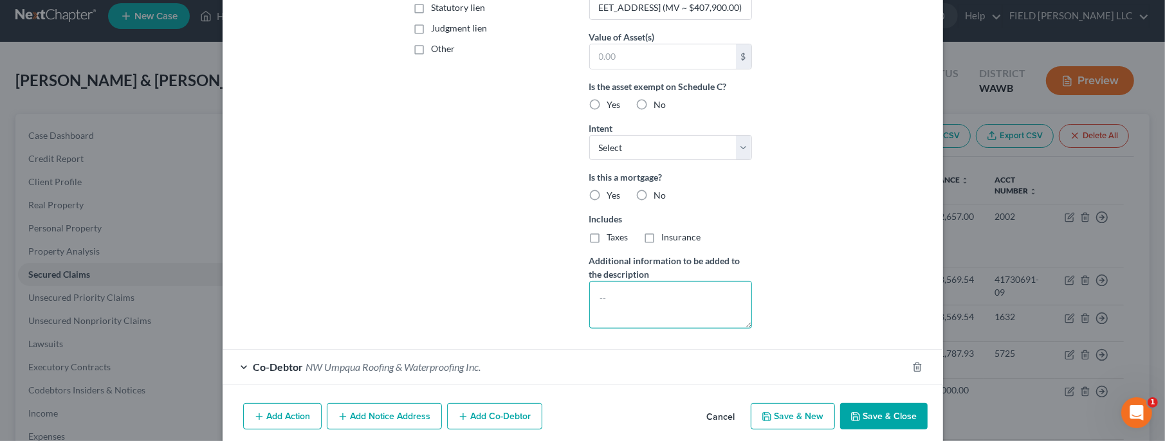
scroll to position [342, 0]
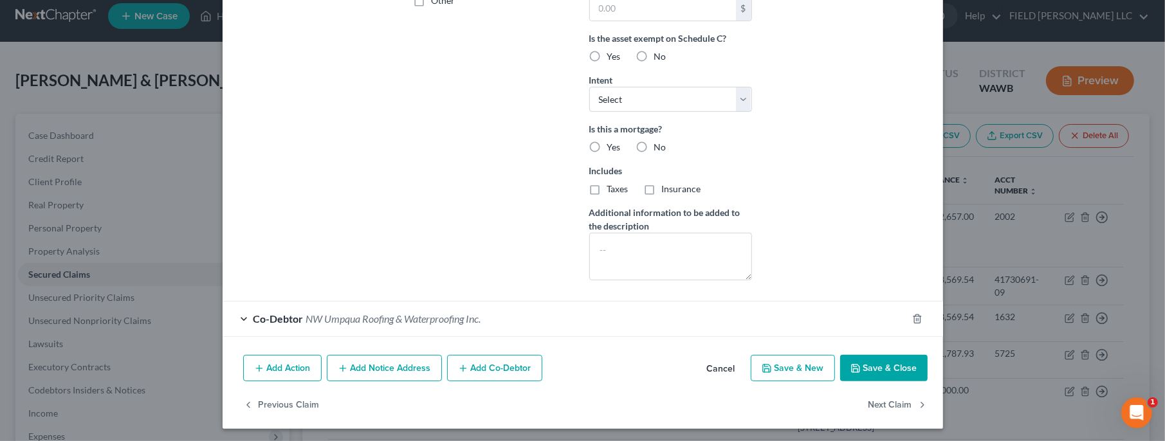
click at [878, 367] on button "Save & Close" at bounding box center [883, 368] width 87 height 27
select select
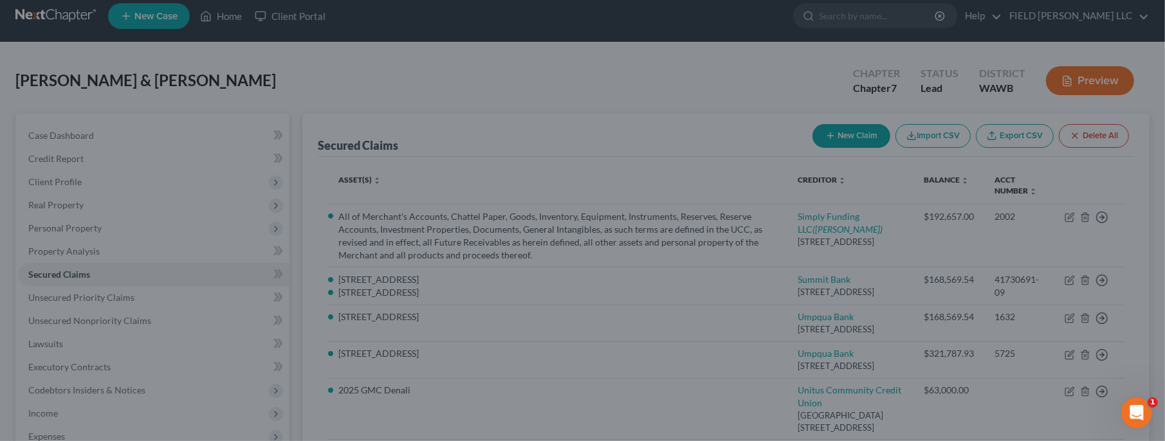
scroll to position [203, 0]
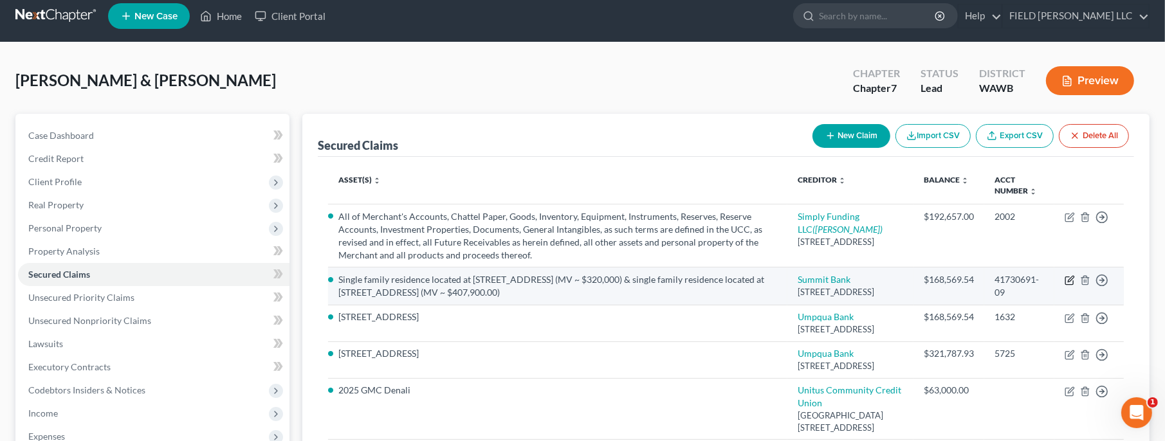
click at [1072, 282] on icon "button" at bounding box center [1071, 280] width 6 height 6
select select "38"
select select "4"
select select "0"
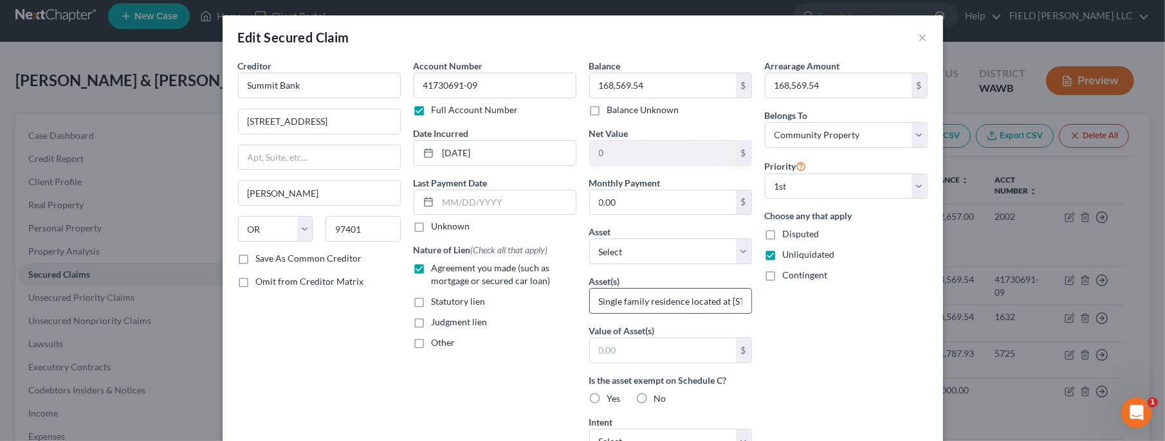
click at [712, 299] on input "Single family residence located at [STREET_ADDRESS] (MV ~ $320,000) & single fa…" at bounding box center [670, 301] width 161 height 24
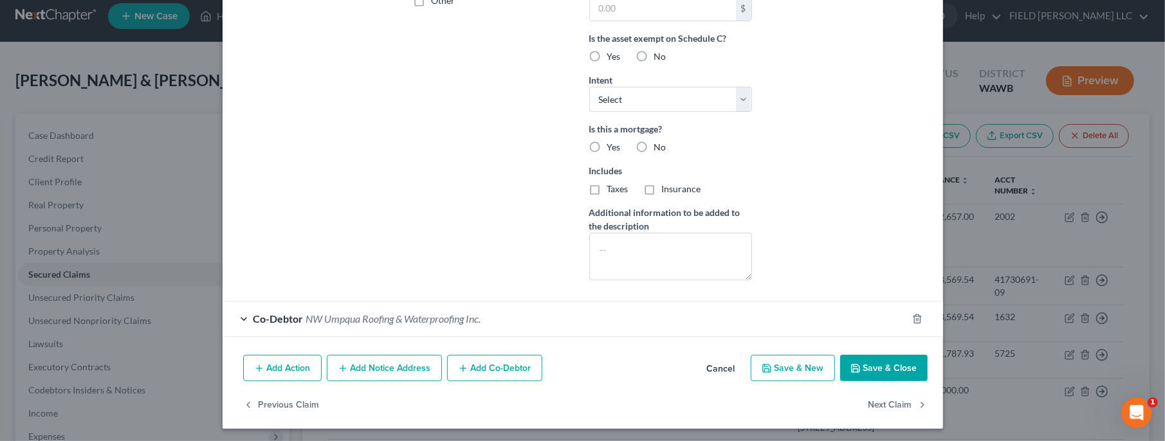
type input "Single family residence located at [STREET_ADDRESS] (MV ~ $320,000) & single fa…"
click at [893, 361] on button "Save & Close" at bounding box center [883, 368] width 87 height 27
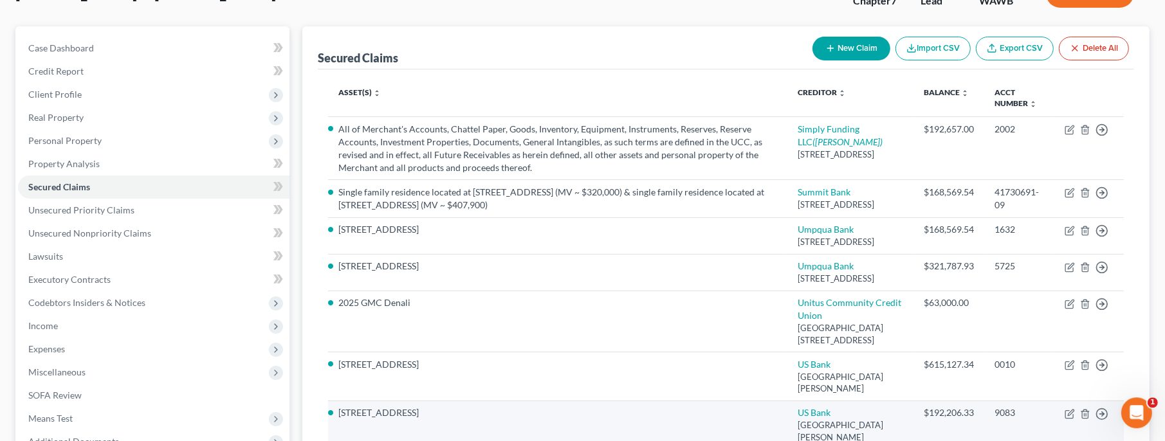
scroll to position [10, 0]
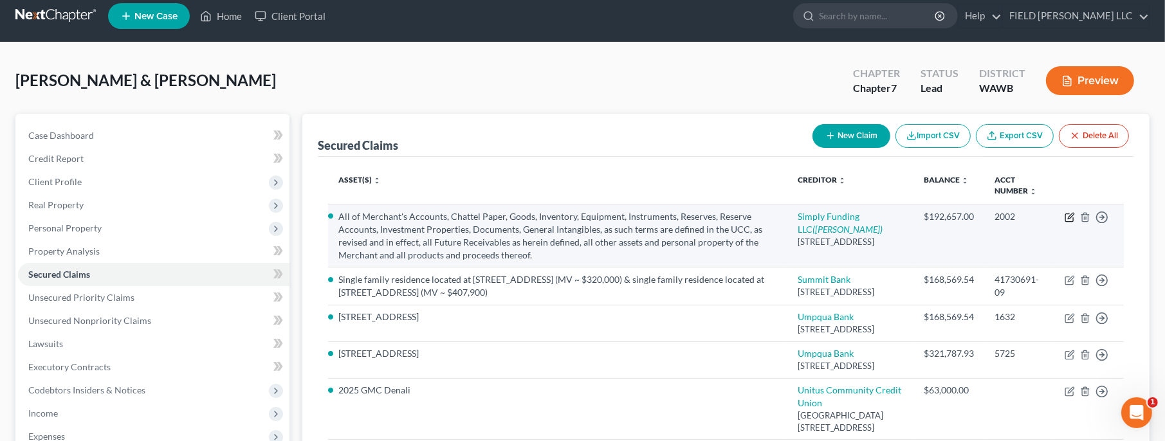
click at [1072, 219] on icon "button" at bounding box center [1070, 217] width 10 height 10
select select "35"
select select "0"
select select "3"
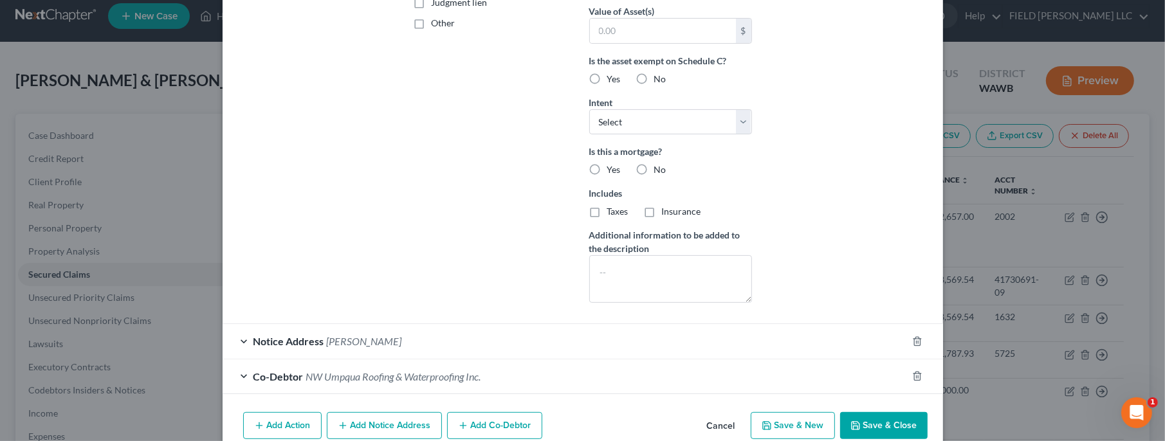
scroll to position [377, 0]
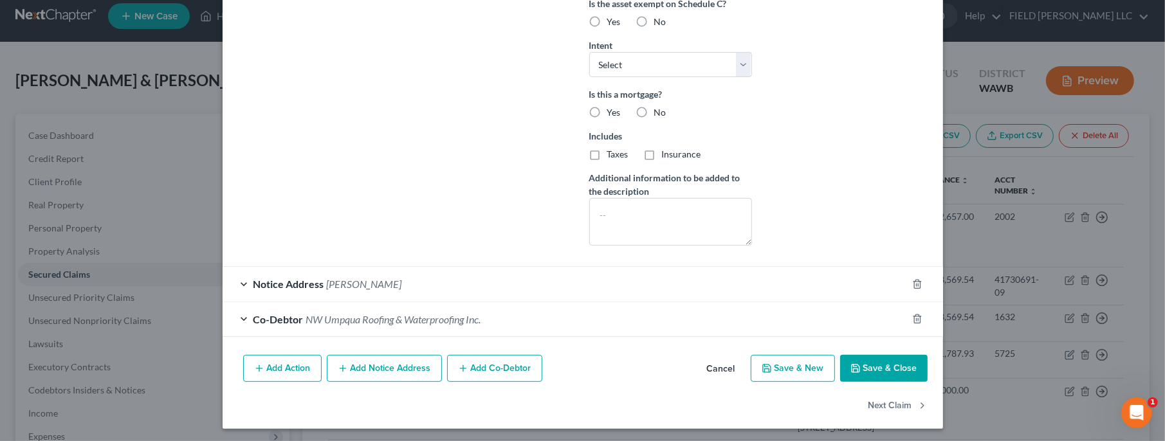
click at [360, 368] on button "Add Notice Address" at bounding box center [384, 368] width 115 height 27
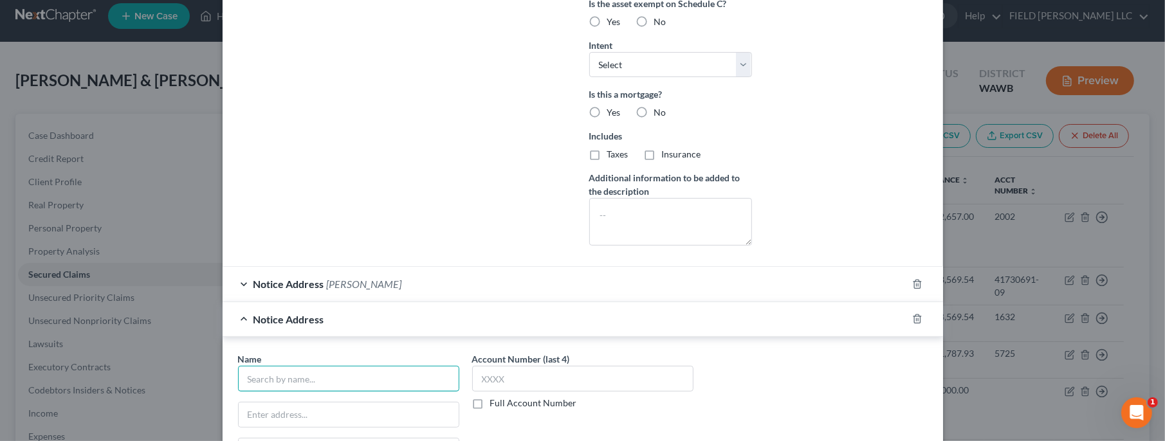
click at [348, 378] on input "text" at bounding box center [348, 379] width 221 height 26
type input "Supreme Court of Orange County"
click at [490, 400] on label "Full Account Number" at bounding box center [533, 403] width 87 height 13
click at [495, 400] on input "Full Account Number" at bounding box center [499, 401] width 8 height 8
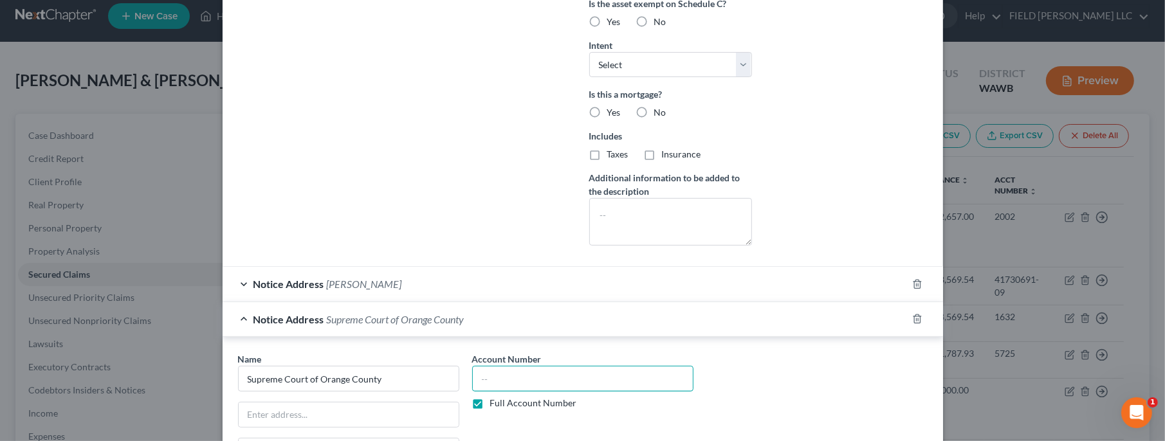
click at [484, 378] on input "text" at bounding box center [582, 379] width 221 height 26
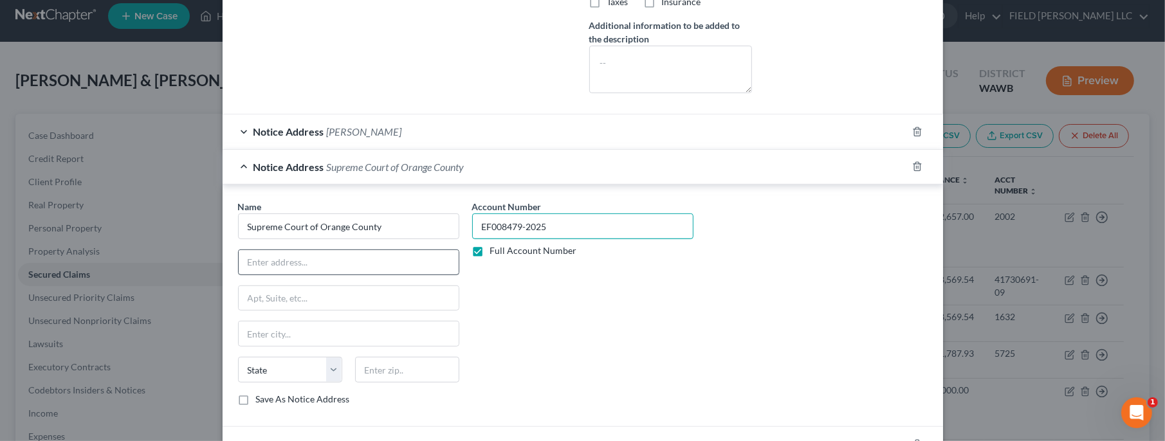
scroll to position [632, 0]
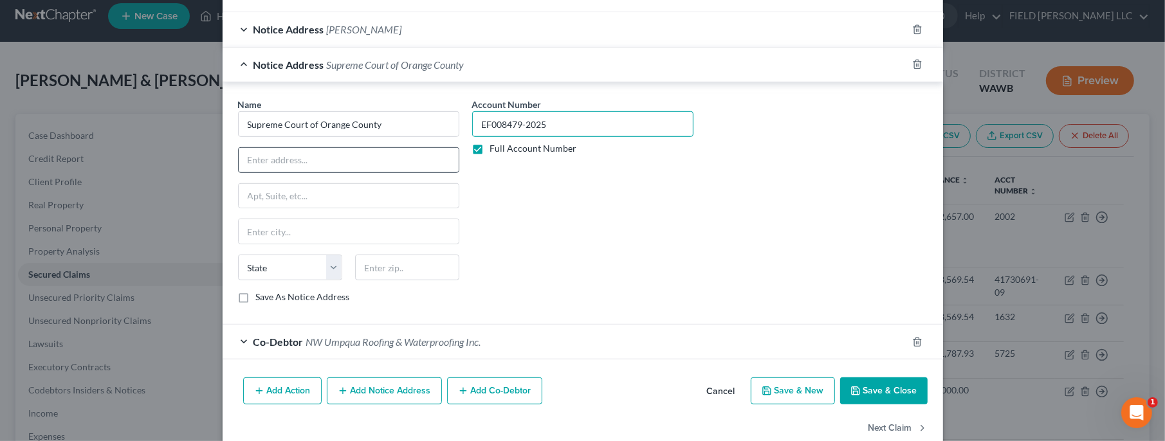
type input "EF008479-2025"
click at [320, 158] on input "text" at bounding box center [349, 160] width 220 height 24
paste input "168,569.54"
type input "168,569.54"
drag, startPoint x: 320, startPoint y: 158, endPoint x: 240, endPoint y: 152, distance: 79.9
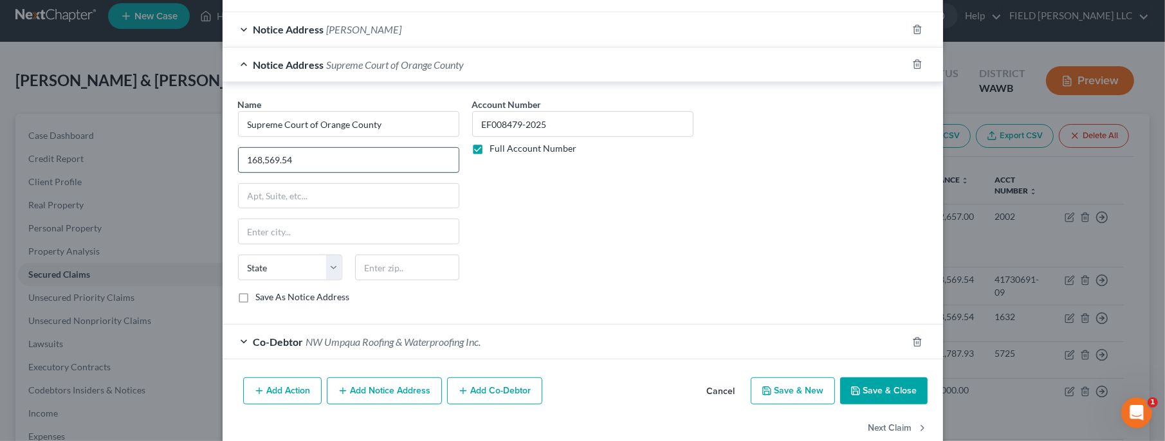
click at [240, 152] on input "168,569.54" at bounding box center [349, 160] width 220 height 24
click at [270, 198] on input "text" at bounding box center [349, 196] width 220 height 24
paste input "[STREET_ADDRESS]"
type input "[STREET_ADDRESS]"
click at [380, 259] on input "text" at bounding box center [407, 268] width 104 height 26
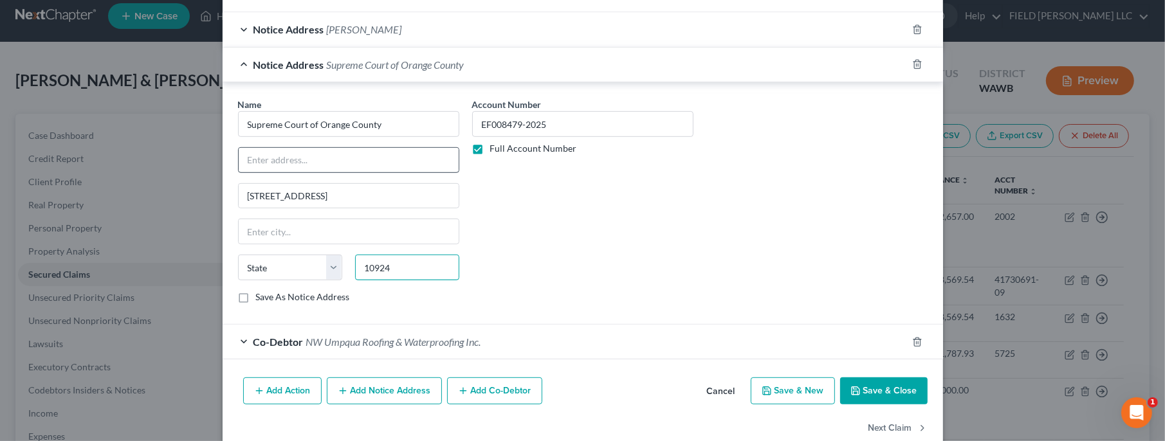
type input "10924"
click at [296, 152] on input "text" at bounding box center [349, 160] width 220 height 24
type input "Goshen"
select select "35"
type input "Clerk of the Court"
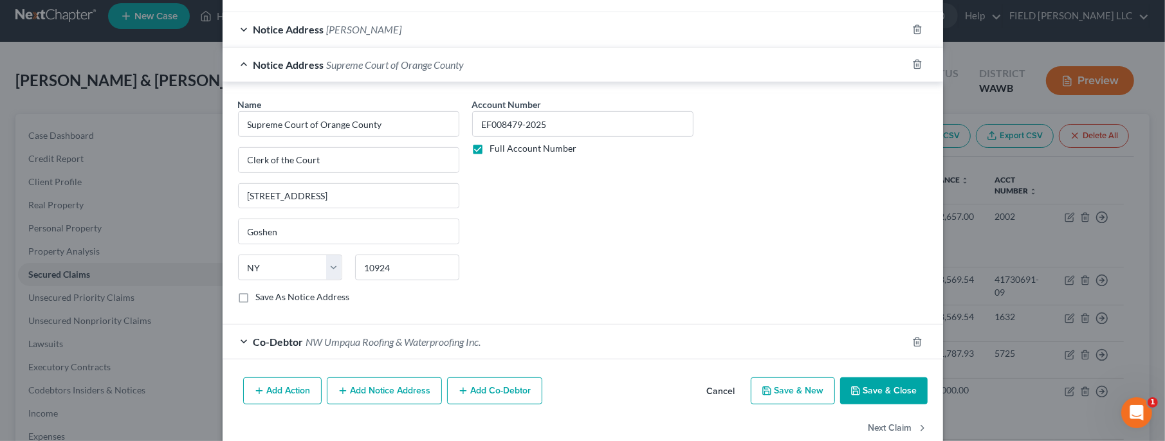
click at [856, 393] on button "Save & Close" at bounding box center [883, 391] width 87 height 27
select select
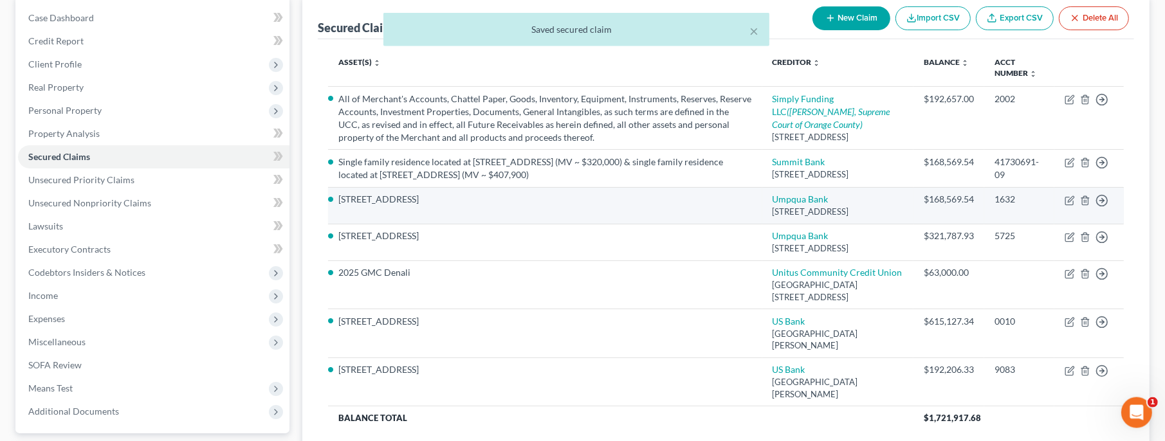
scroll to position [10, 0]
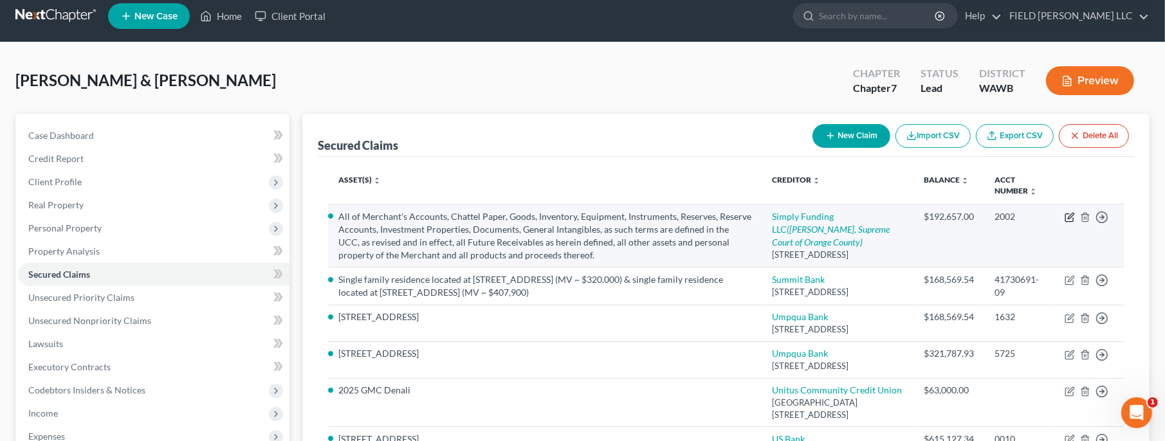
click at [1067, 217] on icon "button" at bounding box center [1070, 217] width 10 height 10
select select "35"
select select "0"
select select "3"
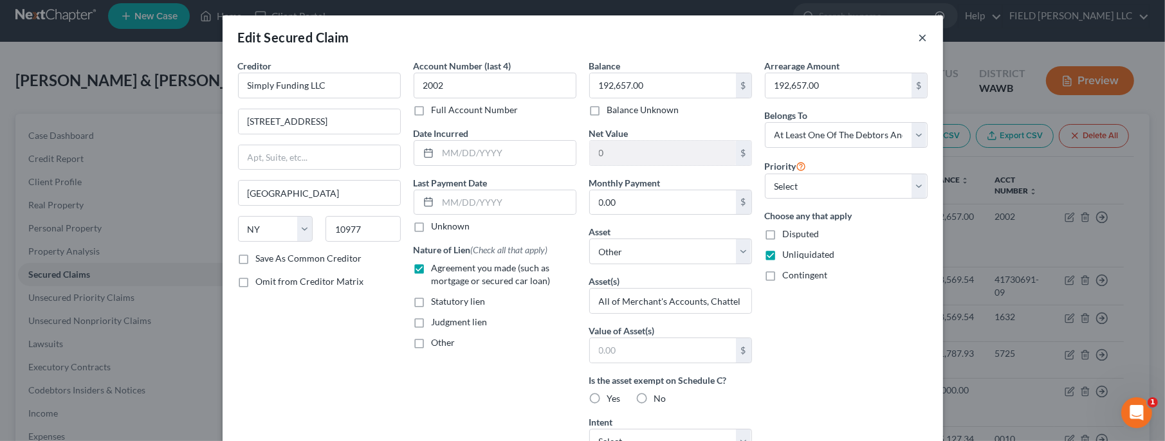
click at [922, 39] on button "×" at bounding box center [923, 37] width 9 height 15
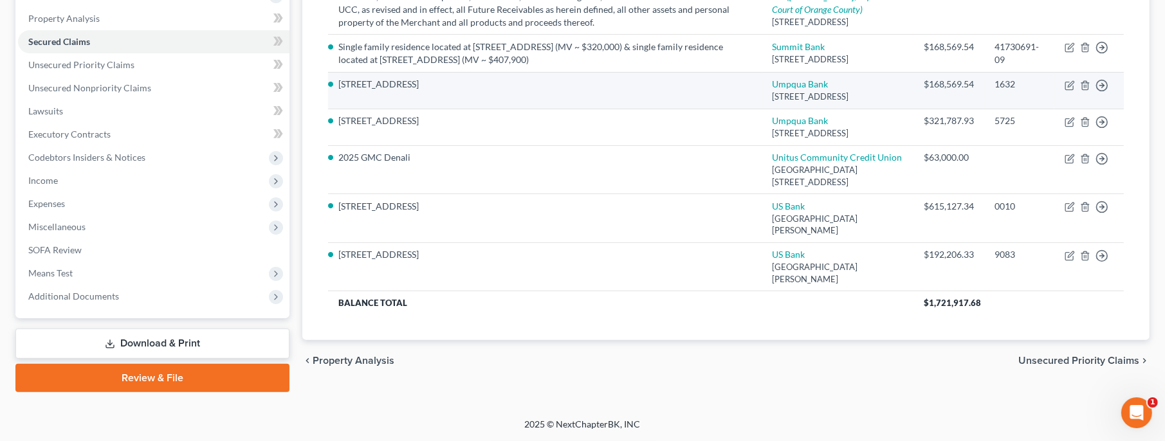
scroll to position [288, 0]
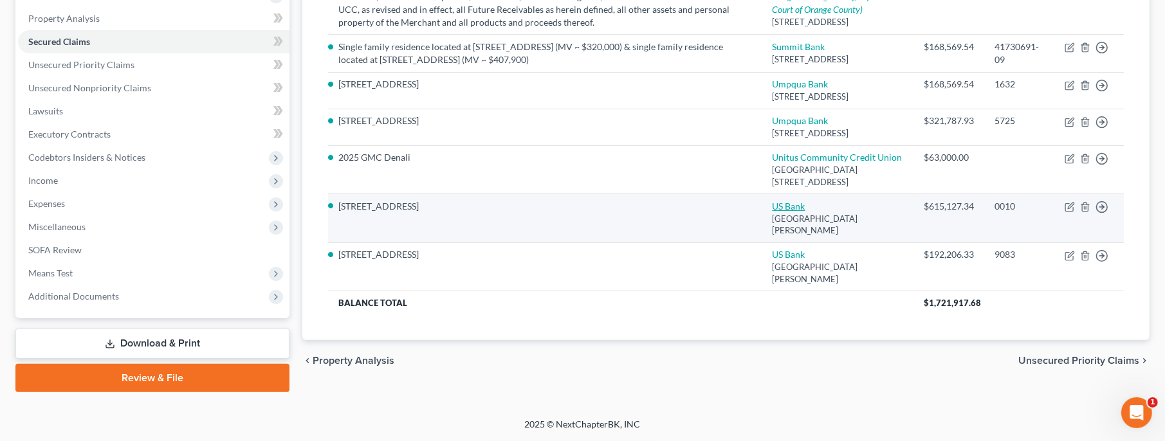
click at [806, 212] on link "US Bank" at bounding box center [789, 206] width 33 height 11
select select "24"
select select "2"
select select "4"
select select "0"
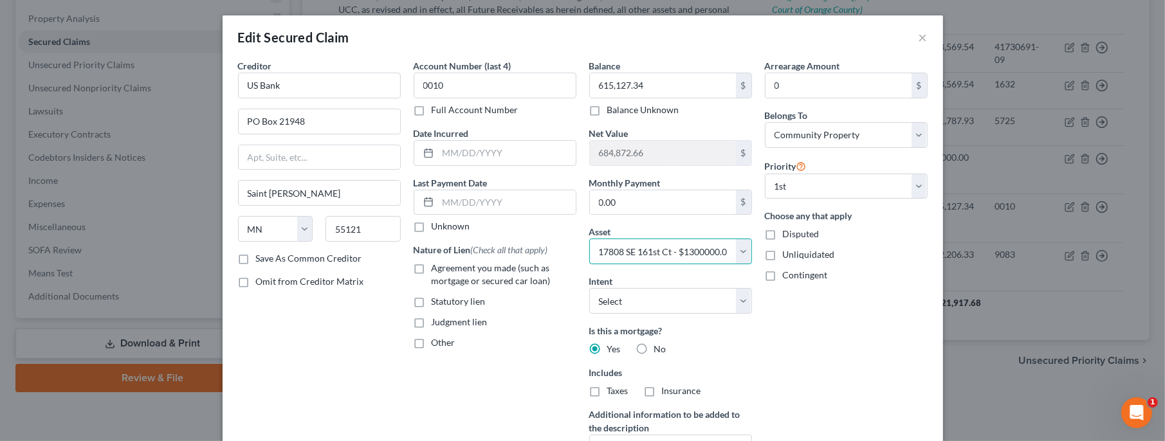
click at [589, 239] on select "Select Other Multiple Assets 17808 SE 161st Ct - $1300000.0 2017 Toyota Highlan…" at bounding box center [670, 252] width 163 height 26
select select "0"
click option "Other" at bounding box center [0, 0] width 0 height 0
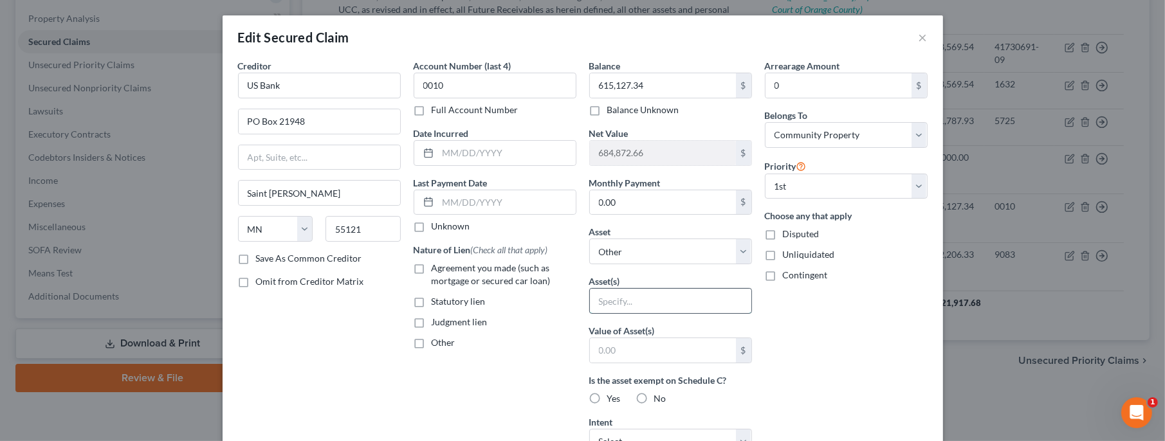
click at [617, 298] on input "text" at bounding box center [670, 301] width 161 height 24
type input "[STREET_ADDRESS]"
click at [773, 85] on input "0" at bounding box center [839, 85] width 146 height 24
drag, startPoint x: 655, startPoint y: 83, endPoint x: 689, endPoint y: 85, distance: 34.2
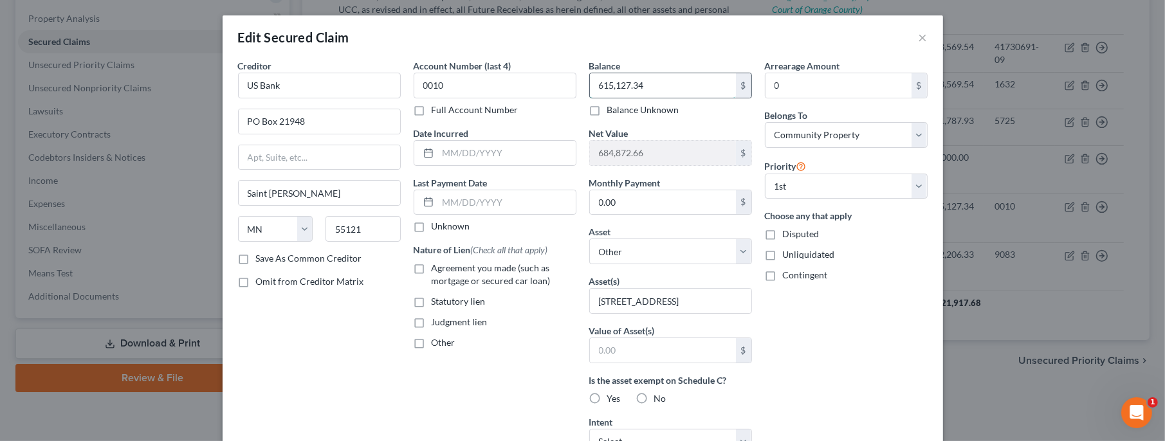
click at [689, 85] on input "615,127.34" at bounding box center [663, 85] width 146 height 24
click at [787, 84] on input "0" at bounding box center [839, 85] width 146 height 24
paste input "615,127.34"
type input "615,127.34"
click at [765, 122] on select "Select Debtor 1 Only Debtor 2 Only Debtor 1 And Debtor 2 Only At Least One Of T…" at bounding box center [846, 135] width 163 height 26
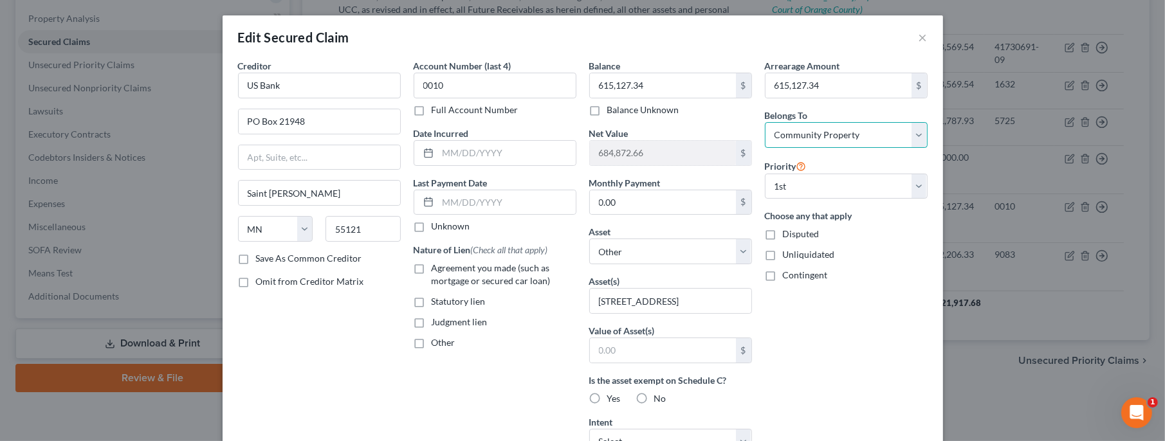
click option "Community Property" at bounding box center [0, 0] width 0 height 0
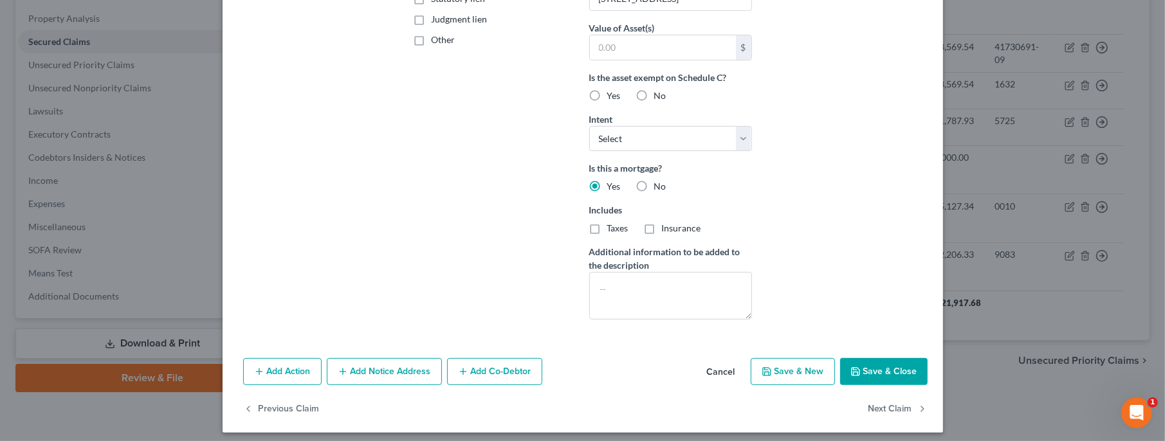
scroll to position [307, 0]
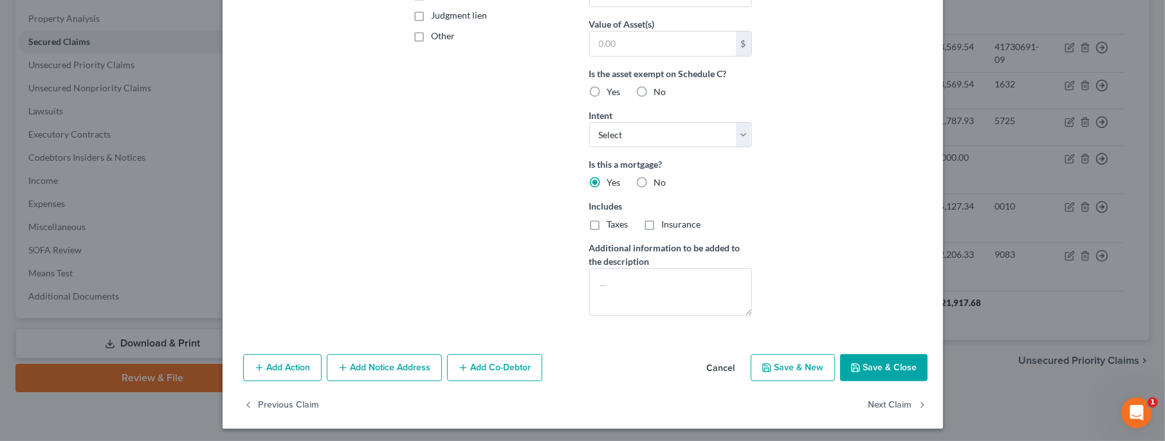
click at [874, 374] on button "Save & Close" at bounding box center [883, 367] width 87 height 27
select select
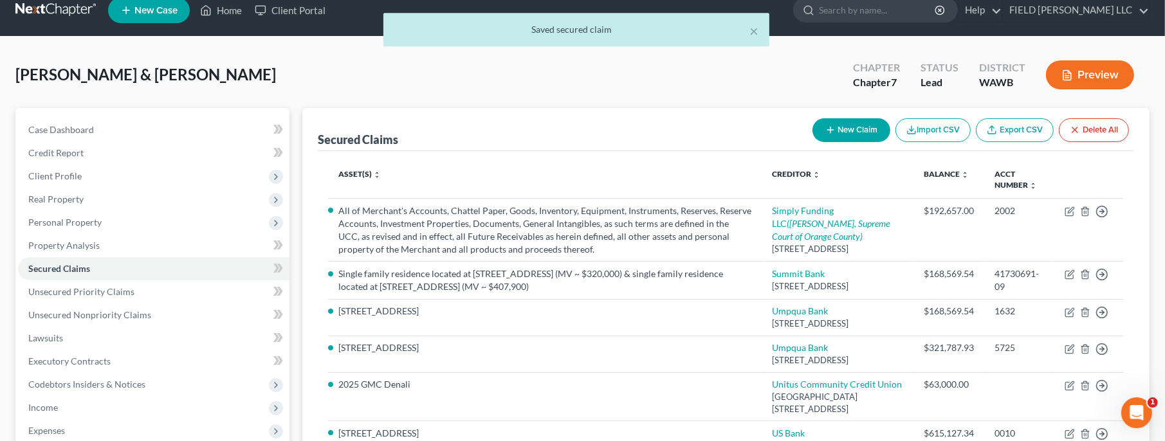
scroll to position [10, 0]
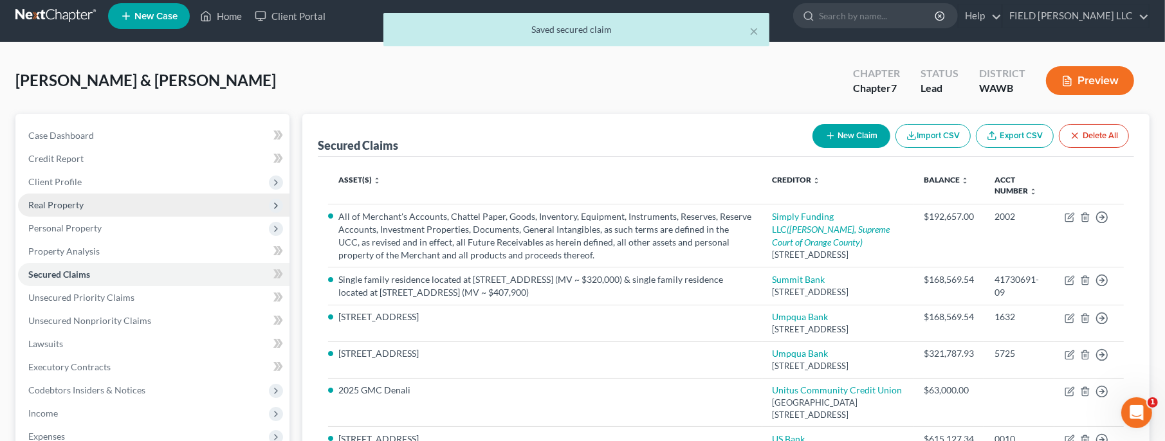
click at [53, 202] on span "Real Property" at bounding box center [55, 204] width 55 height 11
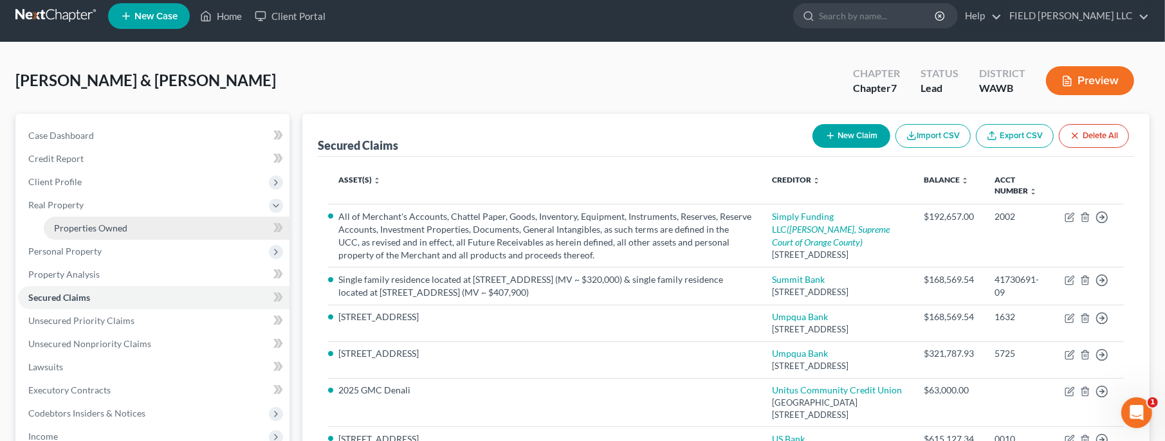
click at [83, 231] on span "Properties Owned" at bounding box center [90, 228] width 73 height 11
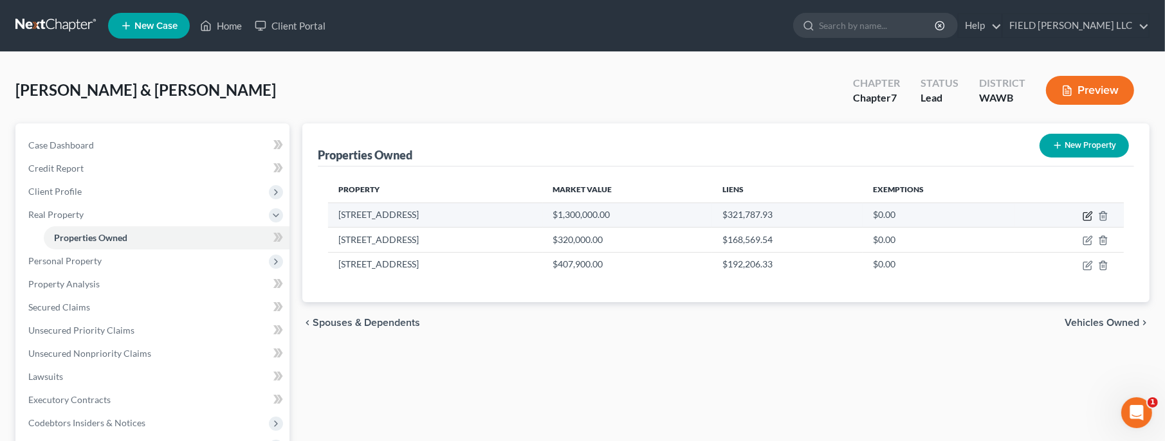
click at [1085, 216] on icon "button" at bounding box center [1088, 216] width 10 height 10
select select "50"
select select "4"
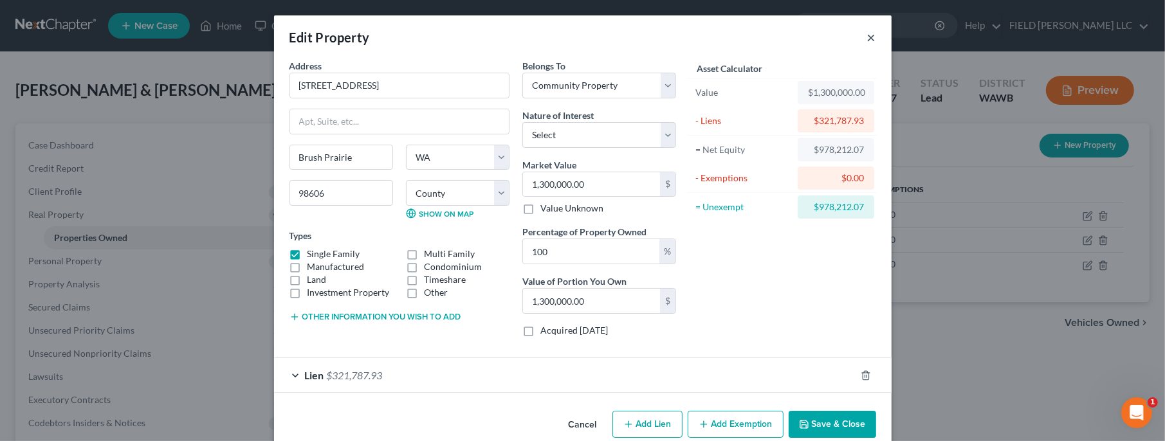
click at [874, 40] on button "×" at bounding box center [871, 37] width 9 height 15
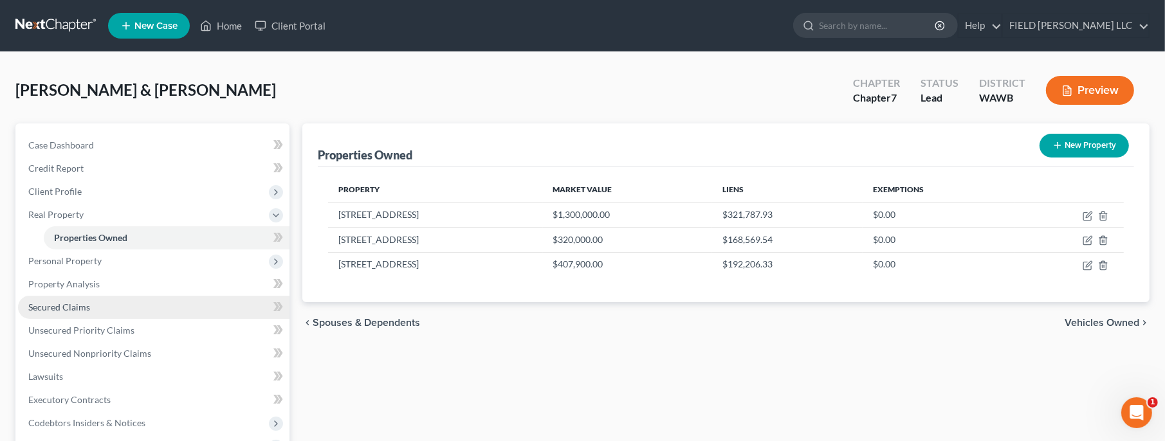
click at [65, 307] on span "Secured Claims" at bounding box center [59, 307] width 62 height 11
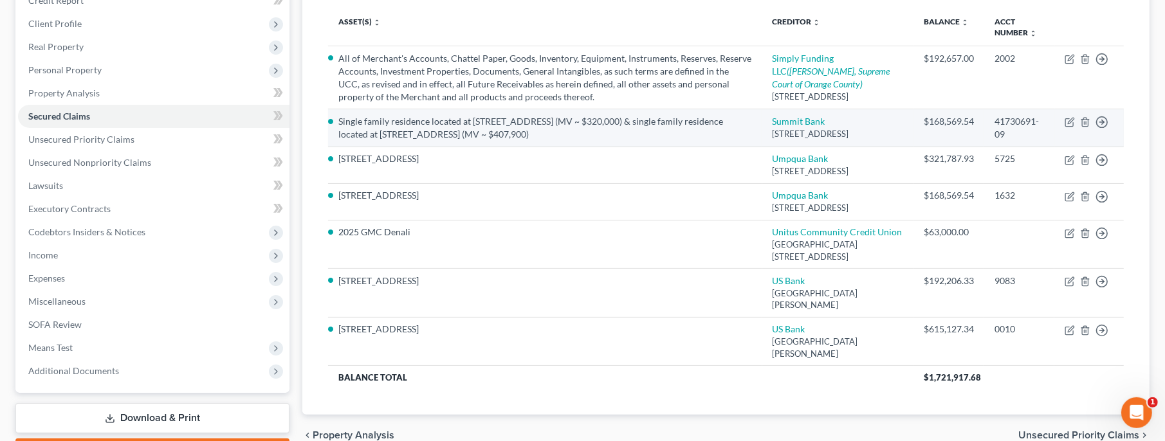
scroll to position [278, 0]
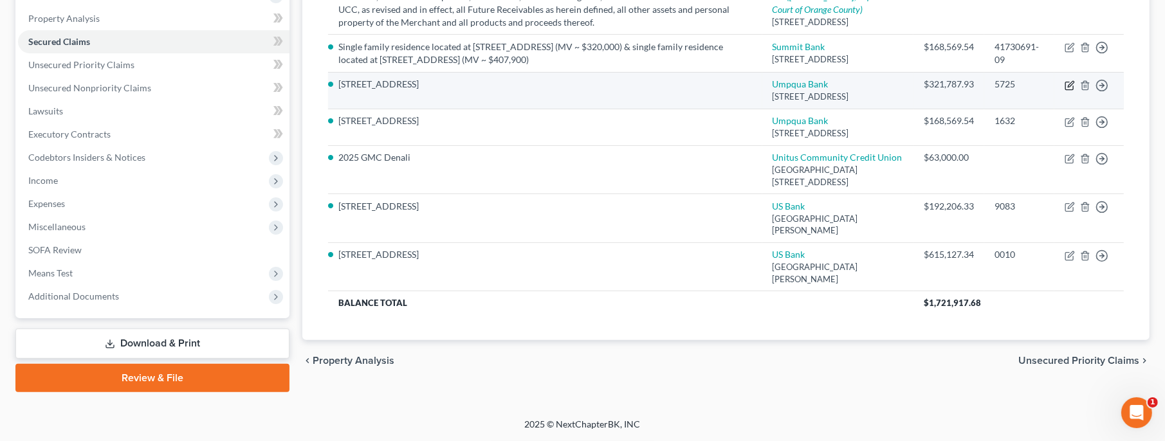
click at [1067, 80] on icon "button" at bounding box center [1070, 85] width 10 height 10
select select "50"
select select "4"
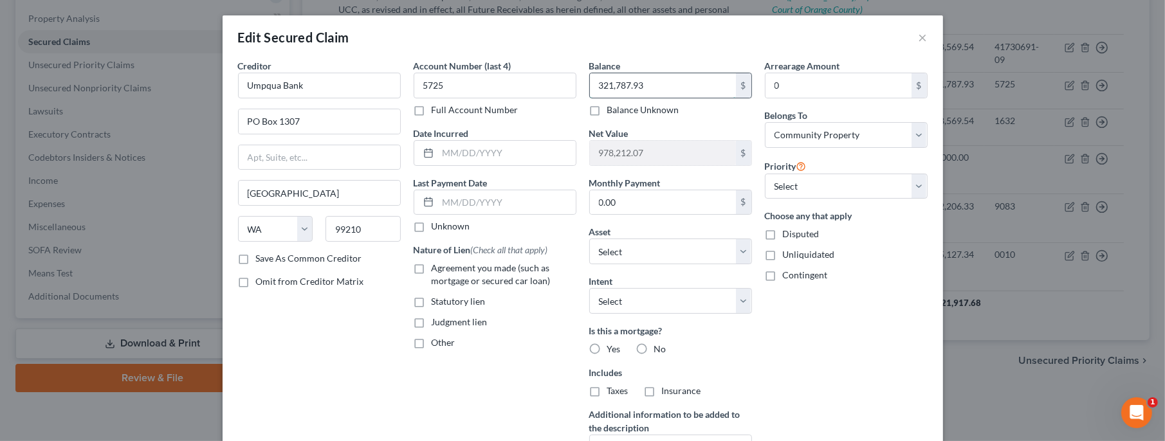
drag, startPoint x: 689, startPoint y: 85, endPoint x: 667, endPoint y: 82, distance: 22.7
click at [667, 82] on input "321,787.93" at bounding box center [663, 85] width 146 height 24
click at [811, 83] on input "0" at bounding box center [839, 85] width 146 height 24
paste input "321,787.93"
type input "321,787.93"
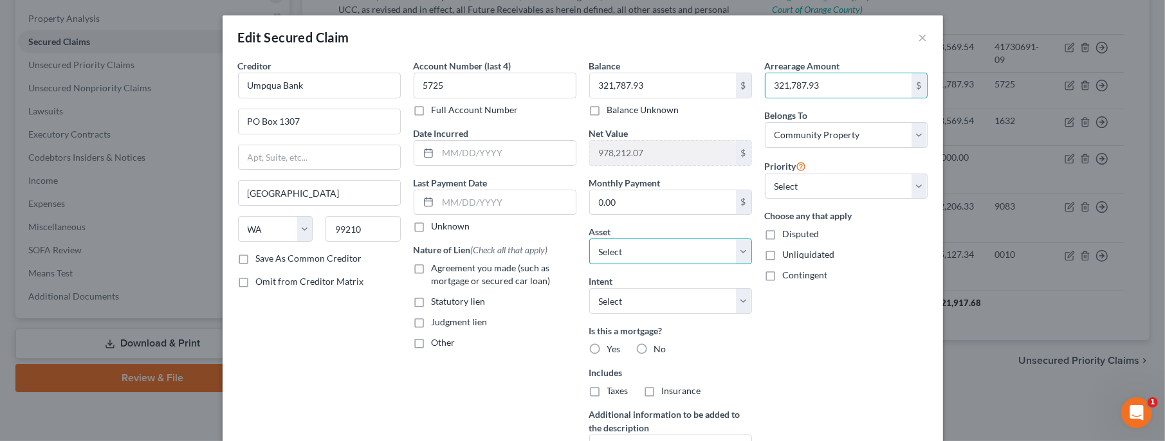
click at [589, 239] on select "Select Other Multiple Assets 17808 SE 161st Ct - $1300000.0 2017 Toyota Highlan…" at bounding box center [670, 252] width 163 height 26
select select "0"
click option "Other" at bounding box center [0, 0] width 0 height 0
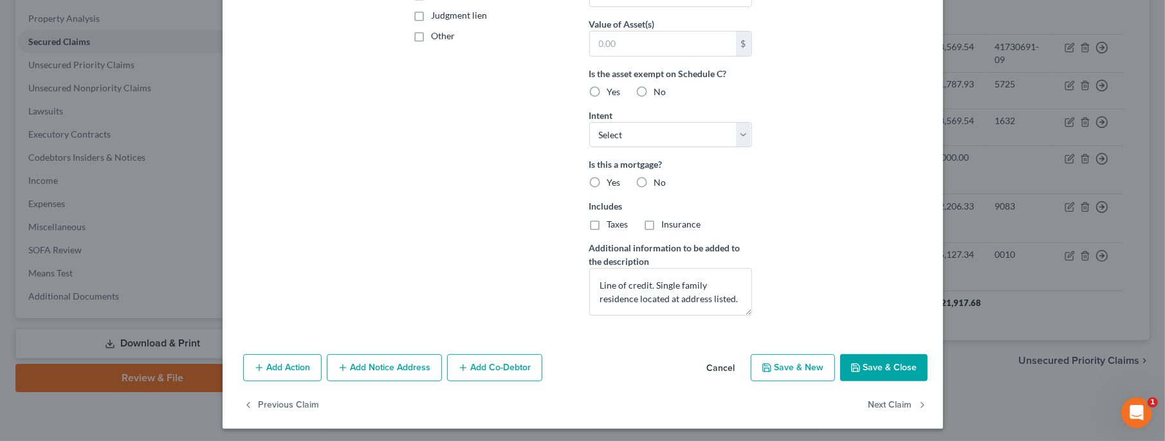
click at [862, 370] on button "Save & Close" at bounding box center [883, 367] width 87 height 27
select select
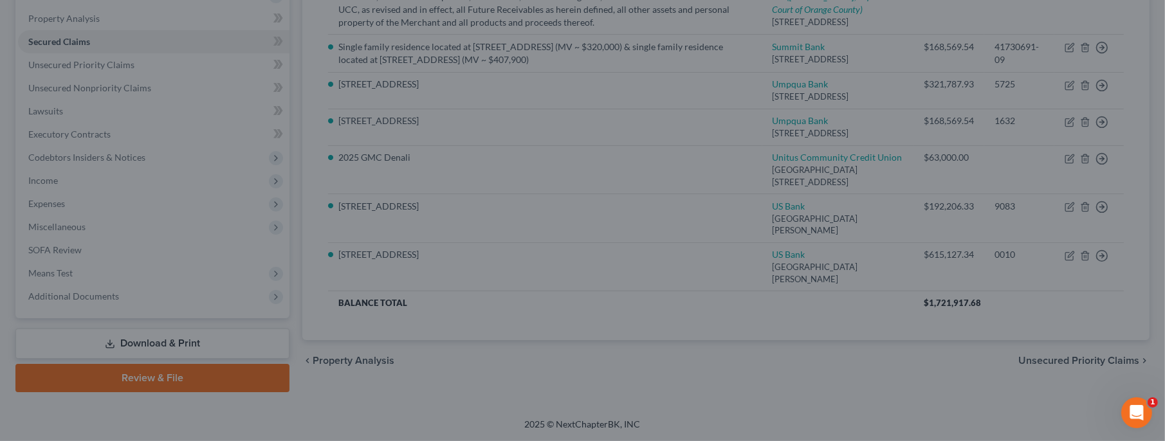
scroll to position [167, 0]
type input "0"
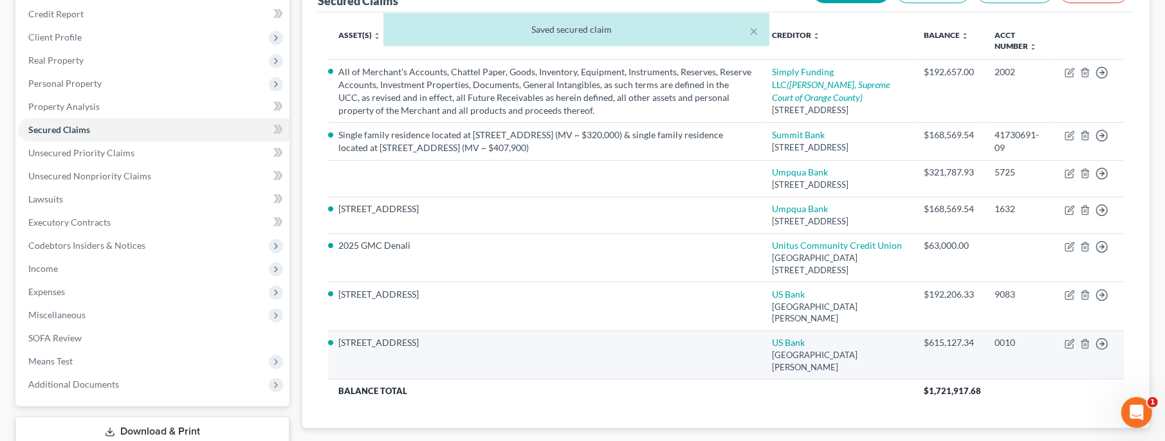
scroll to position [278, 0]
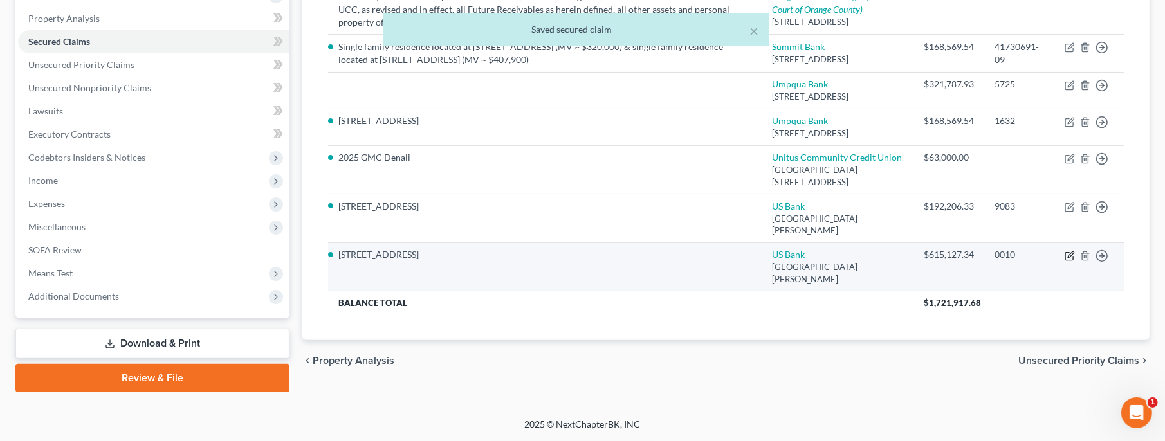
click at [1067, 261] on icon "button" at bounding box center [1070, 256] width 10 height 10
select select "24"
select select "0"
select select "4"
select select "0"
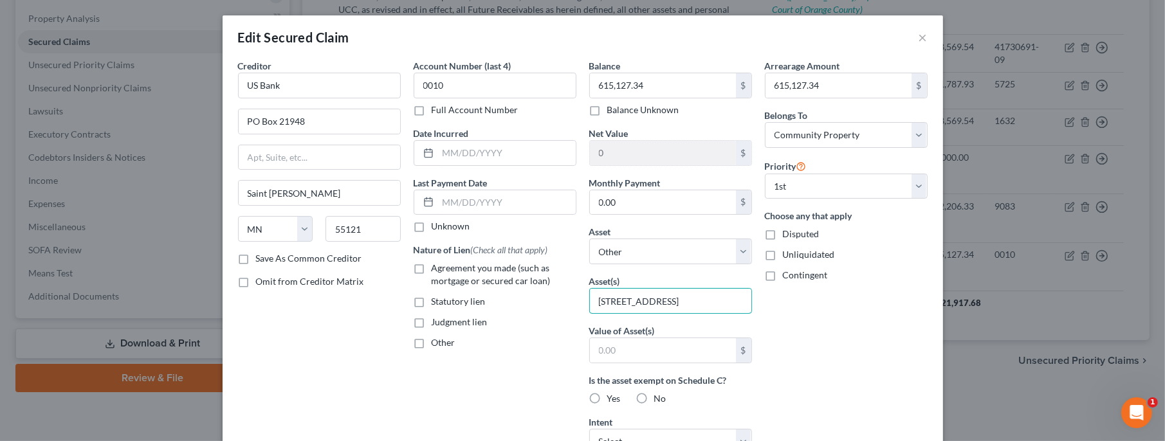
drag, startPoint x: 598, startPoint y: 299, endPoint x: 807, endPoint y: 289, distance: 210.0
click at [807, 289] on div "Creditor * US Bank [GEOGRAPHIC_DATA] [GEOGRAPHIC_DATA][PERSON_NAME] [US_STATE] …" at bounding box center [583, 346] width 703 height 574
click at [599, 303] on input "[STREET_ADDRESS]" at bounding box center [670, 301] width 161 height 24
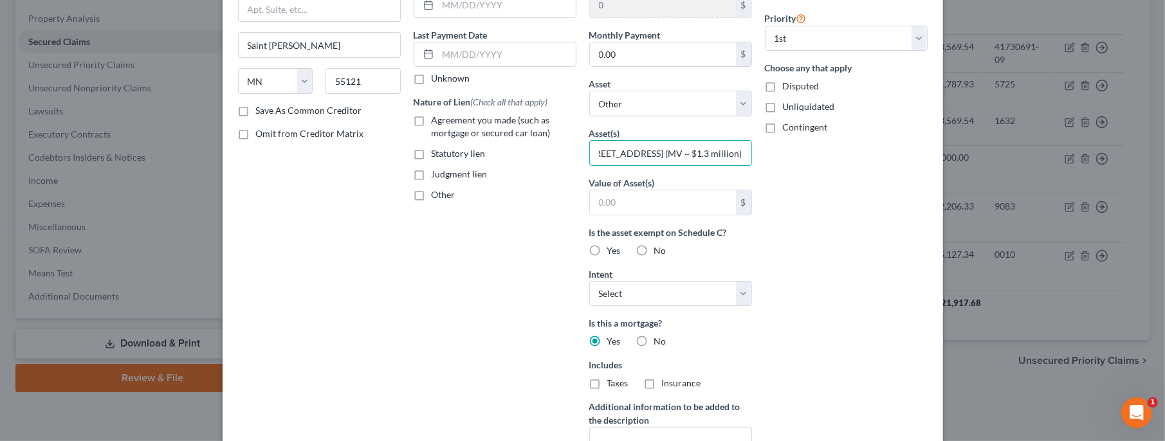
scroll to position [255, 0]
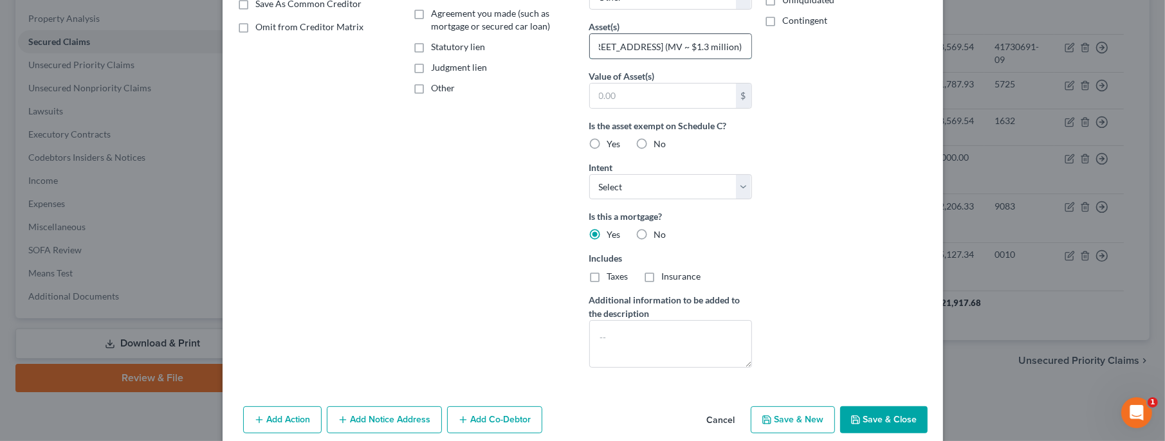
click at [677, 48] on input "Single family residence located at [STREET_ADDRESS] (MV ~ $1.3 million)" at bounding box center [670, 46] width 161 height 24
click at [746, 37] on input "Single family residence located at [STREET_ADDRESS] (MV ~ $1.3 million)" at bounding box center [670, 46] width 161 height 24
drag, startPoint x: 744, startPoint y: 46, endPoint x: 584, endPoint y: 40, distance: 160.9
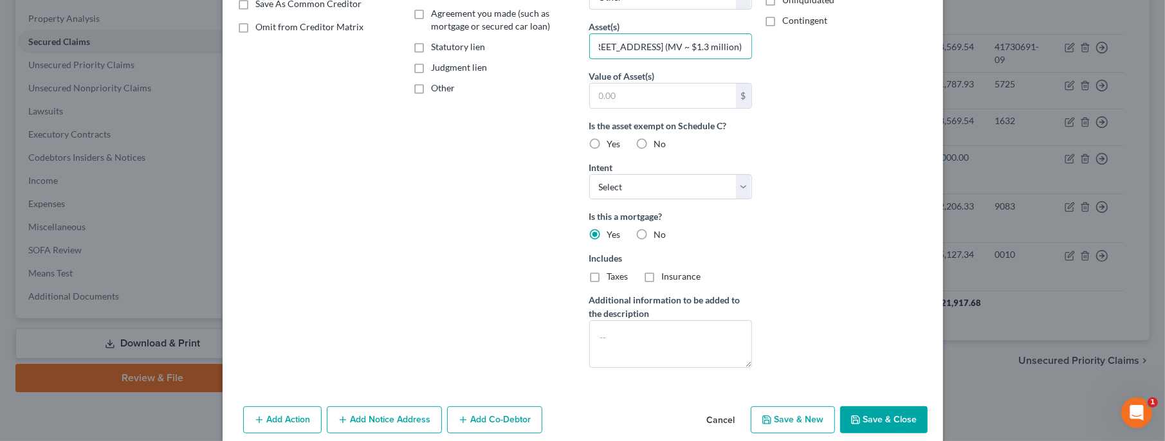
click at [584, 40] on div "Balance 615,127.34 $ Balance Unknown Balance Undetermined 615,127.34 $ Balance …" at bounding box center [671, 91] width 176 height 574
click at [624, 39] on input "Single family residence located at [STREET_ADDRESS] (MV ~ $1.3 million)" at bounding box center [670, 46] width 161 height 24
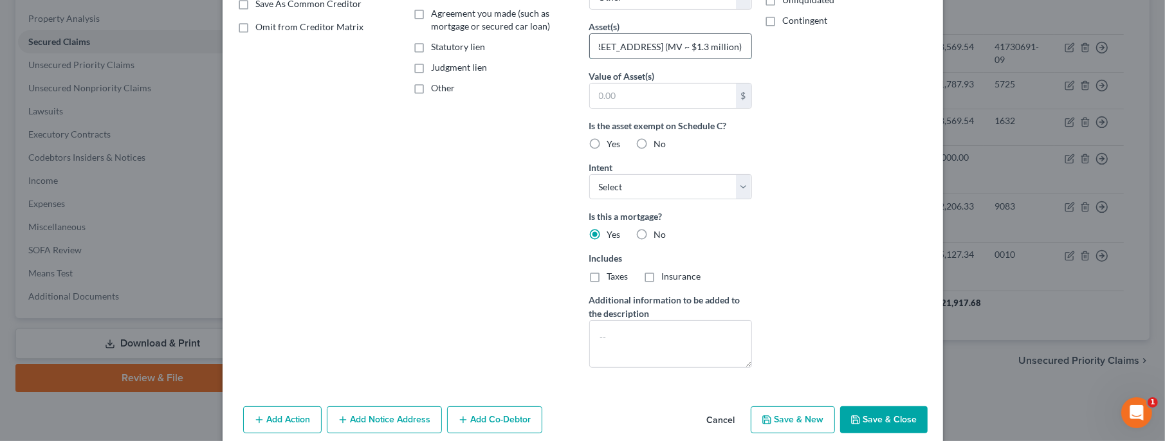
click at [624, 39] on input "Single family residence located at [STREET_ADDRESS] (MV ~ $1.3 million)" at bounding box center [670, 46] width 161 height 24
type input "Single family residence located at [STREET_ADDRESS] (MV ~ $1.3 million)"
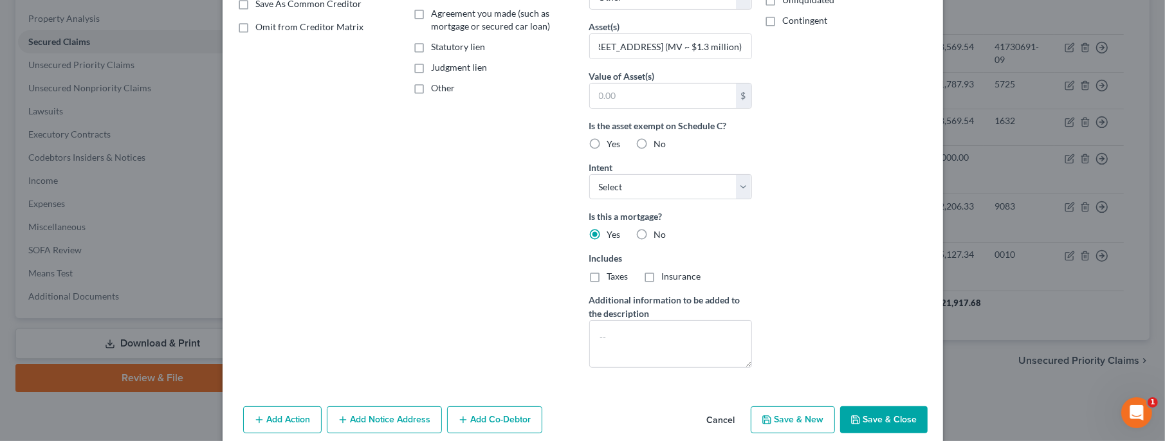
click at [887, 418] on button "Save & Close" at bounding box center [883, 420] width 87 height 27
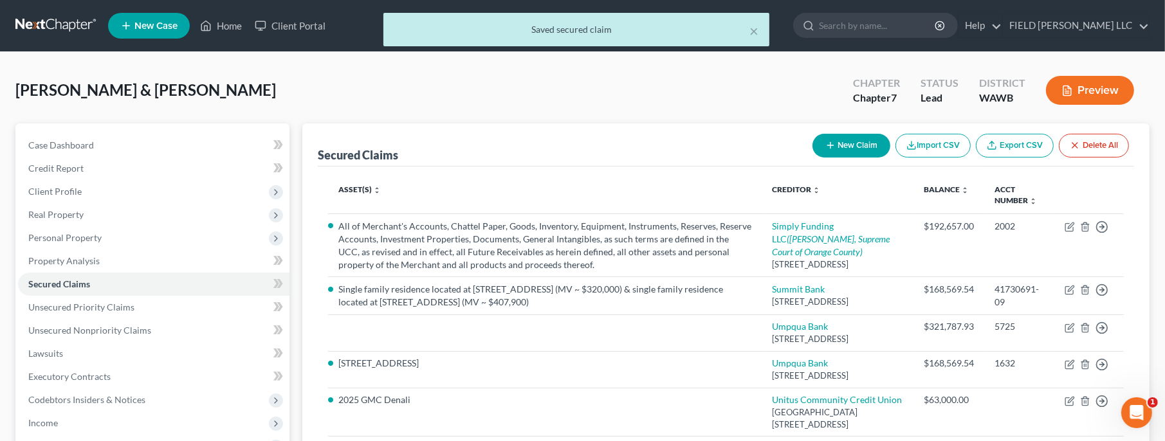
scroll to position [278, 0]
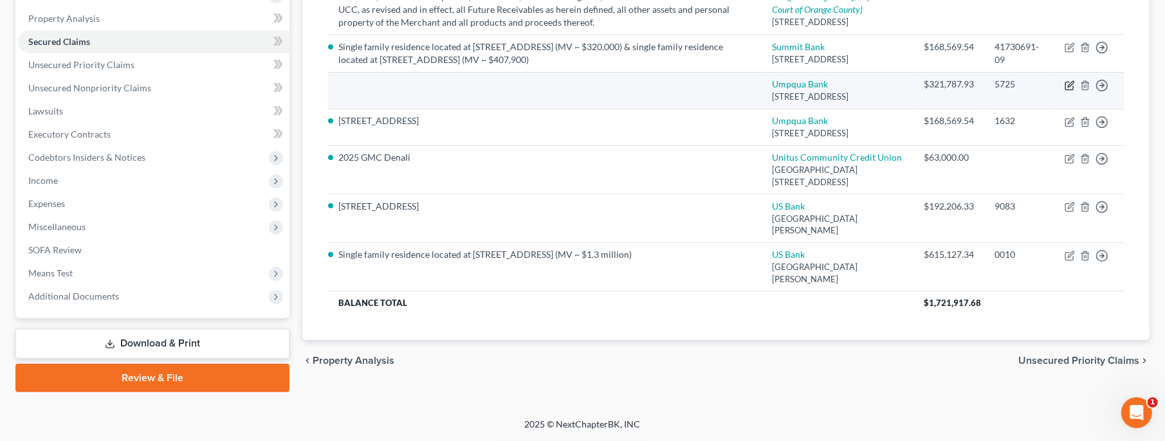
click at [1071, 81] on icon "button" at bounding box center [1071, 84] width 6 height 6
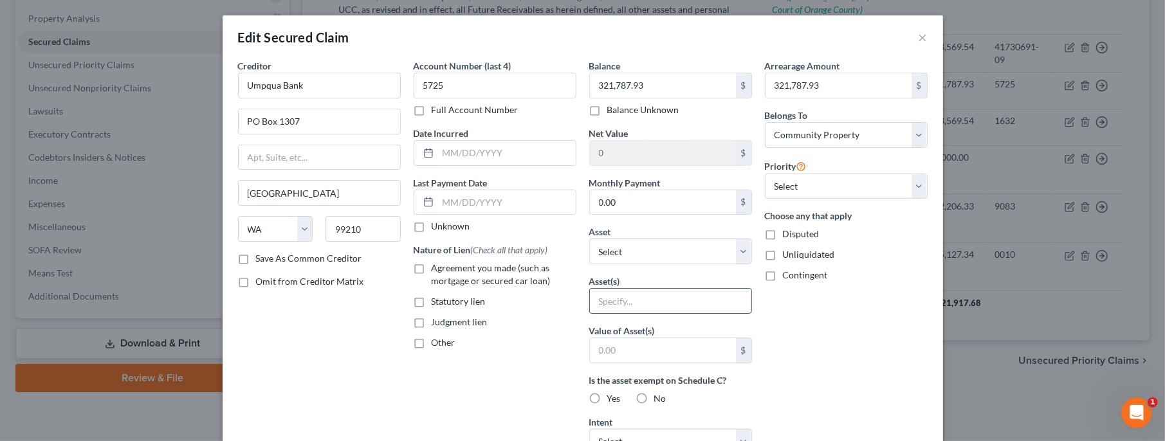
click at [610, 300] on input "text" at bounding box center [670, 301] width 161 height 24
paste input "Single family residence located at [STREET_ADDRESS] (MV ~ $1.3 million)"
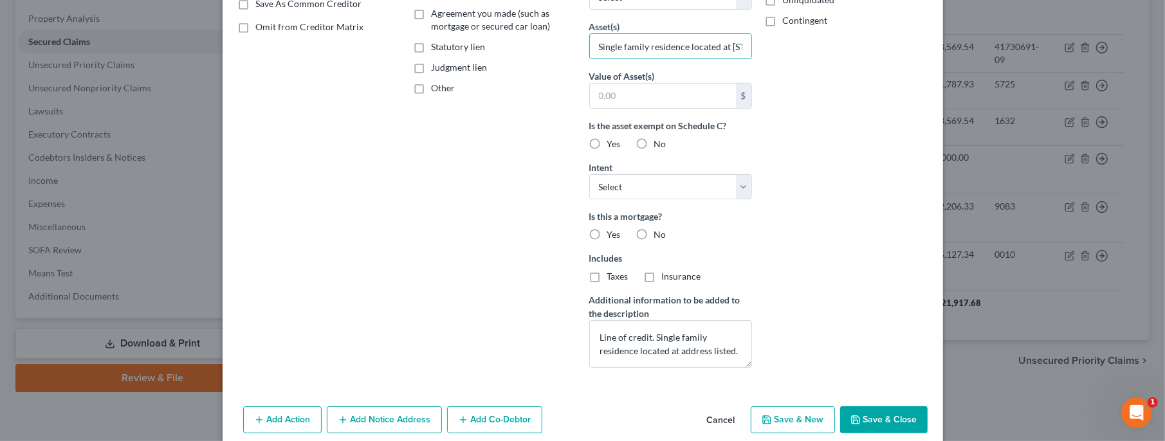
click at [432, 11] on label "Agreement you made (such as mortgage or secured car loan)" at bounding box center [504, 20] width 145 height 26
click at [437, 11] on input "Agreement you made (such as mortgage or secured car loan)" at bounding box center [441, 11] width 8 height 8
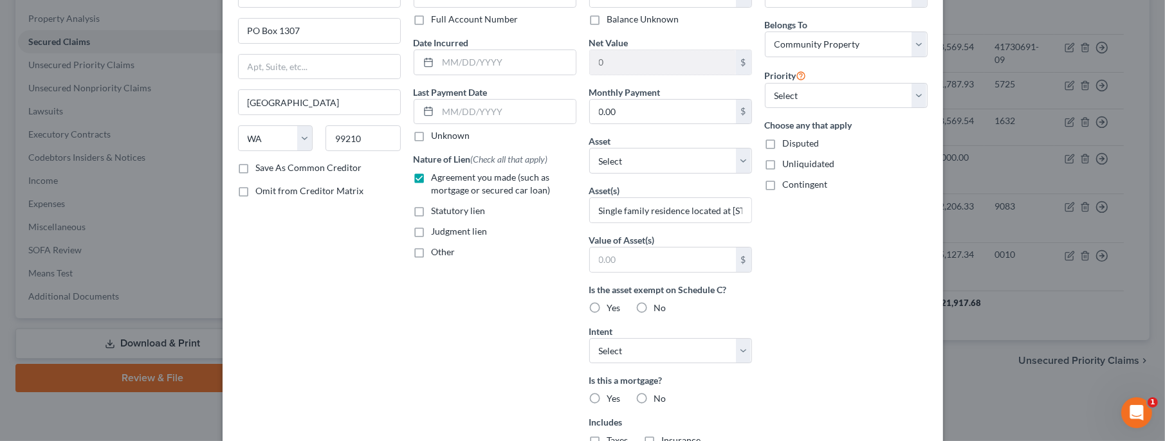
scroll to position [0, 0]
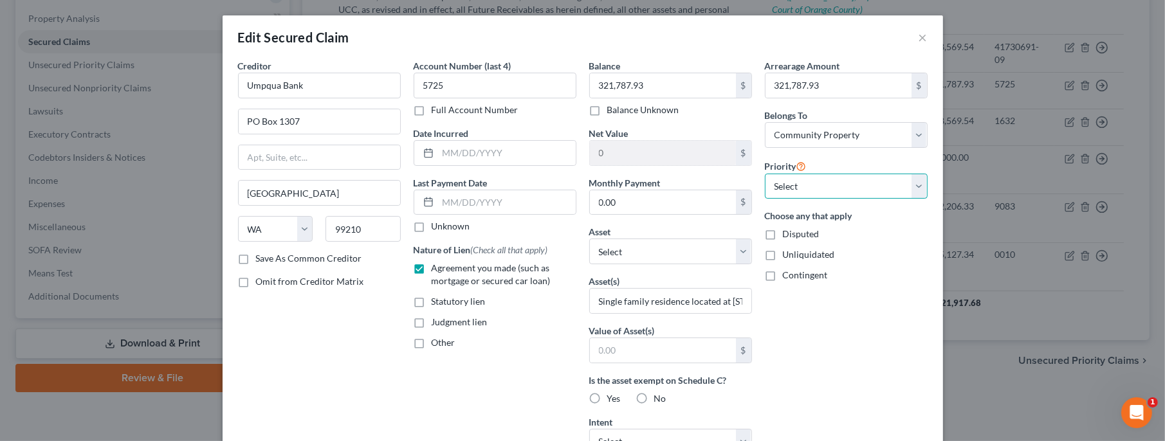
click at [765, 174] on select "Select 1st 2nd 3rd 4th 5th 6th 7th 8th 9th 10th 11th 12th 13th 14th 15th 16th 1…" at bounding box center [846, 187] width 163 height 26
click option "2nd" at bounding box center [0, 0] width 0 height 0
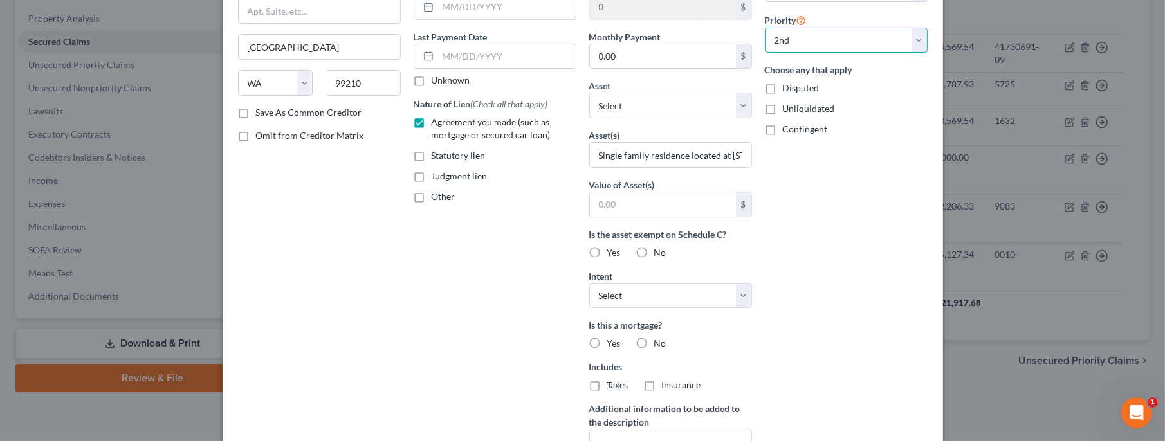
scroll to position [255, 0]
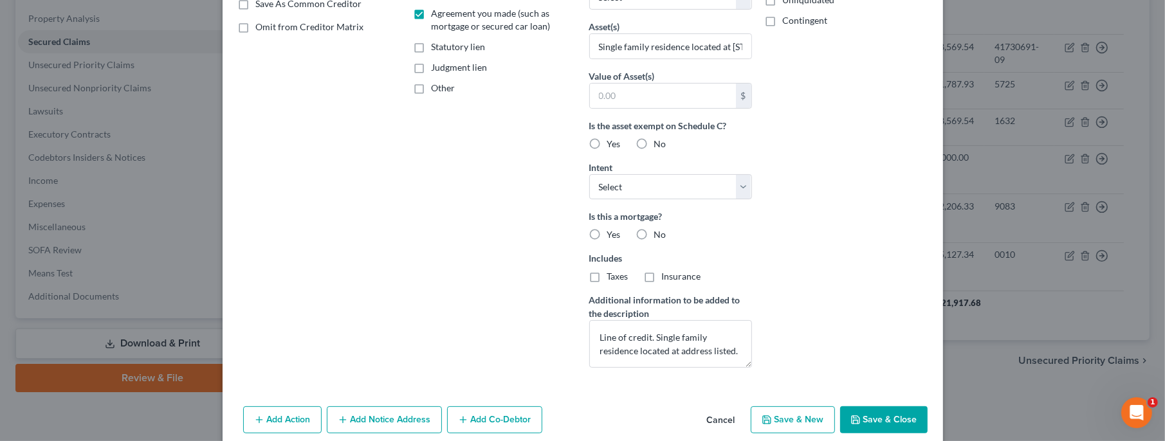
click at [866, 416] on button "Save & Close" at bounding box center [883, 420] width 87 height 27
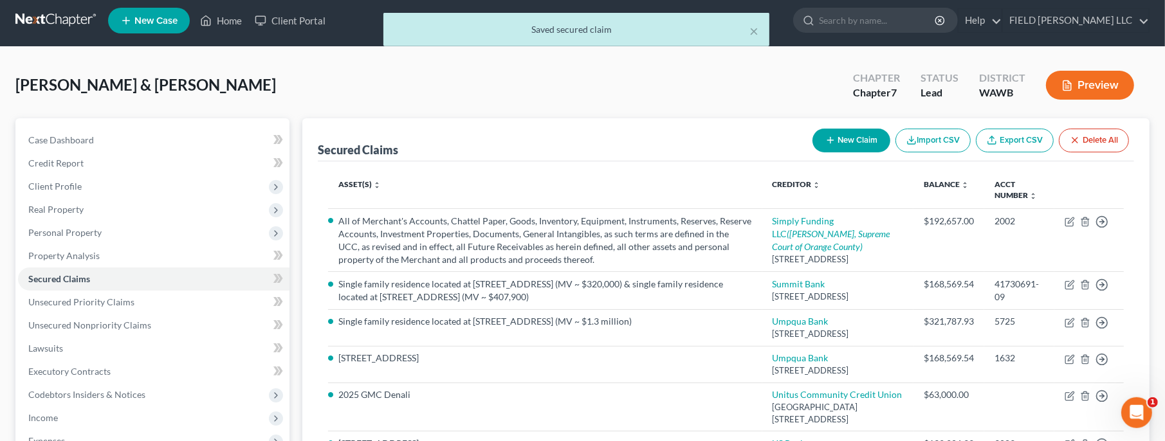
scroll to position [0, 0]
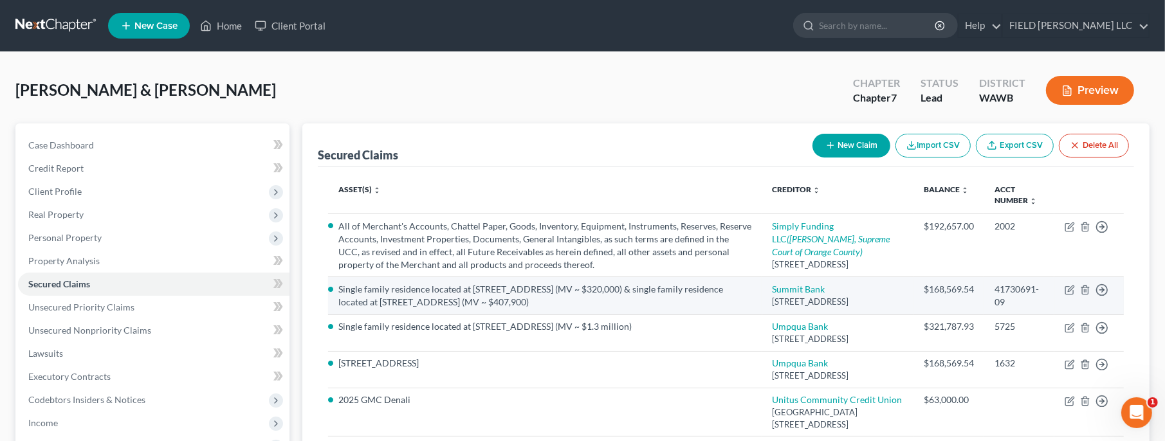
drag, startPoint x: 609, startPoint y: 312, endPoint x: 690, endPoint y: 291, distance: 83.8
click at [690, 291] on td "Single family residence located at [STREET_ADDRESS] (MV ~ $320,000) & single fa…" at bounding box center [545, 295] width 434 height 37
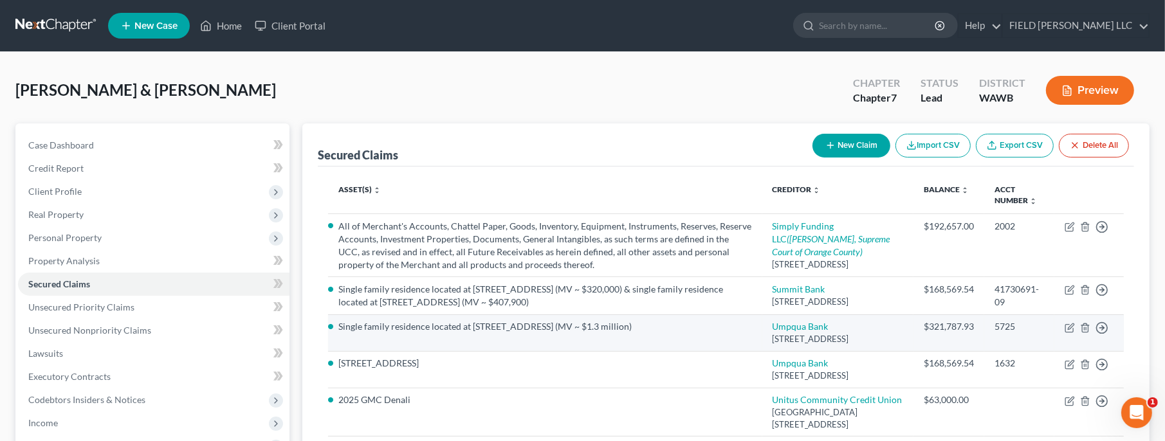
copy li "single family residence located at [STREET_ADDRESS] (MV ~ $407,900)"
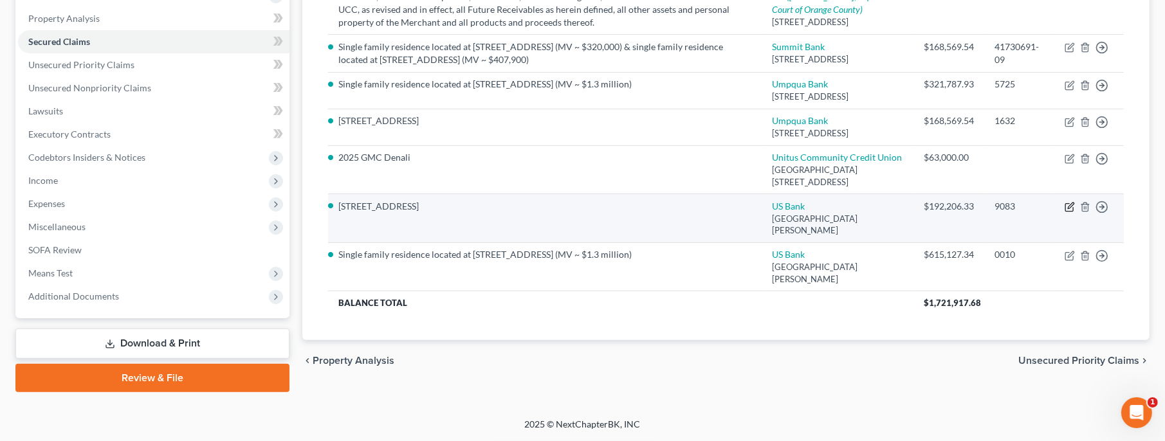
click at [1070, 212] on icon "button" at bounding box center [1070, 207] width 10 height 10
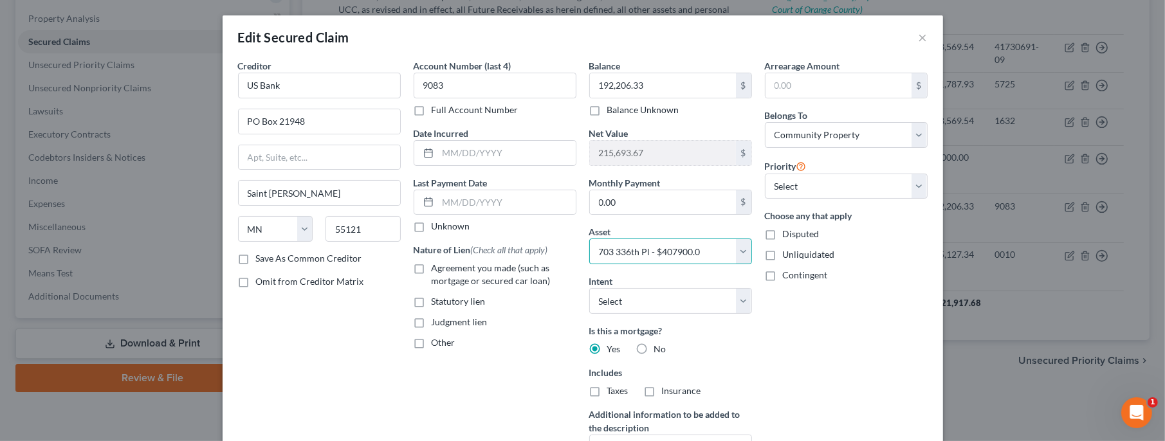
click at [589, 239] on select "Select Other Multiple Assets 17808 SE 161st Ct - $1300000.0 2017 Toyota Highlan…" at bounding box center [670, 252] width 163 height 26
click option "Other" at bounding box center [0, 0] width 0 height 0
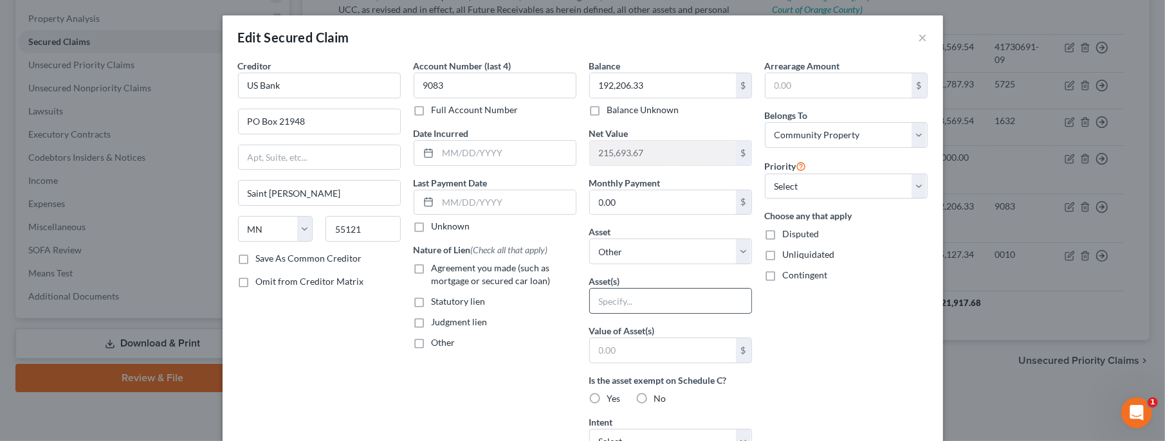
click at [613, 299] on input "text" at bounding box center [670, 301] width 161 height 24
paste input "single family residence located at [STREET_ADDRESS] (MV ~ $407,900)"
click at [650, 84] on input "192,206.33" at bounding box center [663, 85] width 146 height 24
click at [792, 84] on input "text" at bounding box center [839, 85] width 146 height 24
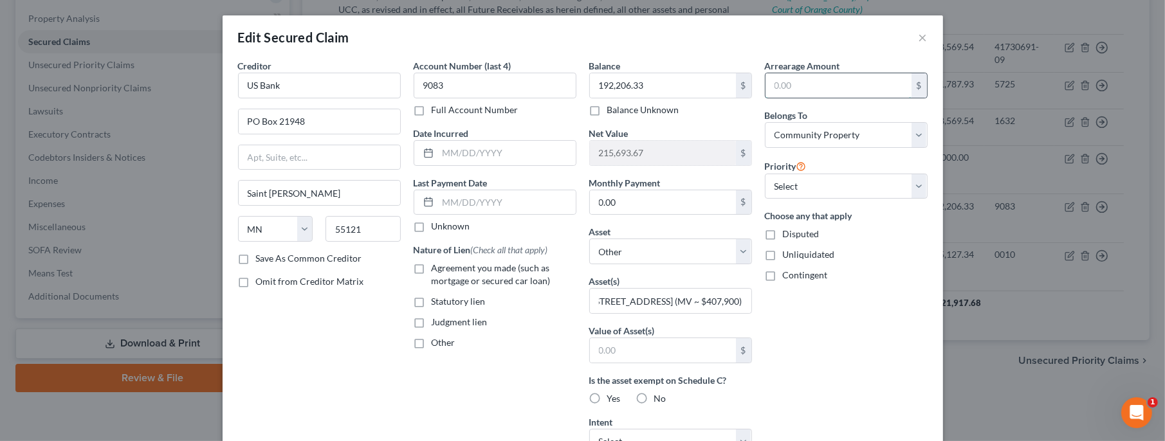
paste input "192,206.33"
click at [432, 265] on label "Agreement you made (such as mortgage or secured car loan)" at bounding box center [504, 275] width 145 height 26
click at [437, 265] on input "Agreement you made (such as mortgage or secured car loan)" at bounding box center [441, 266] width 8 height 8
click at [765, 174] on select "Select 1st 2nd 3rd 4th 5th 6th 7th 8th 9th 10th 11th 12th 13th 14th 15th 16th 1…" at bounding box center [846, 187] width 163 height 26
click at [507, 356] on div "Account Number (last 4) 9083 Full Account Number Date Incurred Last Payment Dat…" at bounding box center [495, 346] width 176 height 574
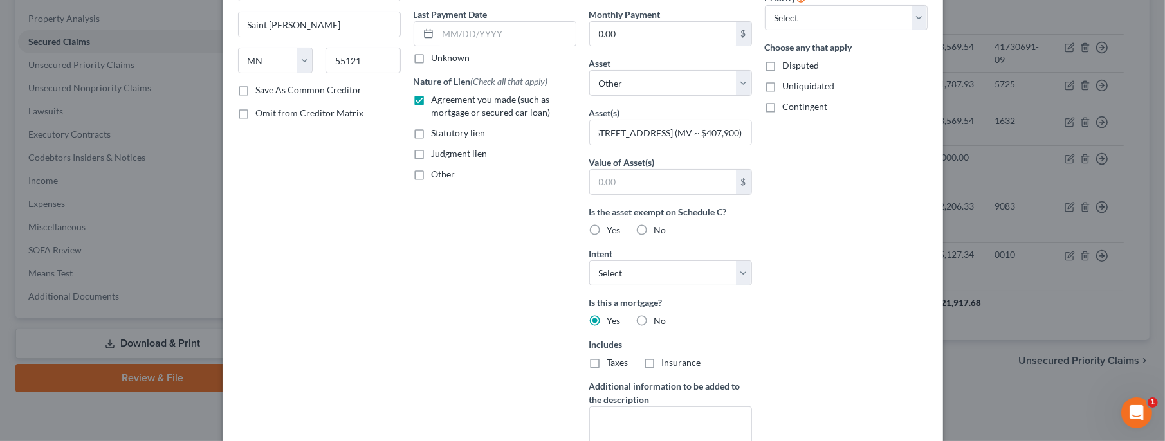
scroll to position [255, 0]
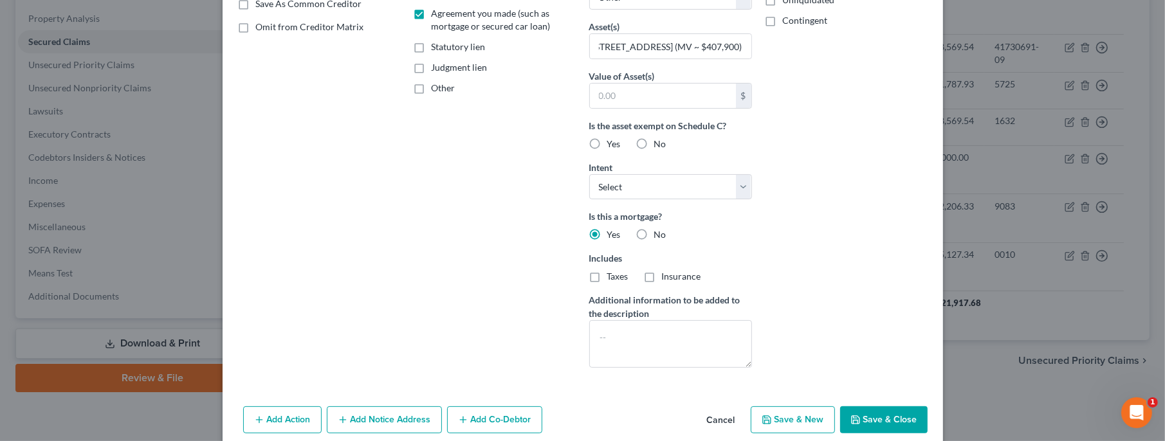
click at [865, 422] on button "Save & Close" at bounding box center [883, 420] width 87 height 27
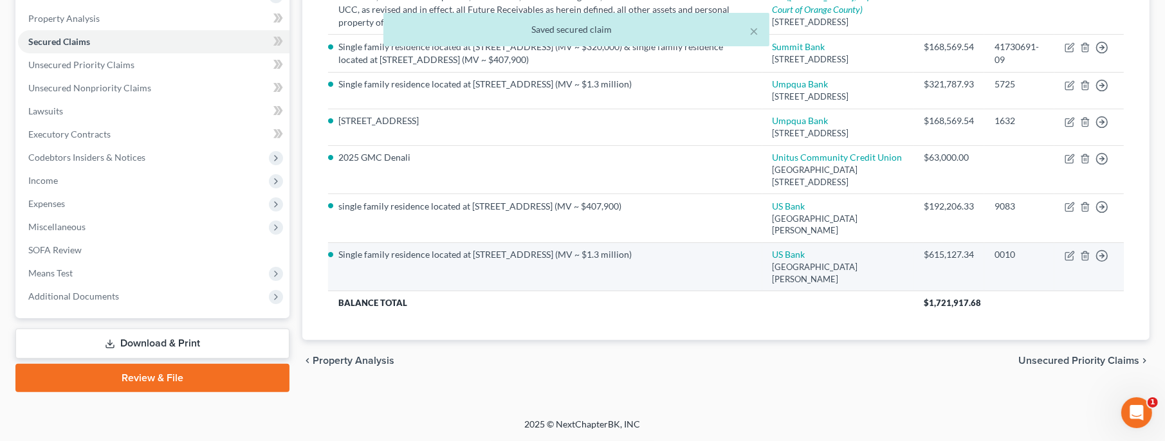
scroll to position [0, 0]
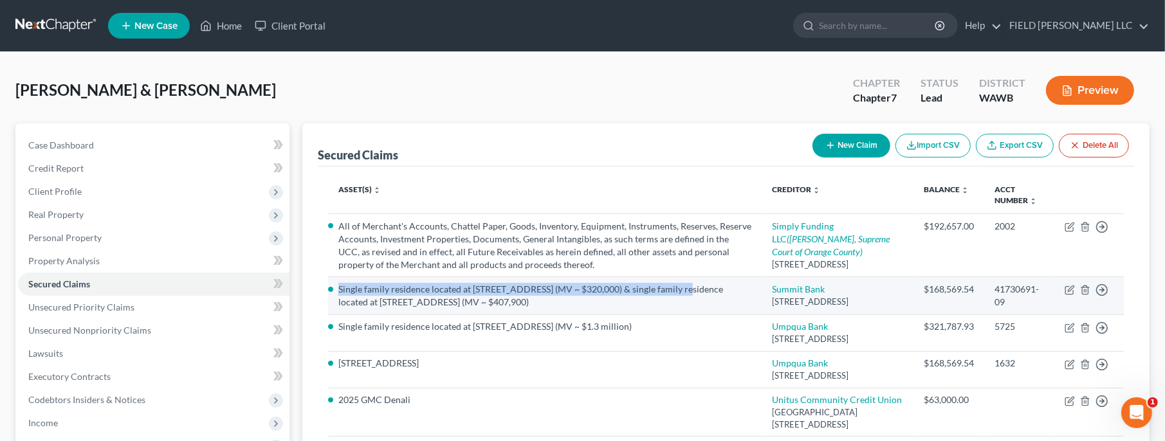
drag, startPoint x: 679, startPoint y: 300, endPoint x: 335, endPoint y: 299, distance: 344.2
click at [335, 299] on td "Single family residence located at [STREET_ADDRESS] (MV ~ $320,000) & single fa…" at bounding box center [545, 295] width 434 height 37
copy li "Single family residence located at [STREET_ADDRESS] (MV ~ $320,000)"
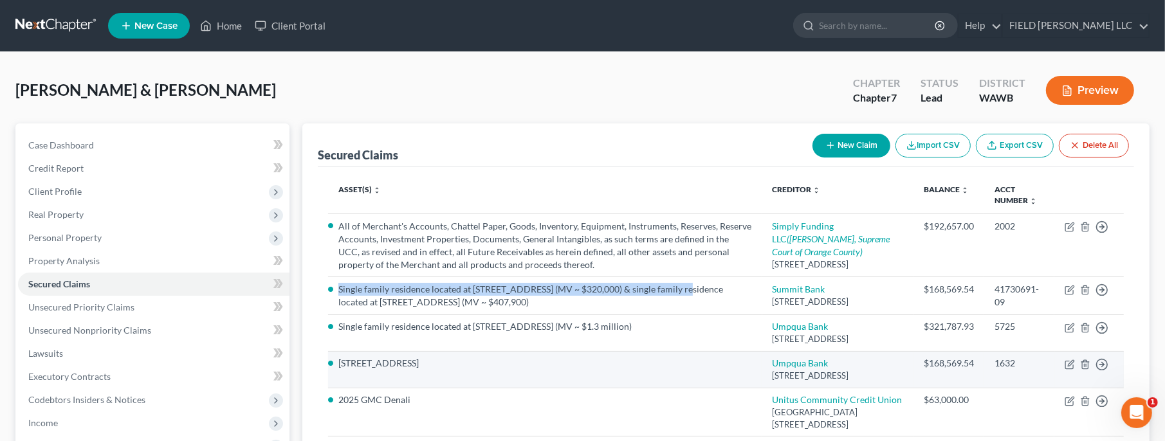
scroll to position [278, 0]
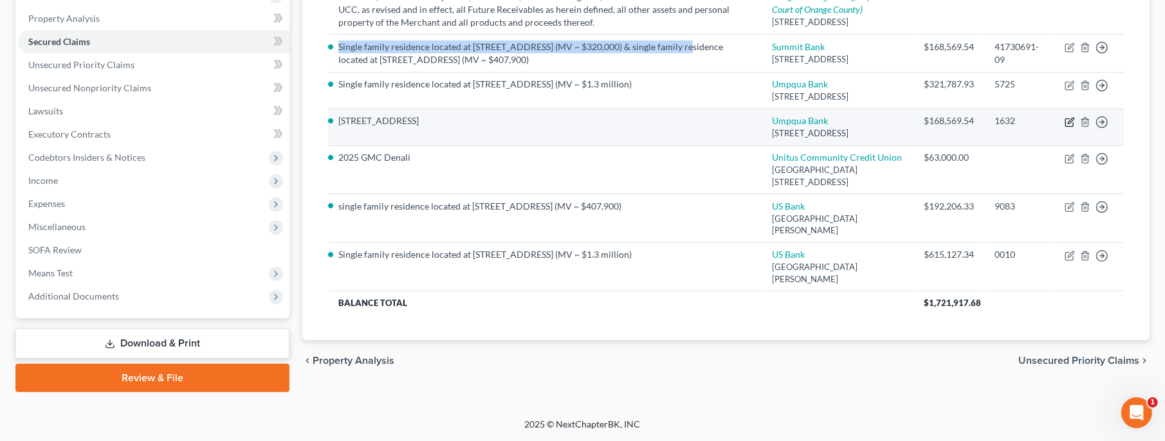
click at [1073, 119] on icon "button" at bounding box center [1070, 122] width 10 height 10
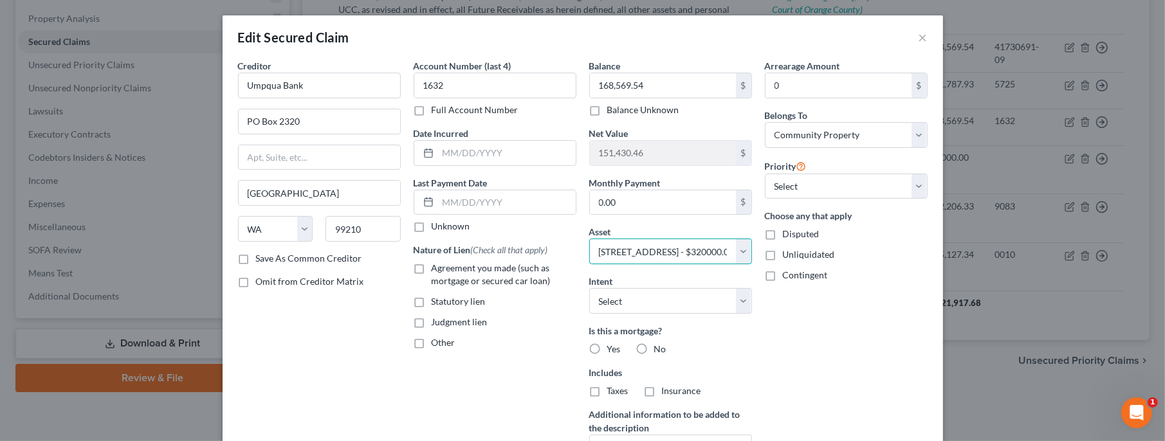
click at [589, 239] on select "Select Other Multiple Assets 17808 SE 161st Ct - $1300000.0 2017 Toyota Highlan…" at bounding box center [670, 252] width 163 height 26
click option "Other" at bounding box center [0, 0] width 0 height 0
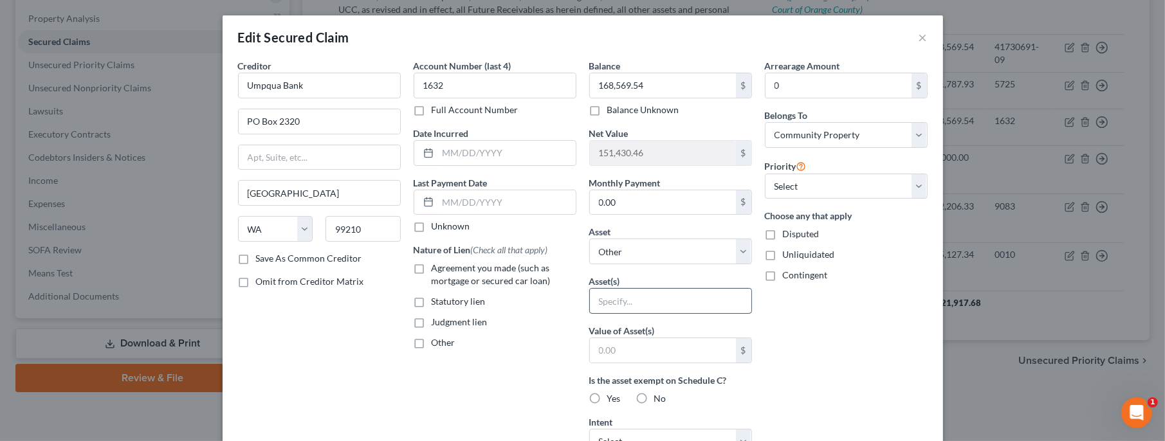
click at [609, 296] on input "text" at bounding box center [670, 301] width 161 height 24
paste input "Single family residence located at [STREET_ADDRESS] (MV ~ $320,000)"
click at [861, 83] on input "0" at bounding box center [839, 85] width 146 height 24
click at [656, 85] on input "168,569.54" at bounding box center [663, 85] width 146 height 24
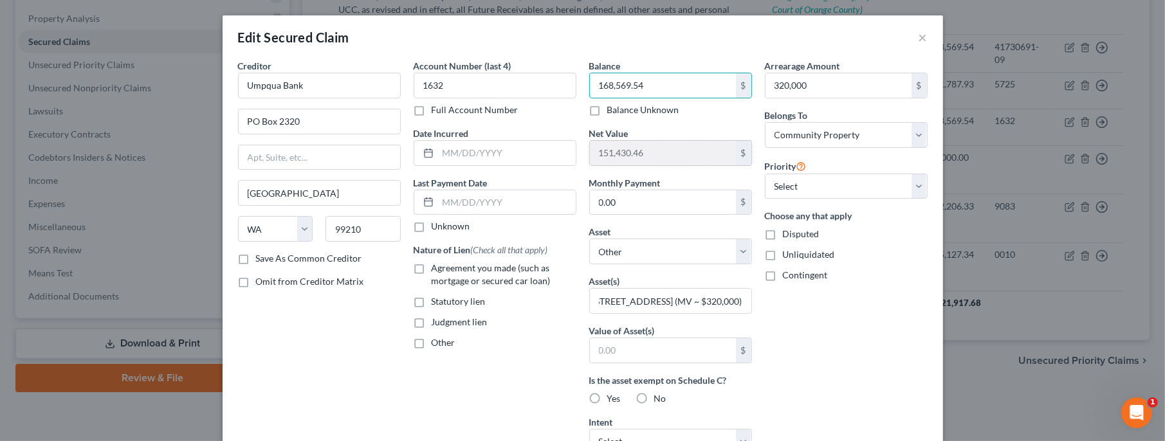
click at [649, 161] on input "151,430.46" at bounding box center [663, 153] width 146 height 24
click at [651, 84] on input "168,569.54" at bounding box center [663, 85] width 146 height 24
drag, startPoint x: 858, startPoint y: 83, endPoint x: 823, endPoint y: 76, distance: 36.1
click at [823, 76] on input "320,000" at bounding box center [839, 85] width 146 height 24
paste input "168,569.54"
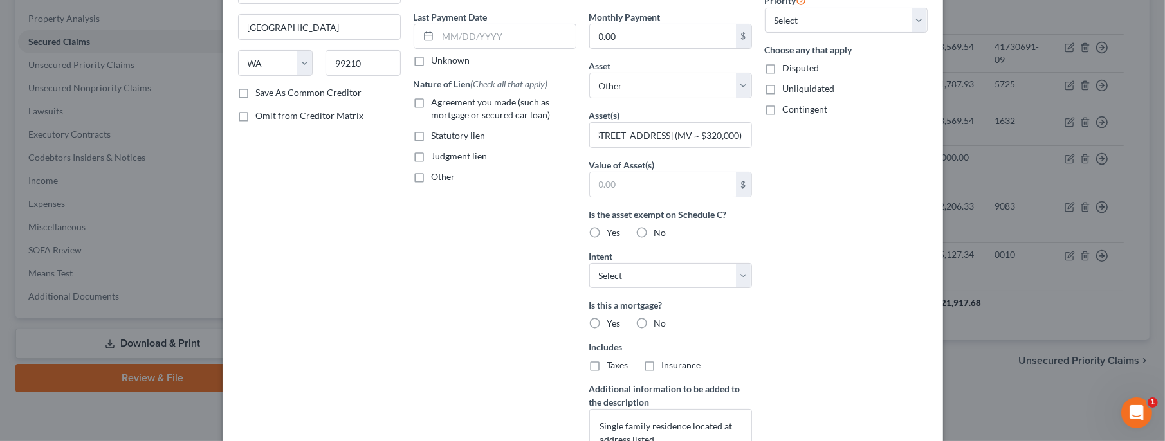
scroll to position [255, 0]
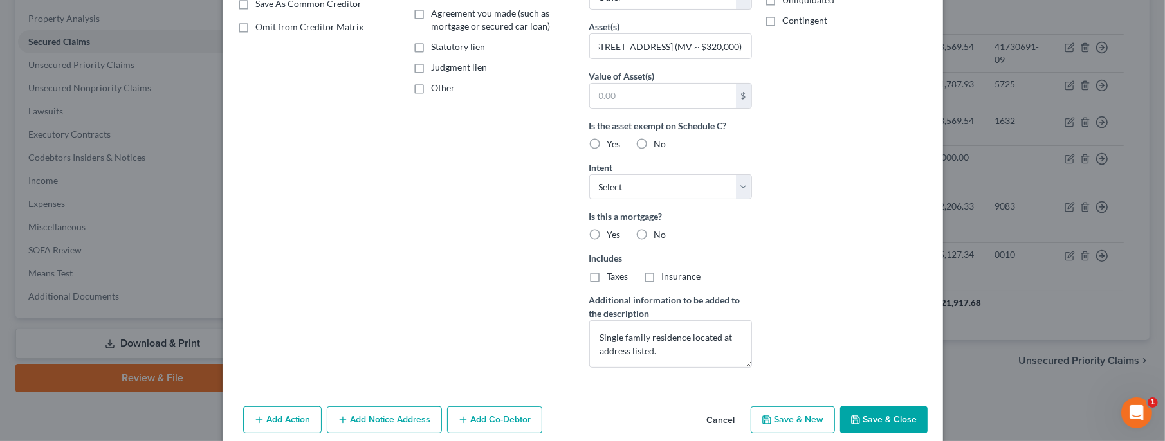
click at [887, 415] on button "Save & Close" at bounding box center [883, 420] width 87 height 27
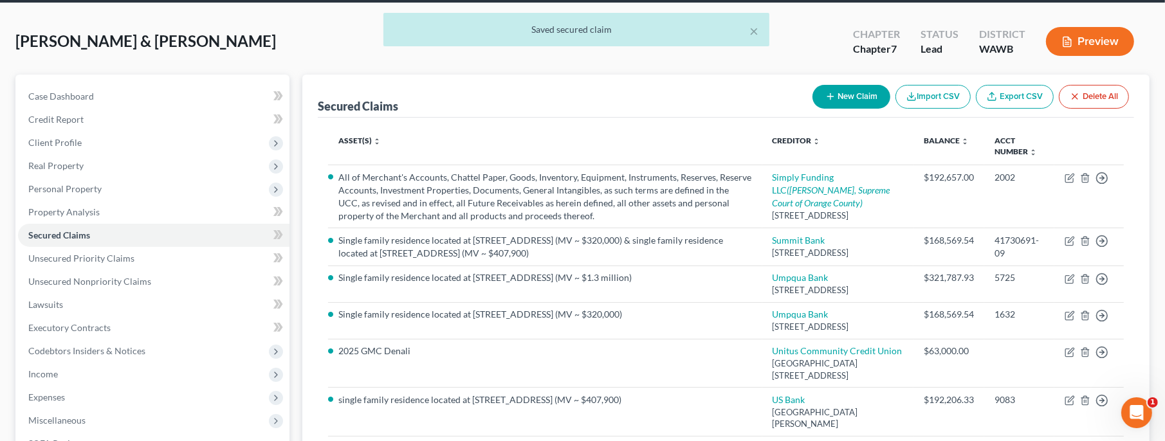
scroll to position [0, 0]
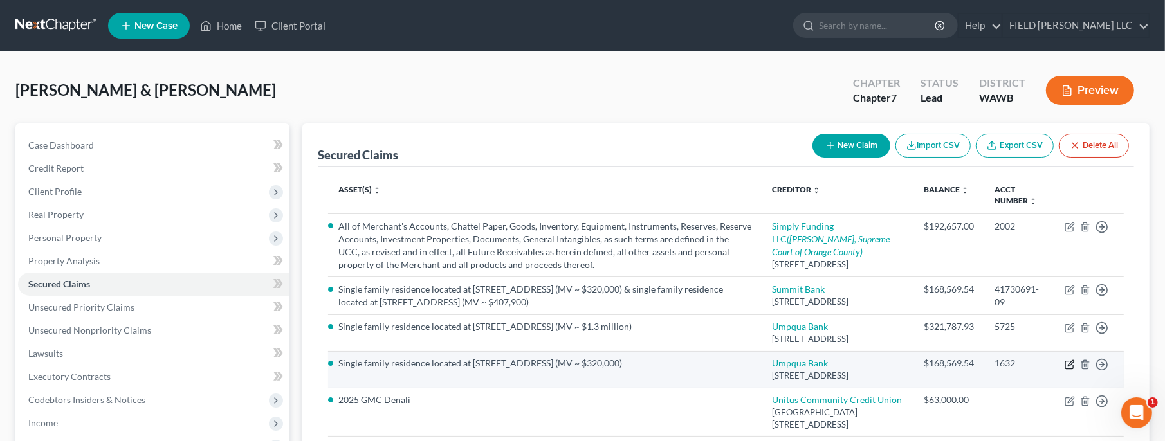
click at [1069, 370] on icon "button" at bounding box center [1070, 365] width 10 height 10
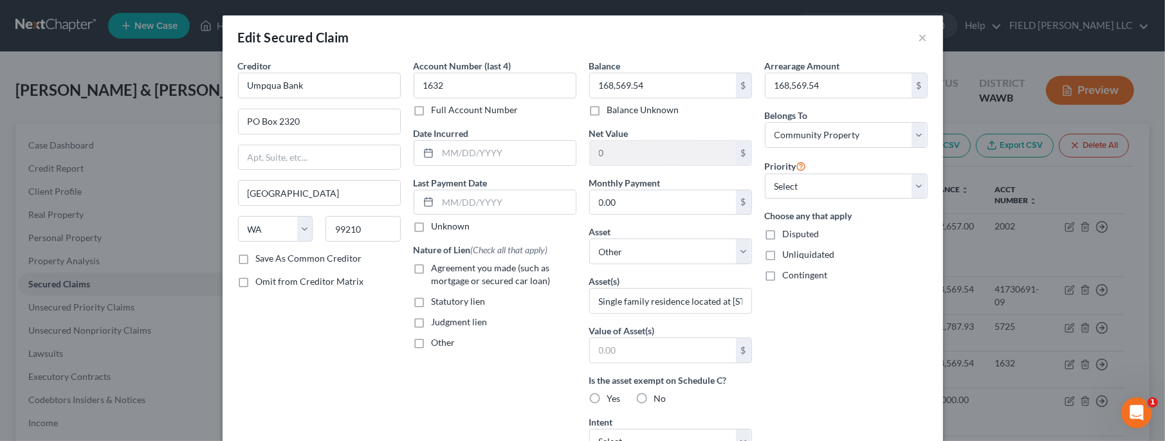
click at [432, 270] on label "Agreement you made (such as mortgage or secured car loan)" at bounding box center [504, 275] width 145 height 26
click at [437, 270] on input "Agreement you made (such as mortgage or secured car loan)" at bounding box center [441, 266] width 8 height 8
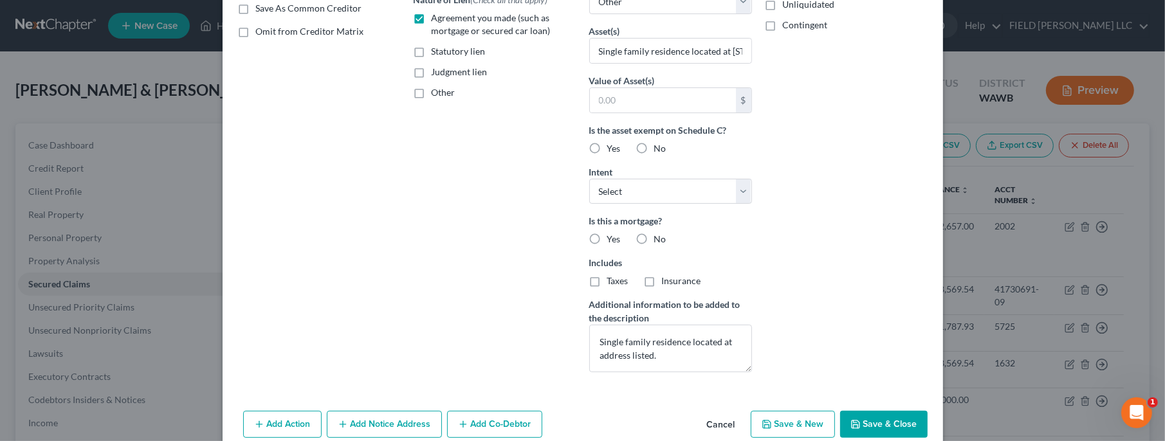
scroll to position [255, 0]
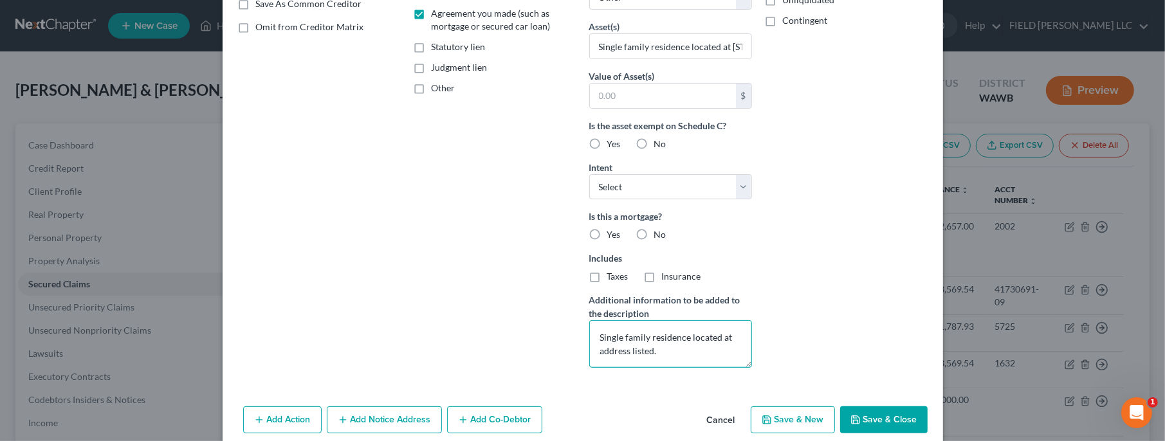
drag, startPoint x: 660, startPoint y: 352, endPoint x: 575, endPoint y: 329, distance: 88.6
click at [589, 329] on textarea "Single family residence located at address listed." at bounding box center [670, 344] width 163 height 48
click at [876, 418] on button "Save & Close" at bounding box center [883, 420] width 87 height 27
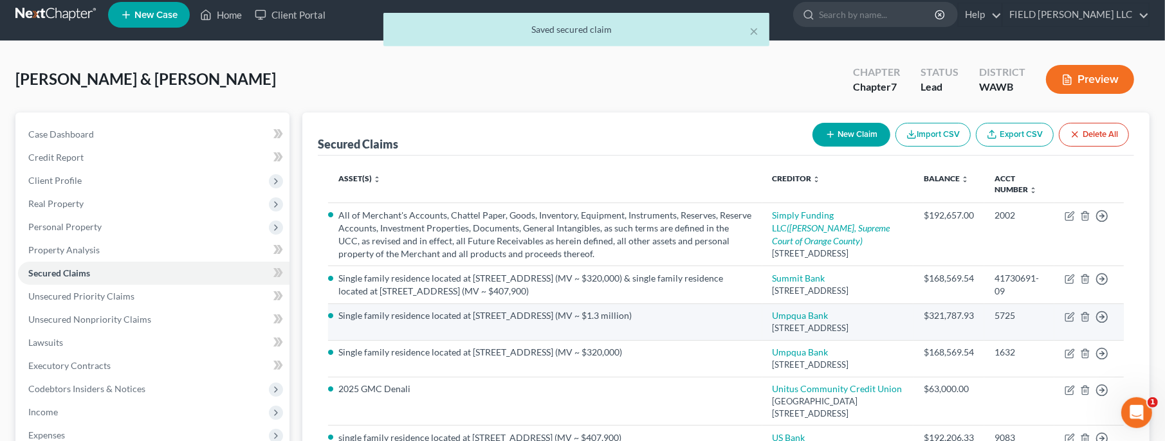
scroll to position [0, 0]
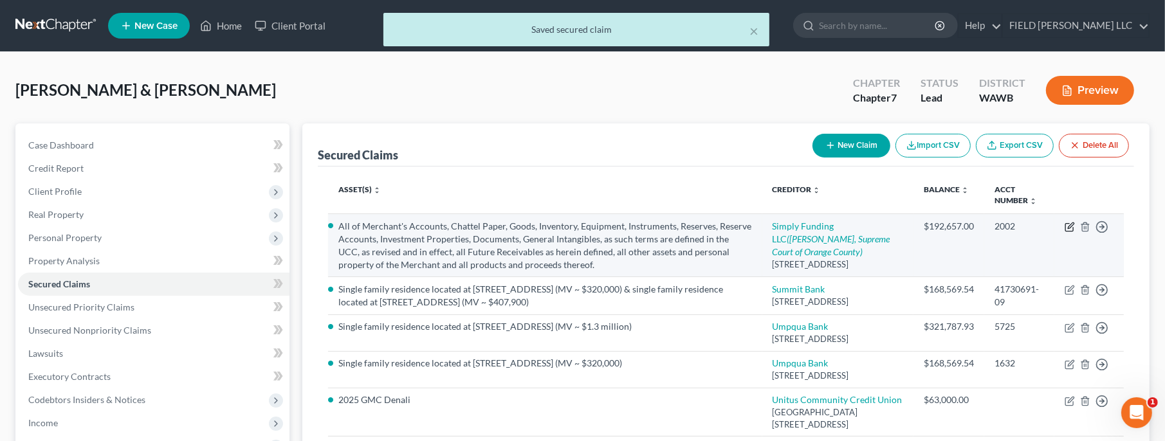
click at [1069, 226] on icon "button" at bounding box center [1071, 226] width 6 height 6
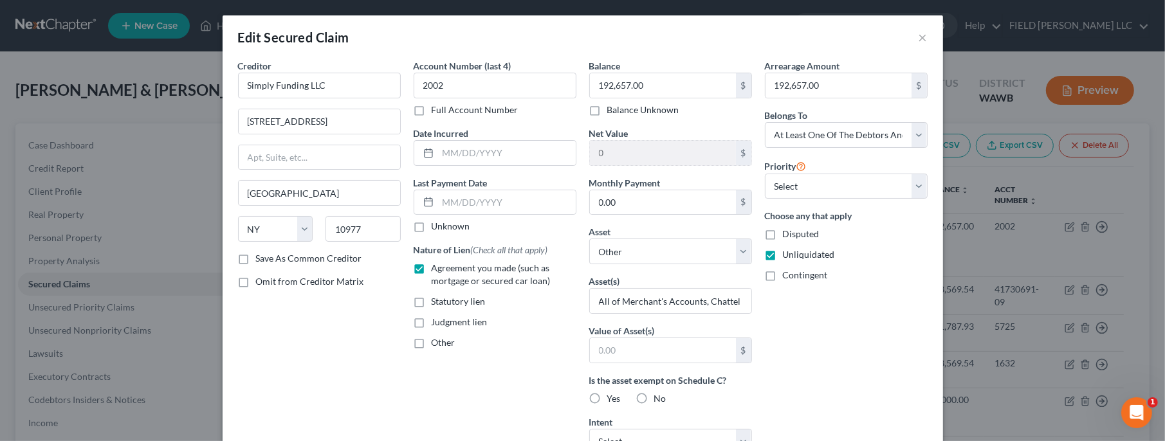
click at [929, 41] on div "Edit Secured Claim ×" at bounding box center [583, 37] width 721 height 44
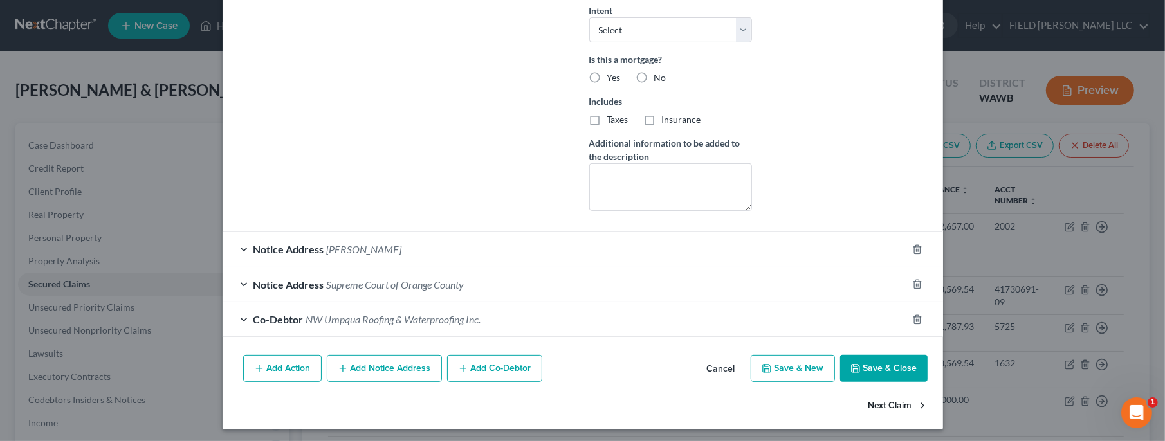
click at [910, 408] on button "Next Claim" at bounding box center [898, 405] width 59 height 27
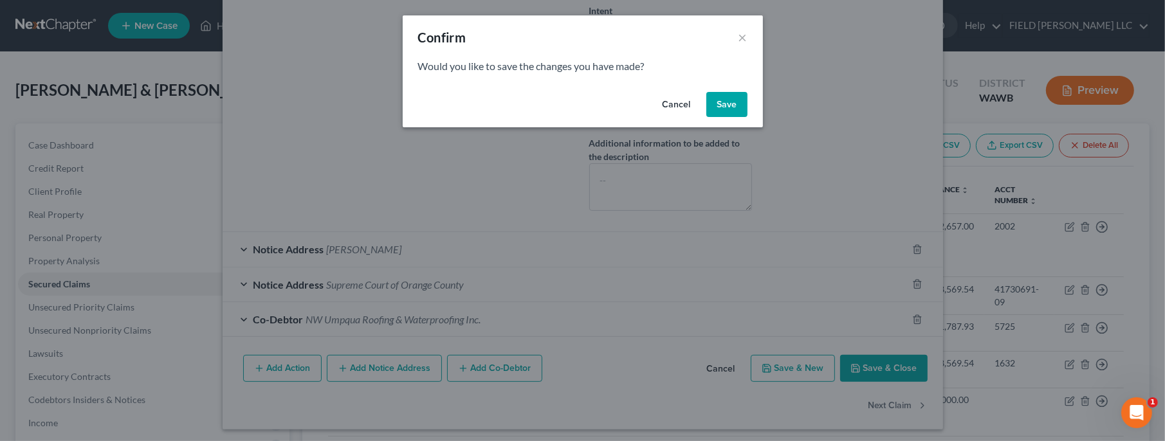
click at [741, 106] on button "Save" at bounding box center [726, 105] width 41 height 26
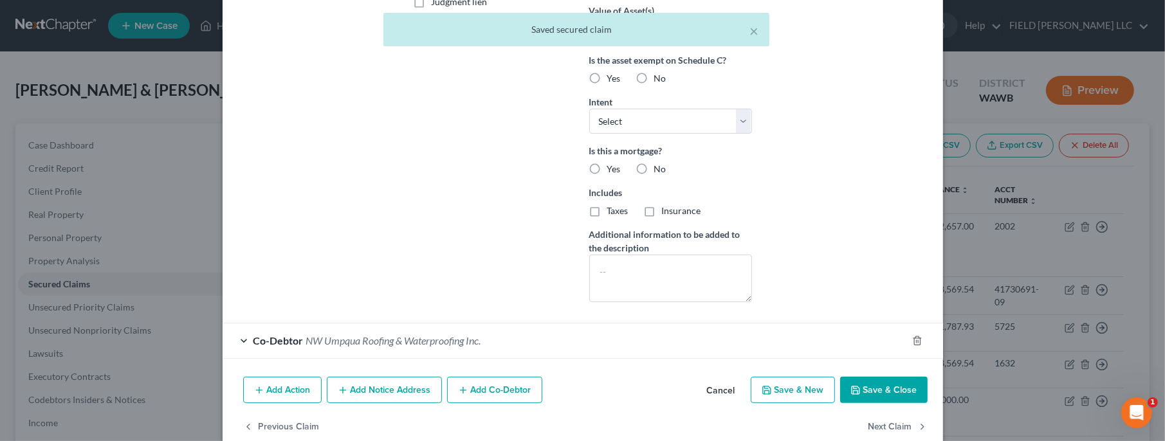
scroll to position [342, 0]
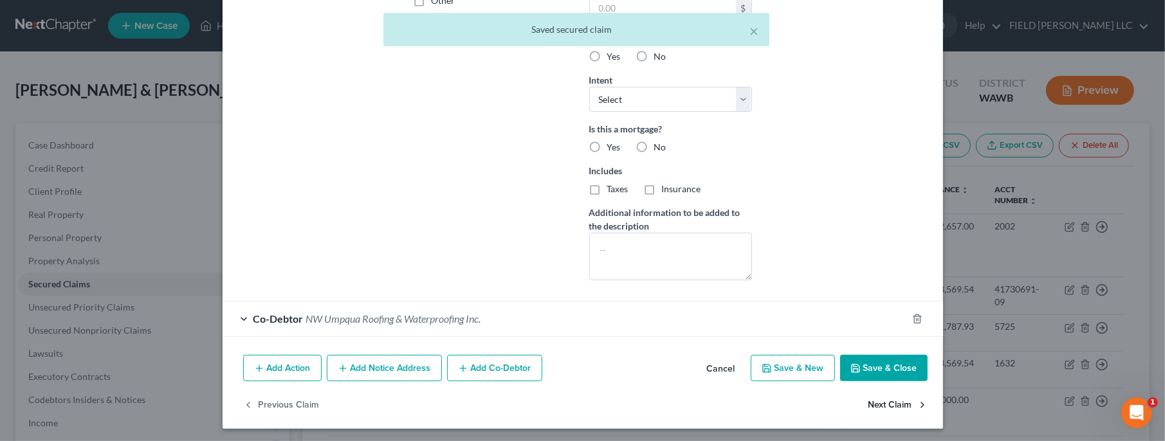
click at [900, 405] on button "Next Claim" at bounding box center [898, 405] width 59 height 27
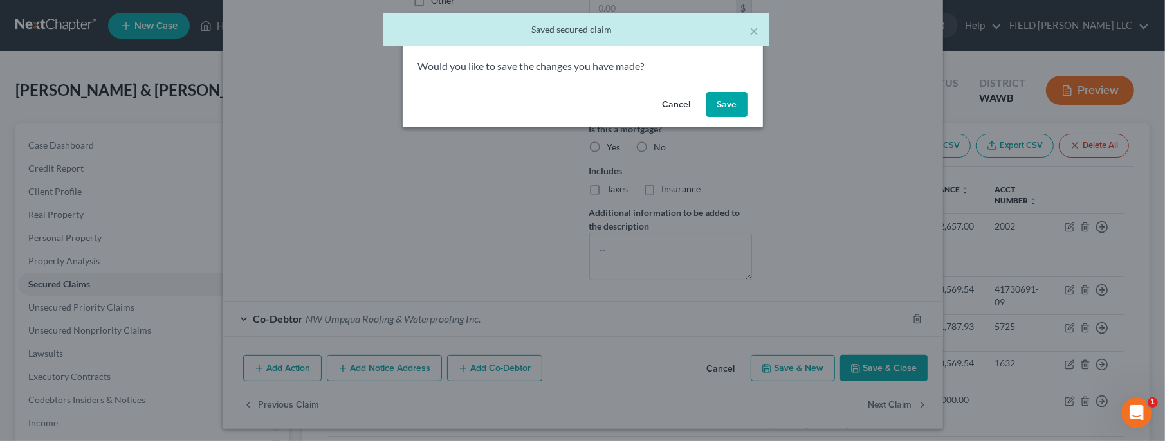
click at [731, 104] on button "Save" at bounding box center [726, 105] width 41 height 26
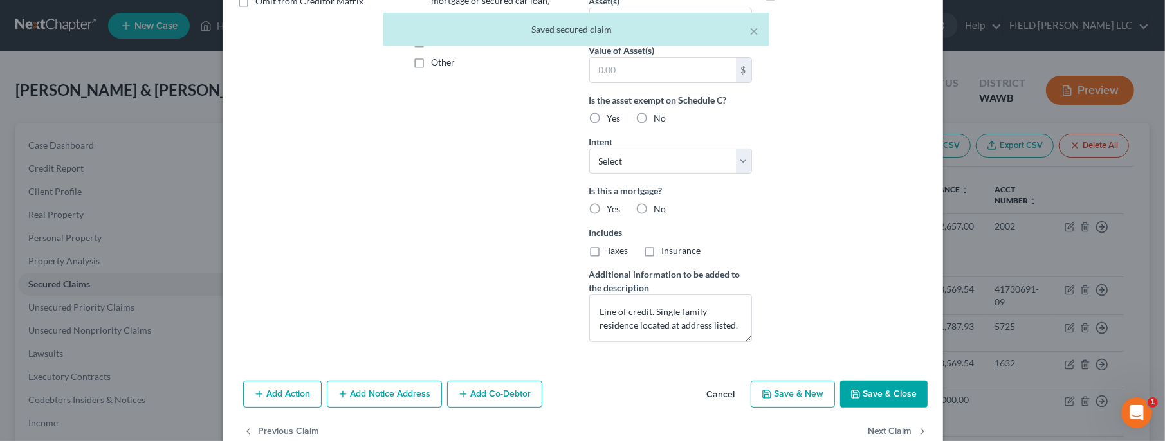
scroll to position [307, 0]
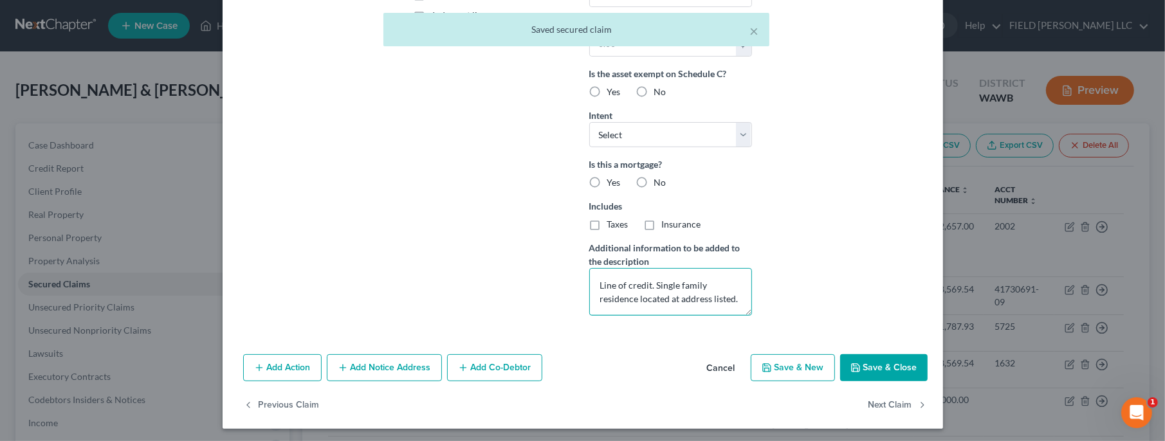
drag, startPoint x: 741, startPoint y: 295, endPoint x: 594, endPoint y: 281, distance: 146.7
click at [596, 281] on textarea "Line of credit. Single family residence located at address listed." at bounding box center [670, 292] width 163 height 48
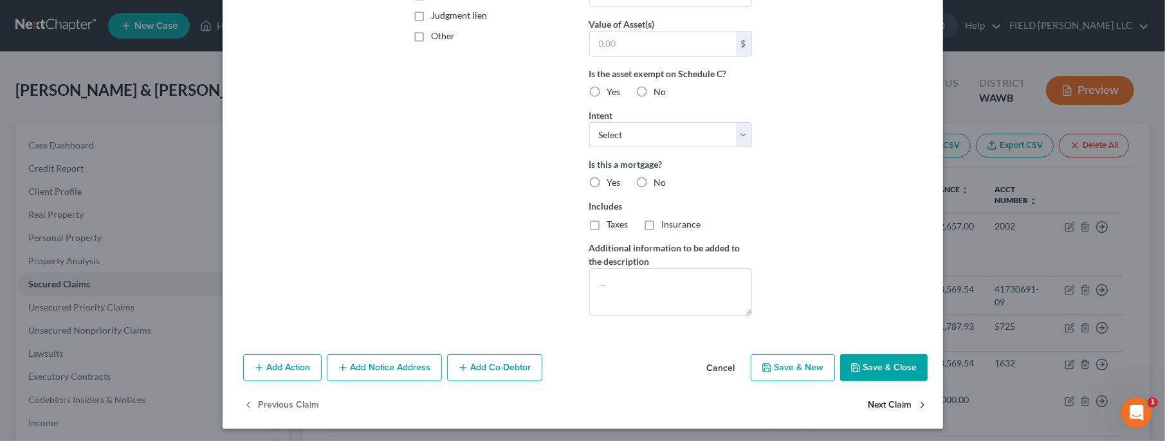
click at [885, 403] on button "Next Claim" at bounding box center [898, 405] width 59 height 27
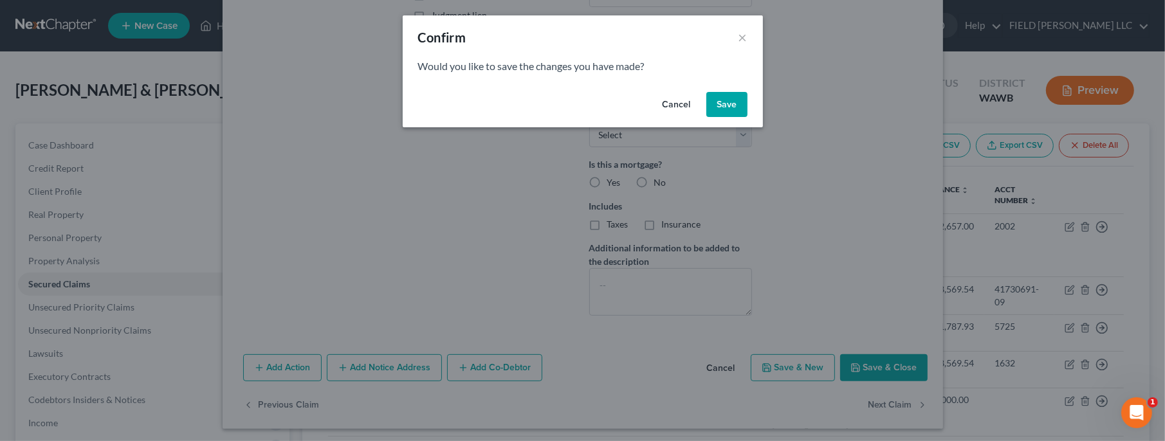
click at [721, 110] on button "Save" at bounding box center [726, 105] width 41 height 26
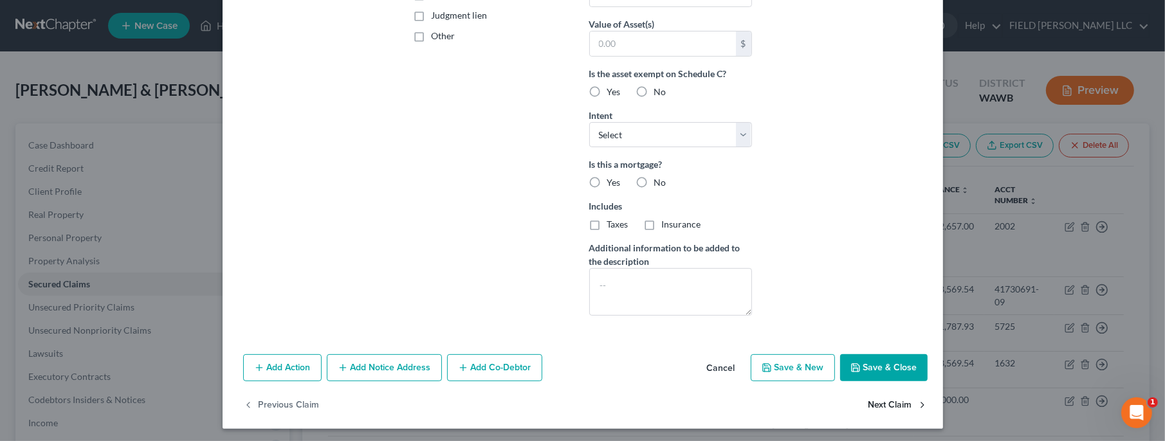
click at [895, 399] on button "Next Claim" at bounding box center [898, 405] width 59 height 27
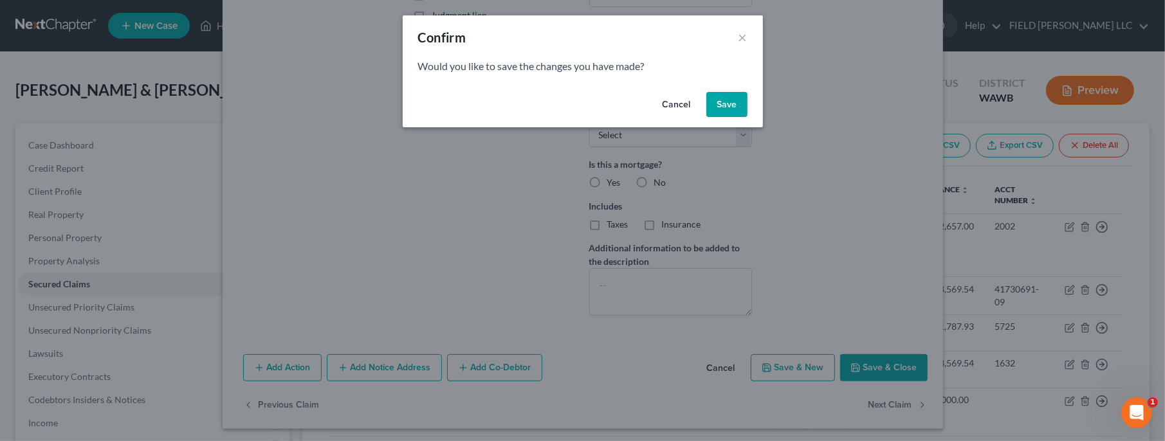
click at [725, 104] on button "Save" at bounding box center [726, 105] width 41 height 26
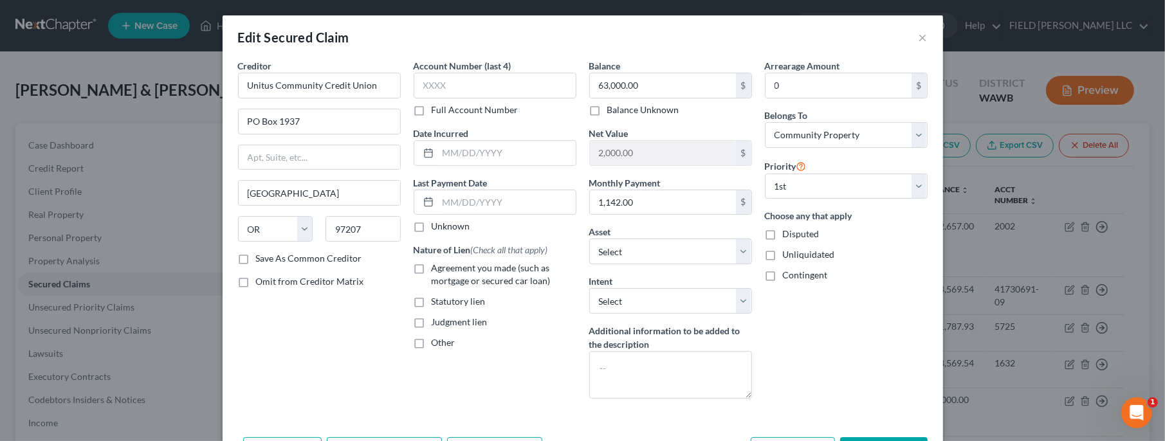
scroll to position [0, 0]
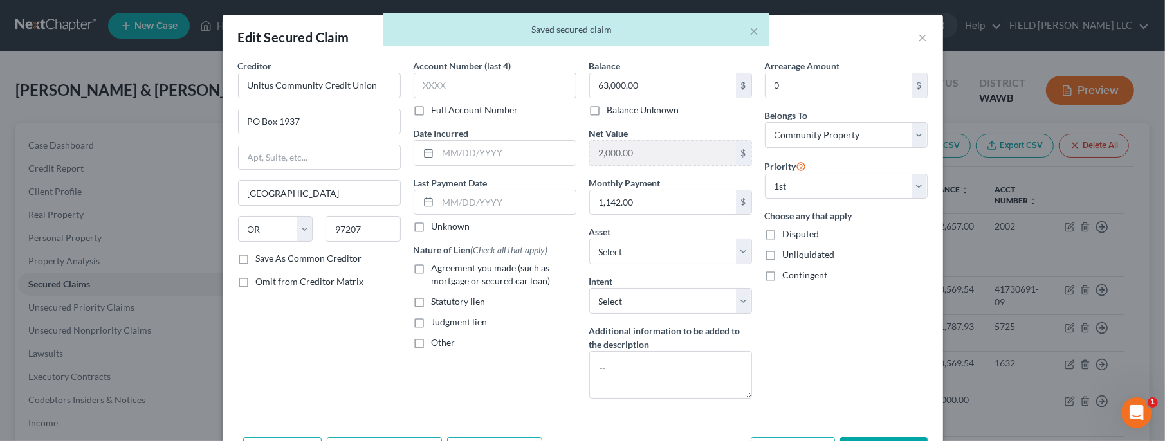
click at [432, 266] on label "Agreement you made (such as mortgage or secured car loan)" at bounding box center [504, 275] width 145 height 26
click at [437, 266] on input "Agreement you made (such as mortgage or secured car loan)" at bounding box center [441, 266] width 8 height 8
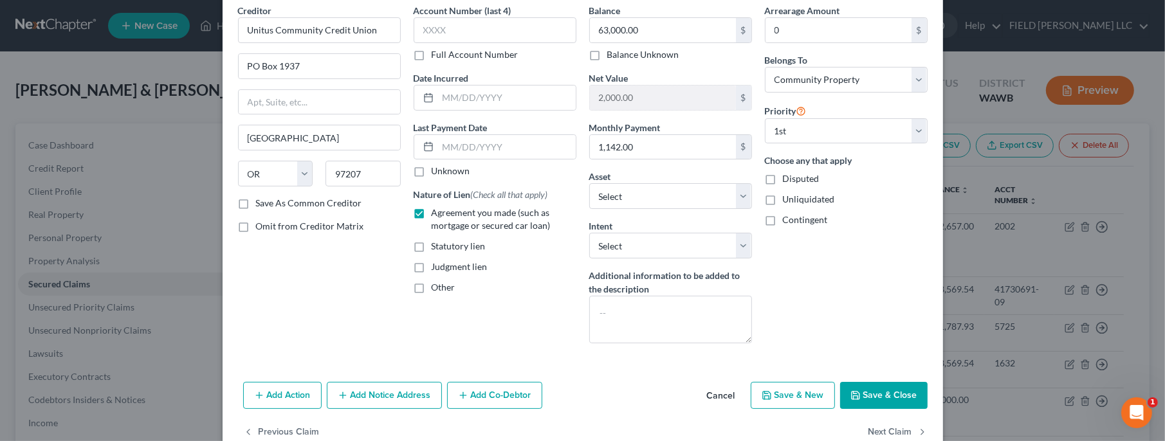
scroll to position [83, 0]
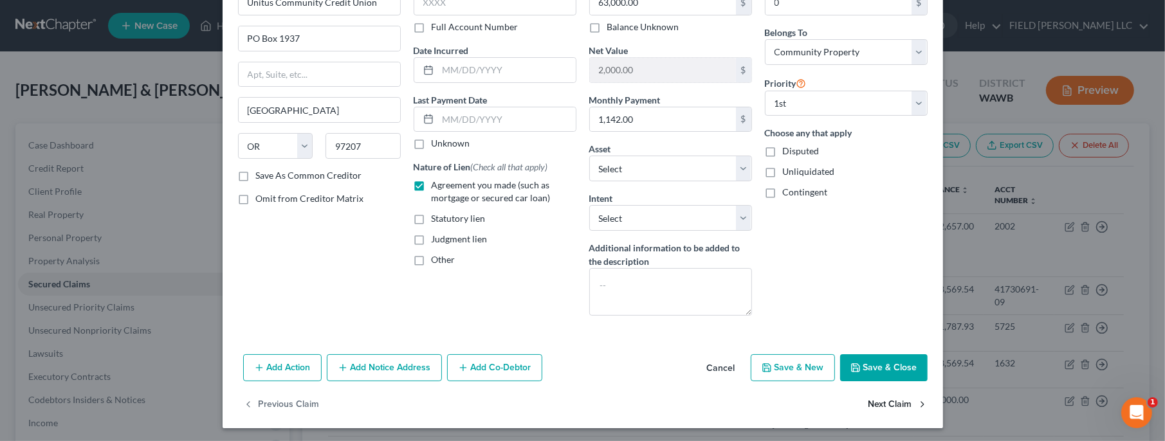
click at [874, 401] on button "Next Claim" at bounding box center [898, 405] width 59 height 27
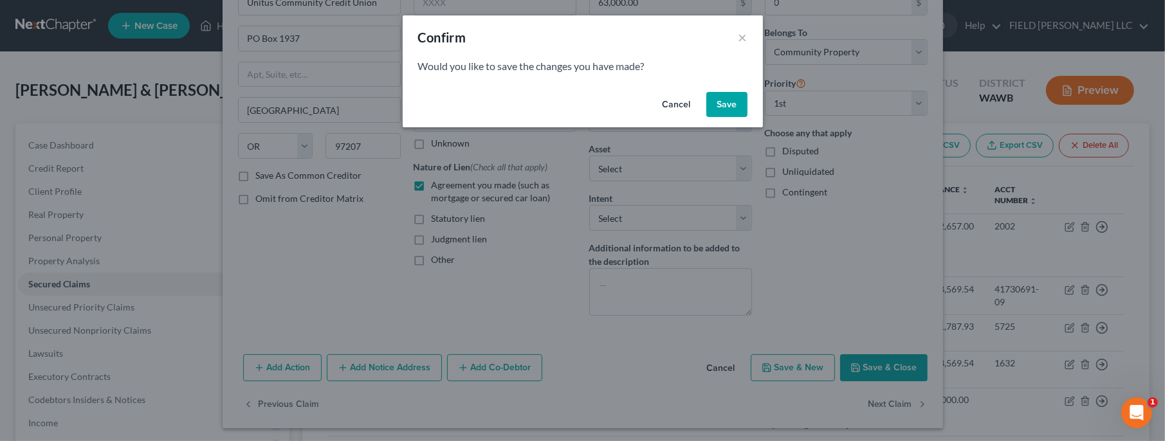
click at [729, 111] on button "Save" at bounding box center [726, 105] width 41 height 26
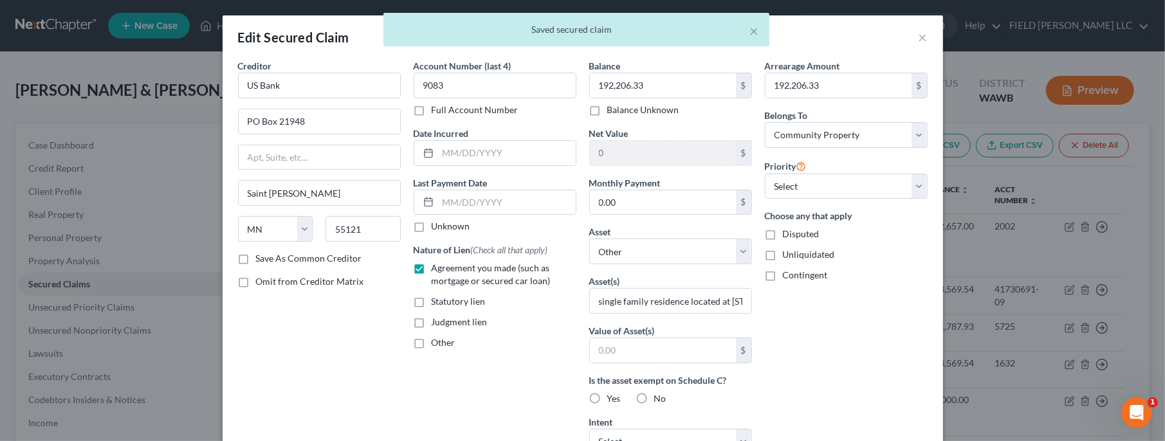
scroll to position [255, 0]
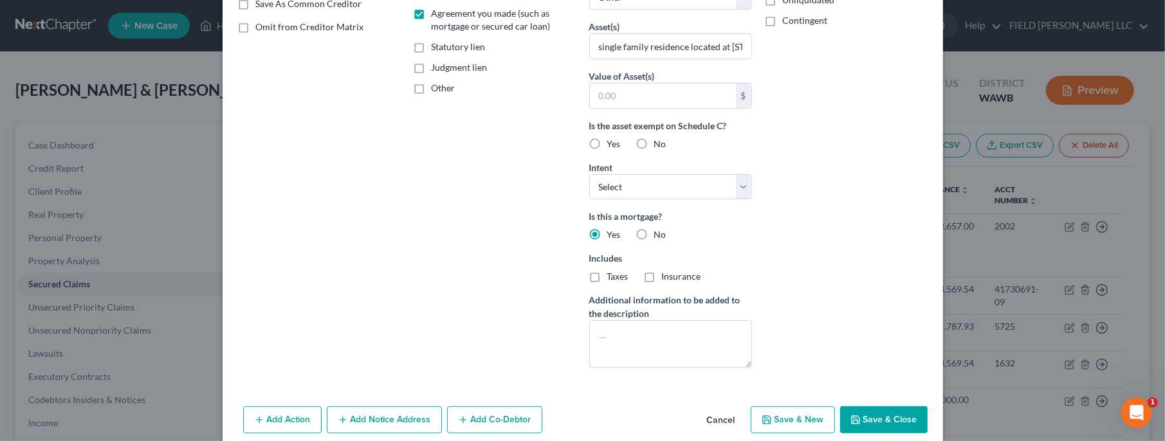
click at [880, 416] on button "Save & Close" at bounding box center [883, 420] width 87 height 27
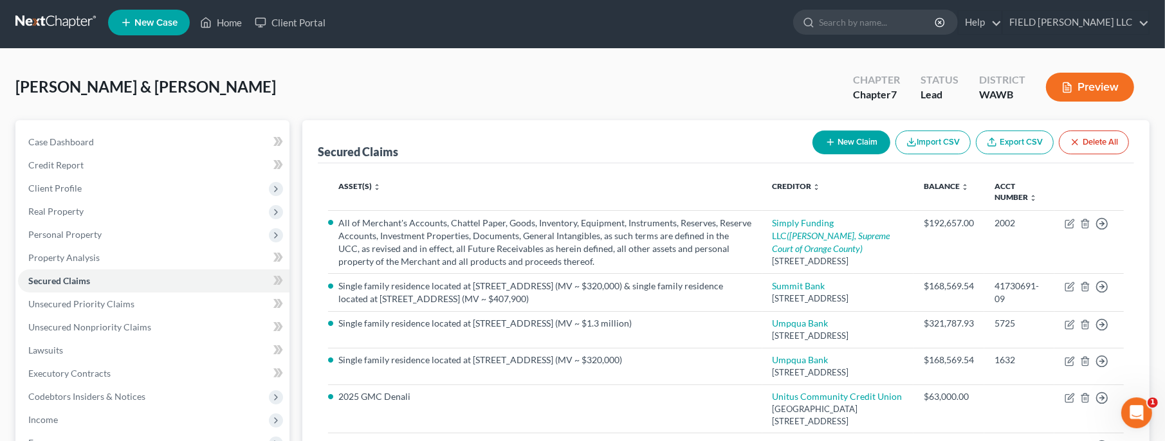
scroll to position [0, 0]
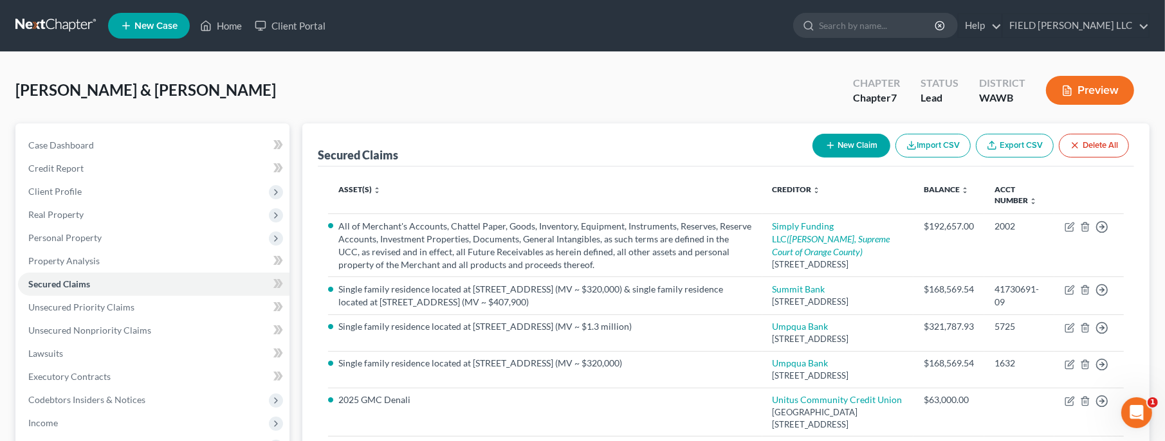
click at [1103, 98] on button "Preview" at bounding box center [1090, 90] width 88 height 29
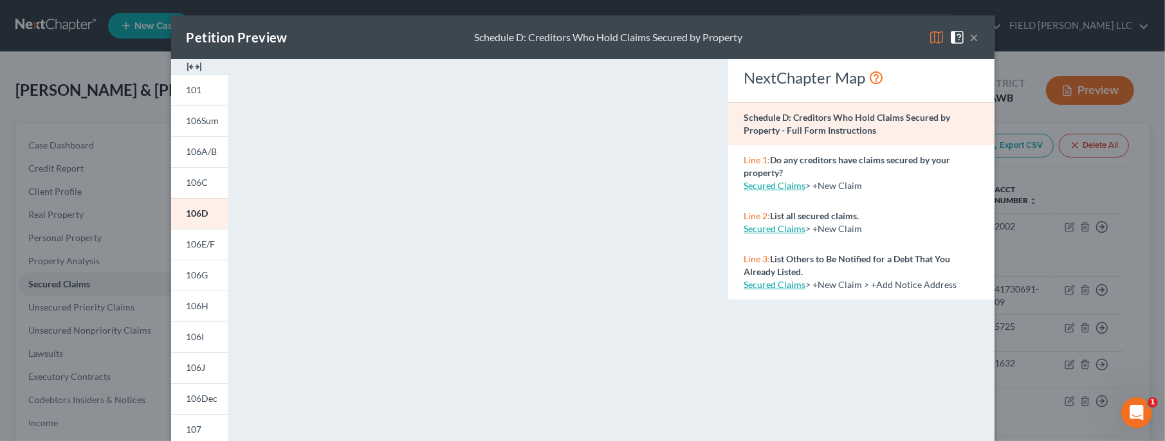
click at [203, 218] on span "106D" at bounding box center [198, 213] width 22 height 11
click at [976, 39] on button "×" at bounding box center [974, 37] width 9 height 15
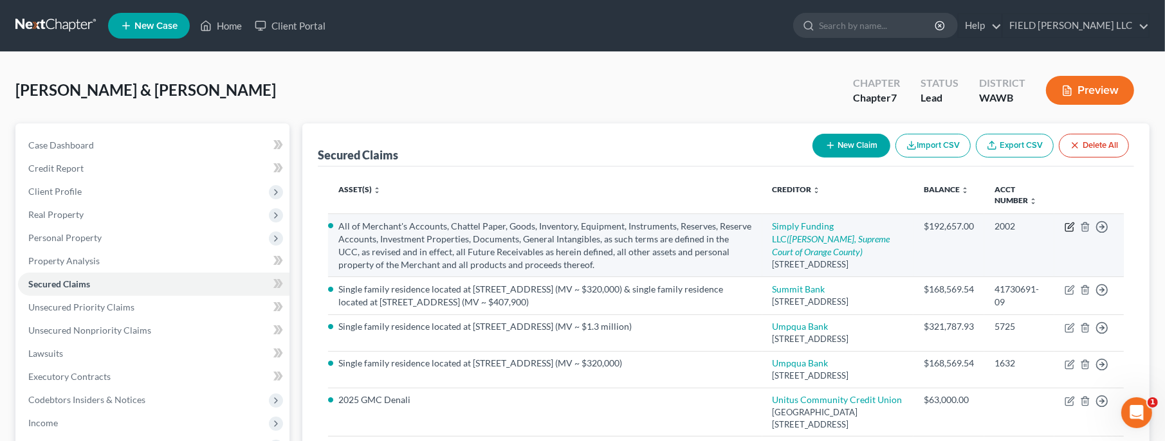
click at [1073, 221] on td "Move to E Move to F Move to G Move to Notice Only" at bounding box center [1088, 245] width 69 height 63
click at [1071, 223] on icon "button" at bounding box center [1070, 227] width 10 height 10
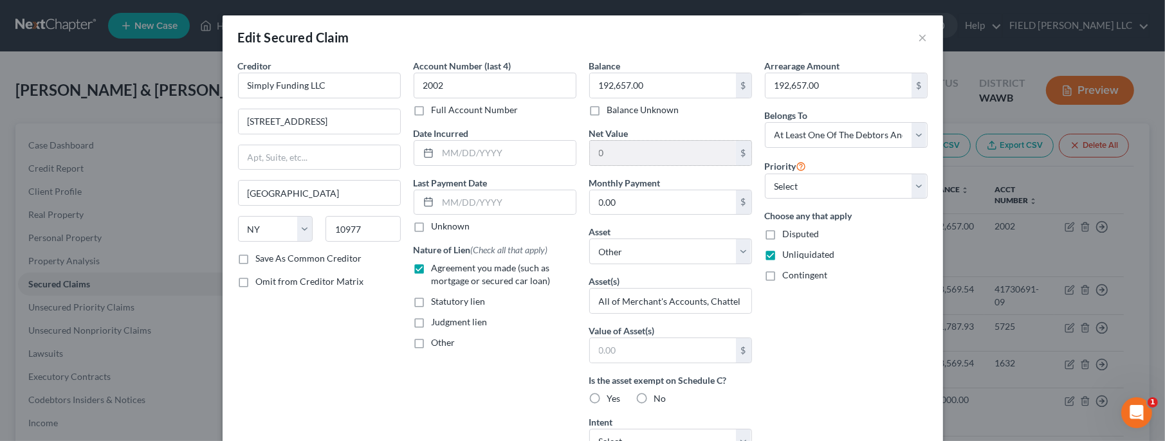
click at [654, 159] on input "0" at bounding box center [663, 153] width 146 height 24
drag, startPoint x: 826, startPoint y: 84, endPoint x: 834, endPoint y: 84, distance: 7.7
click at [834, 84] on input "192,657.00" at bounding box center [839, 85] width 146 height 24
click at [612, 148] on input "0" at bounding box center [663, 153] width 146 height 24
click at [611, 152] on input "0" at bounding box center [663, 153] width 146 height 24
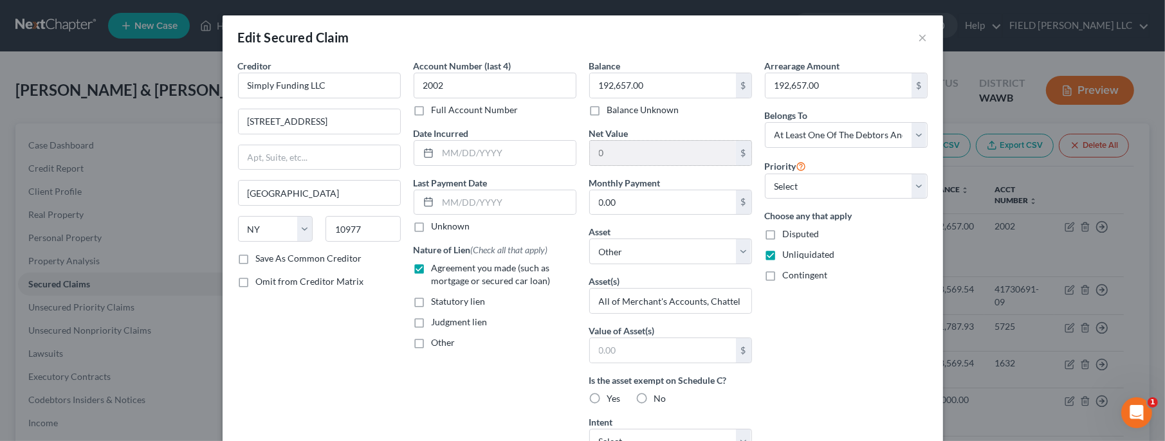
click at [611, 152] on input "0" at bounding box center [663, 153] width 146 height 24
click at [658, 84] on input "192,657.00" at bounding box center [663, 85] width 146 height 24
click at [840, 359] on div "Arrearage Amount 192,657.00 $ Belongs To * Select Debtor 1 Only Debtor 2 Only D…" at bounding box center [847, 346] width 176 height 574
click at [658, 89] on input "text" at bounding box center [663, 85] width 146 height 24
paste input "192,657.00"
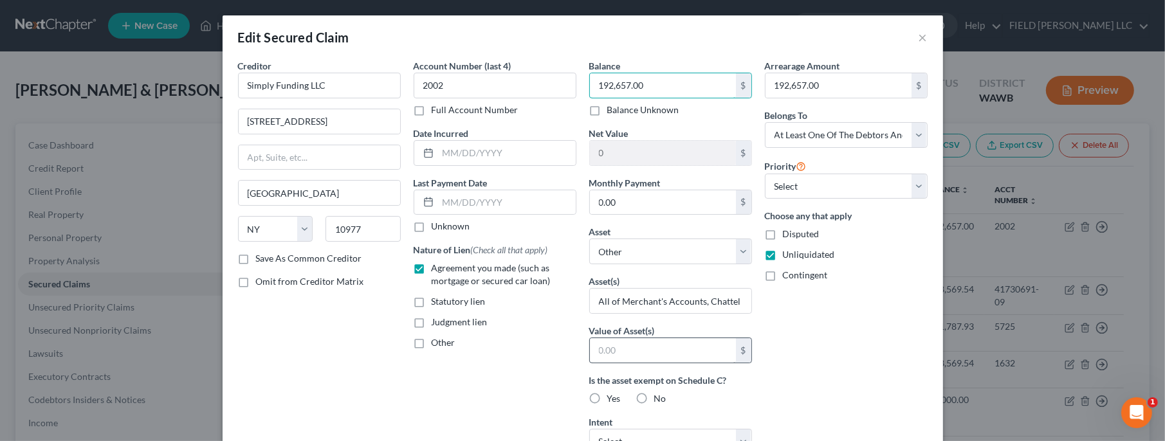
scroll to position [255, 0]
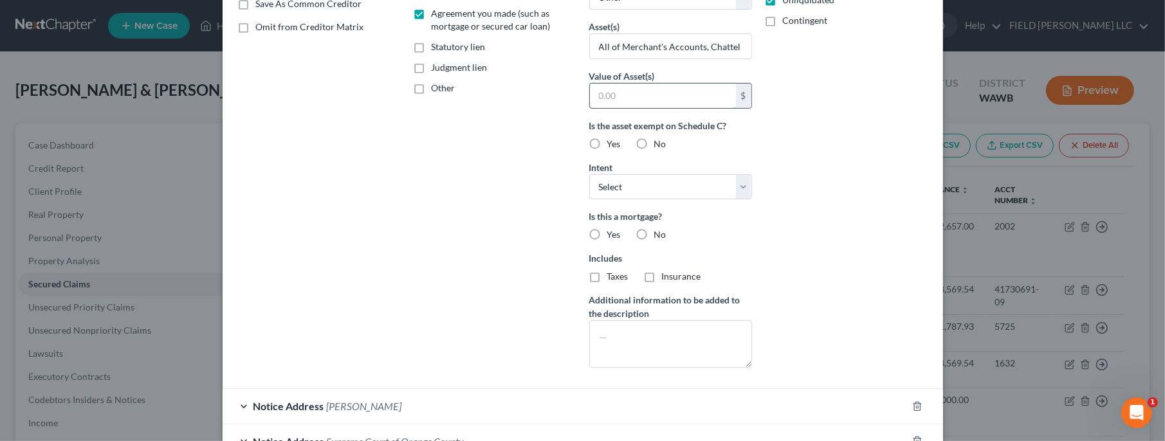
click at [621, 90] on input "text" at bounding box center [663, 96] width 146 height 24
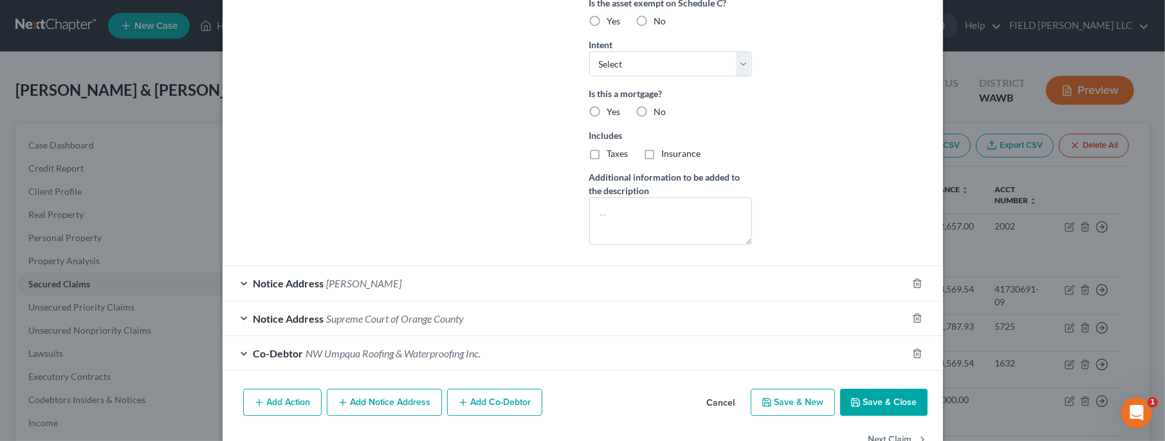
scroll to position [412, 0]
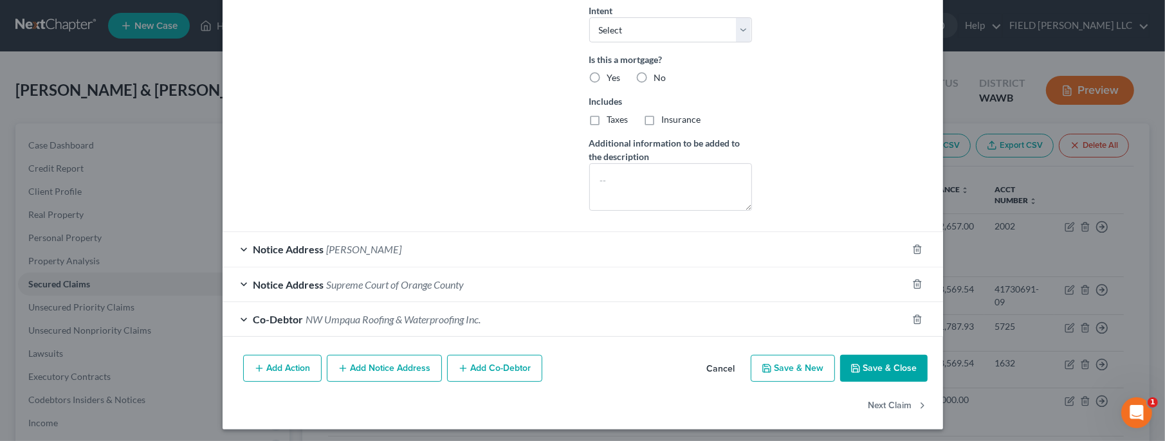
click at [898, 372] on button "Save & Close" at bounding box center [883, 368] width 87 height 27
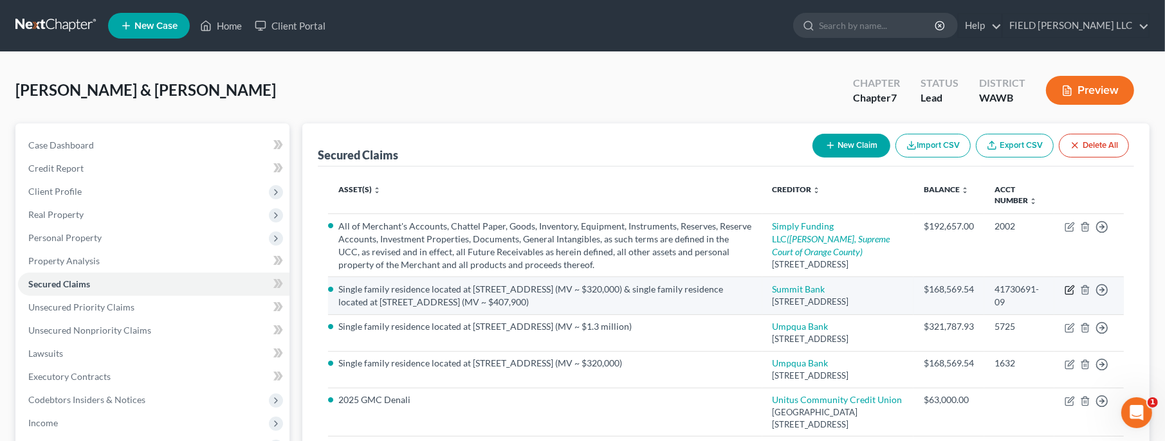
click at [1067, 295] on icon "button" at bounding box center [1069, 291] width 8 height 8
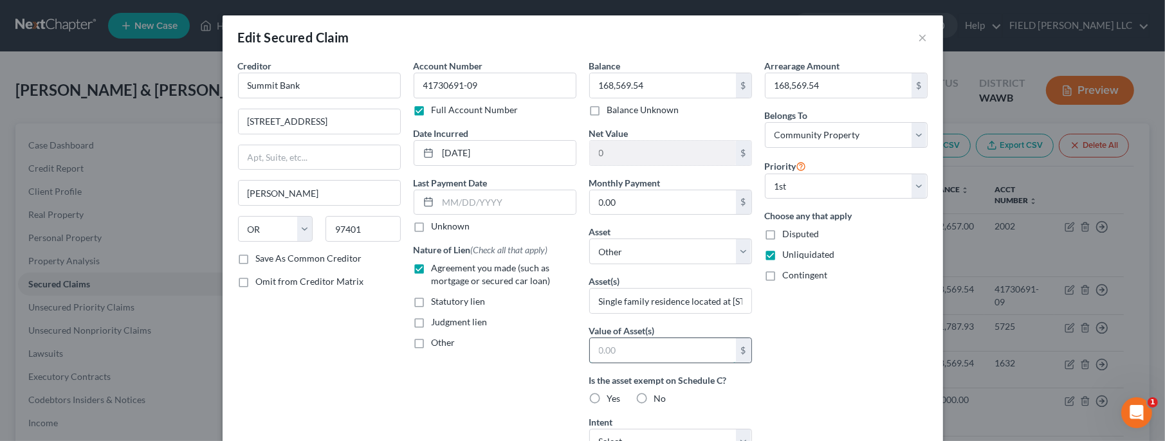
click at [638, 356] on input "text" at bounding box center [663, 350] width 146 height 24
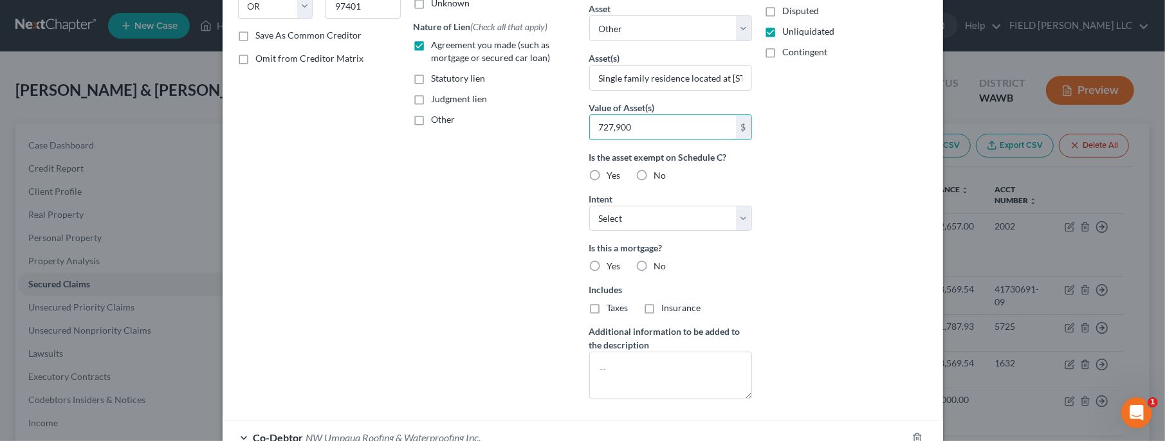
scroll to position [342, 0]
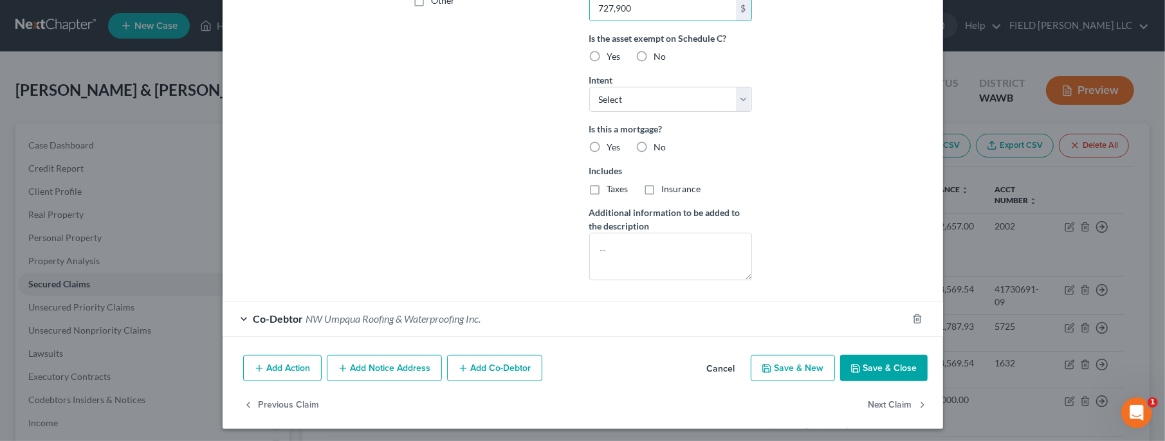
click at [856, 358] on button "Save & Close" at bounding box center [883, 368] width 87 height 27
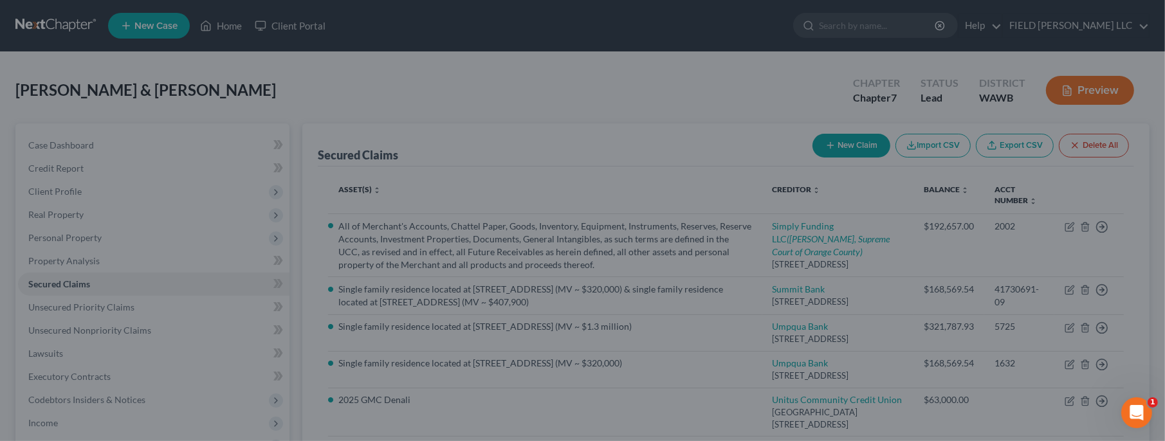
scroll to position [0, 0]
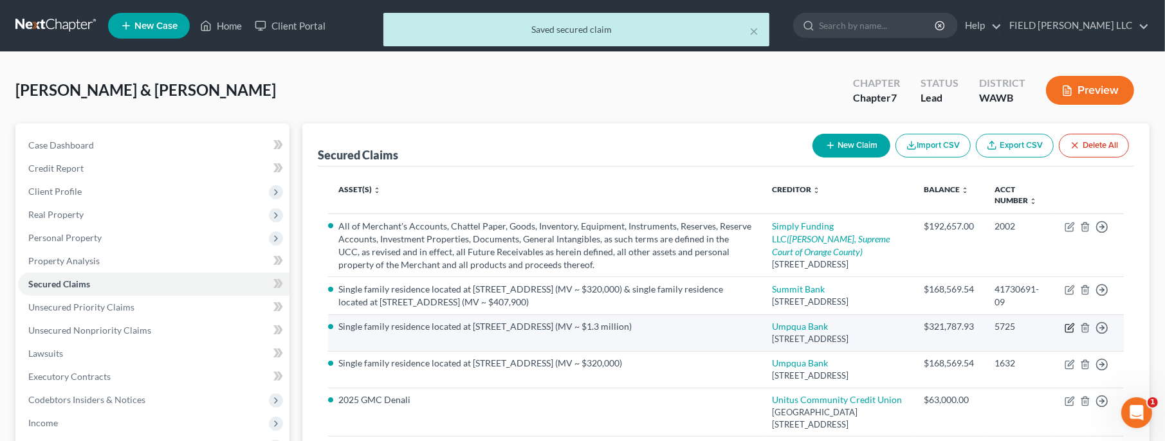
click at [1073, 329] on icon "button" at bounding box center [1071, 327] width 6 height 6
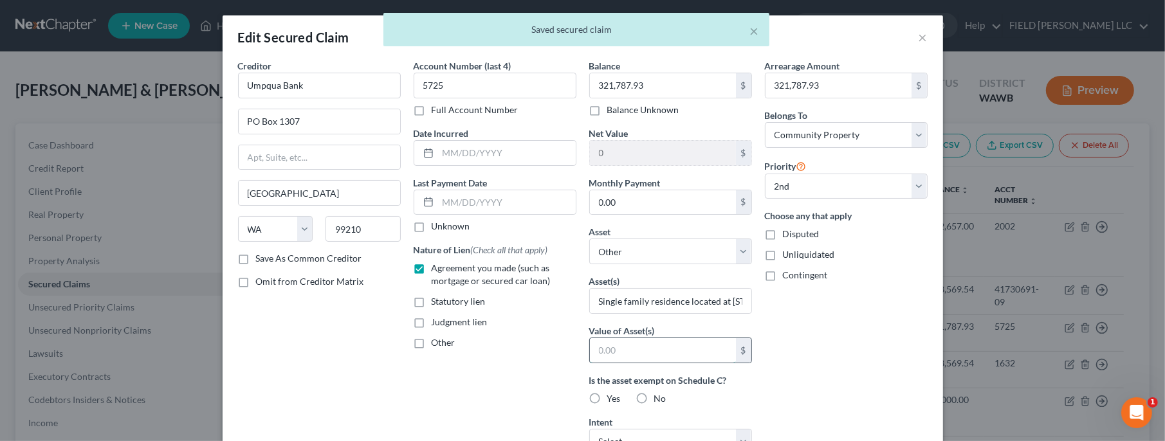
click at [698, 344] on input "text" at bounding box center [663, 350] width 146 height 24
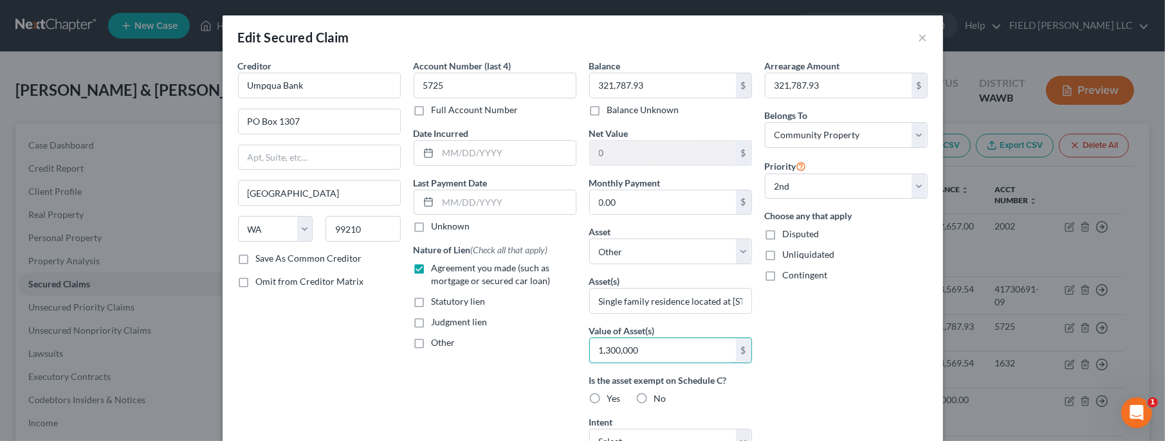
scroll to position [307, 0]
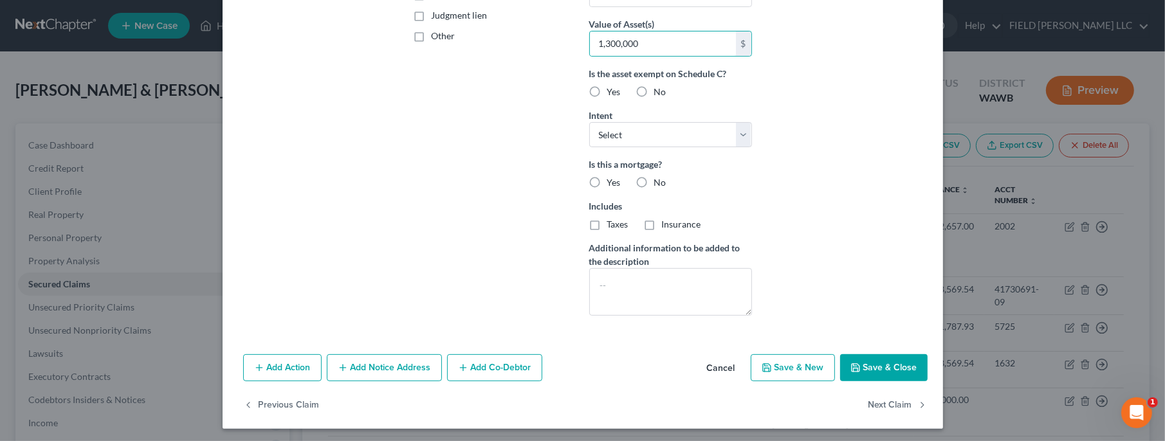
click at [887, 364] on button "Save & Close" at bounding box center [883, 367] width 87 height 27
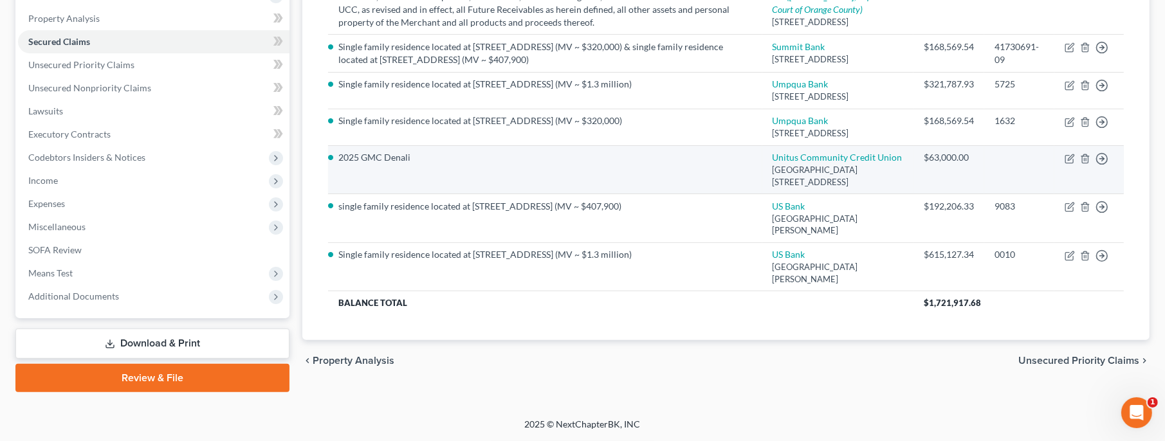
scroll to position [0, 0]
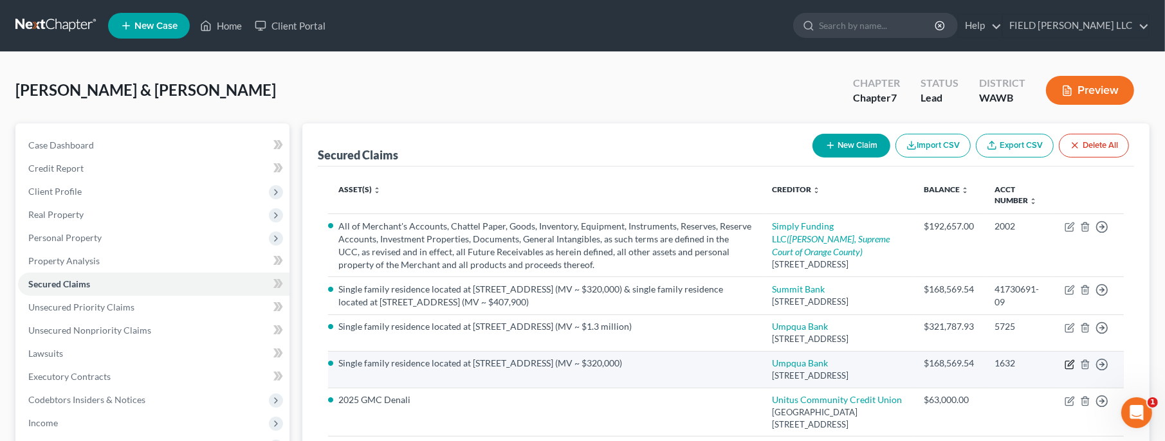
click at [1068, 370] on icon "button" at bounding box center [1070, 365] width 10 height 10
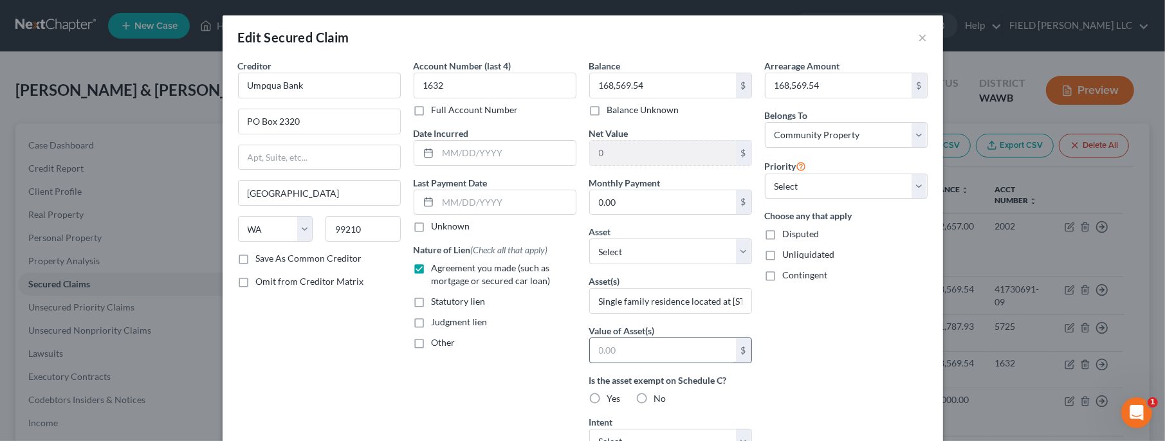
click at [679, 354] on input "text" at bounding box center [663, 350] width 146 height 24
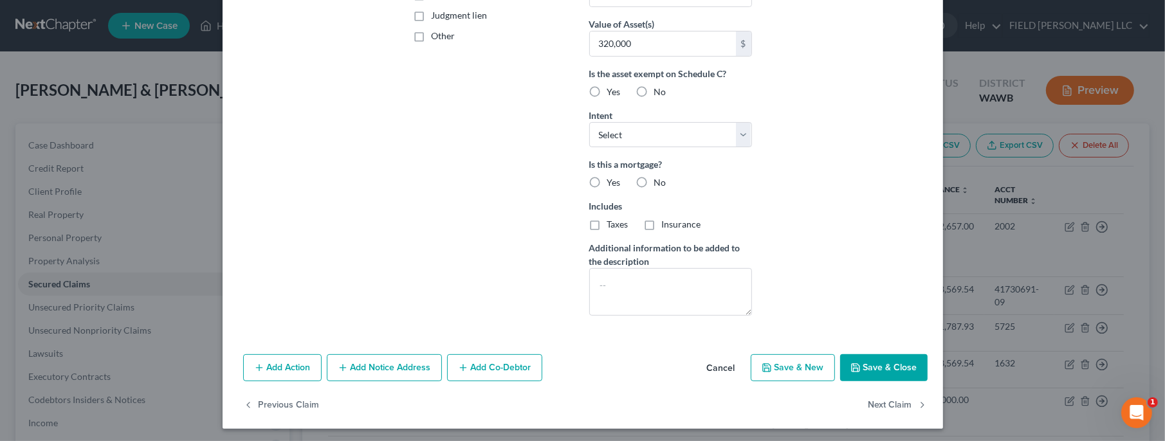
click at [883, 375] on button "Save & Close" at bounding box center [883, 367] width 87 height 27
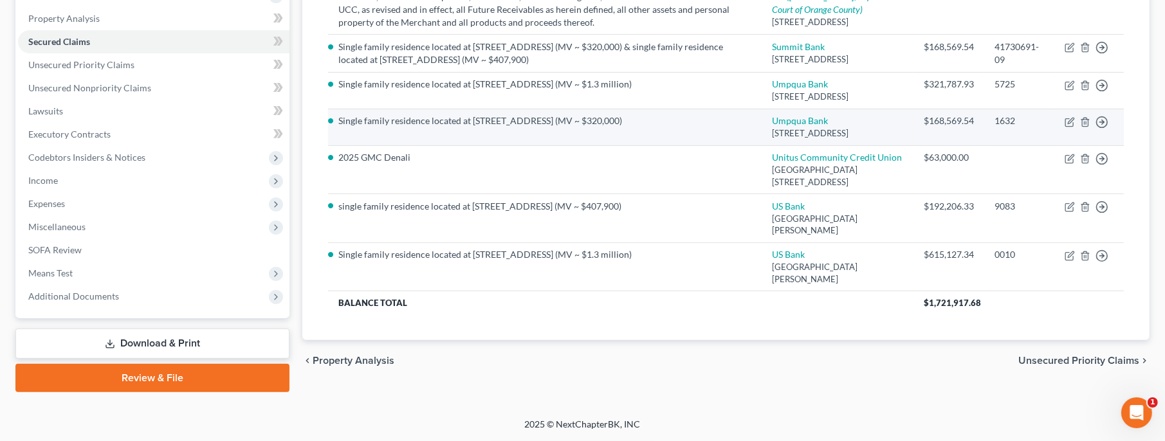
scroll to position [288, 0]
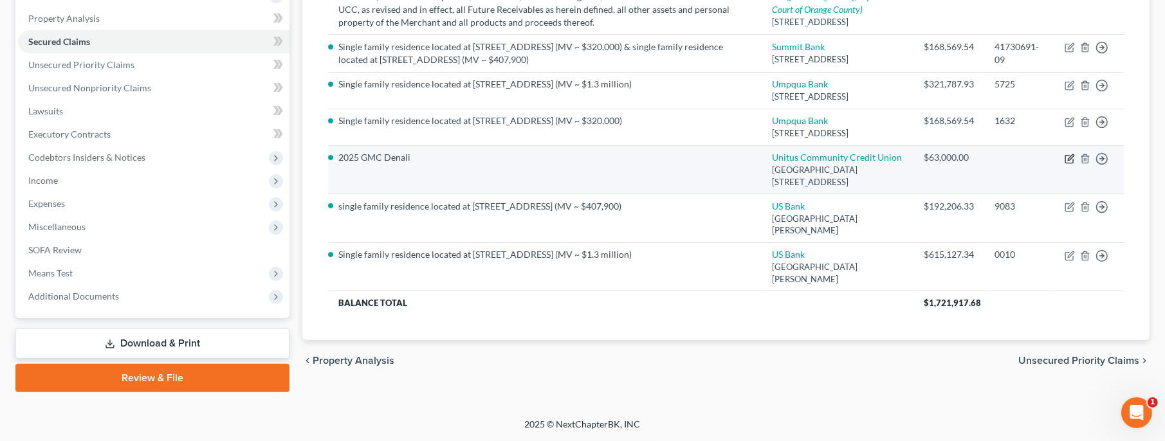
click at [1069, 160] on icon "button" at bounding box center [1070, 159] width 10 height 10
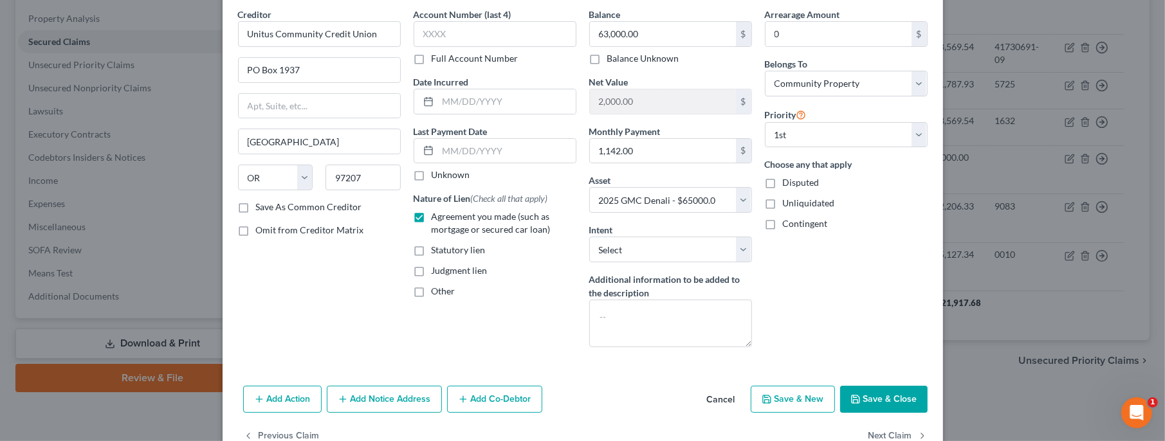
scroll to position [83, 0]
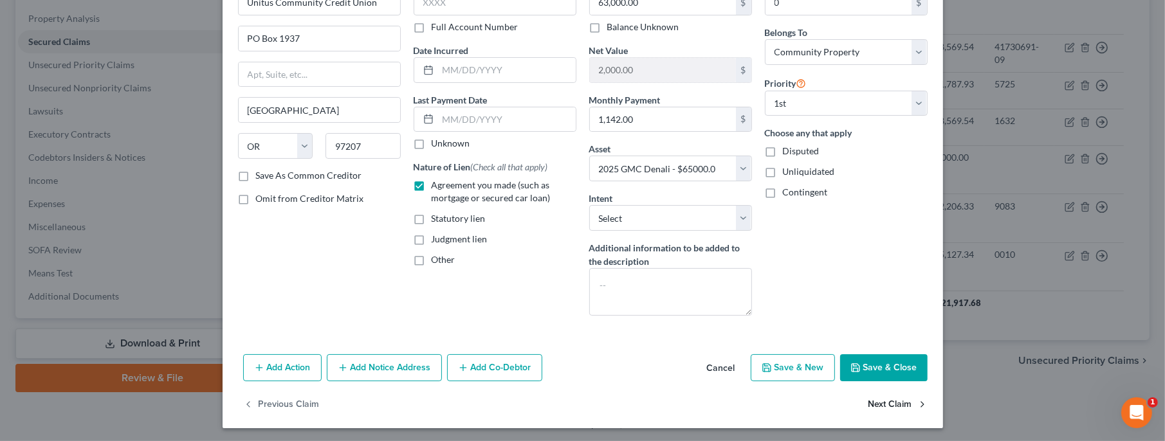
click at [897, 401] on button "Next Claim" at bounding box center [898, 405] width 59 height 27
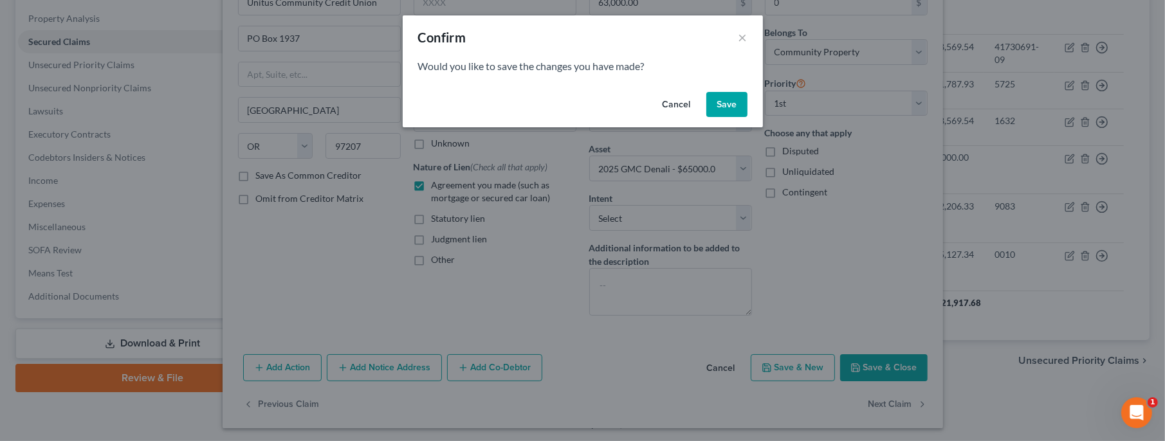
click at [719, 104] on button "Save" at bounding box center [726, 105] width 41 height 26
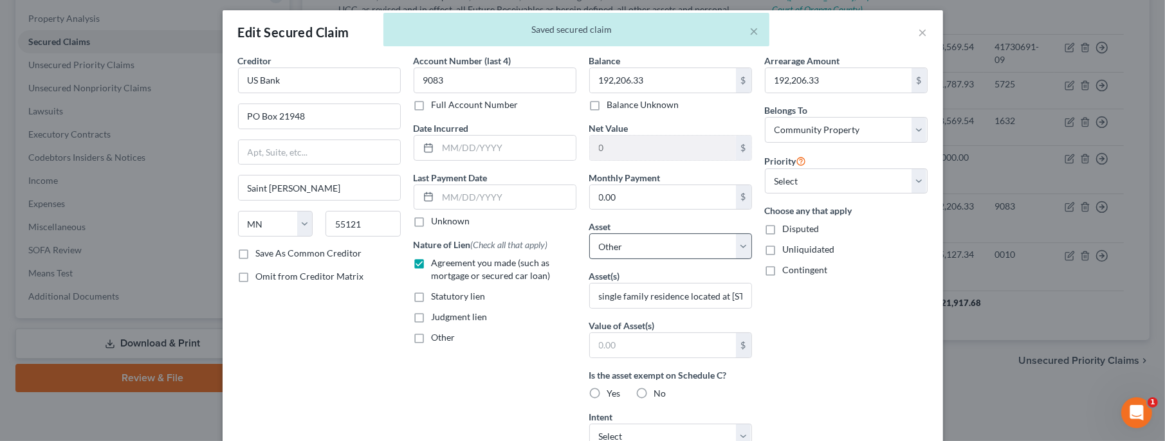
scroll to position [0, 0]
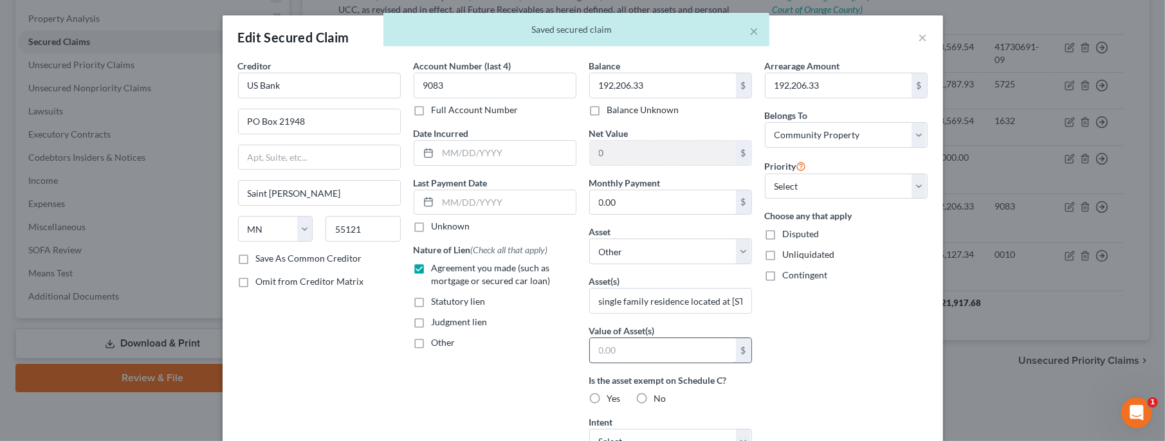
click at [632, 349] on input "text" at bounding box center [663, 350] width 146 height 24
click at [701, 299] on input "single family residence located at [STREET_ADDRESS] (MV ~ $407,900)" at bounding box center [670, 301] width 161 height 24
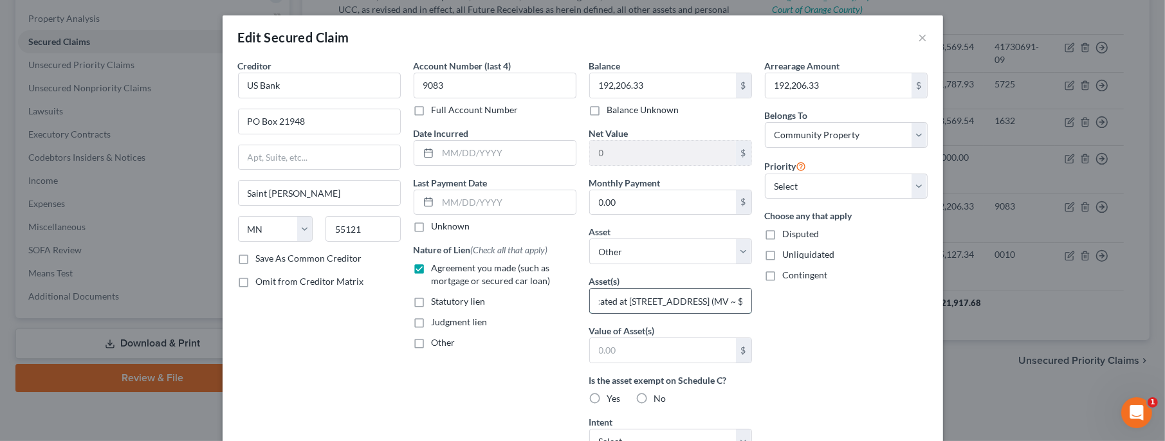
scroll to position [0, 176]
drag, startPoint x: 701, startPoint y: 299, endPoint x: 799, endPoint y: 290, distance: 98.8
click at [751, 290] on input "single family residence located at [STREET_ADDRESS] (MV ~ $407,900)" at bounding box center [670, 301] width 161 height 24
click at [664, 351] on input "text" at bounding box center [663, 350] width 146 height 24
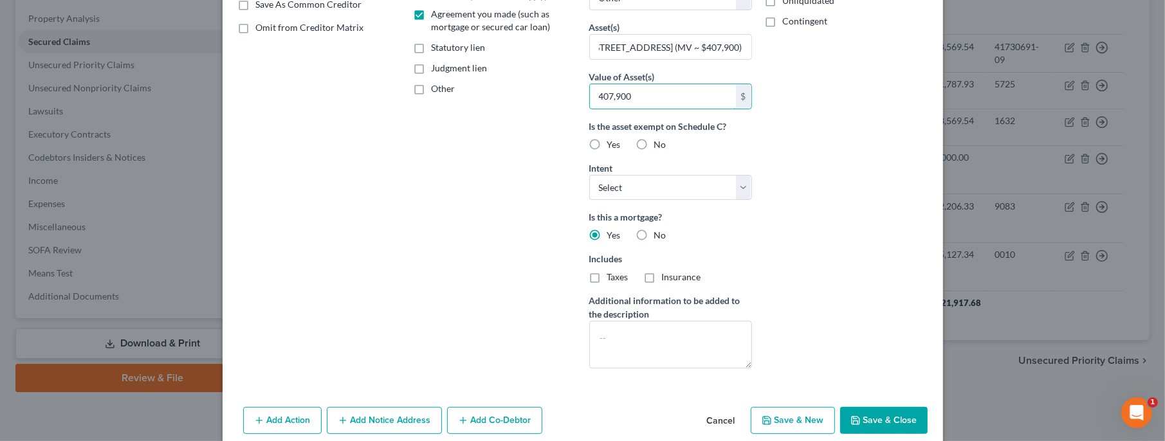
scroll to position [255, 0]
click at [879, 413] on button "Save & Close" at bounding box center [883, 420] width 87 height 27
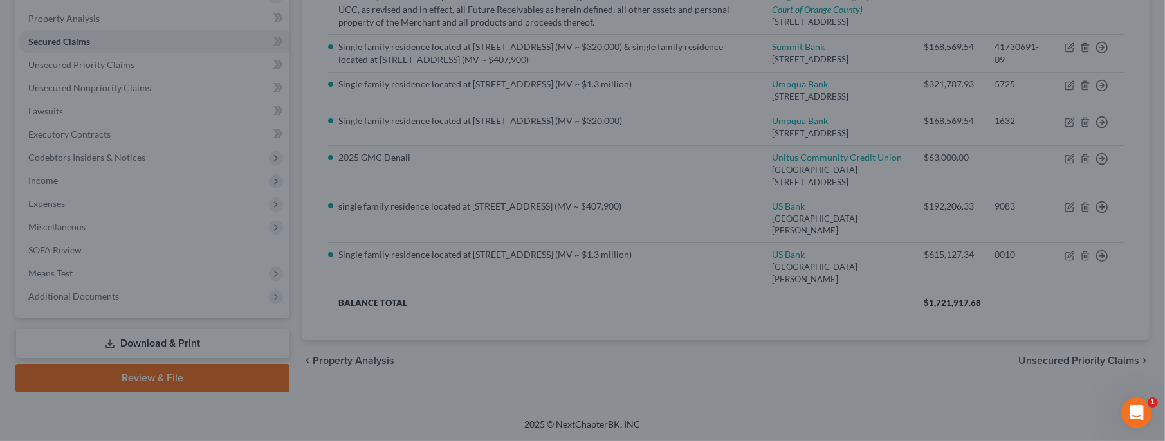
scroll to position [167, 0]
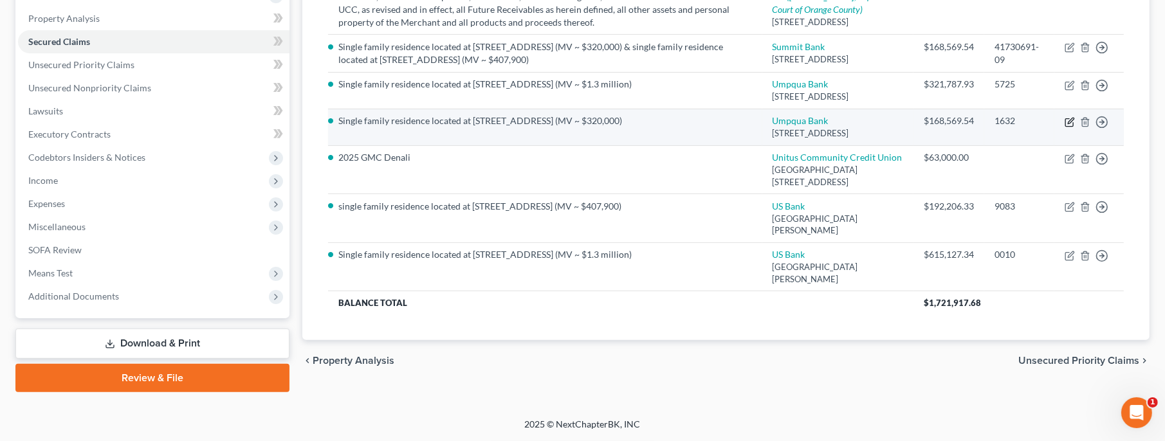
click at [1073, 117] on icon "button" at bounding box center [1070, 122] width 10 height 10
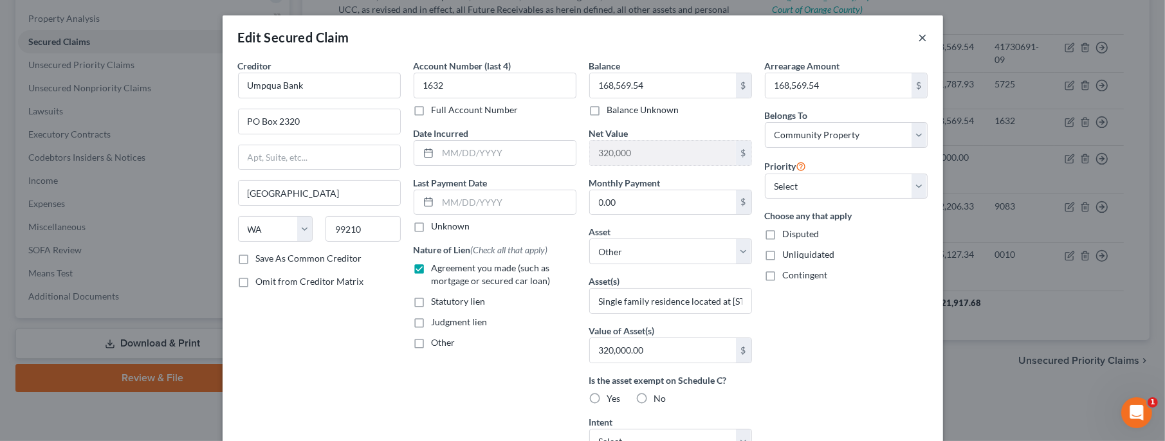
click at [920, 42] on button "×" at bounding box center [923, 37] width 9 height 15
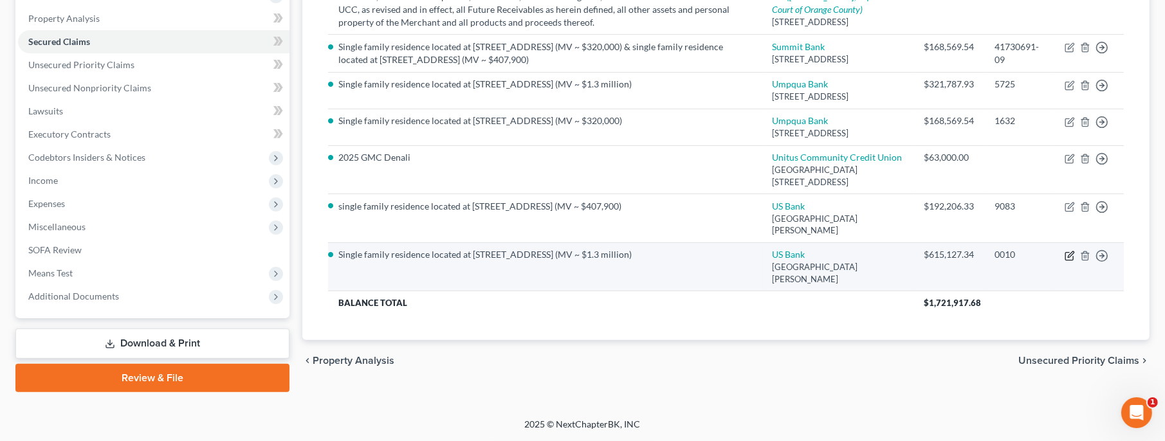
click at [1071, 261] on icon "button" at bounding box center [1069, 257] width 8 height 8
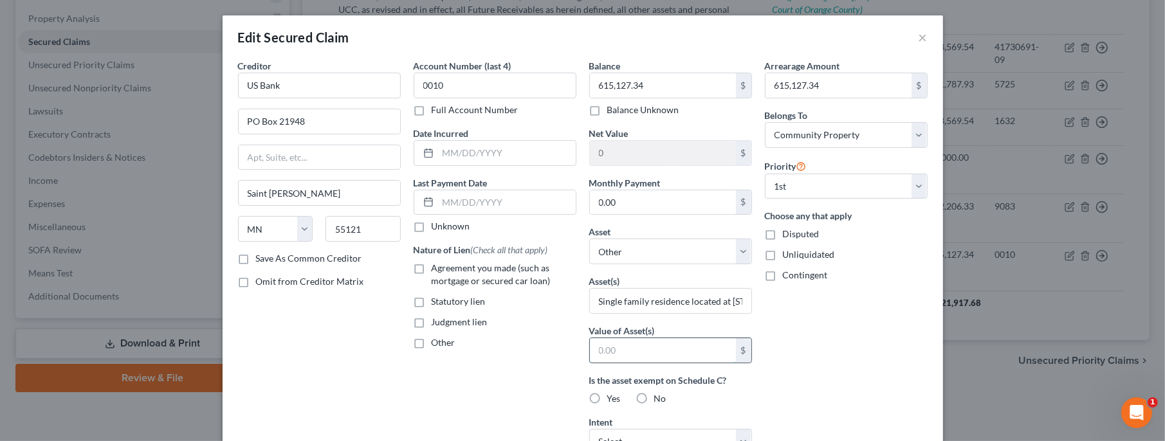
click at [686, 356] on input "text" at bounding box center [663, 350] width 146 height 24
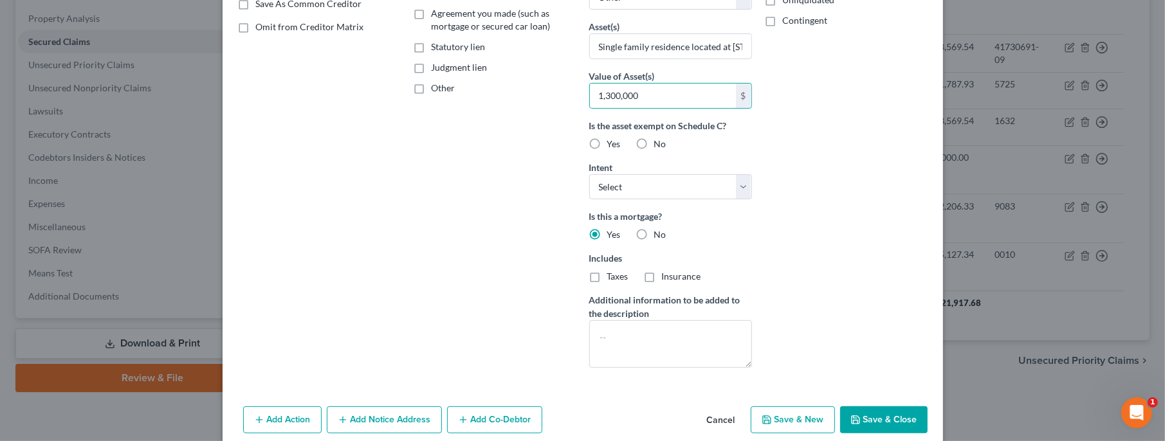
click at [897, 415] on button "Save & Close" at bounding box center [883, 420] width 87 height 27
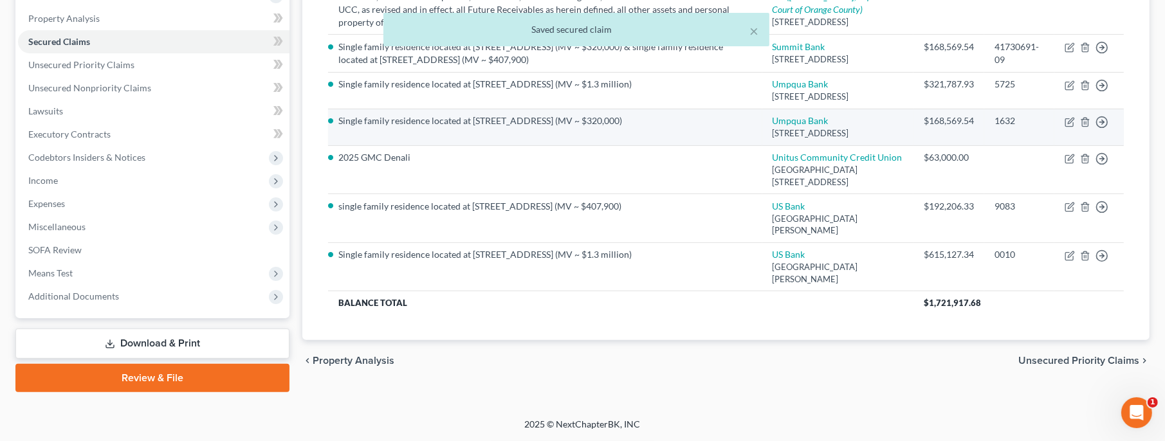
scroll to position [0, 0]
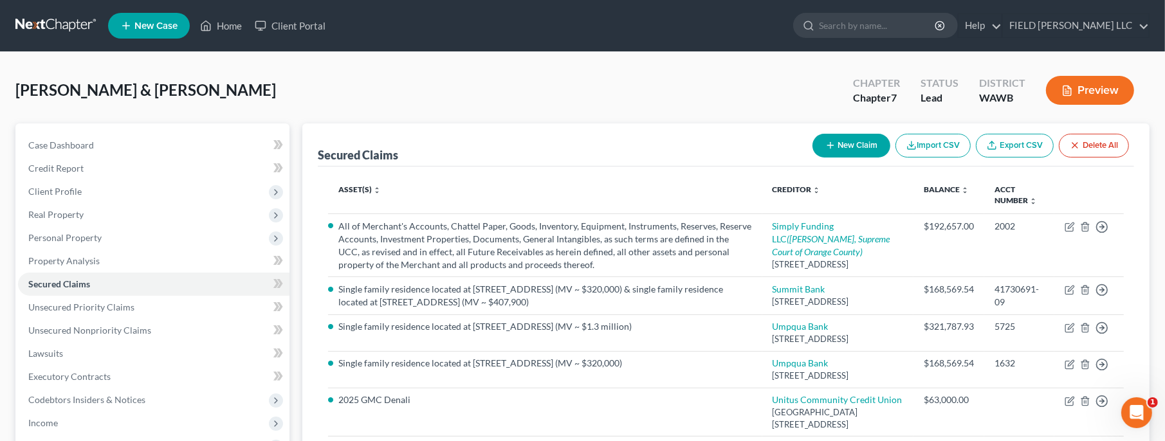
click at [1080, 91] on button "Preview" at bounding box center [1090, 90] width 88 height 29
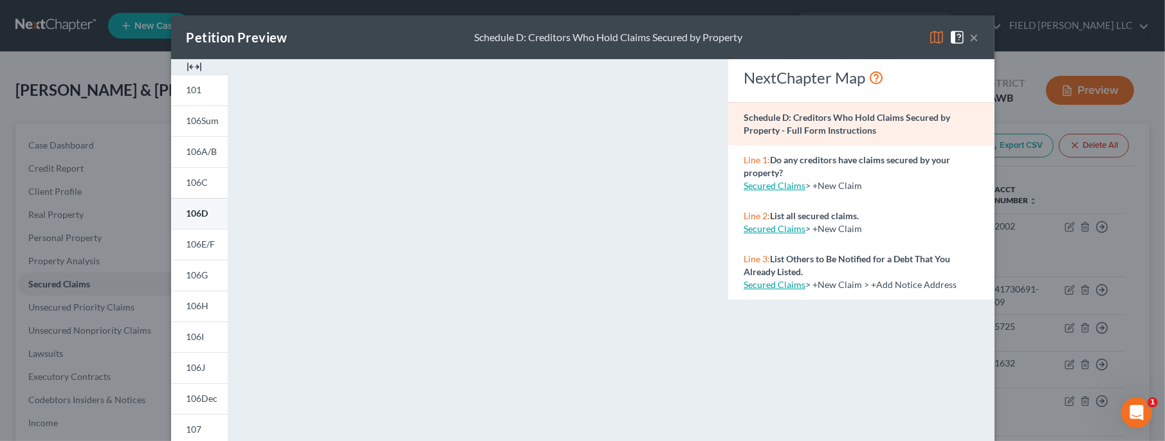
click at [198, 216] on span "106D" at bounding box center [198, 213] width 22 height 11
click at [975, 37] on button "×" at bounding box center [974, 37] width 9 height 15
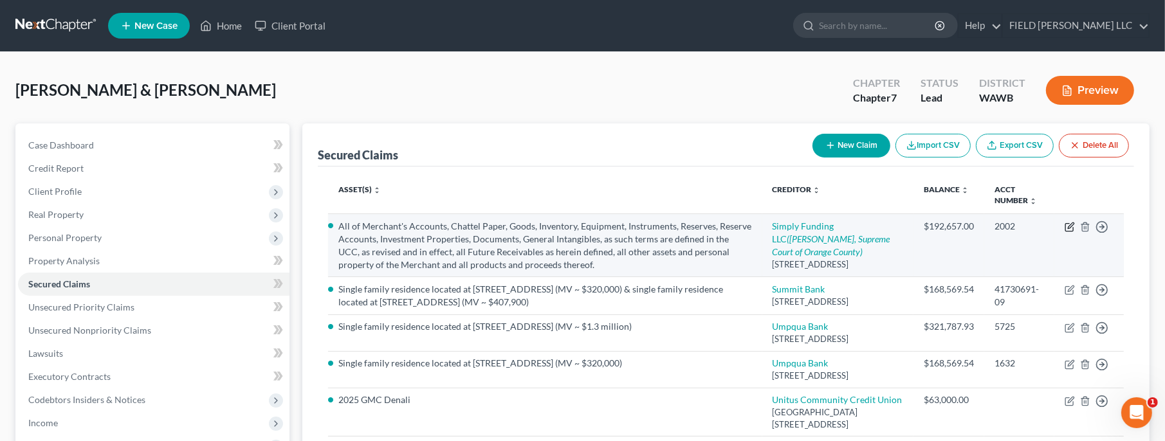
click at [1069, 230] on icon "button" at bounding box center [1069, 228] width 8 height 8
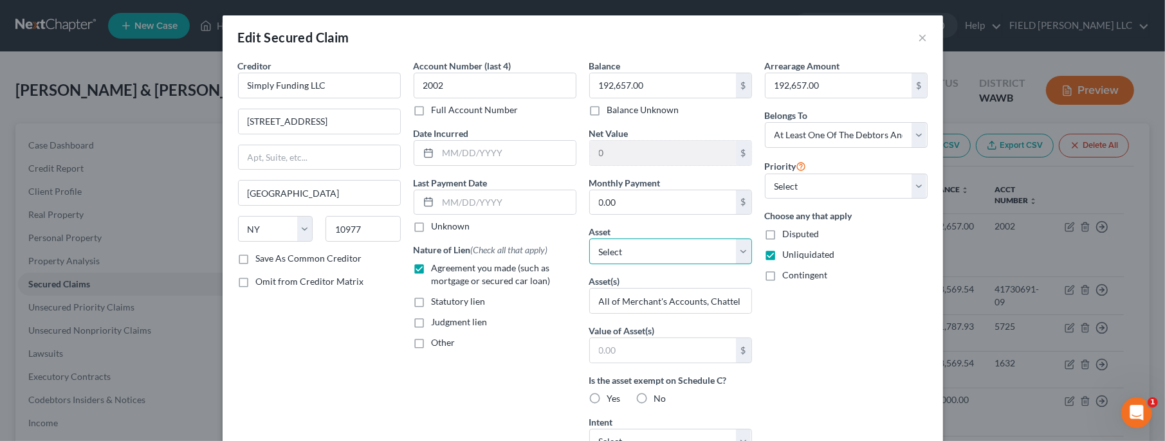
click at [589, 239] on select "Select Other Multiple Assets 17808 SE 161st Ct - $1300000.0 2017 Toyota Highlan…" at bounding box center [670, 252] width 163 height 26
click at [648, 352] on input "text" at bounding box center [663, 350] width 146 height 24
click at [742, 348] on div "$" at bounding box center [743, 350] width 15 height 24
click at [681, 344] on input "text" at bounding box center [663, 350] width 146 height 24
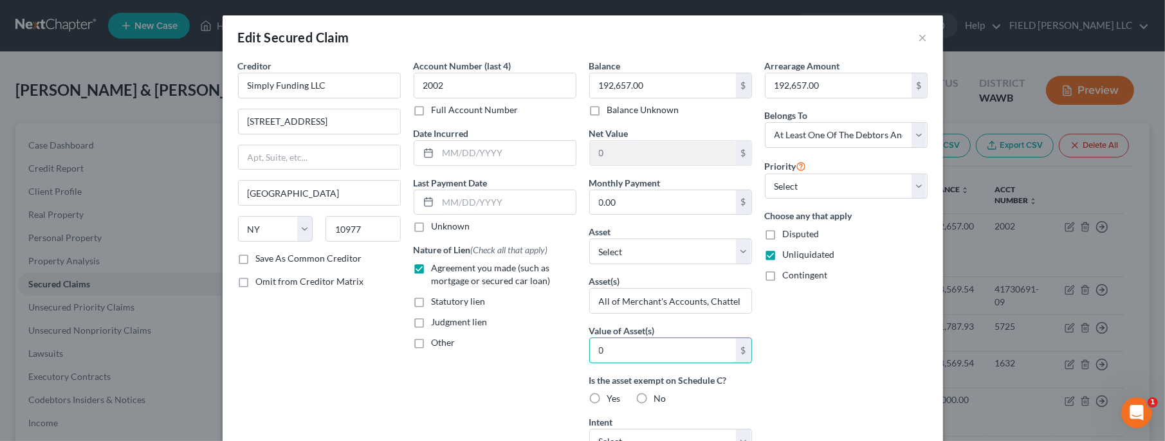
scroll to position [255, 0]
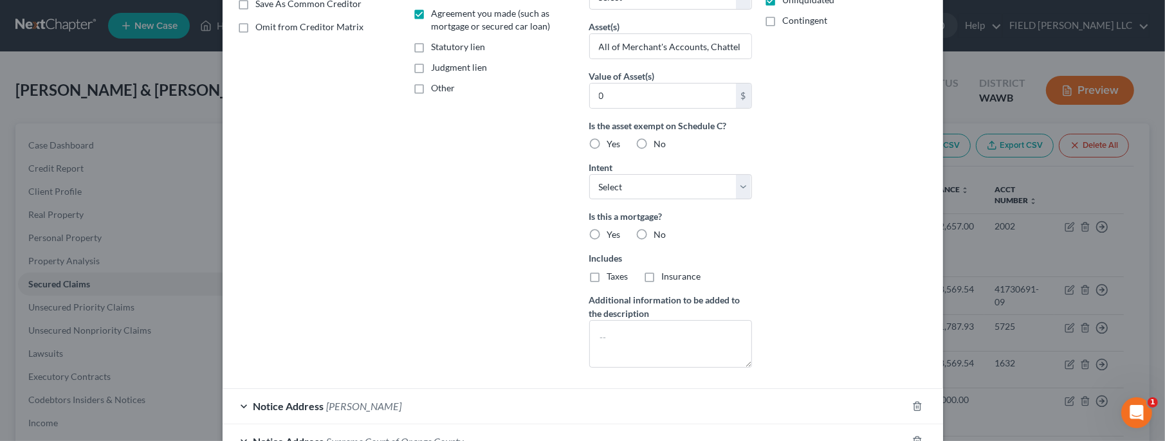
click at [654, 233] on label "No" at bounding box center [660, 234] width 12 height 13
click at [659, 233] on input "No" at bounding box center [663, 232] width 8 height 8
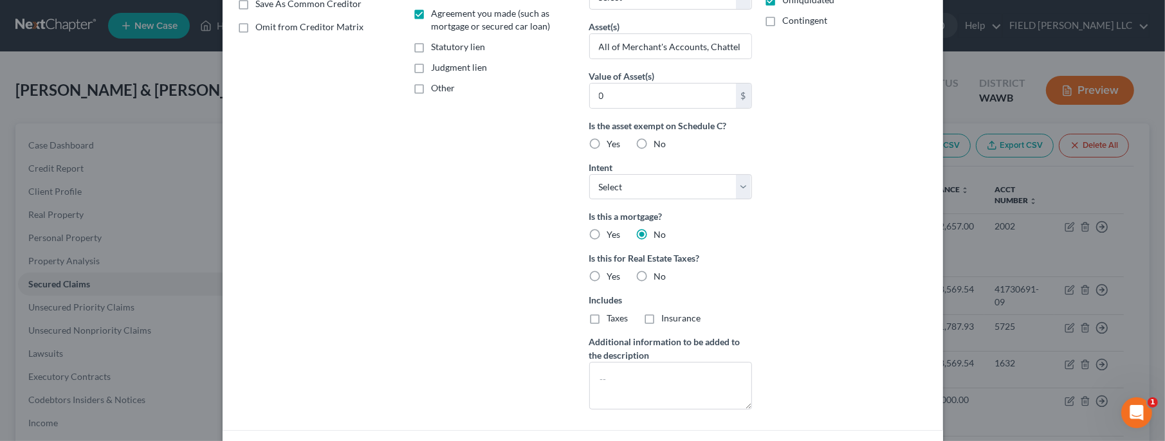
click at [654, 275] on label "No" at bounding box center [660, 276] width 12 height 13
click at [659, 275] on input "No" at bounding box center [663, 274] width 8 height 8
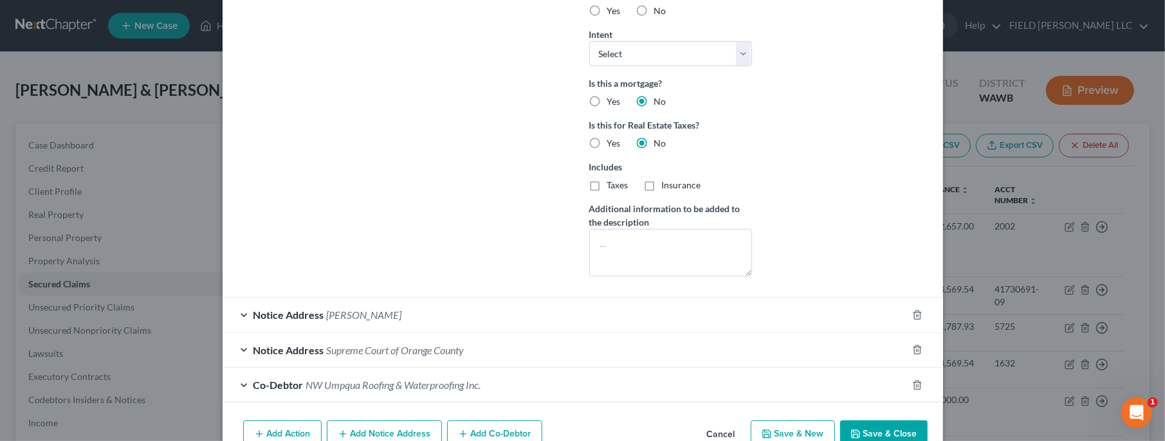
scroll to position [454, 0]
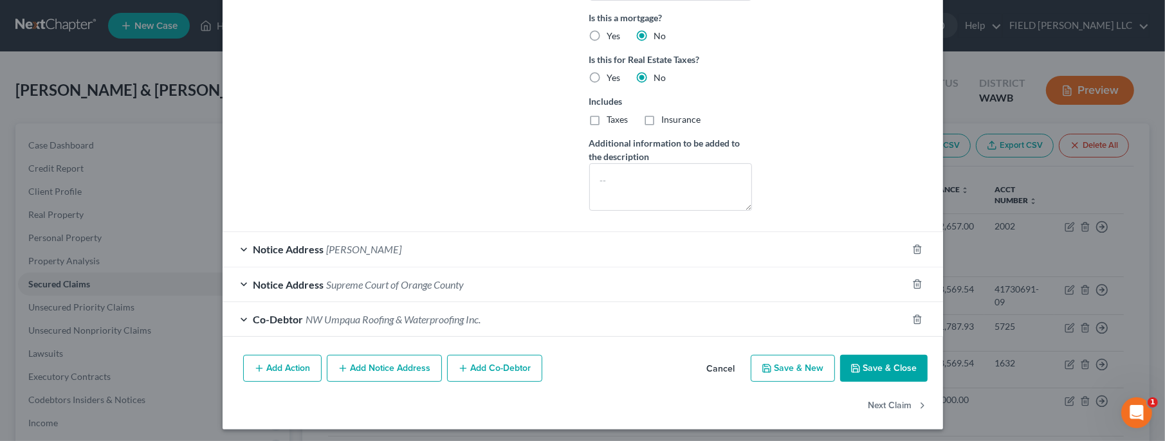
click at [890, 369] on button "Save & Close" at bounding box center [883, 368] width 87 height 27
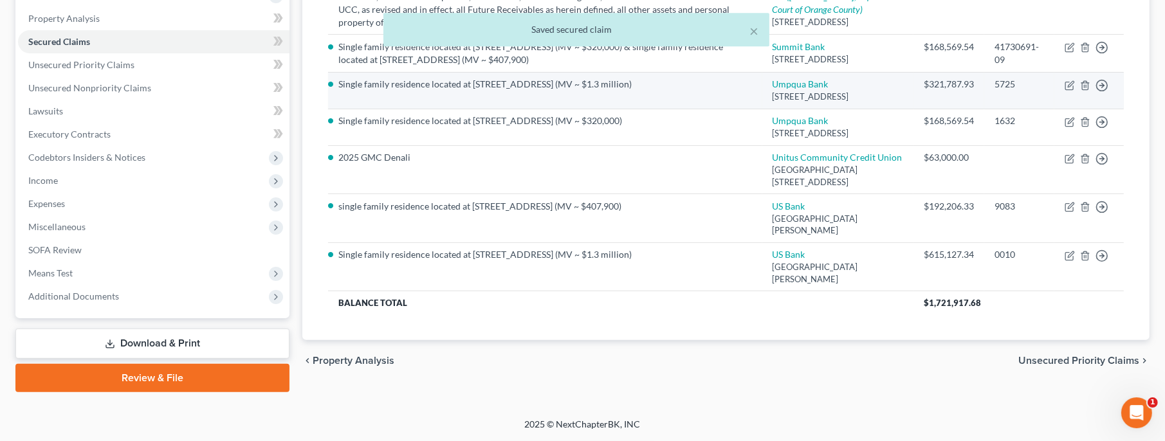
scroll to position [288, 0]
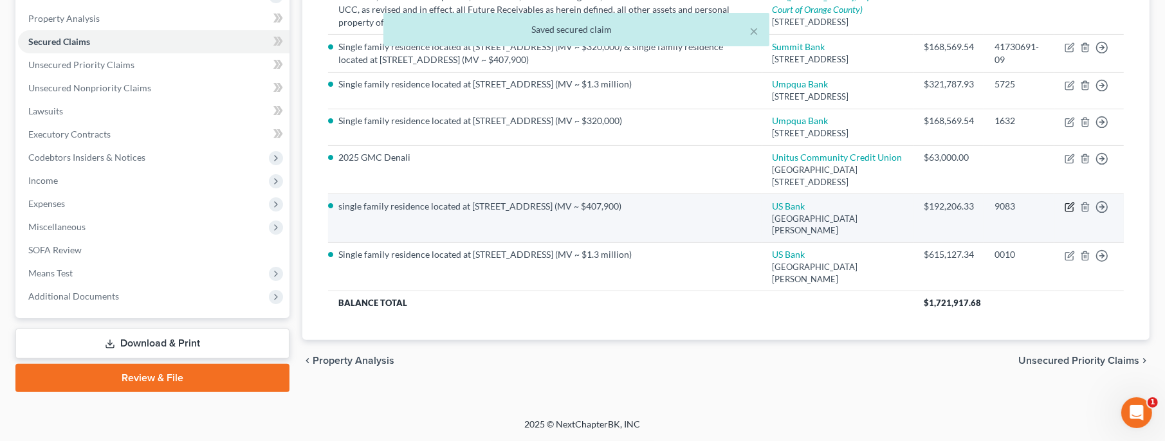
click at [1067, 212] on icon "button" at bounding box center [1070, 207] width 10 height 10
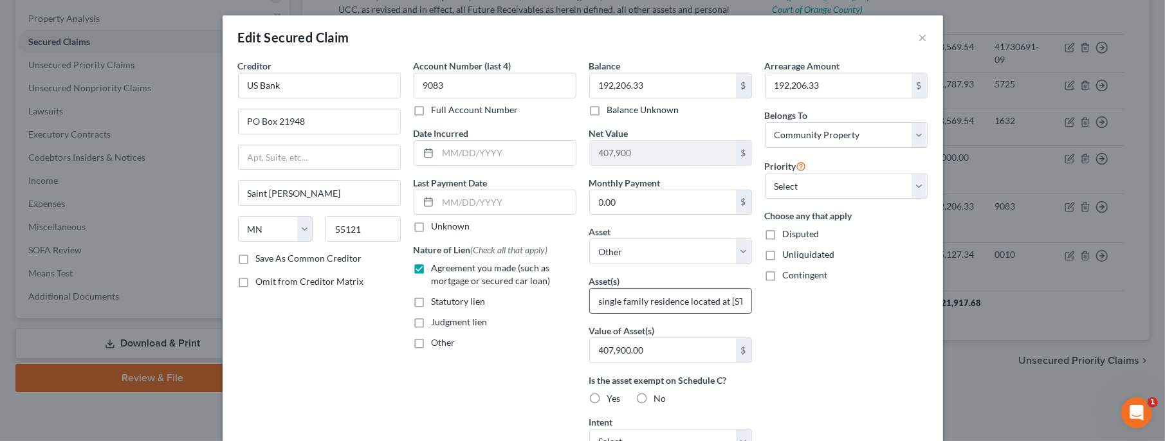
click at [602, 299] on input "single family residence located at [STREET_ADDRESS] (MV ~ $407,900)" at bounding box center [670, 301] width 161 height 24
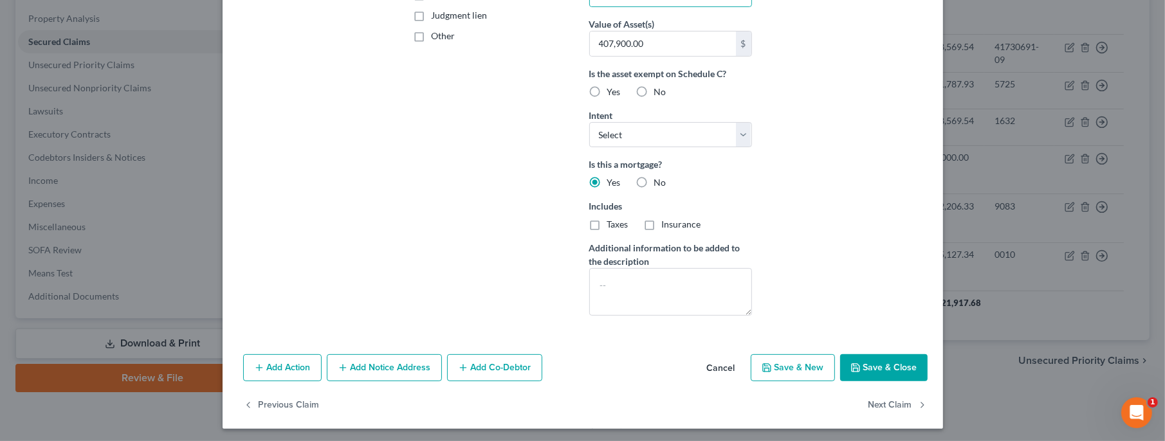
click at [874, 358] on button "Save & Close" at bounding box center [883, 367] width 87 height 27
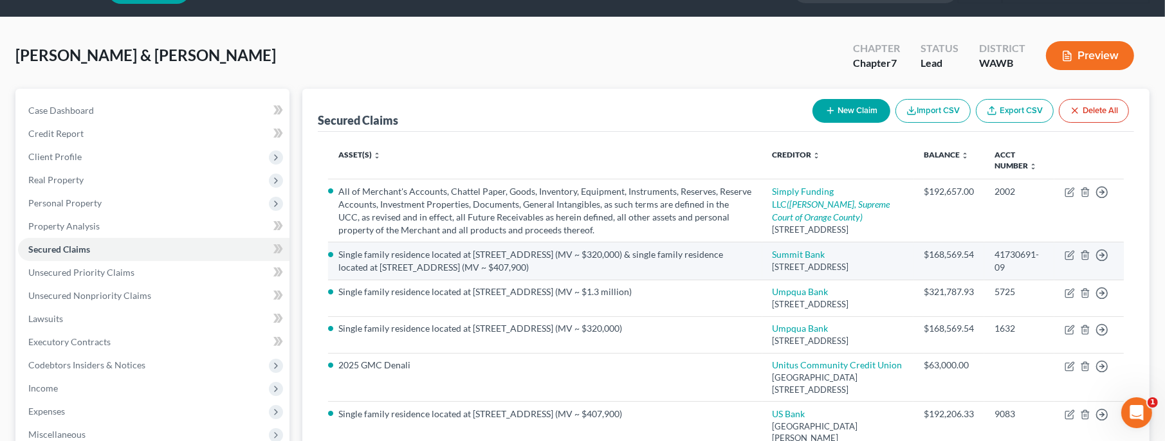
scroll to position [0, 0]
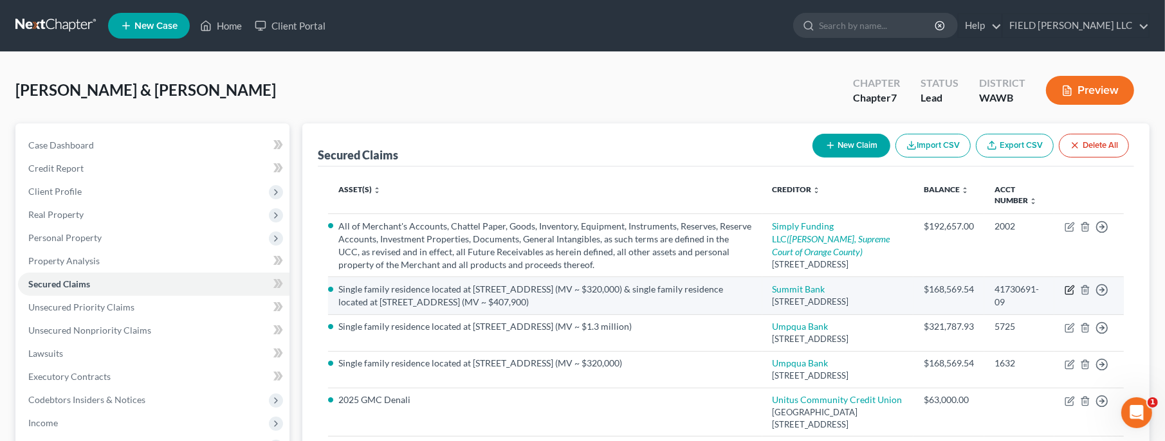
click at [1071, 292] on icon "button" at bounding box center [1071, 289] width 6 height 6
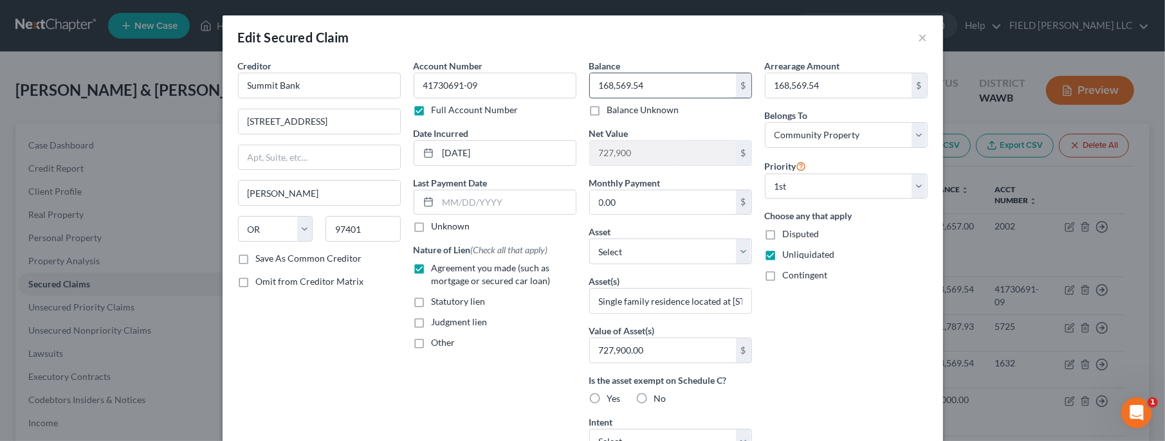
drag, startPoint x: 687, startPoint y: 84, endPoint x: 676, endPoint y: 78, distance: 12.4
click at [676, 78] on input "168,569.54" at bounding box center [663, 85] width 146 height 24
drag, startPoint x: 665, startPoint y: 87, endPoint x: 581, endPoint y: 82, distance: 83.8
click at [590, 82] on input "894,384.00" at bounding box center [663, 85] width 146 height 24
drag, startPoint x: 852, startPoint y: 86, endPoint x: 861, endPoint y: 84, distance: 9.8
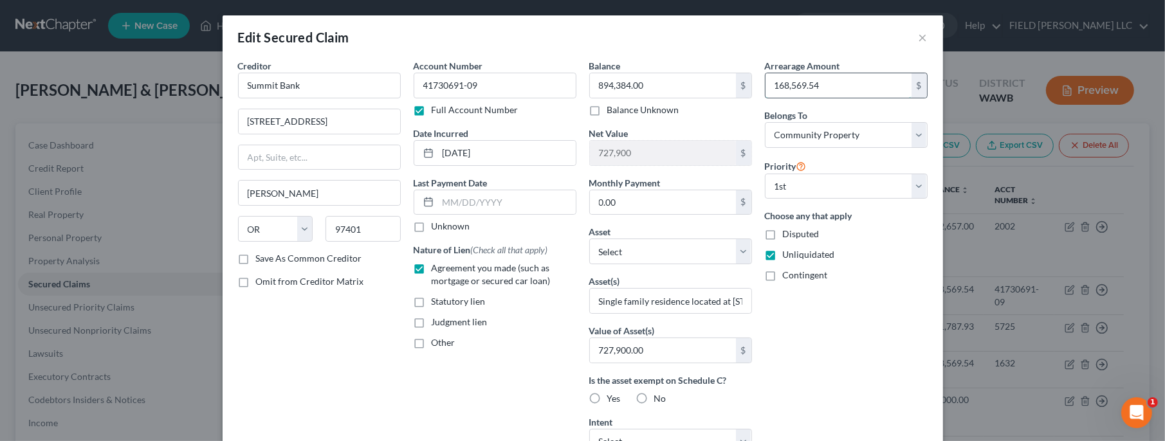
click at [861, 84] on input "168,569.54" at bounding box center [839, 85] width 146 height 24
paste input "894,384.00"
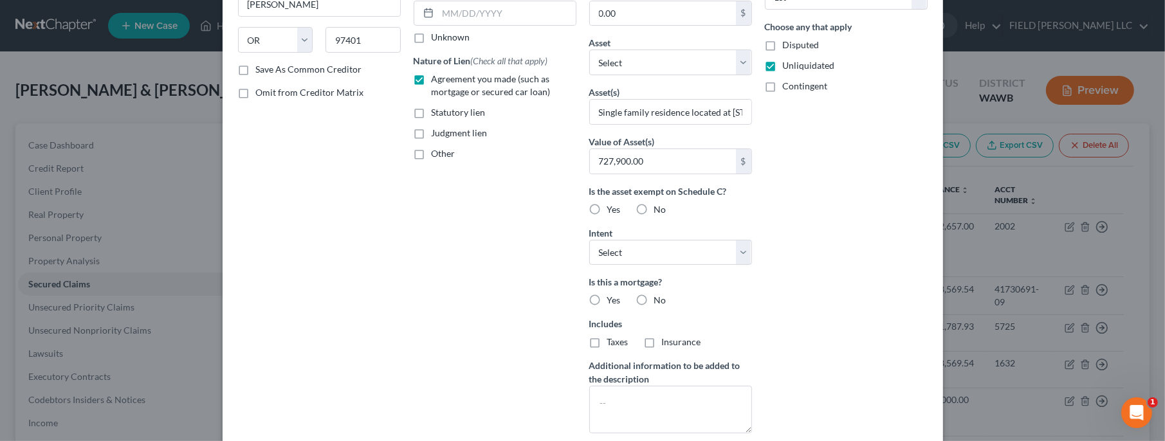
scroll to position [342, 0]
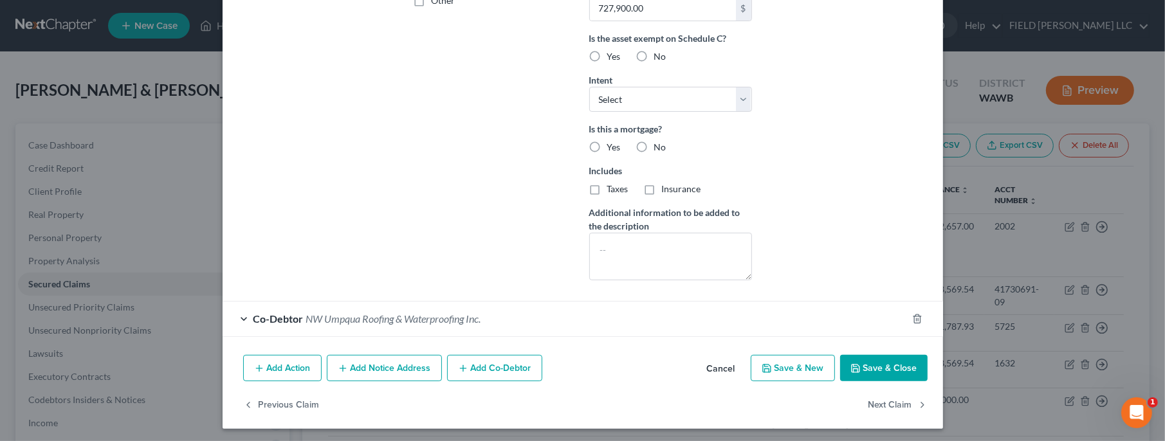
click at [872, 368] on button "Save & Close" at bounding box center [883, 368] width 87 height 27
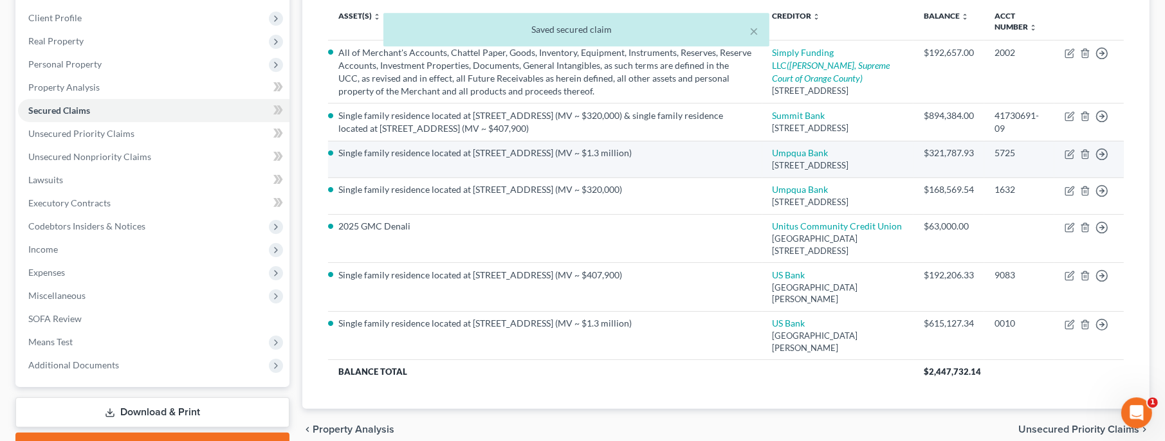
scroll to position [278, 0]
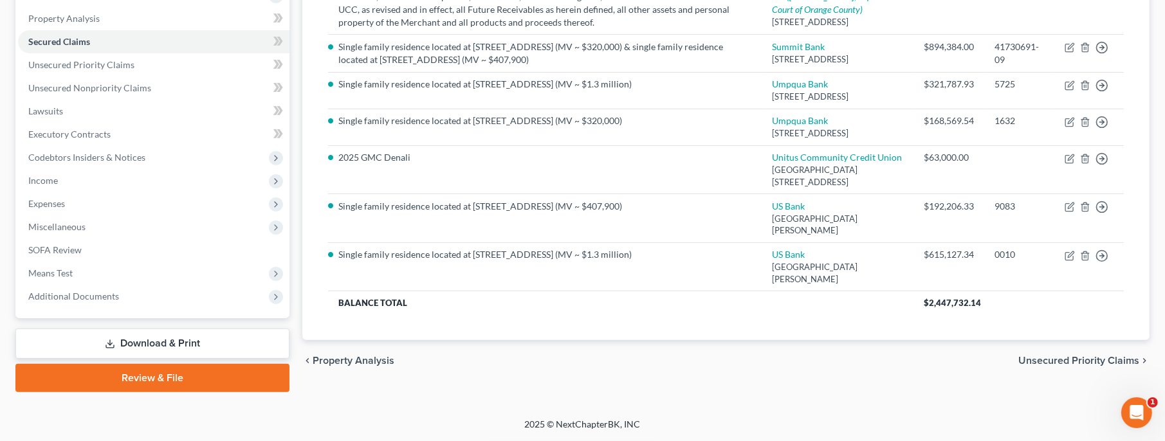
click at [1004, 382] on div "chevron_left Property Analysis Unsecured Priority Claims chevron_right" at bounding box center [725, 360] width 847 height 41
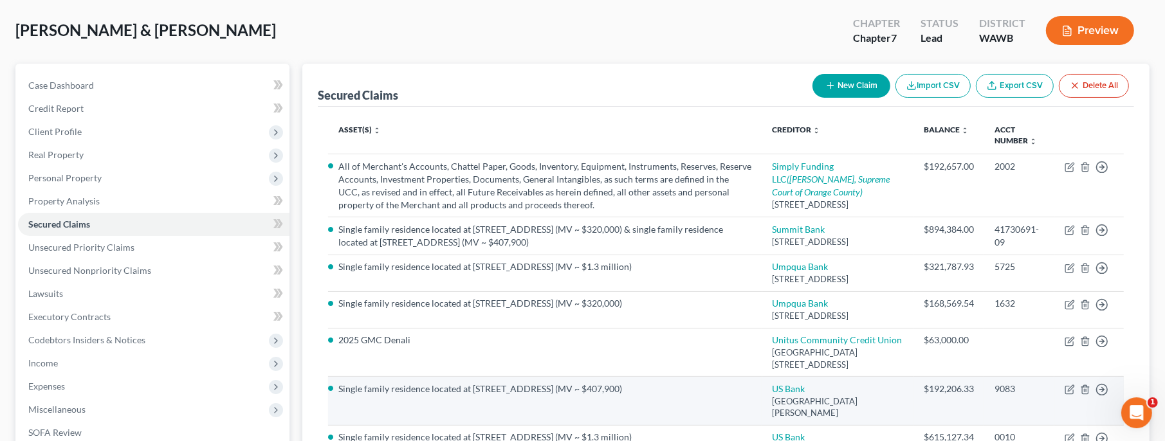
scroll to position [0, 0]
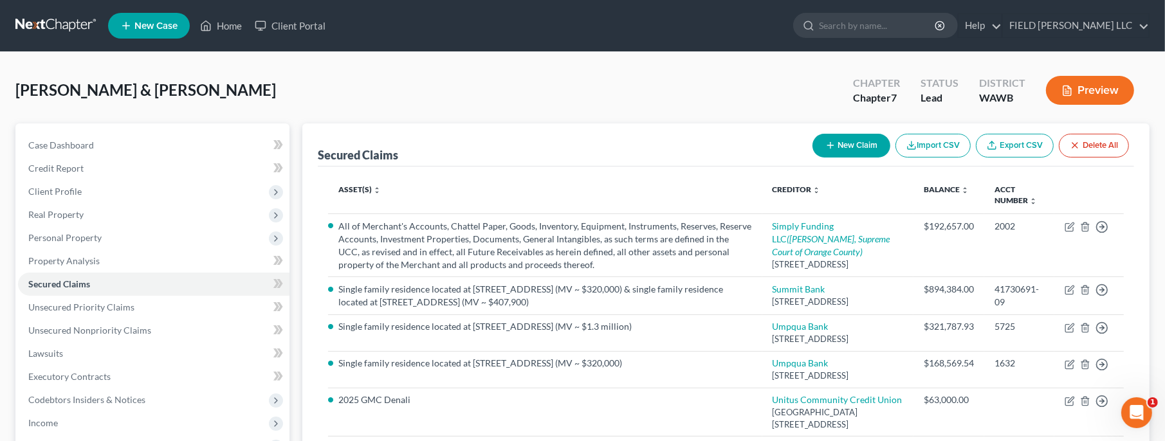
click at [1108, 92] on button "Preview" at bounding box center [1090, 90] width 88 height 29
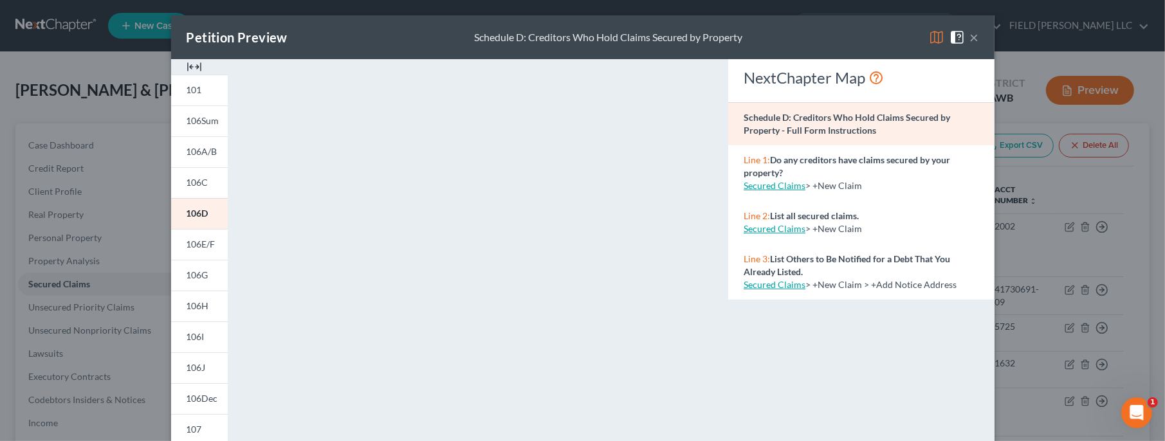
click at [880, 358] on div "NextChapter Map Schedule D: Creditors Who Hold Claims Secured by Property - Ful…" at bounding box center [861, 378] width 279 height 639
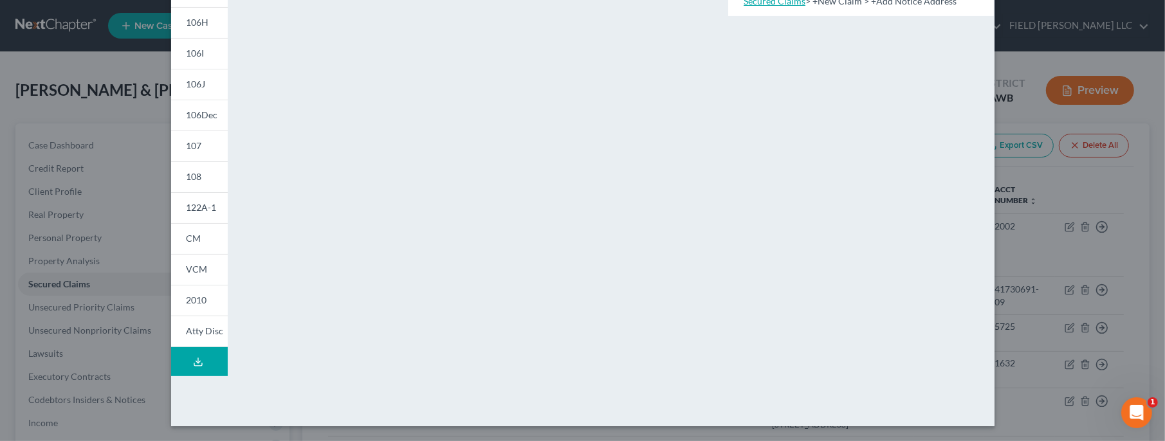
click at [198, 365] on icon at bounding box center [198, 365] width 8 height 3
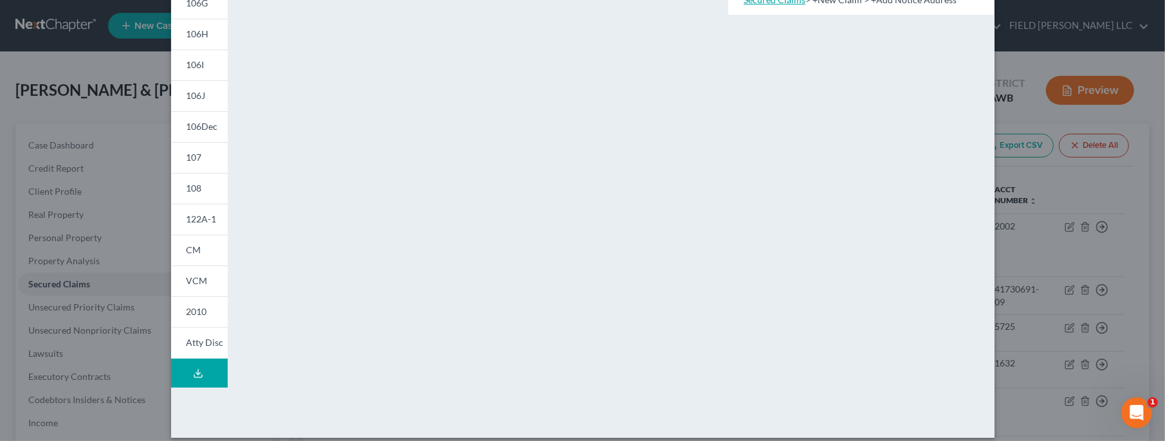
scroll to position [0, 0]
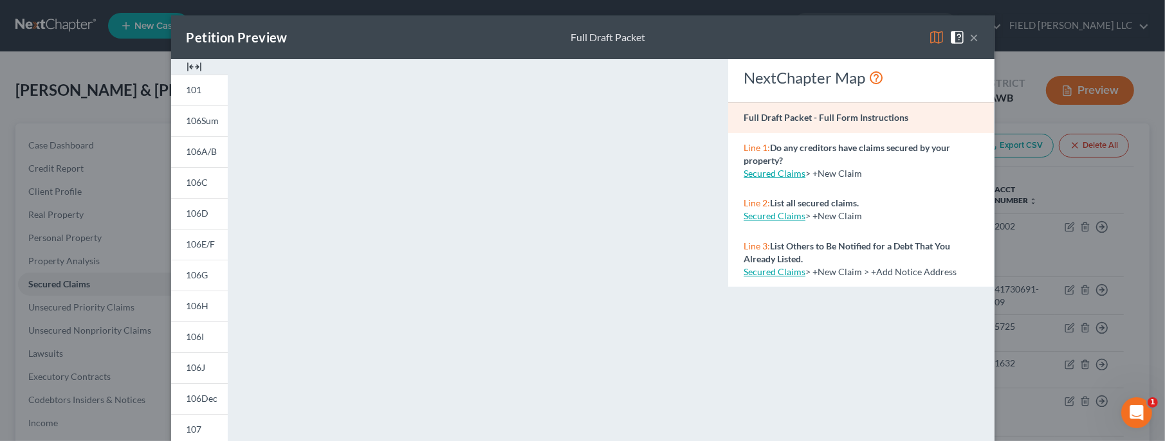
click at [974, 34] on button "×" at bounding box center [974, 37] width 9 height 15
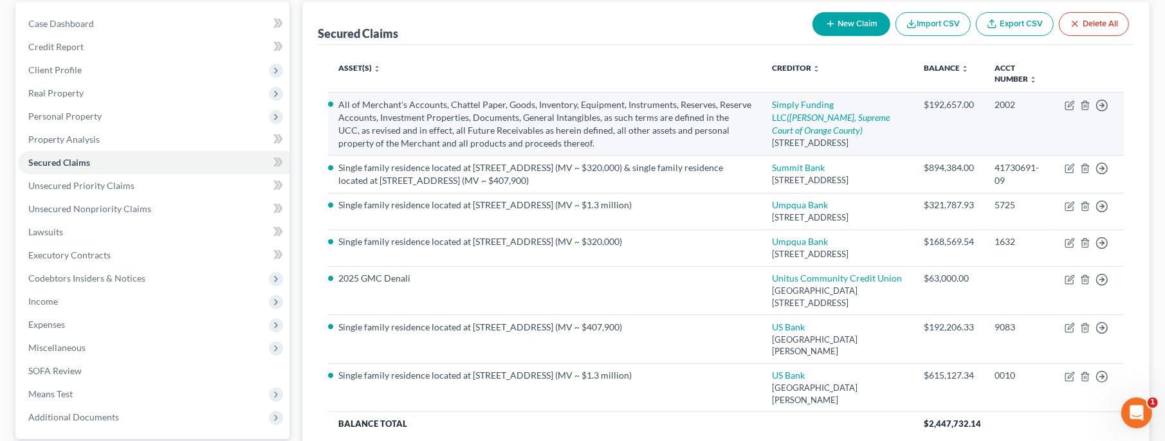
scroll to position [288, 0]
